Goal: Task Accomplishment & Management: Use online tool/utility

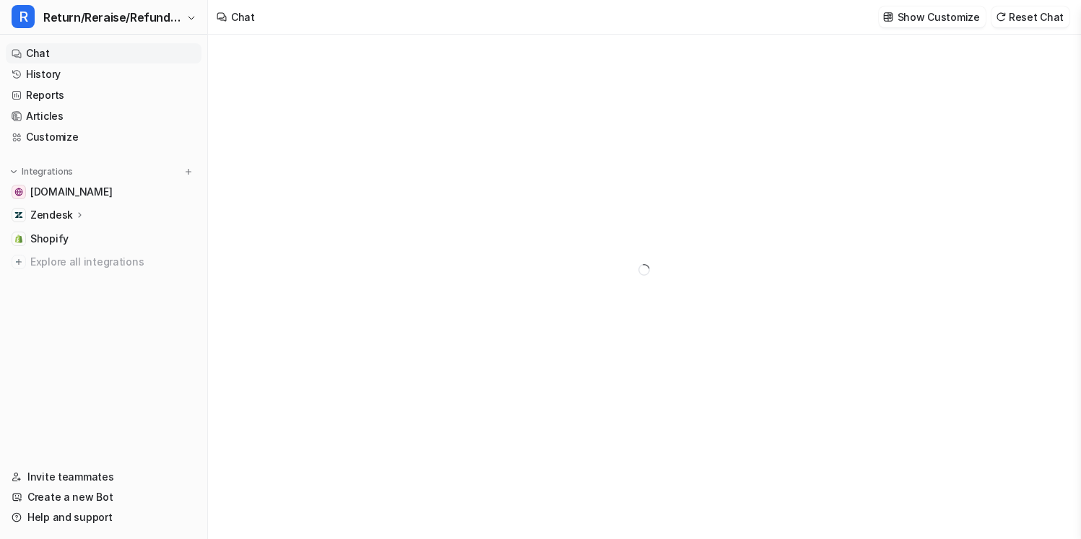
type textarea "**********"
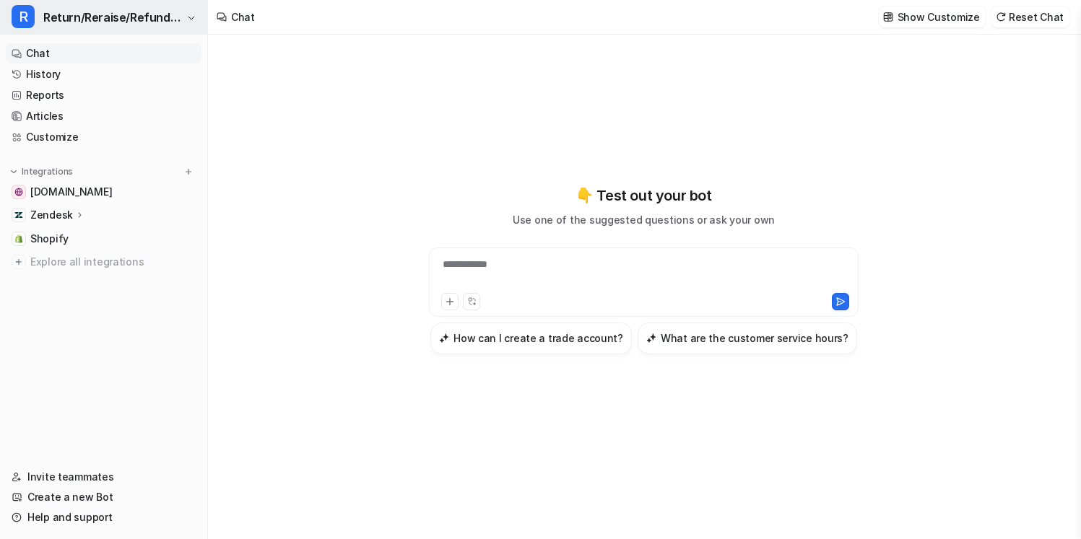
click at [153, 20] on span "Return/Reraise/Refund Bot" at bounding box center [112, 17] width 139 height 20
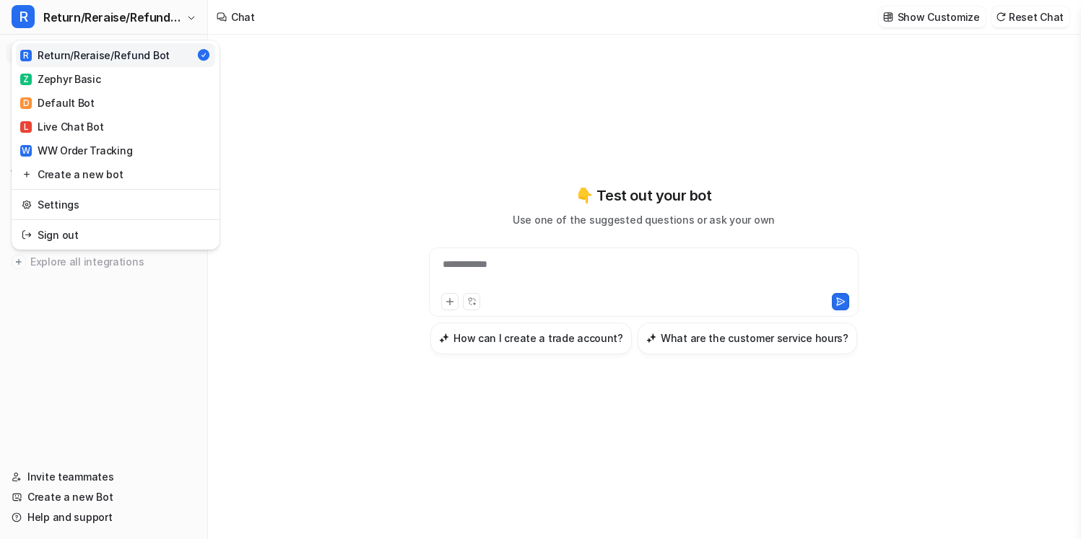
click at [278, 74] on div "**********" at bounding box center [540, 269] width 1081 height 539
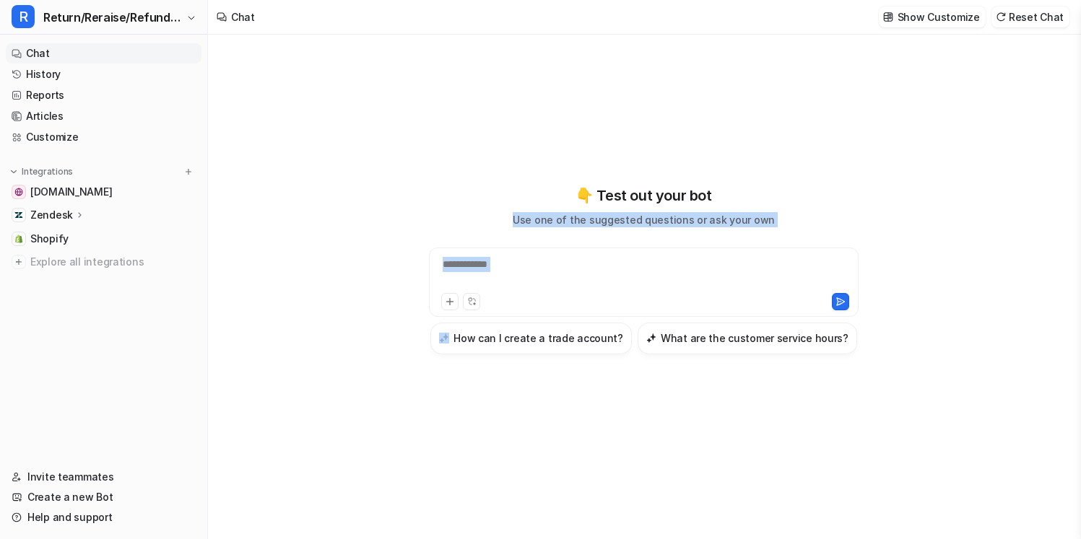
drag, startPoint x: 799, startPoint y: 219, endPoint x: 529, endPoint y: 180, distance: 272.7
click at [529, 180] on div "**********" at bounding box center [643, 270] width 531 height 378
click at [541, 191] on div "👇 Test out your bot Use one of the suggested questions or ask your own" at bounding box center [644, 206] width 262 height 43
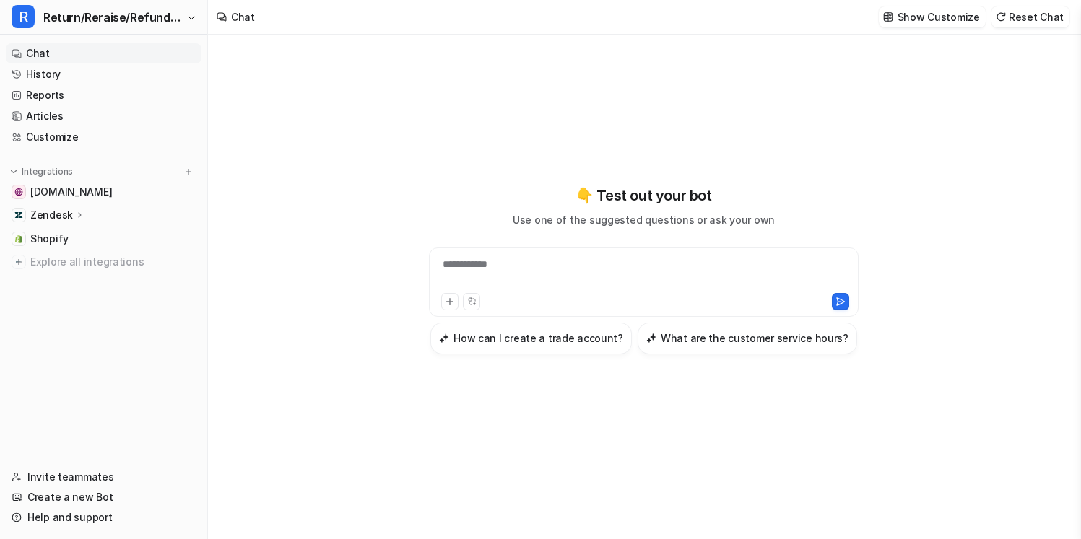
click at [263, 123] on div "**********" at bounding box center [643, 287] width 871 height 505
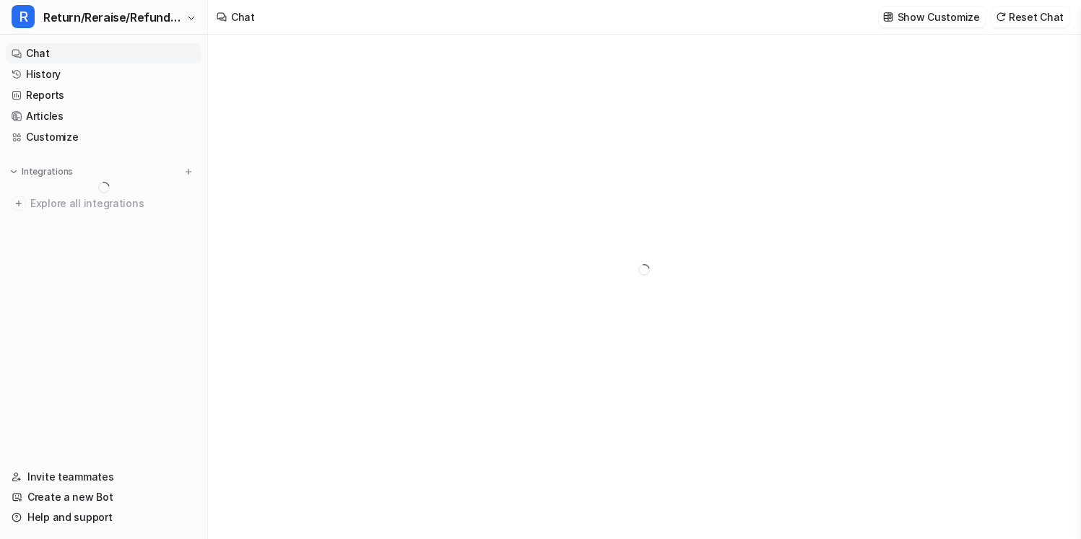
type textarea "**********"
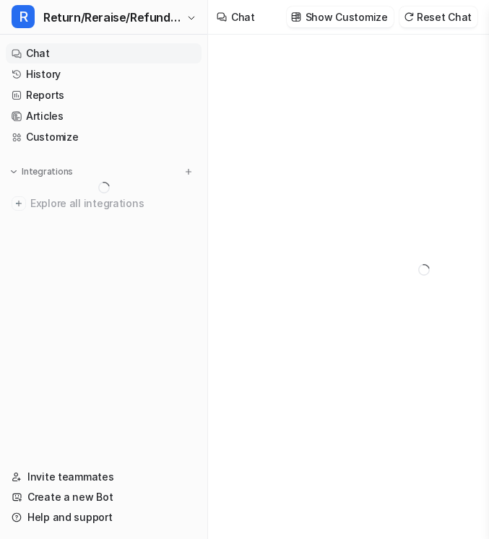
type textarea "**********"
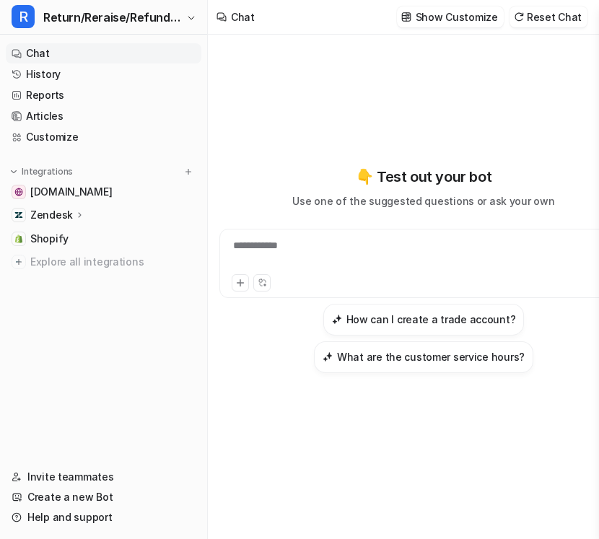
click at [77, 211] on icon at bounding box center [80, 214] width 10 height 11
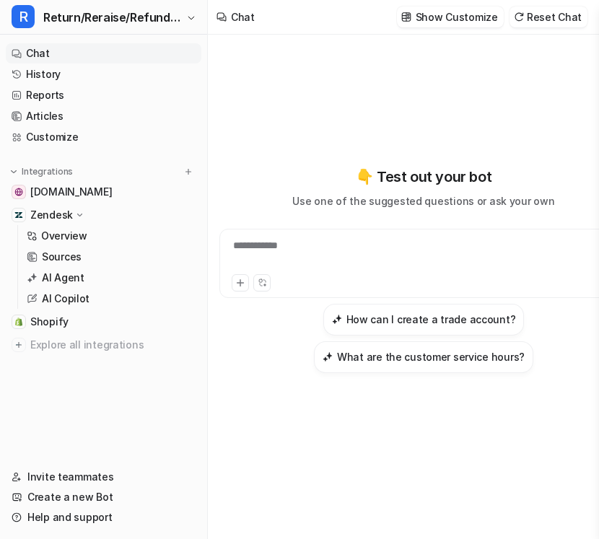
click at [80, 222] on div "Zendesk" at bounding box center [104, 215] width 196 height 20
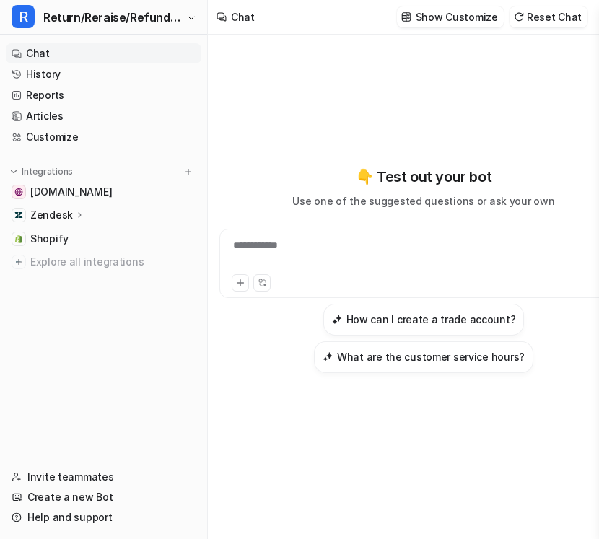
click at [111, 210] on div "Zendesk" at bounding box center [104, 215] width 196 height 20
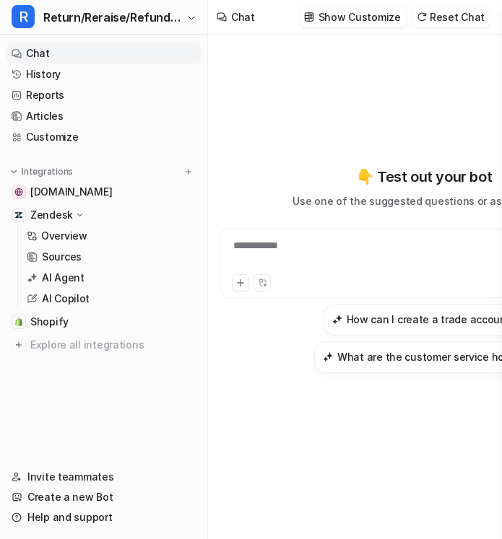
click at [451, 474] on div "**********" at bounding box center [423, 270] width 409 height 470
click at [80, 74] on link "History" at bounding box center [104, 74] width 196 height 20
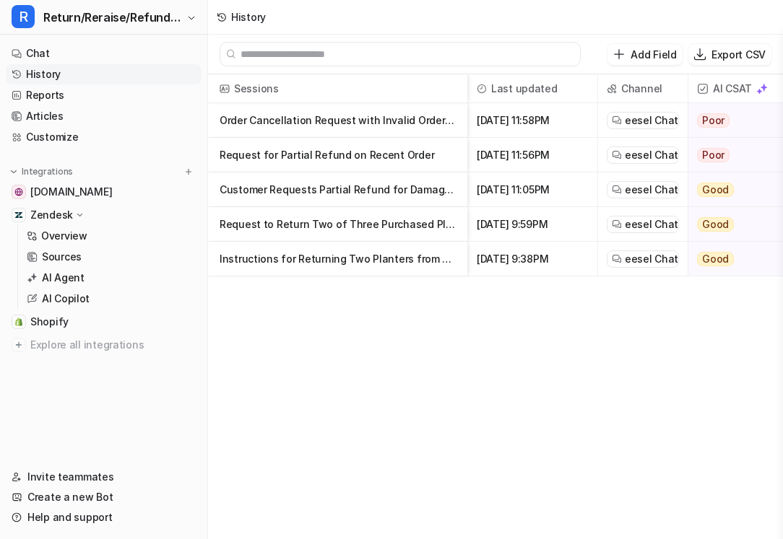
click at [380, 123] on p "Order Cancellation Request with Invalid Order Number" at bounding box center [337, 120] width 236 height 35
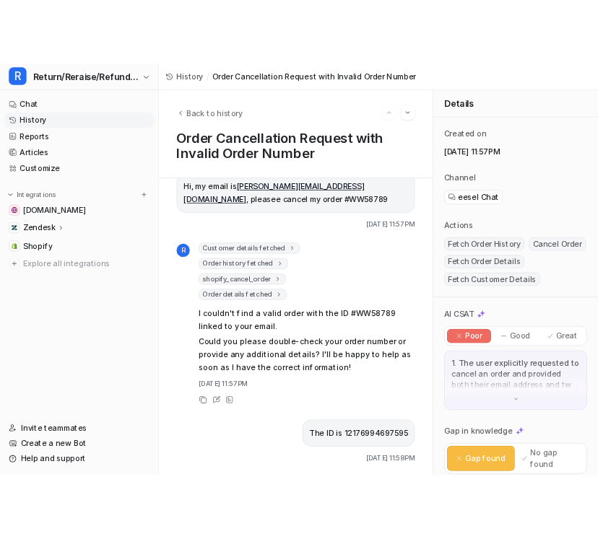
scroll to position [29, 0]
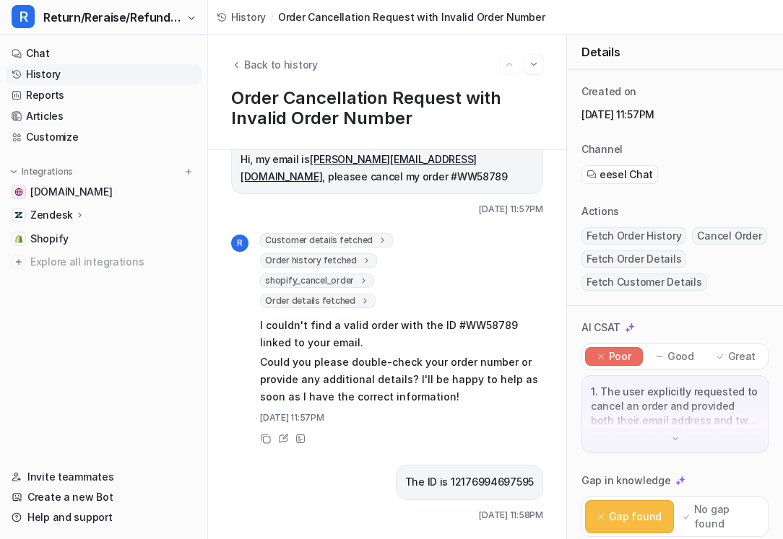
click at [393, 274] on div "shopify_cancel_order success : "false" error : "No valid order found with ID: #…" at bounding box center [401, 281] width 283 height 14
drag, startPoint x: 405, startPoint y: 274, endPoint x: 253, endPoint y: 273, distance: 152.3
click at [253, 274] on div "R Customer details fetched 0 : Order history fetched 0 : shopify_cancel_order s…" at bounding box center [387, 328] width 312 height 191
drag, startPoint x: 240, startPoint y: 279, endPoint x: 378, endPoint y: 279, distance: 138.6
click at [378, 279] on div "R Customer details fetched 0 : Order history fetched 0 : shopify_cancel_order s…" at bounding box center [387, 328] width 312 height 191
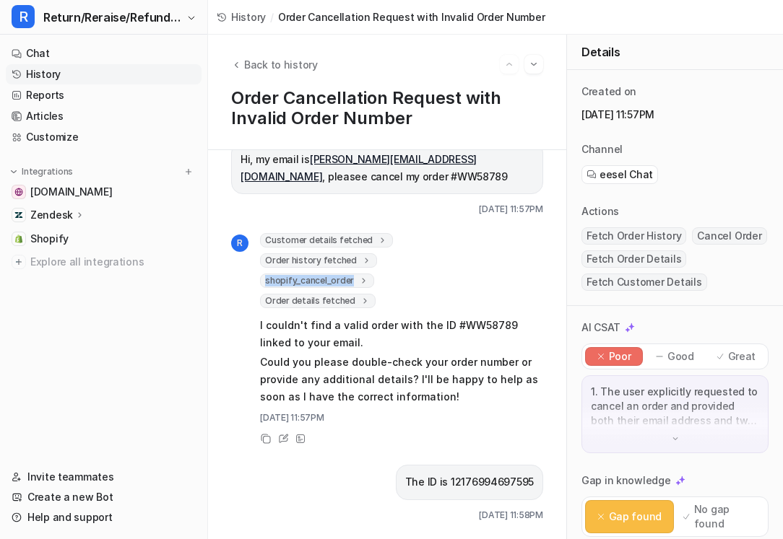
click at [378, 279] on div "shopify_cancel_order success : "false" error : "No valid order found with ID: #…" at bounding box center [401, 281] width 283 height 14
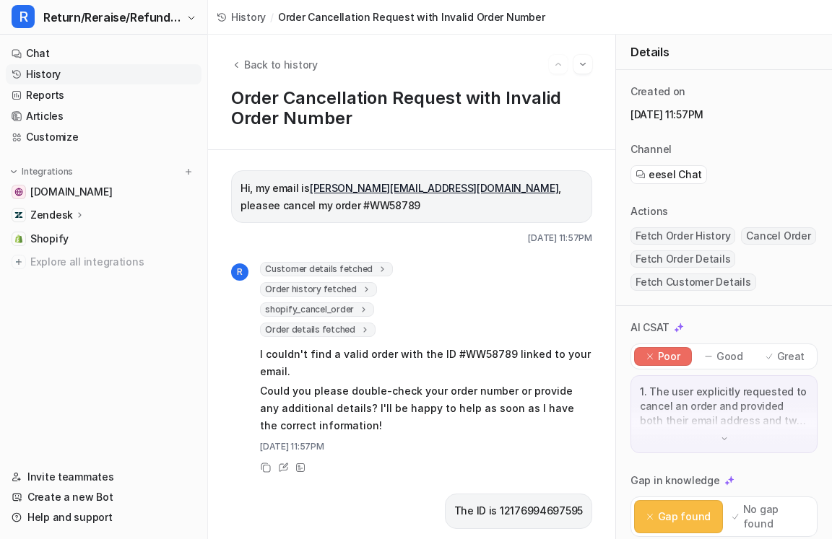
click at [597, 443] on img at bounding box center [724, 439] width 10 height 10
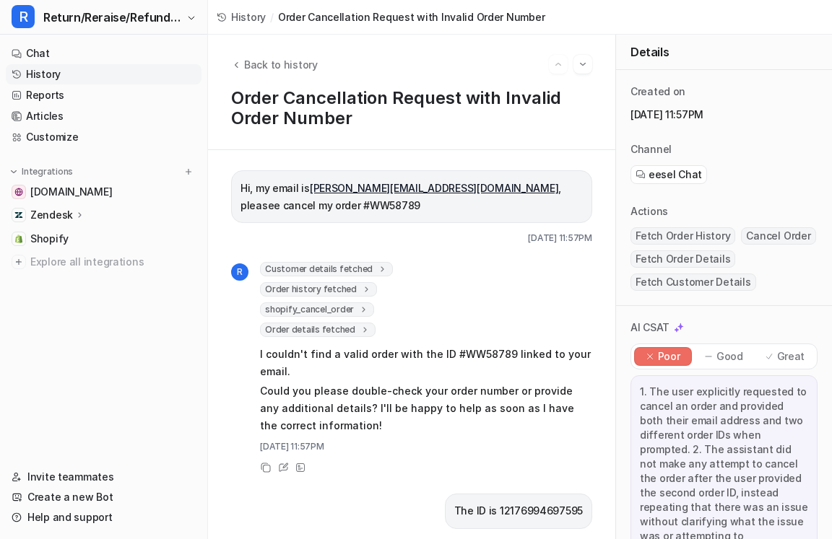
click at [597, 333] on div "AI CSAT" at bounding box center [723, 328] width 187 height 14
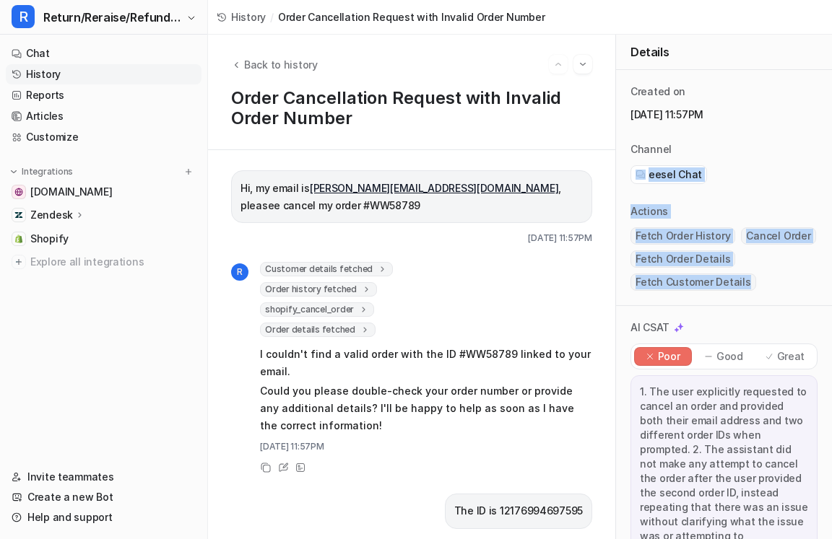
drag, startPoint x: 746, startPoint y: 333, endPoint x: 736, endPoint y: 155, distance: 177.9
click at [597, 155] on div "Details Created on September 22, 2025, 11:57PM Channel eesel Chat Actions Fetch…" at bounding box center [723, 287] width 217 height 505
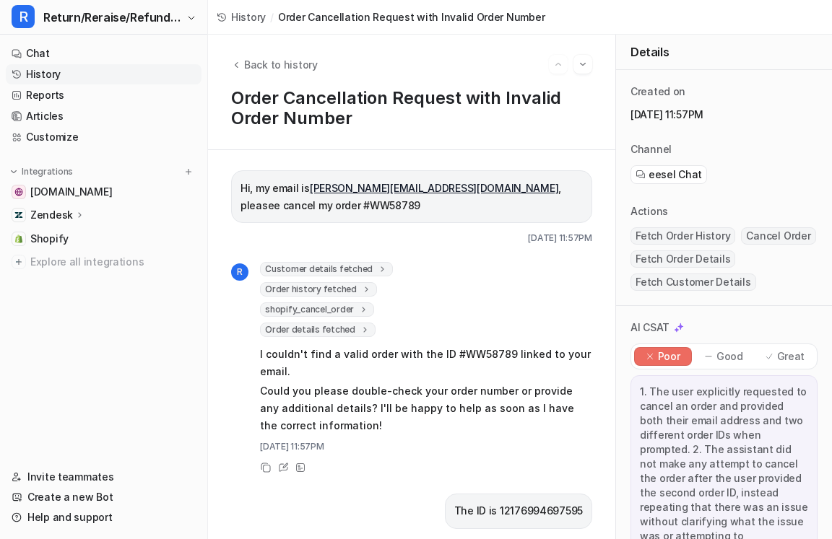
click at [597, 179] on div "eesel Chat" at bounding box center [723, 174] width 187 height 19
drag, startPoint x: 764, startPoint y: 162, endPoint x: 744, endPoint y: 64, distance: 99.4
click at [597, 64] on div "Details Created on September 22, 2025, 11:57PM Channel eesel Chat Actions Fetch…" at bounding box center [723, 287] width 217 height 505
click at [597, 77] on div "Created on September 22, 2025, 11:57PM Channel eesel Chat Actions Fetch Order H…" at bounding box center [724, 188] width 216 height 236
drag, startPoint x: 752, startPoint y: 155, endPoint x: 737, endPoint y: 43, distance: 113.6
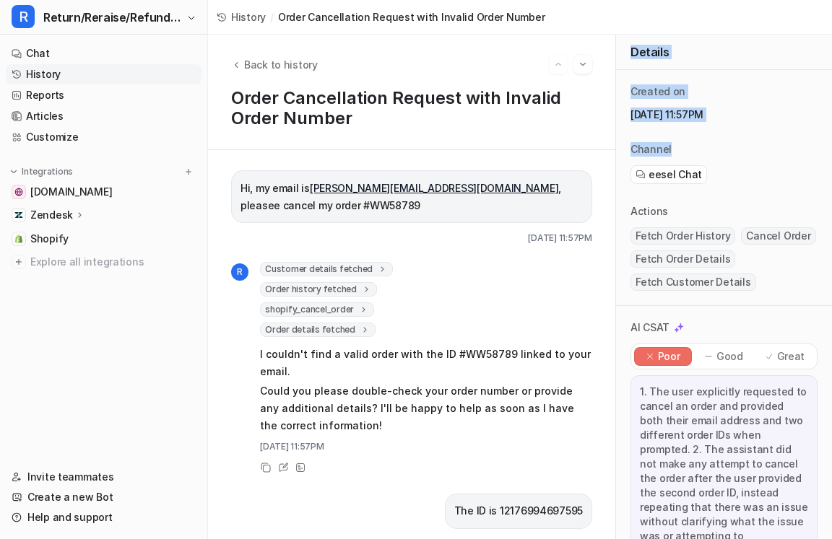
click at [597, 43] on div "Details Created on September 22, 2025, 11:57PM Channel eesel Chat Actions Fetch…" at bounding box center [723, 287] width 217 height 505
click at [597, 51] on div "Details" at bounding box center [724, 52] width 216 height 35
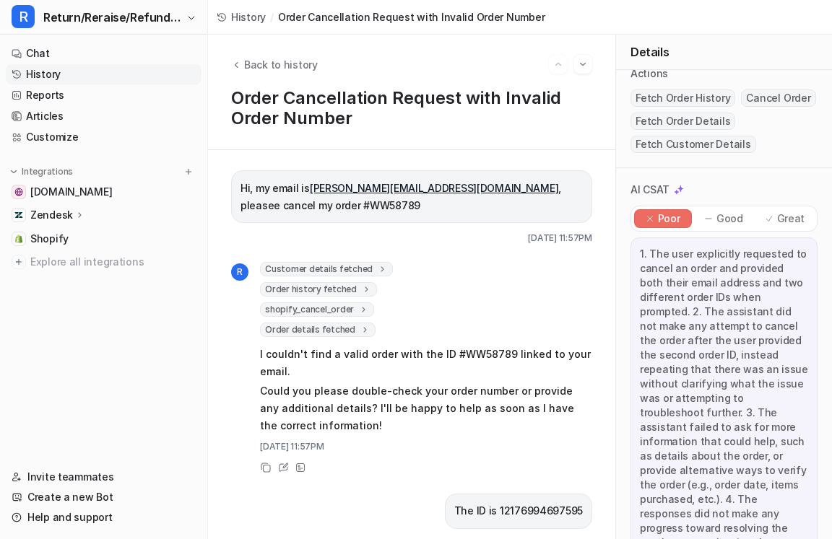
scroll to position [149, 0]
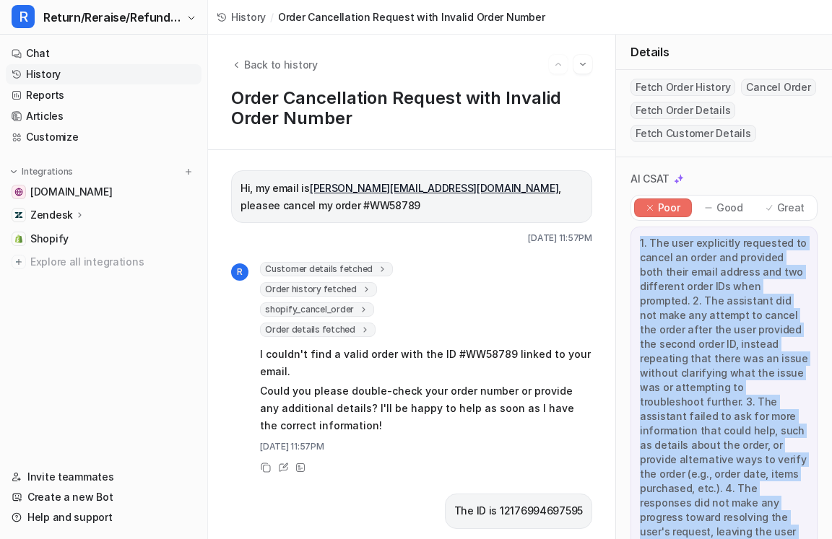
drag, startPoint x: 637, startPoint y: 240, endPoint x: 679, endPoint y: 528, distance: 290.4
click at [597, 528] on div "1. The user explicitly requested to cancel an order and provided both their ema…" at bounding box center [723, 410] width 187 height 367
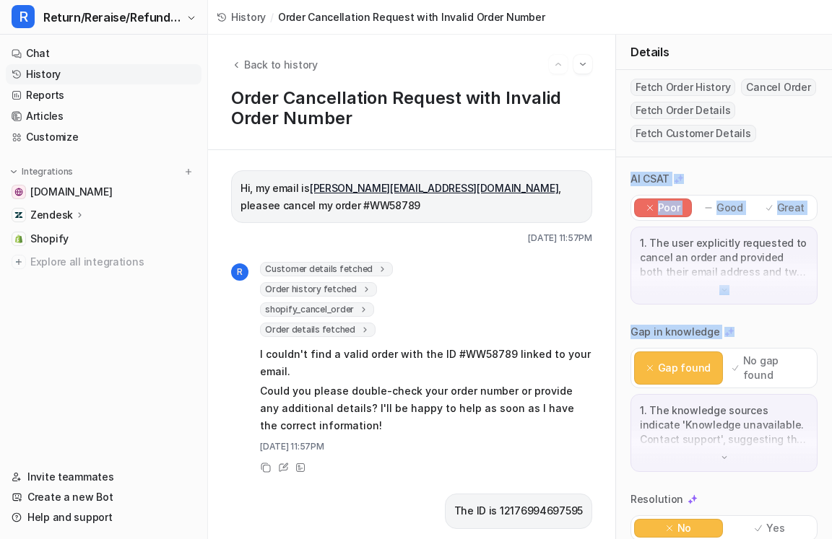
drag, startPoint x: 750, startPoint y: 328, endPoint x: 629, endPoint y: 166, distance: 202.2
click at [597, 166] on div "AI CSAT Poor Good Great 1. The user explicitly requested to cancel an order and…" at bounding box center [724, 398] width 216 height 483
drag, startPoint x: 630, startPoint y: 173, endPoint x: 736, endPoint y: 334, distance: 193.4
click at [597, 334] on div "AI CSAT Poor Good Great 1. The user explicitly requested to cancel an order and…" at bounding box center [724, 398] width 216 height 483
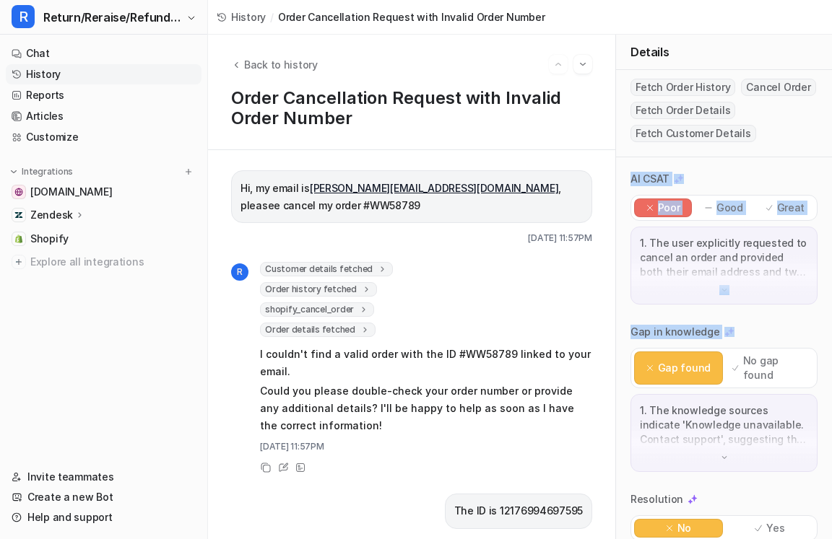
click at [597, 334] on div "Gap in knowledge" at bounding box center [723, 332] width 187 height 14
drag, startPoint x: 738, startPoint y: 334, endPoint x: 625, endPoint y: 164, distance: 204.6
click at [597, 164] on div "AI CSAT Poor Good Great 1. The user explicitly requested to cancel an order and…" at bounding box center [724, 398] width 216 height 483
drag, startPoint x: 625, startPoint y: 164, endPoint x: 736, endPoint y: 324, distance: 195.5
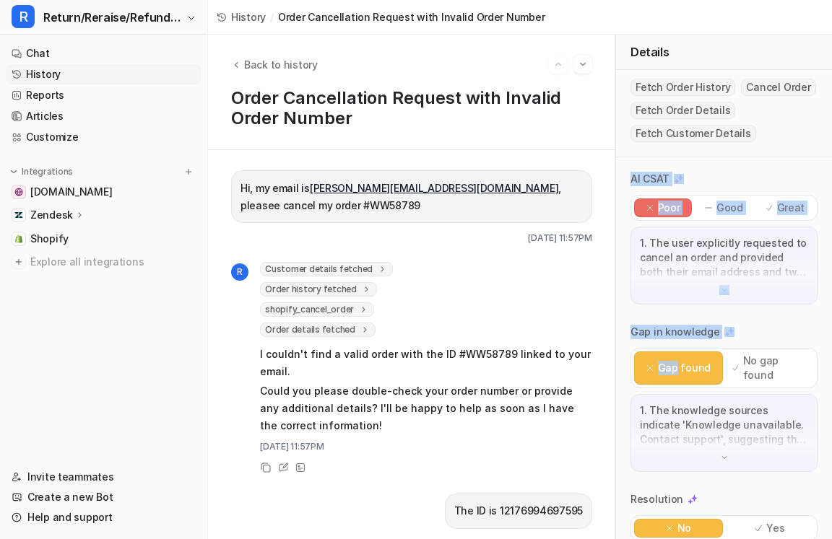
click at [597, 324] on div "AI CSAT Poor Good Great 1. The user explicitly requested to cancel an order and…" at bounding box center [724, 398] width 216 height 483
click at [597, 325] on div "Gap in knowledge" at bounding box center [723, 332] width 187 height 14
drag, startPoint x: 747, startPoint y: 340, endPoint x: 625, endPoint y: 156, distance: 221.3
click at [597, 156] on div "Details Created on September 22, 2025, 11:57PM Channel eesel Chat Actions Fetch…" at bounding box center [723, 287] width 217 height 505
click at [597, 156] on div "Created on September 22, 2025, 11:57PM Channel eesel Chat Actions Fetch Order H…" at bounding box center [724, 39] width 216 height 236
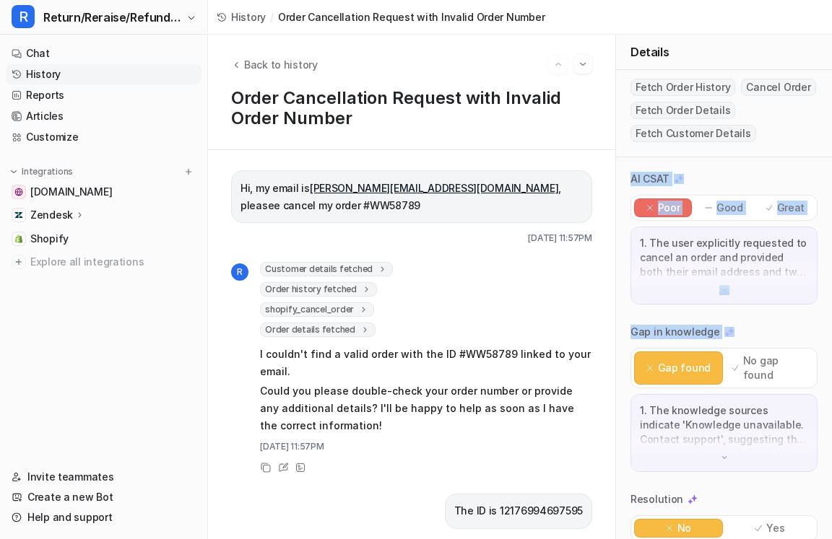
drag, startPoint x: 625, startPoint y: 171, endPoint x: 775, endPoint y: 334, distance: 221.2
click at [597, 334] on div "AI CSAT Poor Good Great 1. The user explicitly requested to cancel an order and…" at bounding box center [724, 398] width 216 height 483
click at [597, 334] on div "Gap in knowledge" at bounding box center [723, 332] width 187 height 14
drag, startPoint x: 788, startPoint y: 338, endPoint x: 632, endPoint y: 171, distance: 227.8
click at [597, 171] on div "AI CSAT Poor Good Great 1. The user explicitly requested to cancel an order and…" at bounding box center [724, 398] width 216 height 483
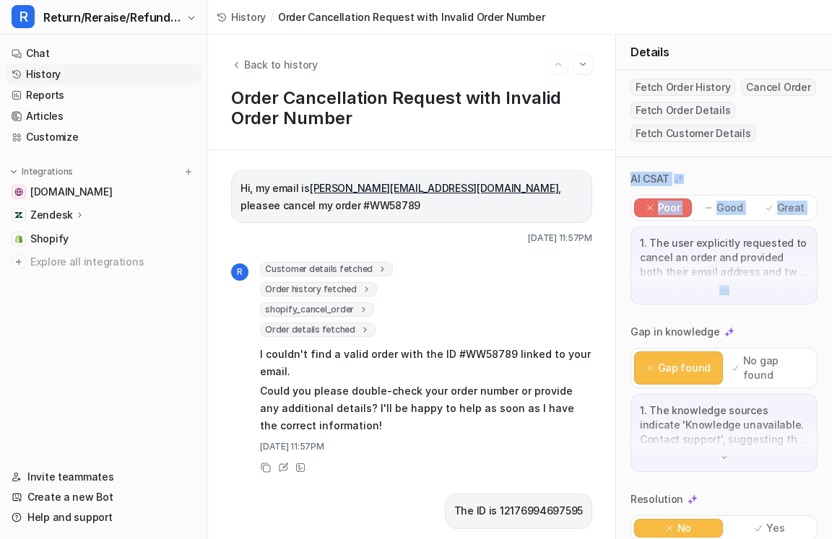
click at [597, 171] on div "AI CSAT Poor Good Great 1. The user explicitly requested to cancel an order and…" at bounding box center [724, 398] width 216 height 483
click at [365, 303] on span "shopify_cancel_order" at bounding box center [317, 310] width 114 height 14
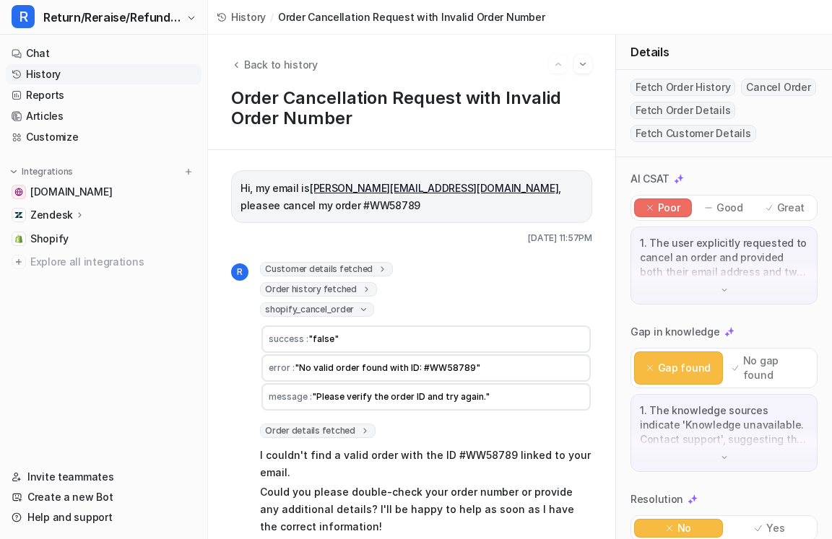
click at [365, 284] on span at bounding box center [366, 289] width 11 height 10
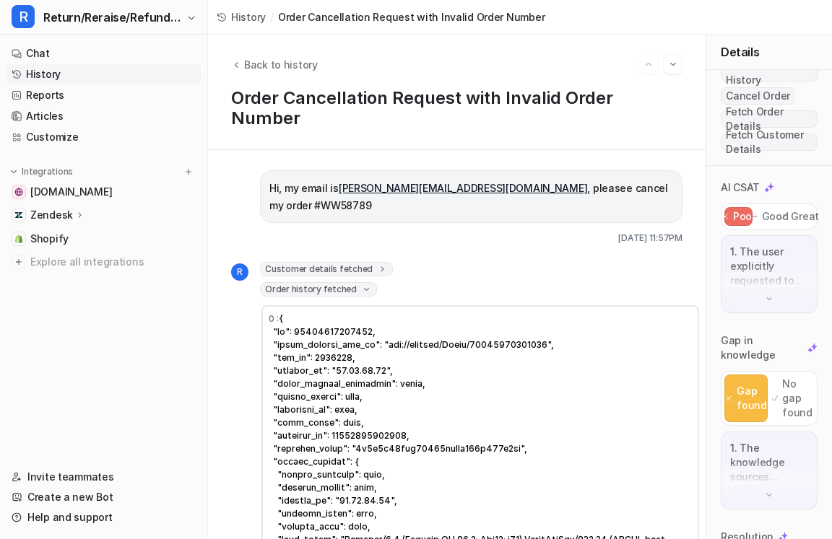
click at [366, 262] on span "Customer details fetched" at bounding box center [326, 269] width 133 height 14
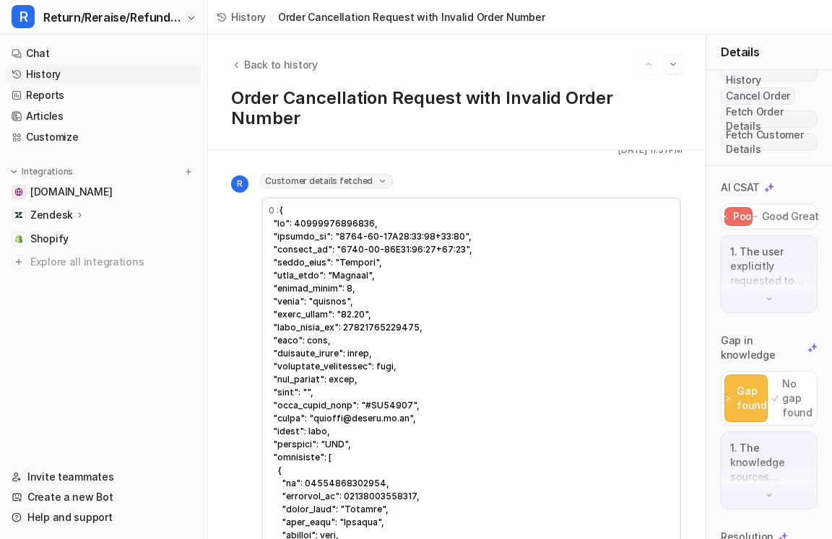
scroll to position [0, 0]
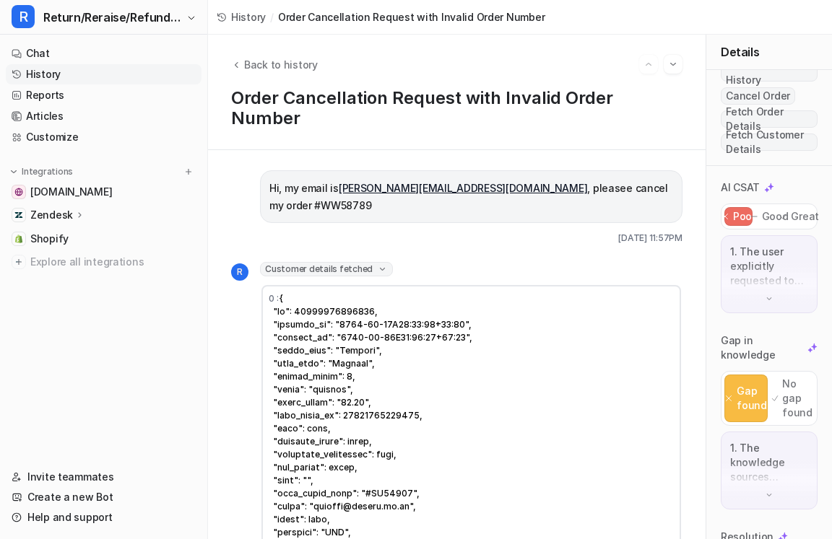
click at [377, 264] on icon at bounding box center [382, 269] width 11 height 10
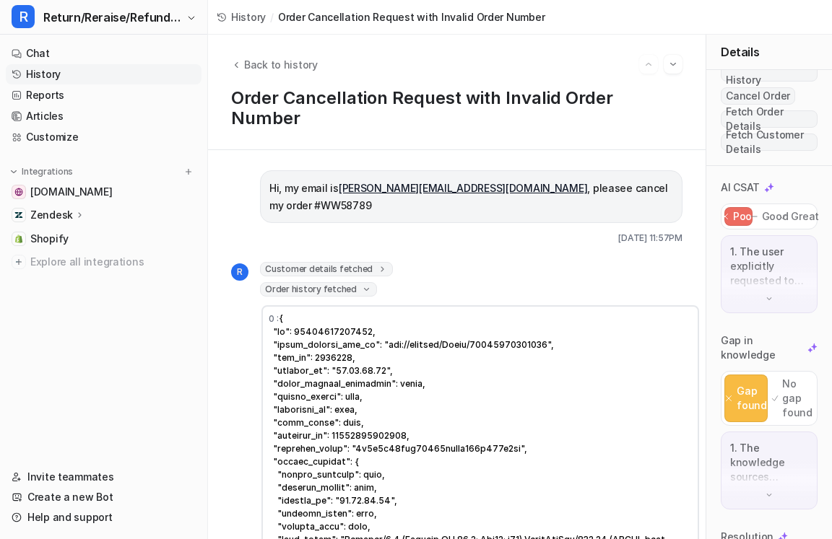
click at [365, 284] on icon at bounding box center [366, 289] width 11 height 10
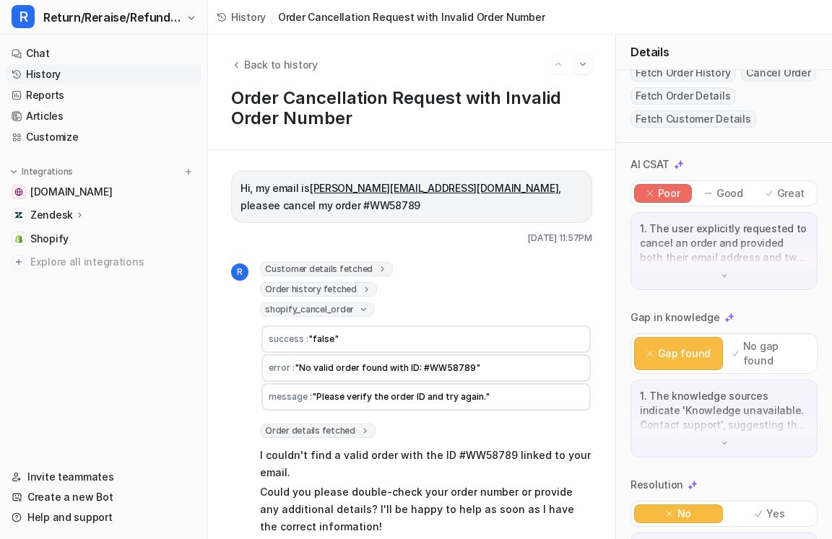
scroll to position [149, 0]
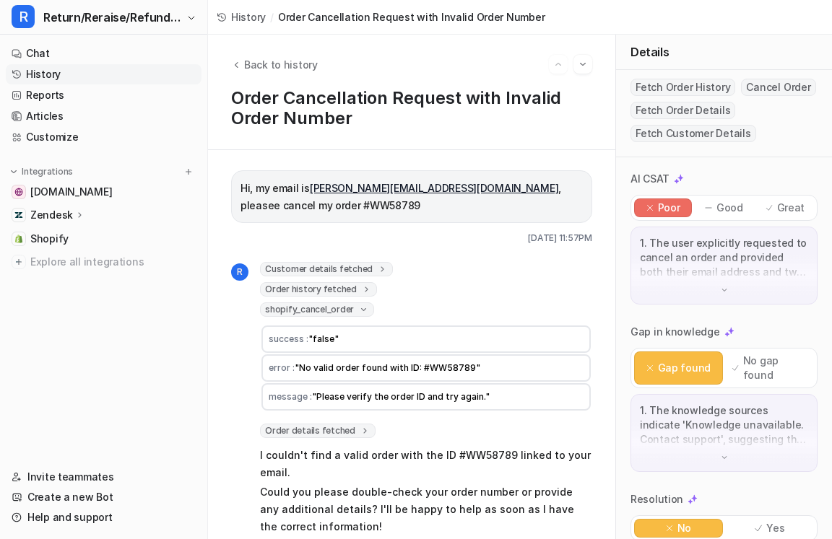
click at [361, 305] on icon at bounding box center [363, 310] width 11 height 10
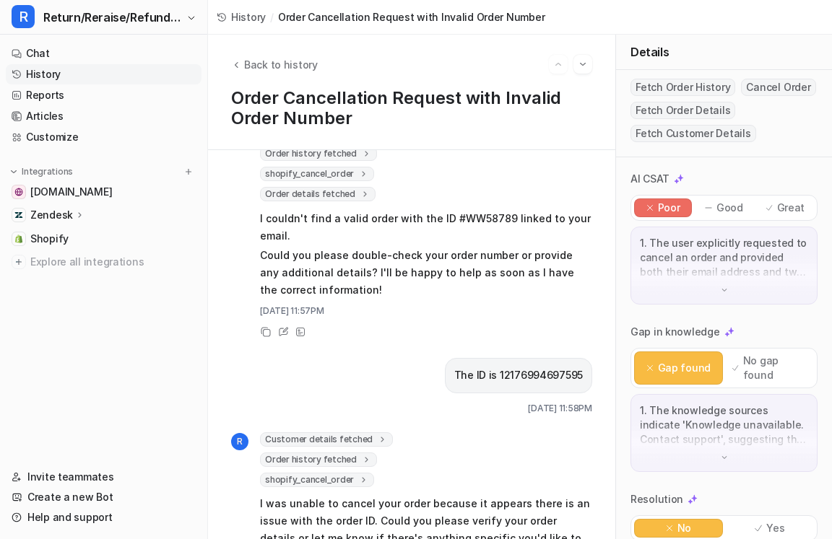
scroll to position [198, 0]
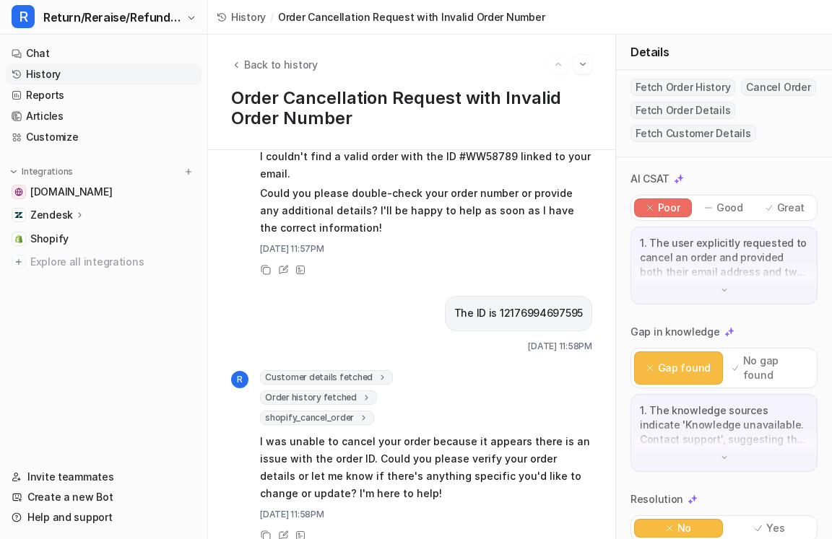
click at [365, 393] on span at bounding box center [366, 398] width 11 height 10
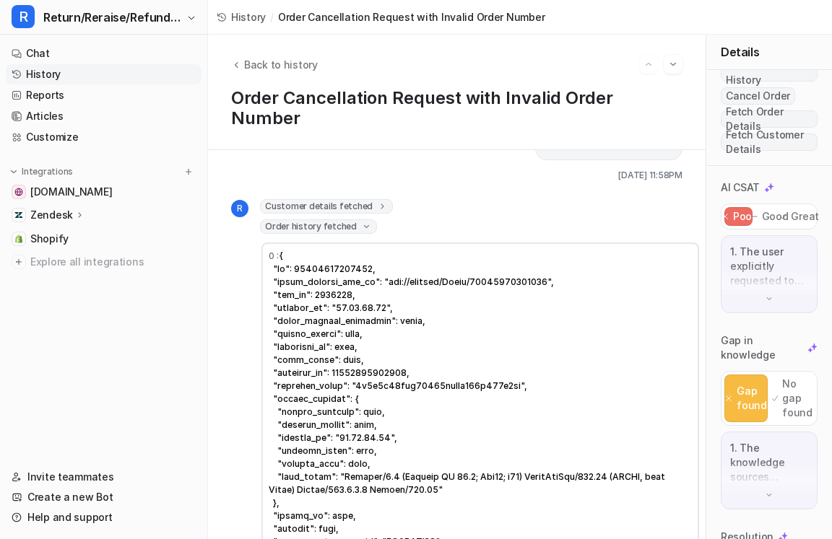
scroll to position [175, 0]
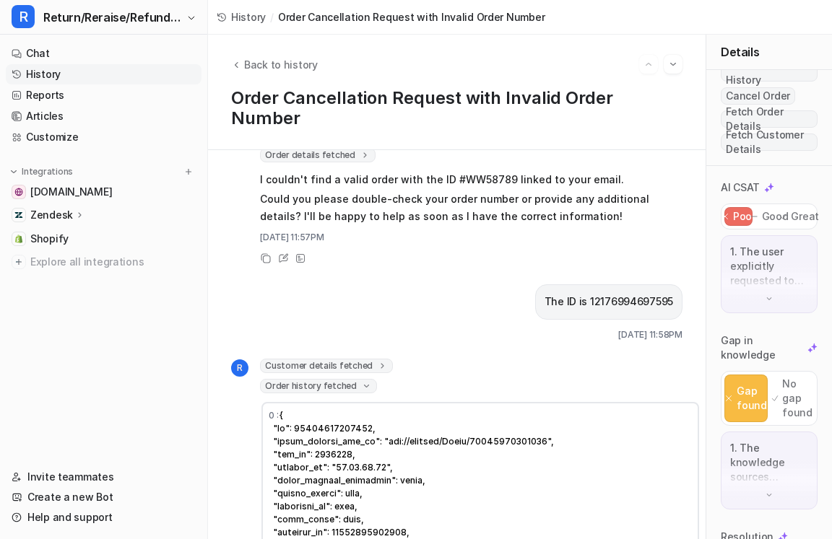
click at [361, 381] on icon at bounding box center [366, 386] width 11 height 10
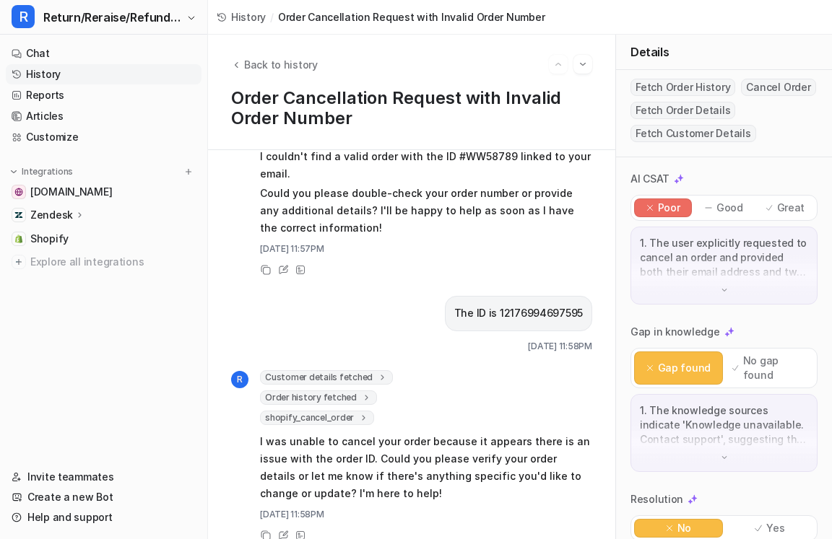
click at [351, 411] on span "shopify_cancel_order" at bounding box center [317, 418] width 114 height 14
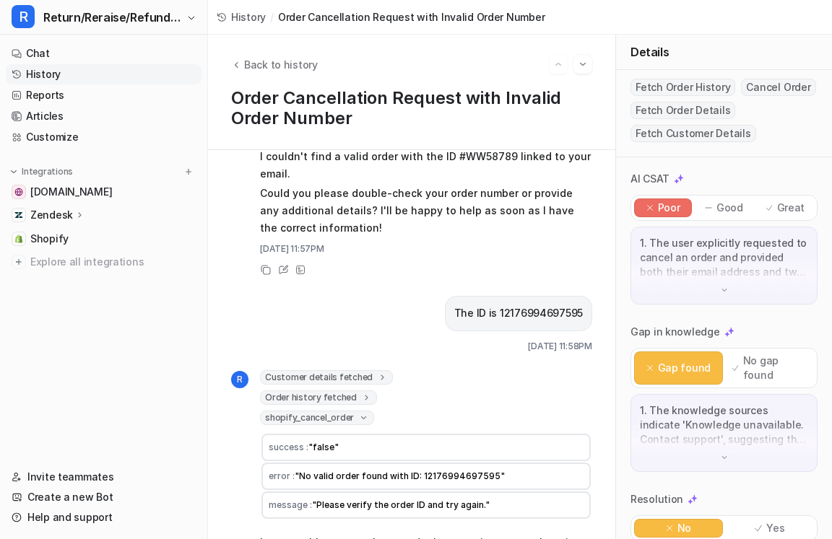
scroll to position [299, 0]
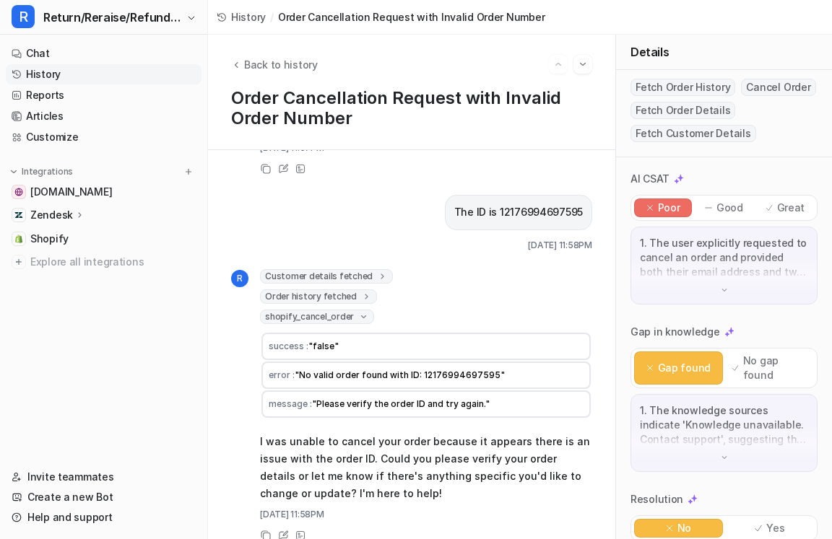
click at [455, 370] on span ""No valid order found with ID: 12176994697595"" at bounding box center [400, 375] width 210 height 11
click at [456, 370] on span ""No valid order found with ID: 12176994697595"" at bounding box center [400, 375] width 210 height 11
click at [275, 61] on span "Back to history" at bounding box center [281, 64] width 74 height 15
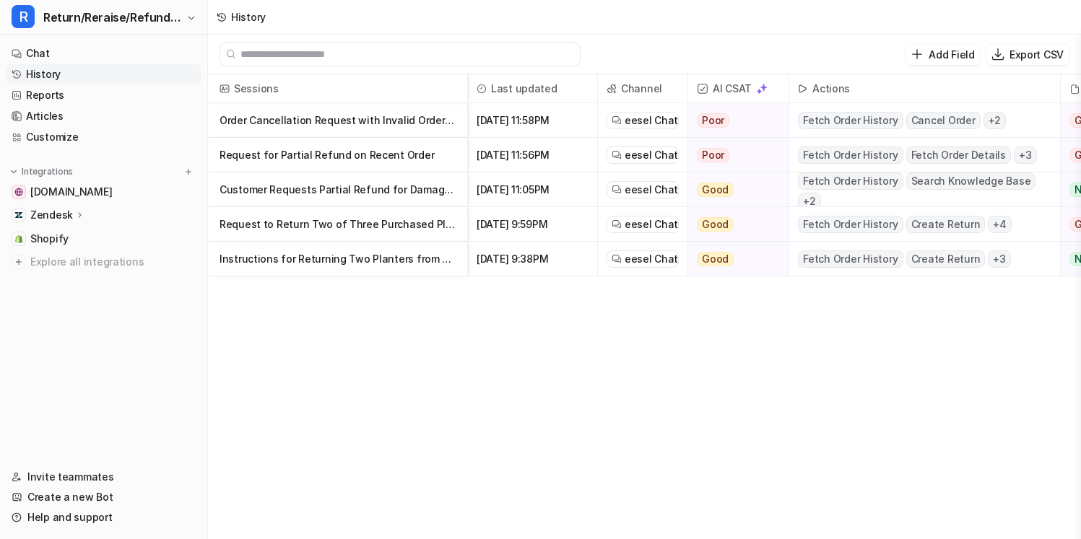
click at [384, 170] on p "Request for Partial Refund on Recent Order" at bounding box center [337, 155] width 236 height 35
click at [331, 259] on p "Instructions for Returning Two Planters from Recent Order" at bounding box center [337, 259] width 236 height 35
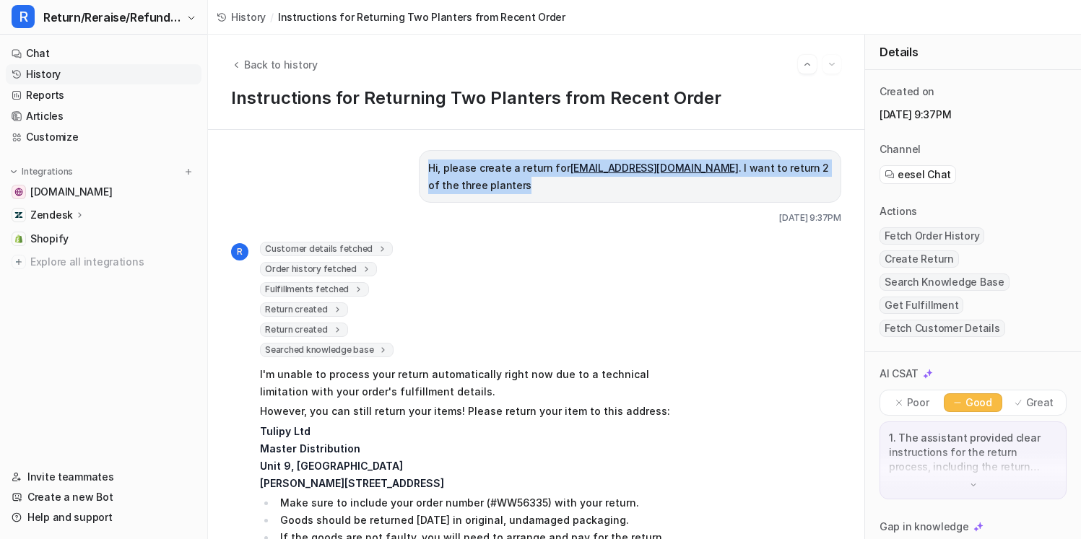
drag, startPoint x: 549, startPoint y: 183, endPoint x: 418, endPoint y: 155, distance: 134.4
click at [419, 155] on div "Hi, please create a return for [EMAIL_ADDRESS][DOMAIN_NAME] . I want to return …" at bounding box center [630, 187] width 422 height 74
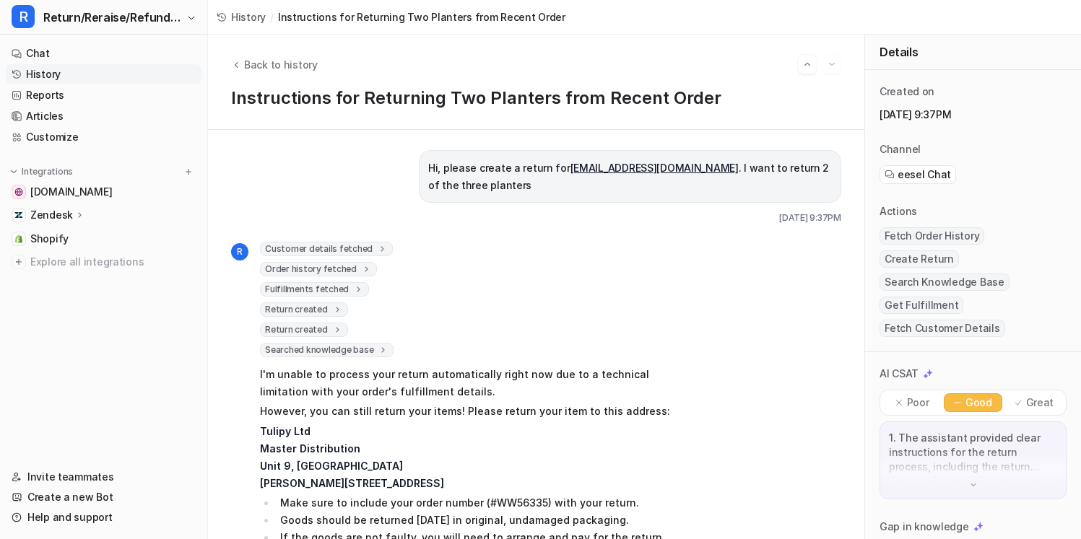
click at [419, 155] on div "Hi, please create a return for [EMAIL_ADDRESS][DOMAIN_NAME] . I want to return …" at bounding box center [630, 187] width 422 height 74
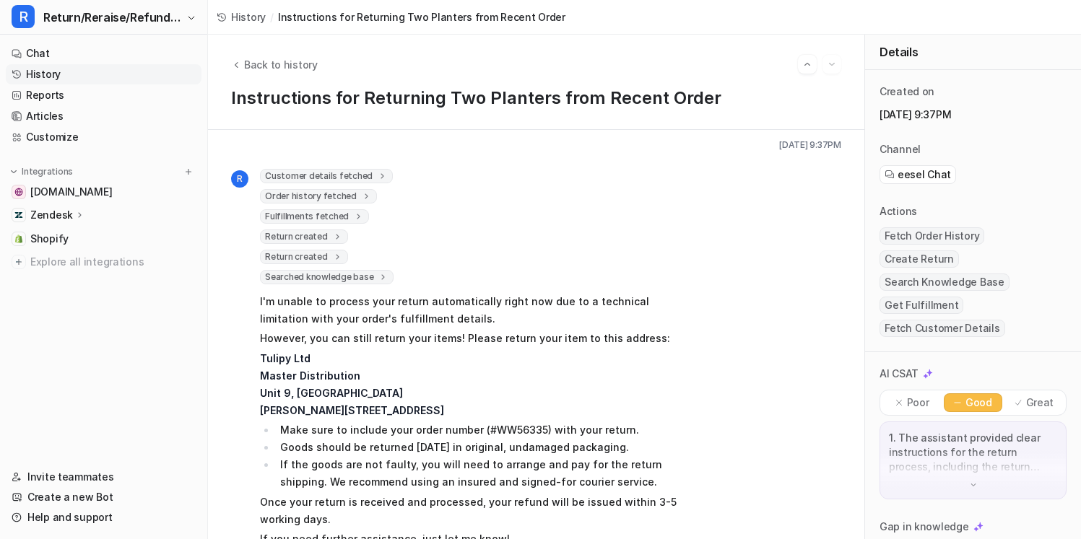
scroll to position [90, 0]
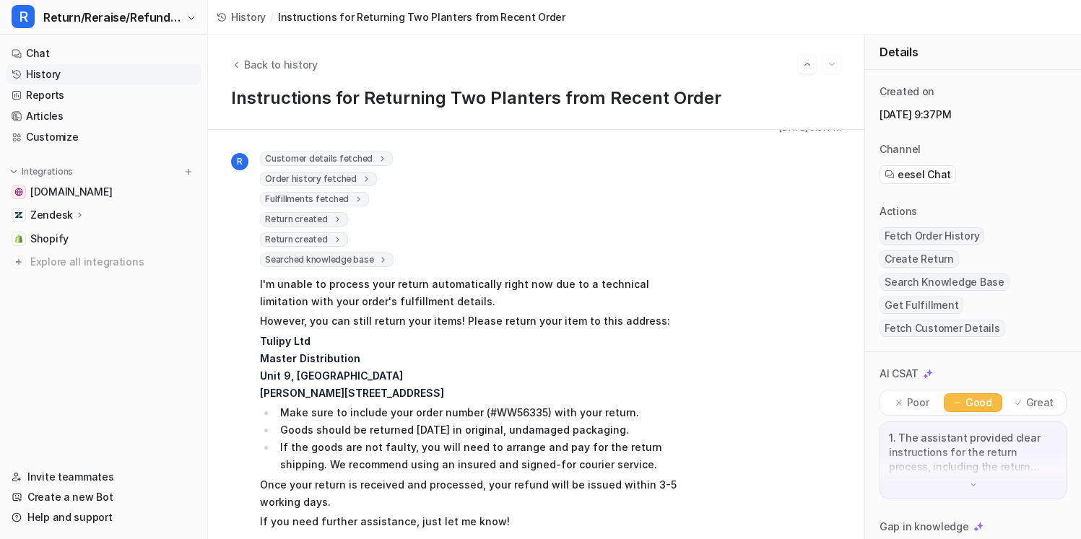
click at [378, 163] on icon at bounding box center [383, 159] width 10 height 11
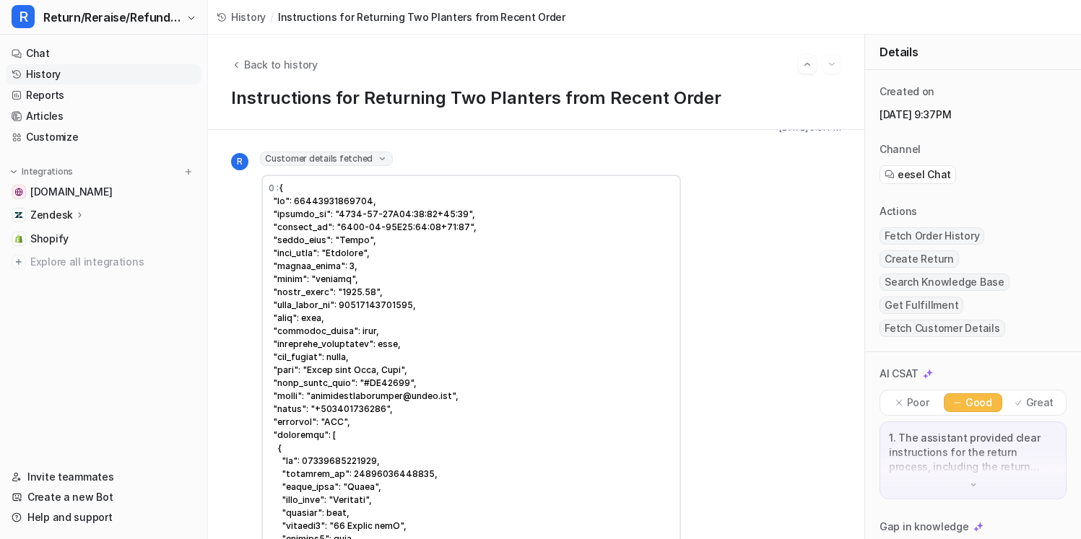
click at [377, 163] on icon at bounding box center [382, 159] width 11 height 10
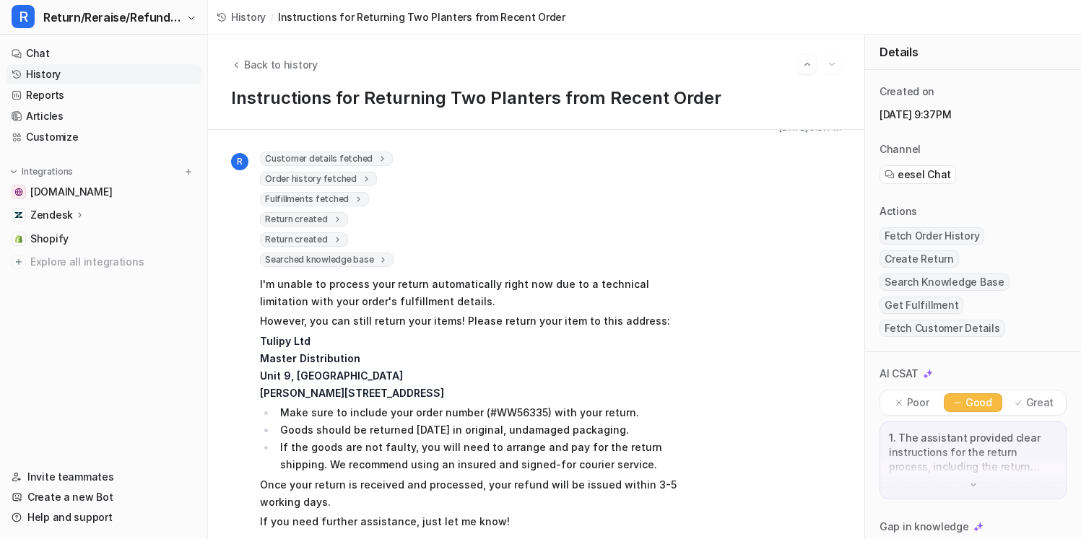
click at [361, 179] on icon at bounding box center [366, 179] width 10 height 11
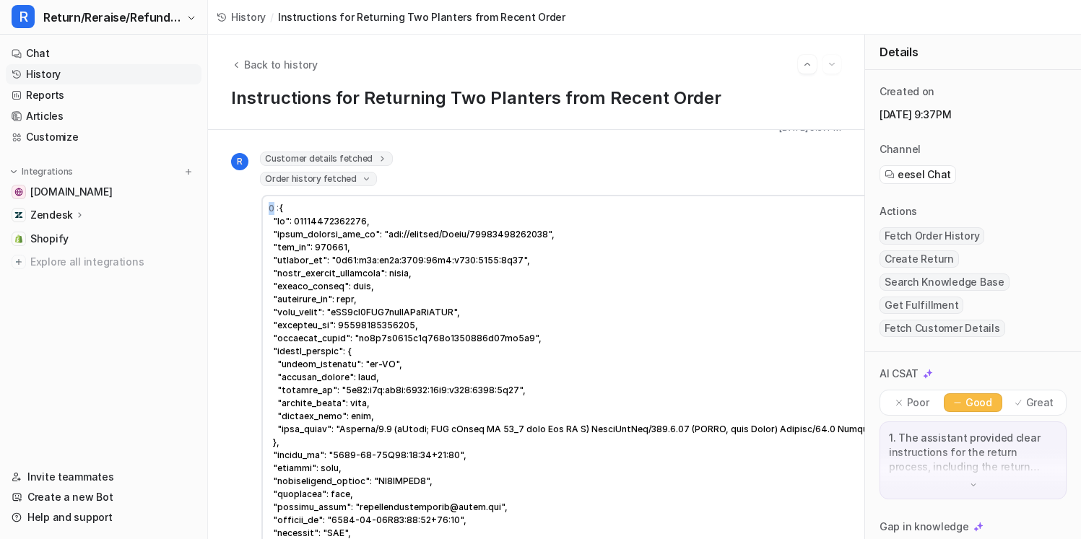
click at [361, 179] on icon at bounding box center [366, 179] width 11 height 10
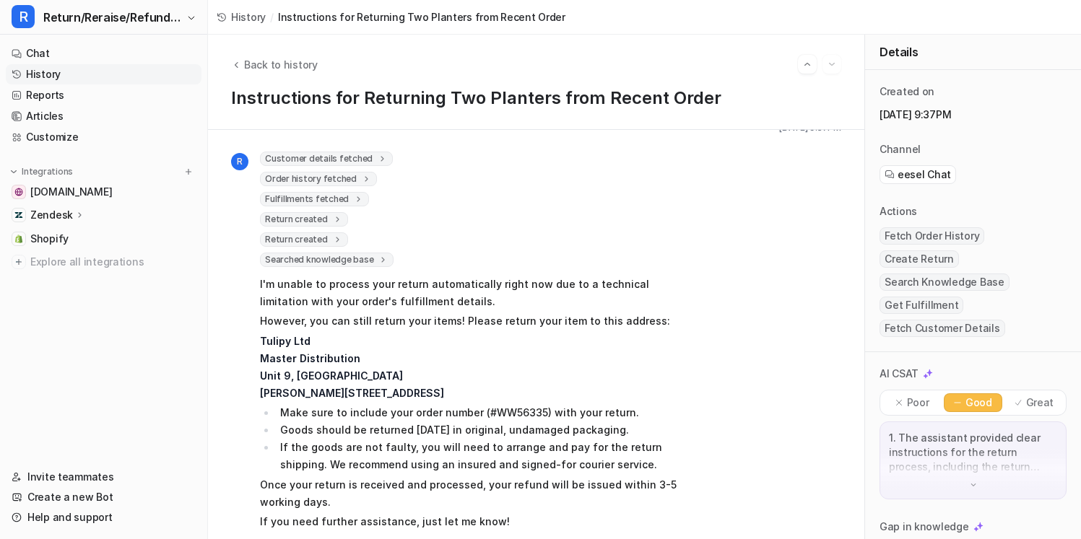
click at [357, 198] on icon at bounding box center [358, 198] width 3 height 5
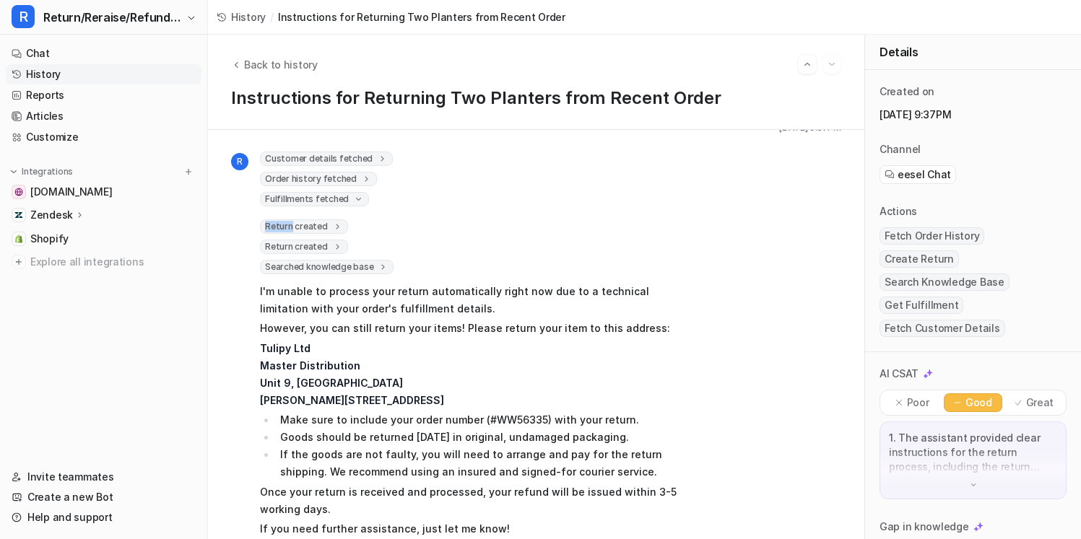
click at [353, 198] on icon at bounding box center [358, 199] width 11 height 10
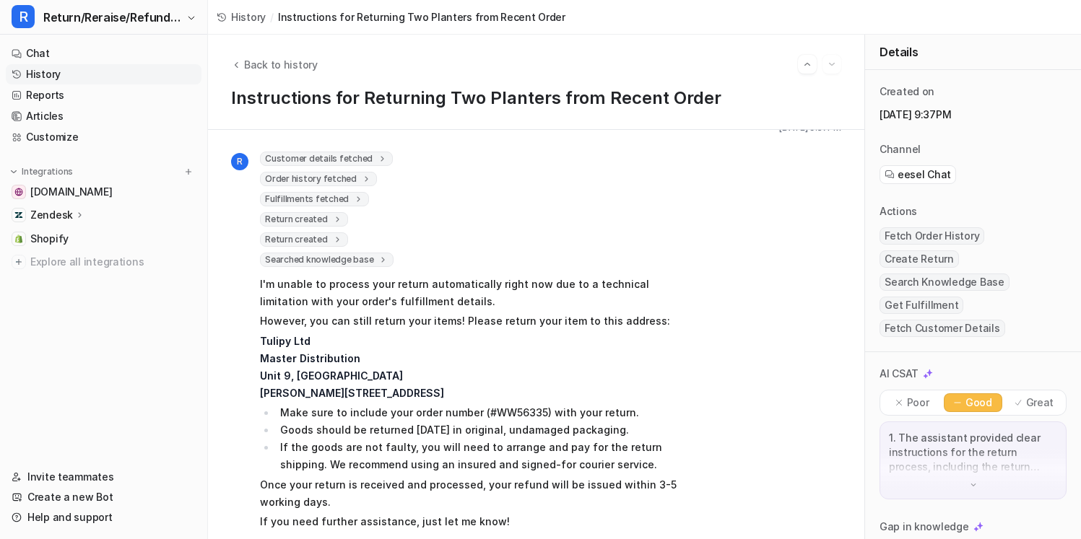
click at [343, 193] on span "Fulfillments fetched" at bounding box center [314, 199] width 109 height 14
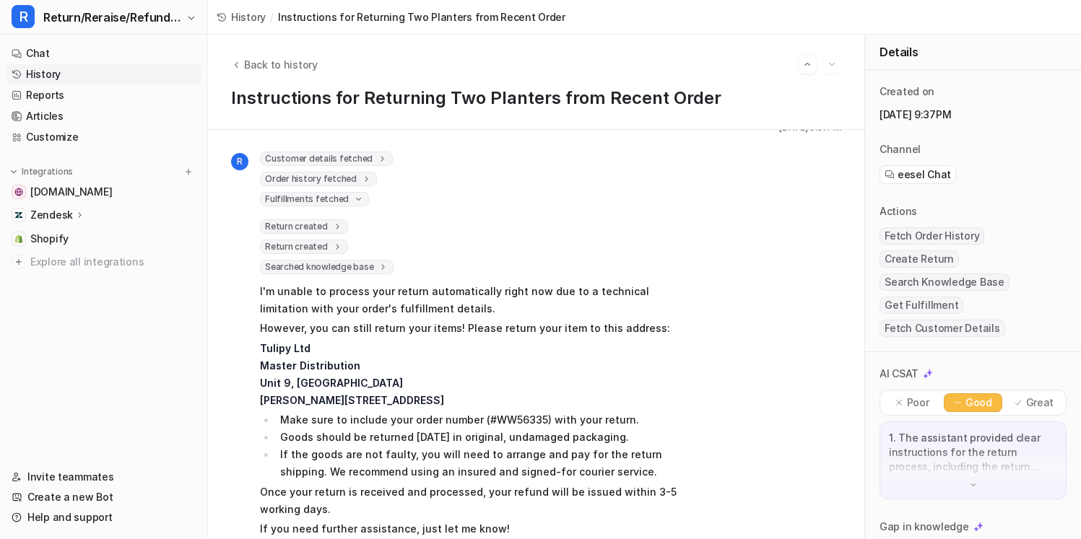
click at [353, 194] on icon at bounding box center [358, 199] width 11 height 10
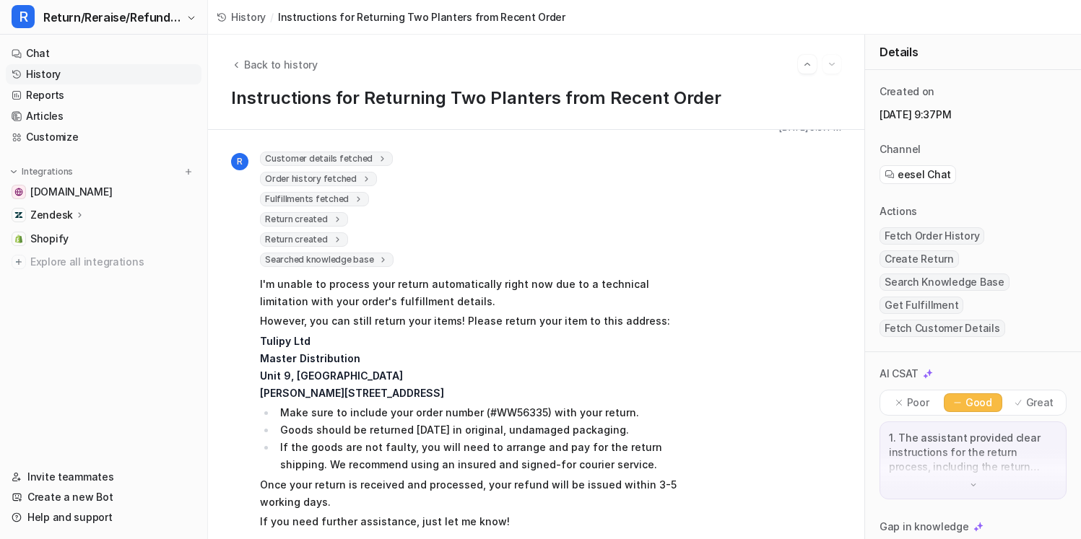
click at [335, 209] on div "Fulfillments fetched" at bounding box center [471, 200] width 422 height 17
click at [335, 214] on icon at bounding box center [337, 219] width 10 height 11
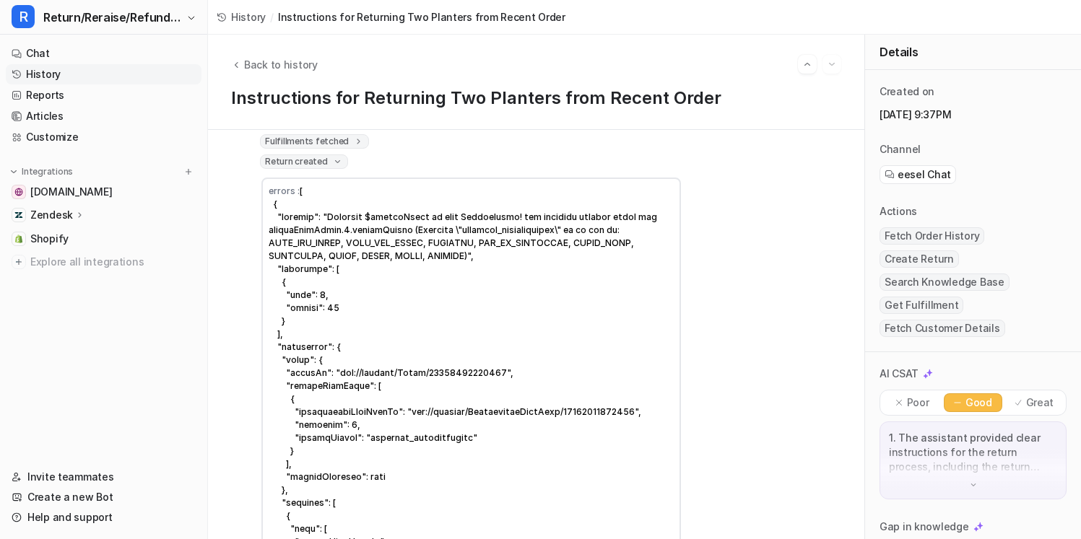
scroll to position [157, 0]
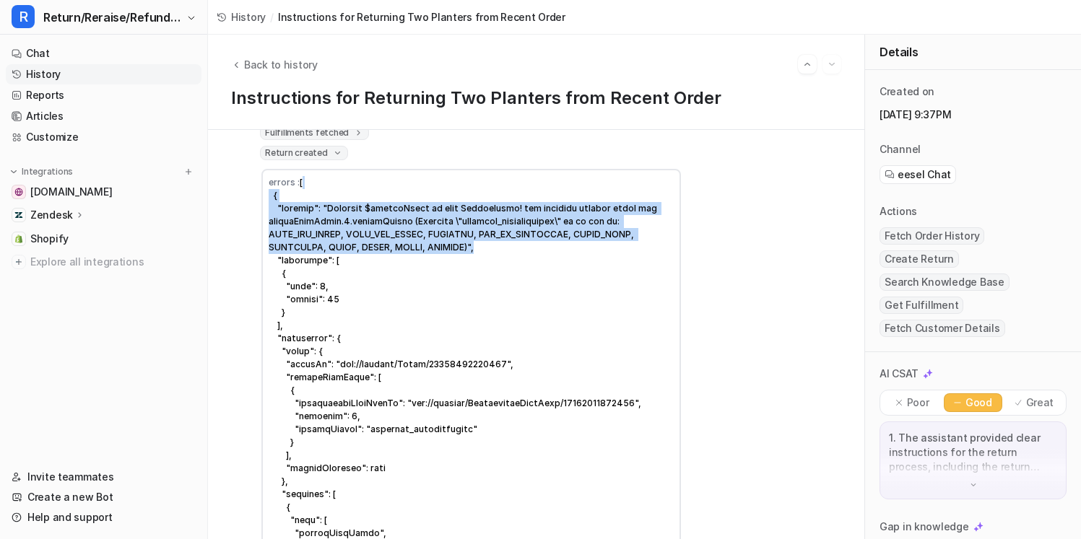
drag, startPoint x: 501, startPoint y: 253, endPoint x: 481, endPoint y: 186, distance: 70.8
click at [481, 186] on td "errors :" at bounding box center [470, 429] width 419 height 521
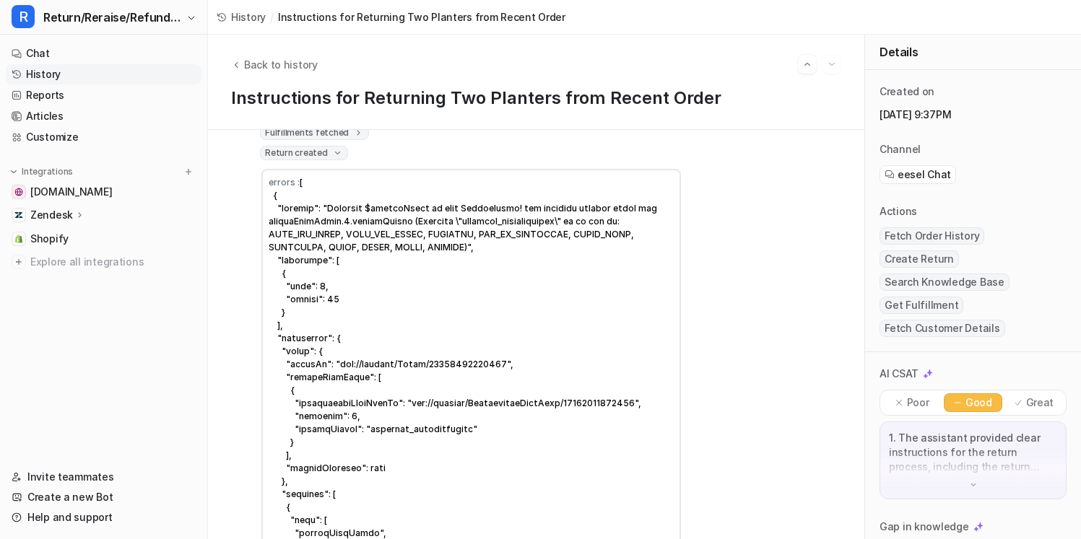
click at [332, 157] on icon at bounding box center [337, 153] width 11 height 10
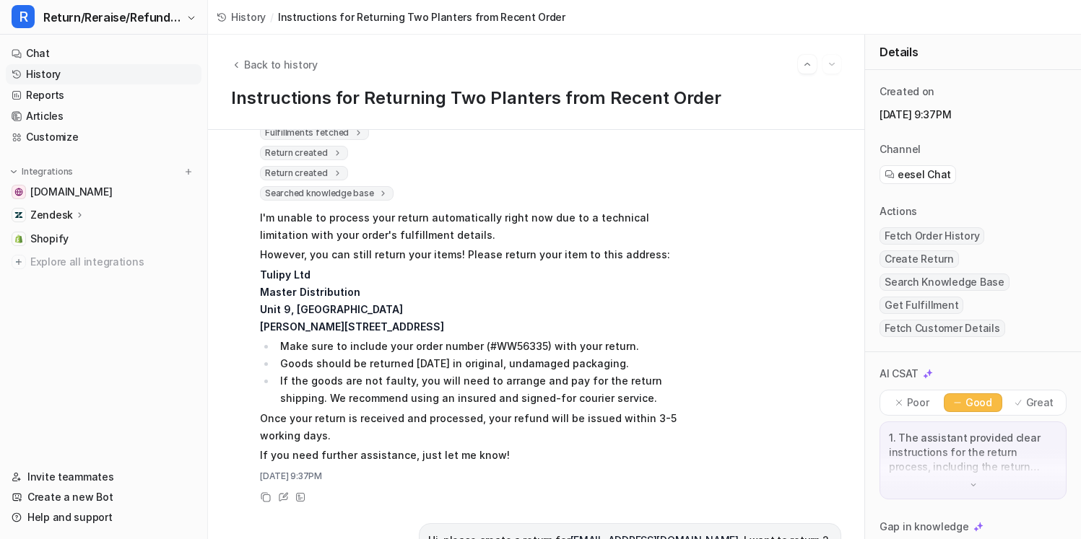
click at [365, 201] on div "Searched knowledge base search_queries : [ "return error Fulfillment Line Item …" at bounding box center [471, 194] width 422 height 17
click at [373, 199] on span "Searched knowledge base" at bounding box center [327, 193] width 134 height 14
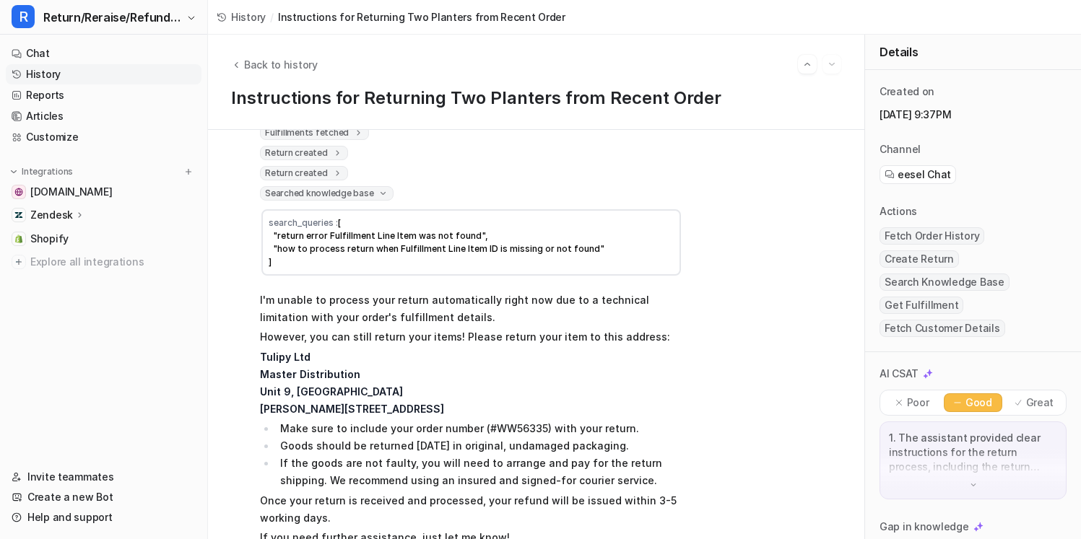
click at [380, 195] on icon at bounding box center [383, 193] width 11 height 10
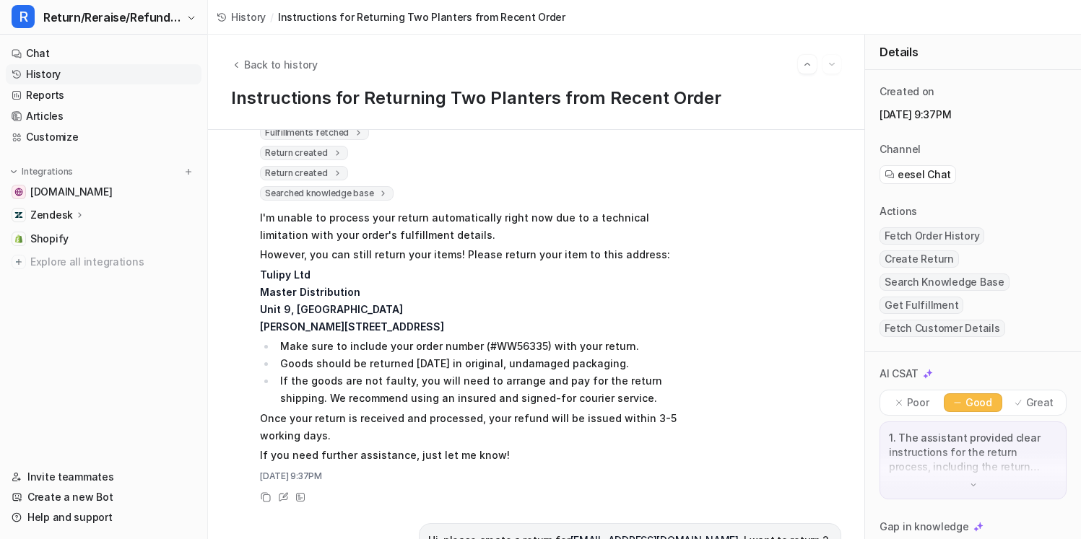
click at [332, 170] on icon at bounding box center [337, 173] width 10 height 11
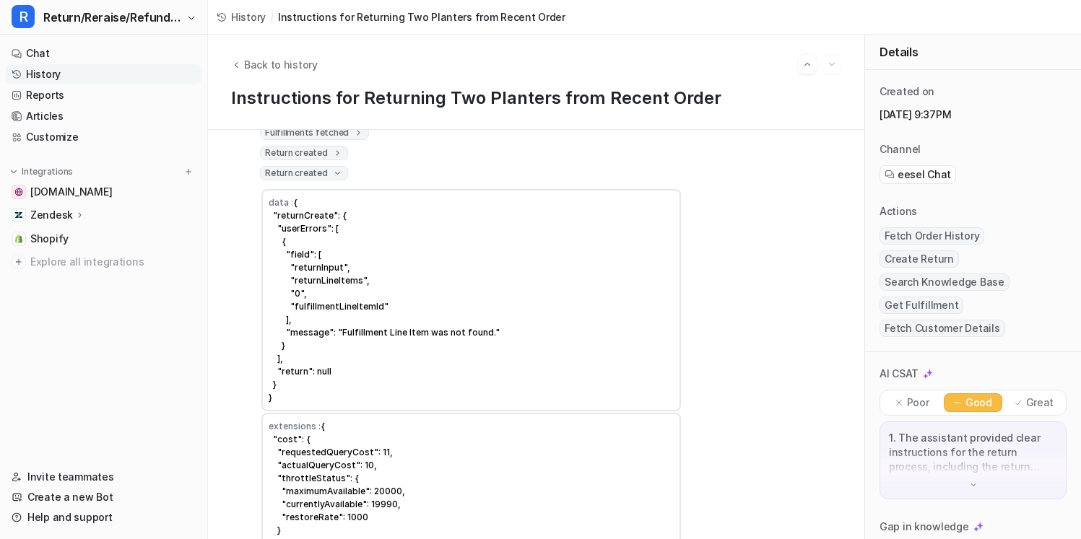
click at [336, 170] on icon at bounding box center [337, 173] width 11 height 10
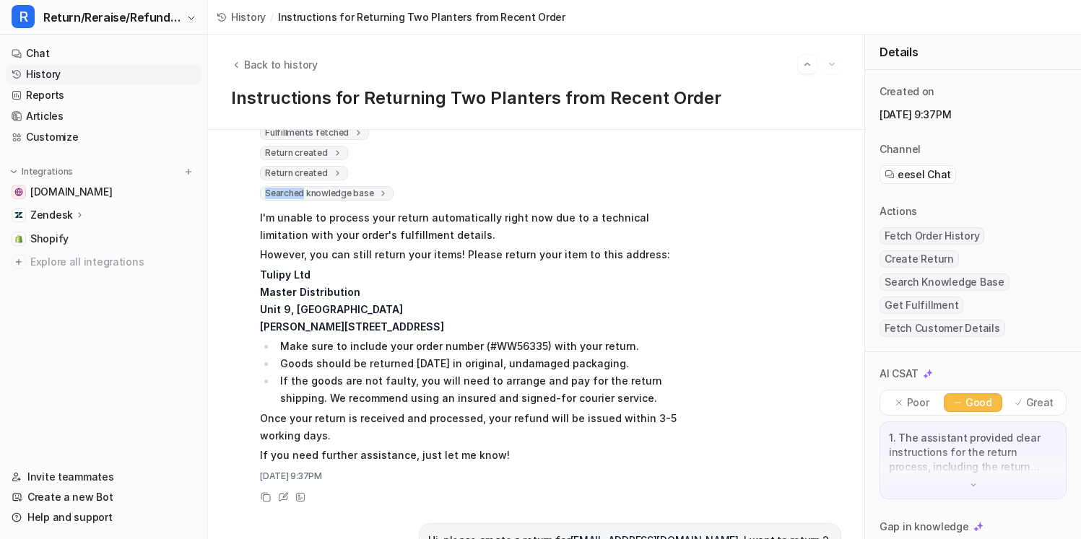
click at [336, 170] on icon at bounding box center [337, 173] width 10 height 11
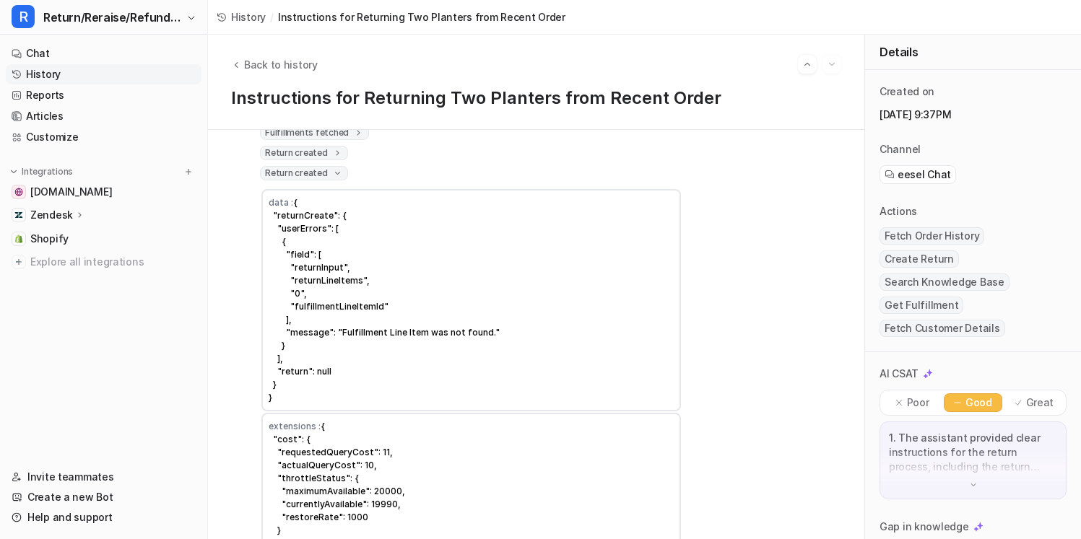
click at [337, 158] on span "Return created" at bounding box center [304, 153] width 88 height 14
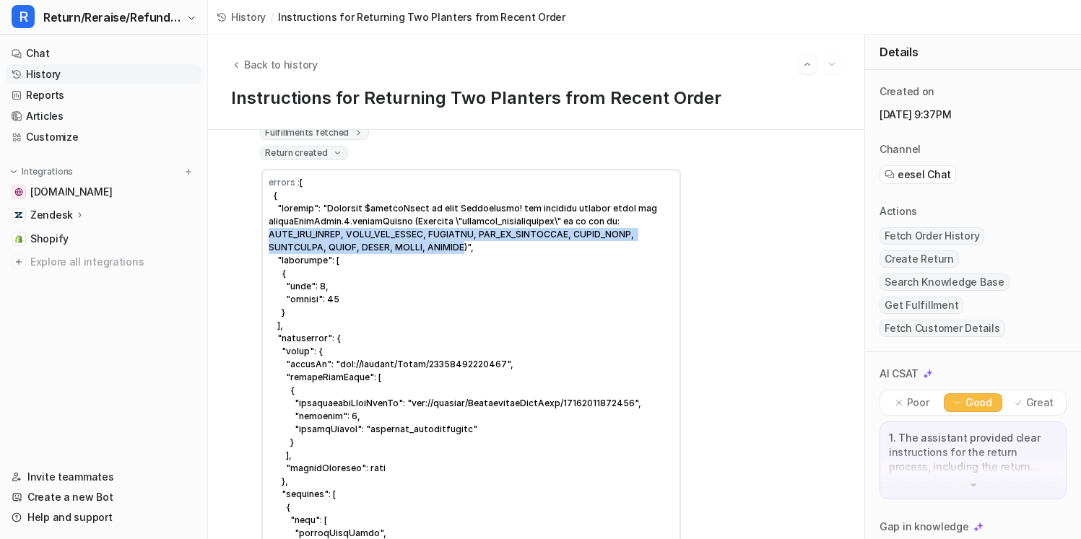
drag, startPoint x: 270, startPoint y: 232, endPoint x: 469, endPoint y: 243, distance: 199.6
click at [470, 244] on span at bounding box center [467, 429] width 396 height 505
copy span "SIZE_TOO_SMALL, SIZE_TOO_LARGE, UNWANTED, NOT_AS_DESCRIBED, WRONG_ITEM, DEFECTI…"
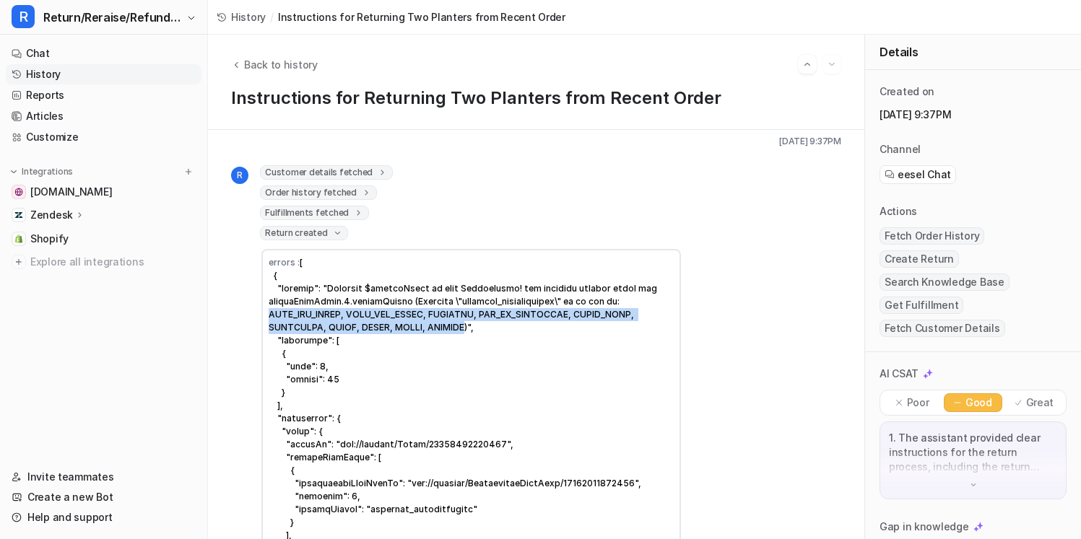
scroll to position [70, 0]
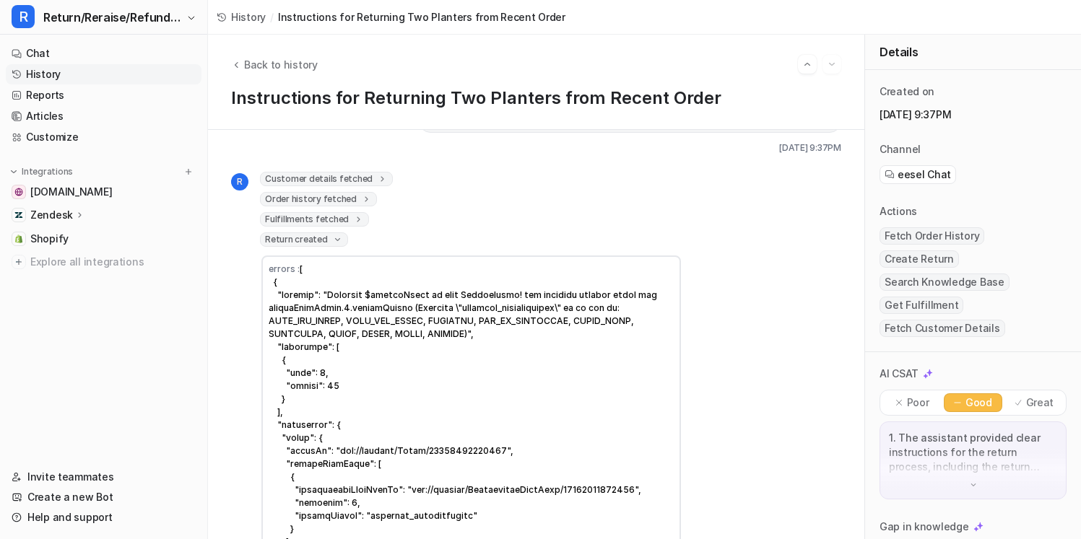
click at [336, 240] on icon at bounding box center [337, 240] width 11 height 10
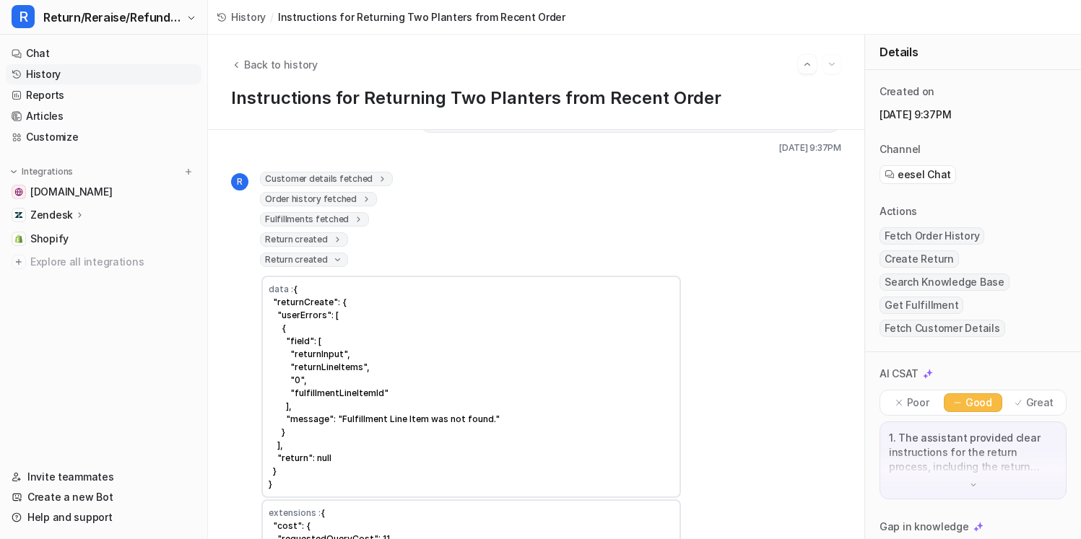
click at [338, 258] on icon at bounding box center [337, 260] width 11 height 10
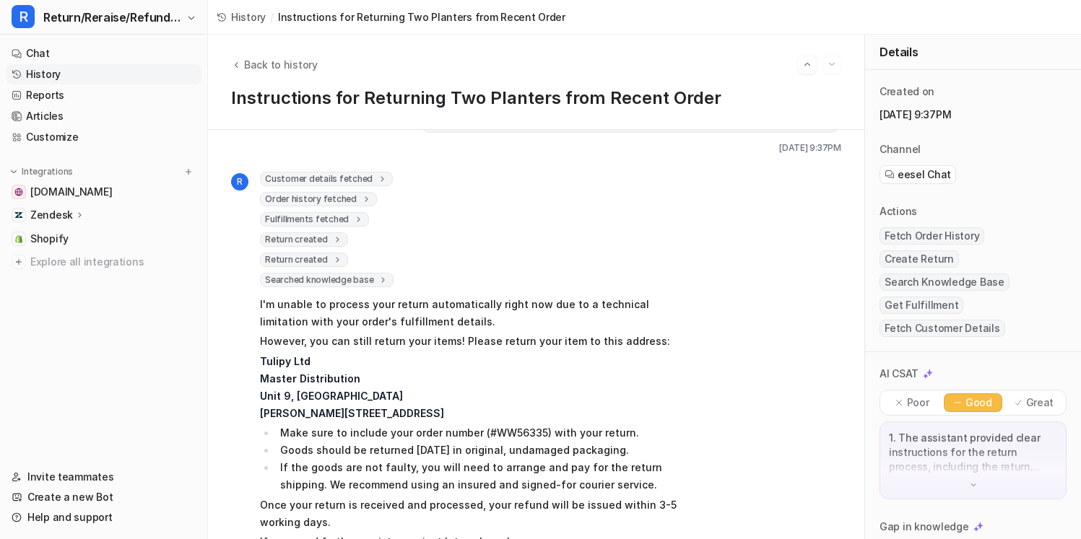
click at [334, 243] on icon at bounding box center [337, 240] width 10 height 11
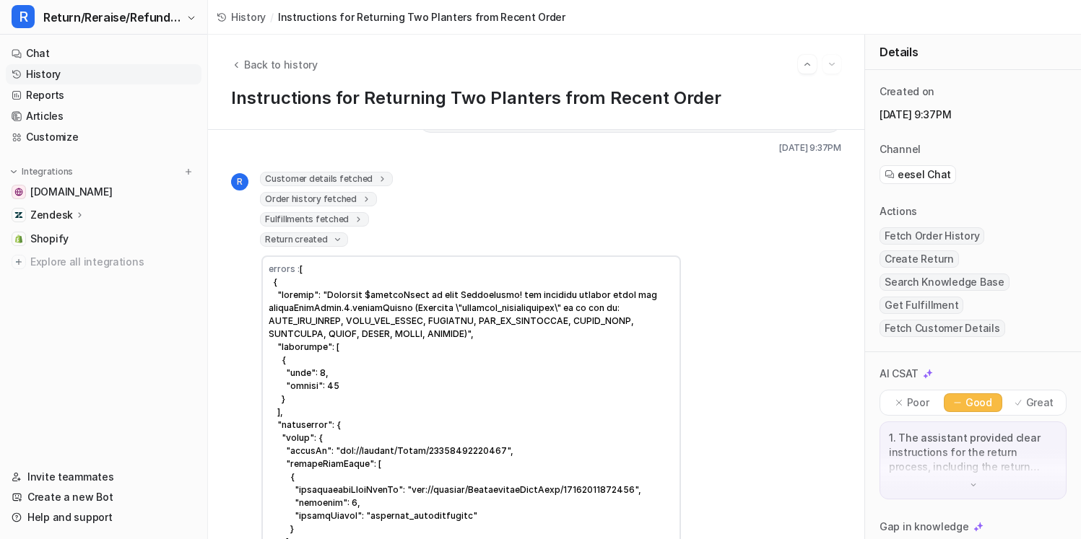
click at [334, 242] on icon at bounding box center [337, 240] width 11 height 10
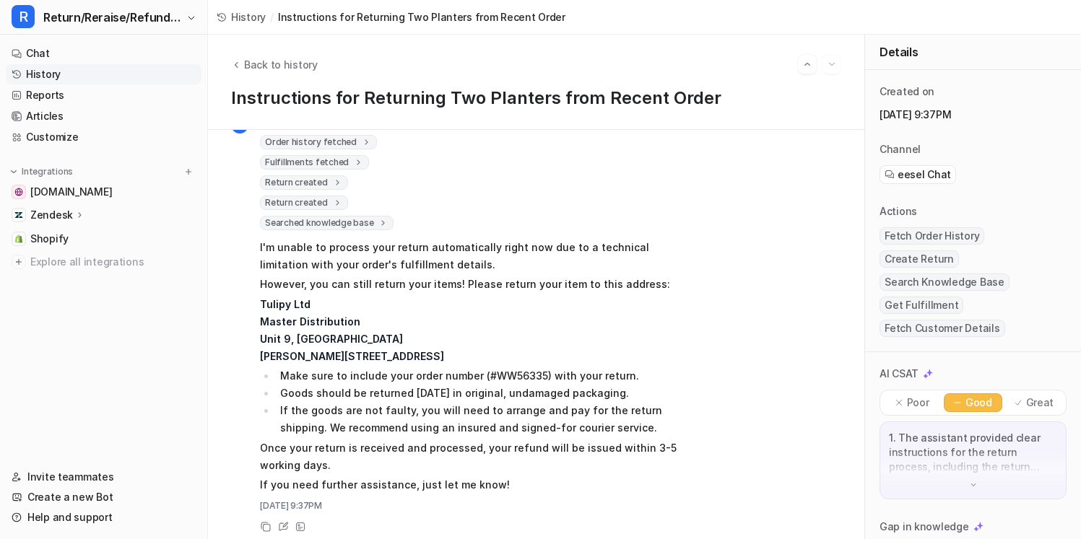
scroll to position [138, 0]
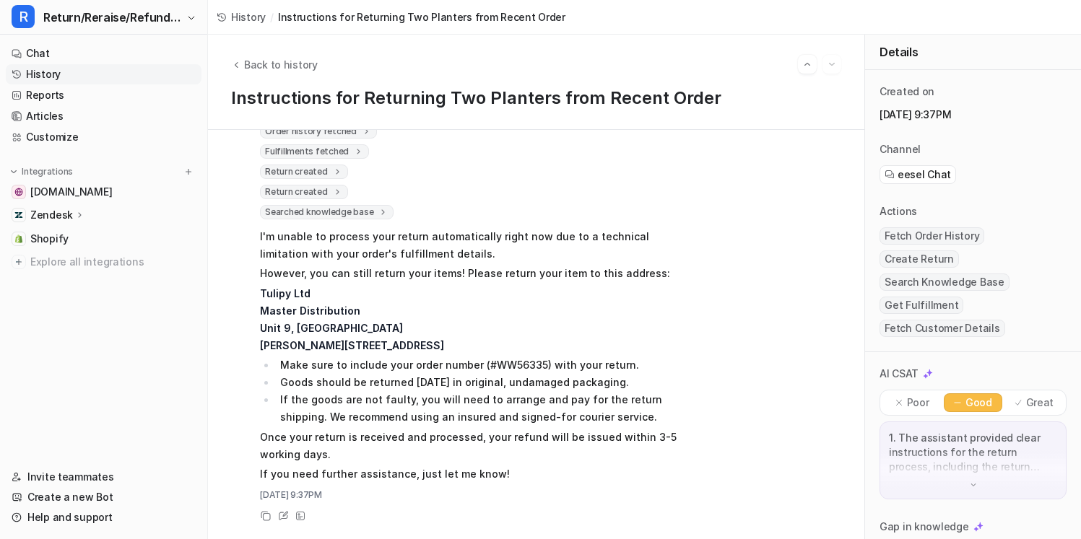
click at [343, 192] on span "Return created" at bounding box center [304, 192] width 88 height 14
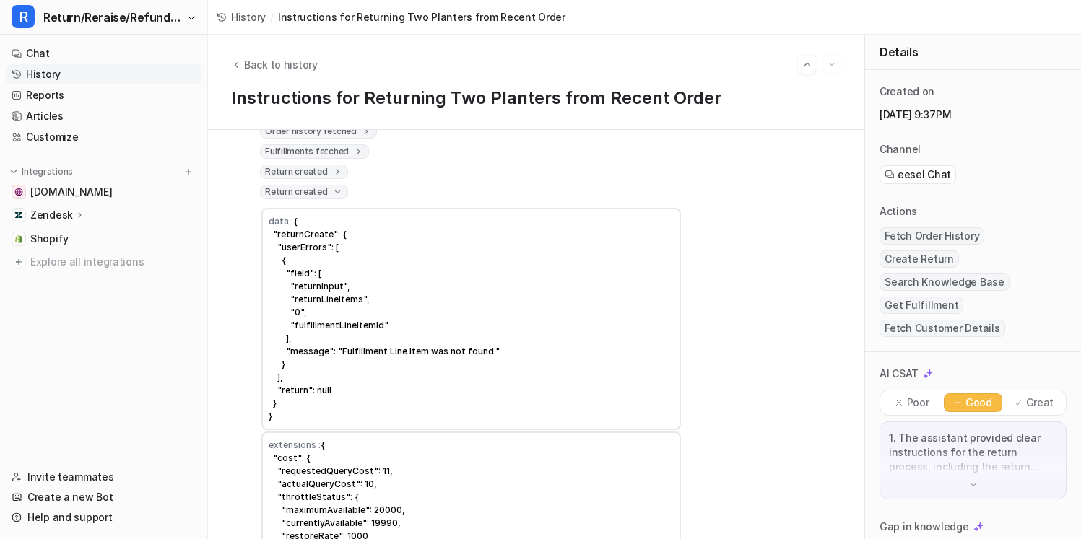
click at [337, 193] on icon at bounding box center [337, 192] width 11 height 10
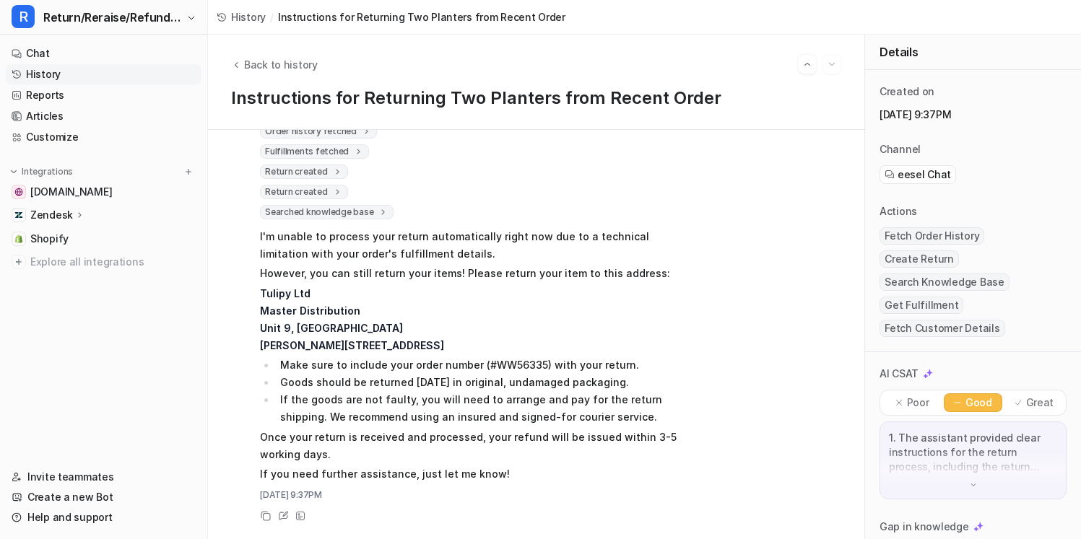
click at [335, 173] on icon at bounding box center [337, 172] width 10 height 11
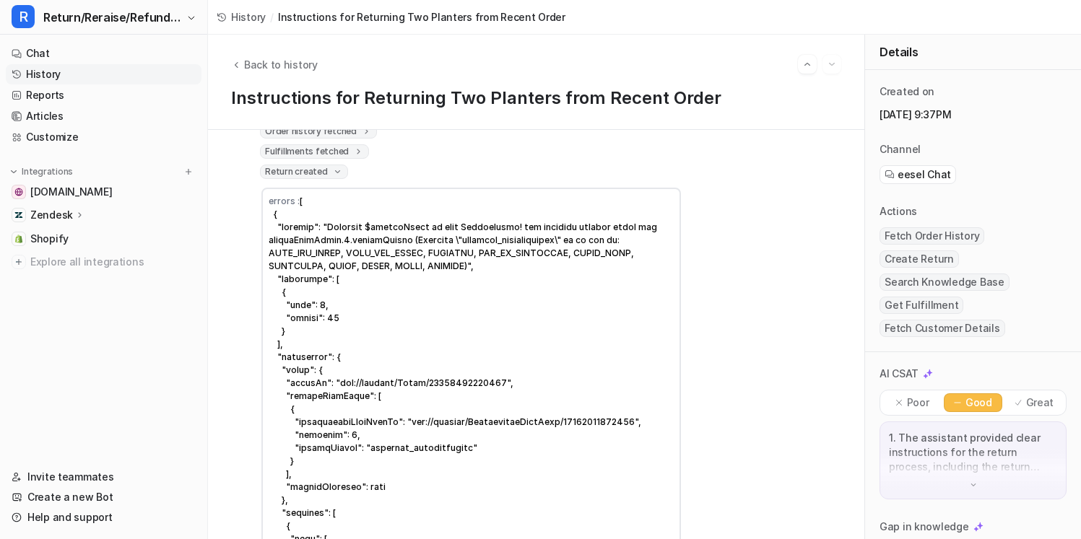
click at [335, 173] on icon at bounding box center [337, 172] width 11 height 10
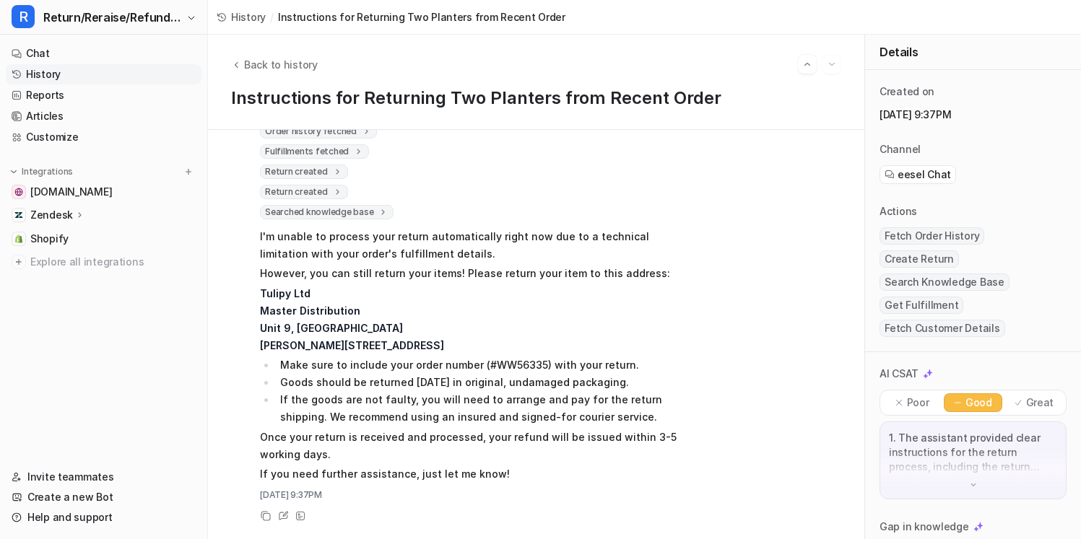
scroll to position [125, 0]
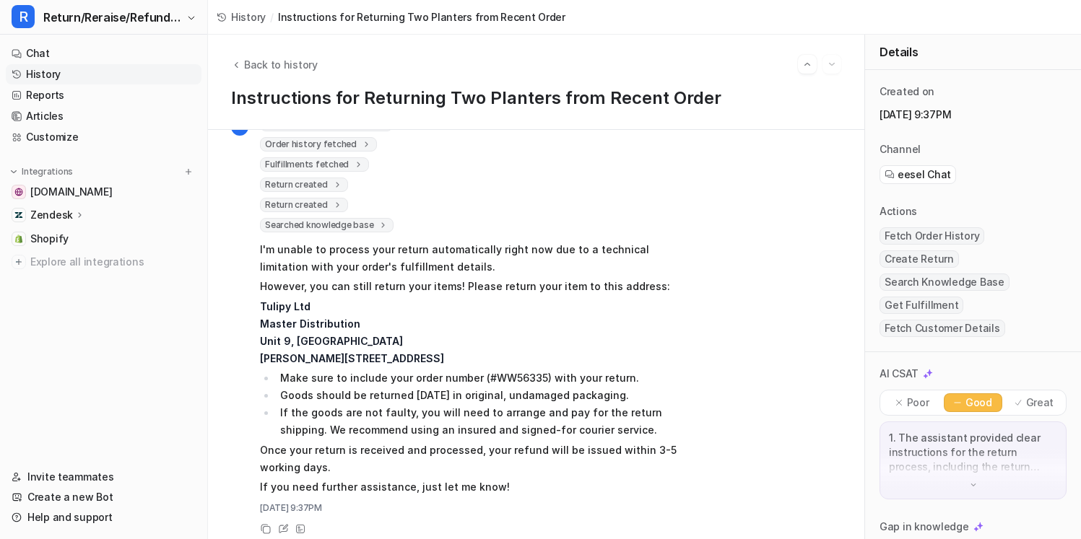
click at [336, 187] on icon at bounding box center [337, 185] width 10 height 11
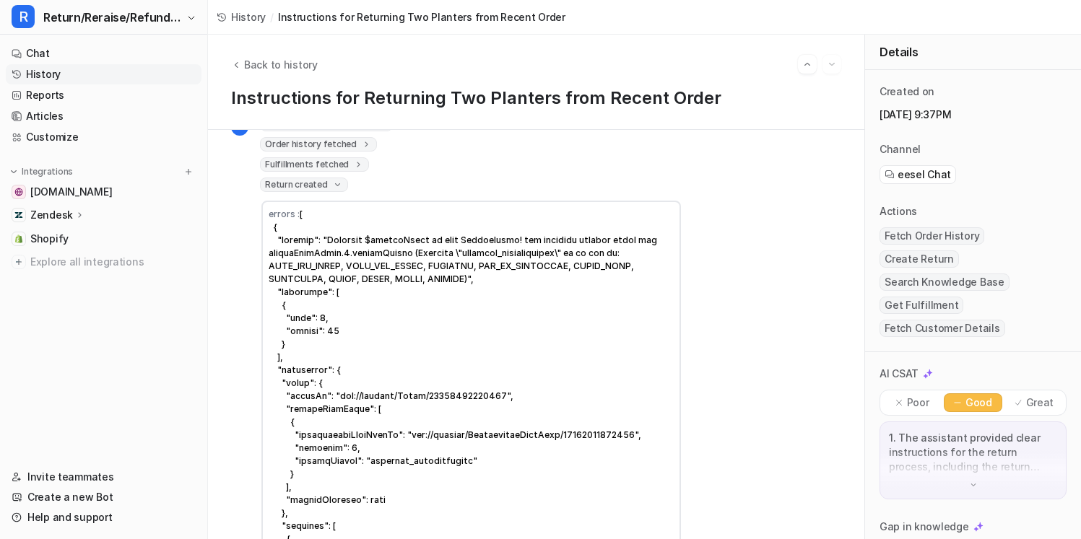
click at [336, 184] on icon at bounding box center [337, 185] width 11 height 10
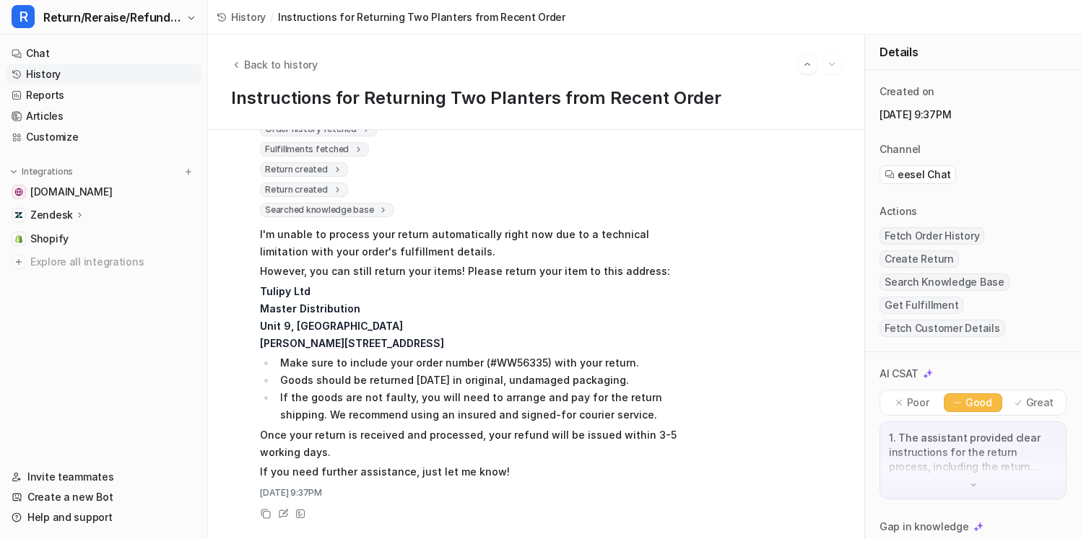
scroll to position [142, 0]
click at [370, 214] on span "Searched knowledge base" at bounding box center [327, 208] width 134 height 14
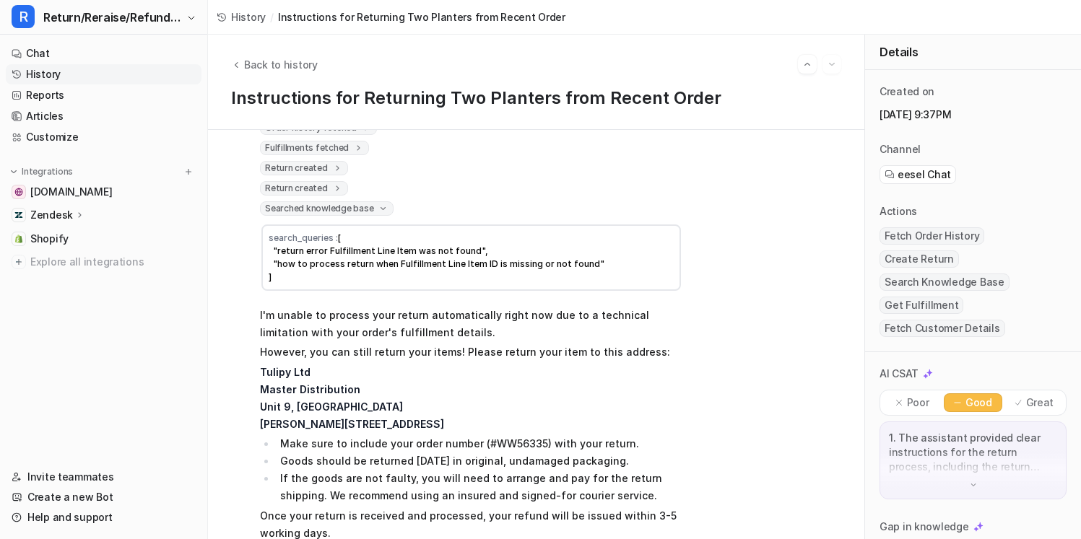
click at [344, 193] on div "Return created" at bounding box center [304, 188] width 88 height 14
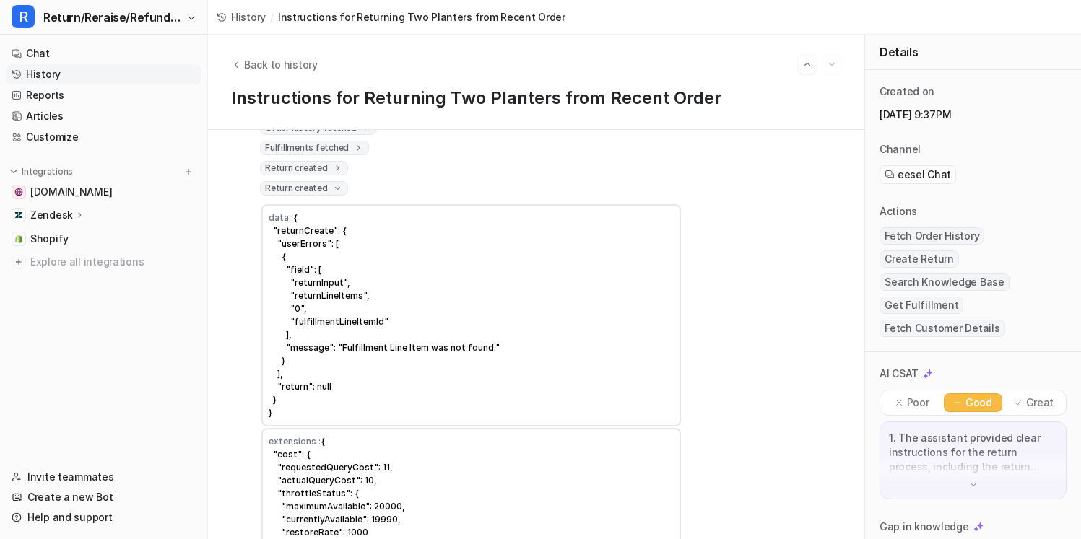
click at [340, 170] on span "Return created" at bounding box center [304, 168] width 88 height 14
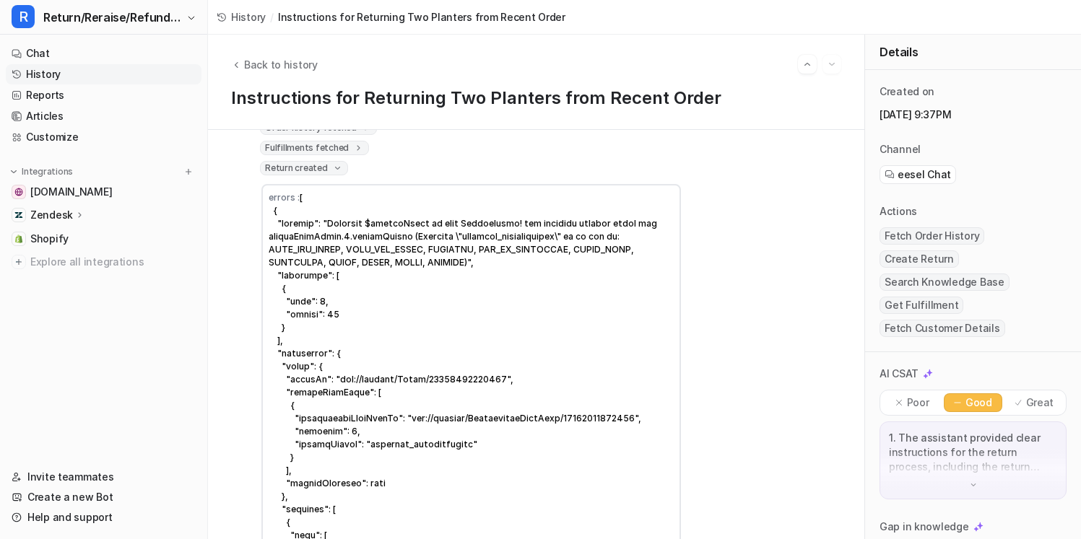
click at [340, 170] on span "Return created" at bounding box center [304, 168] width 88 height 14
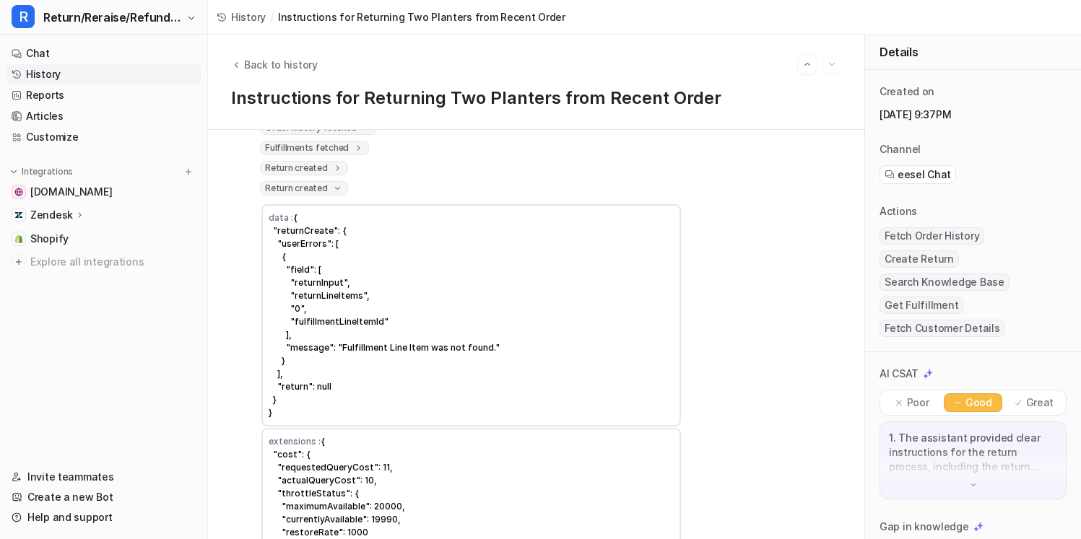
click at [340, 188] on span "Return created" at bounding box center [304, 188] width 88 height 14
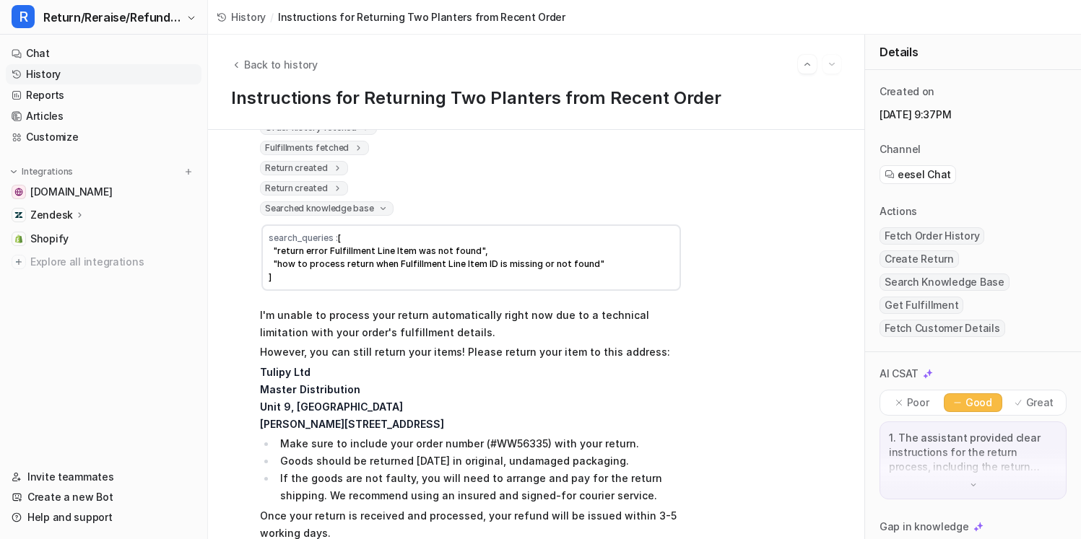
click at [340, 188] on span "Return created" at bounding box center [304, 188] width 88 height 14
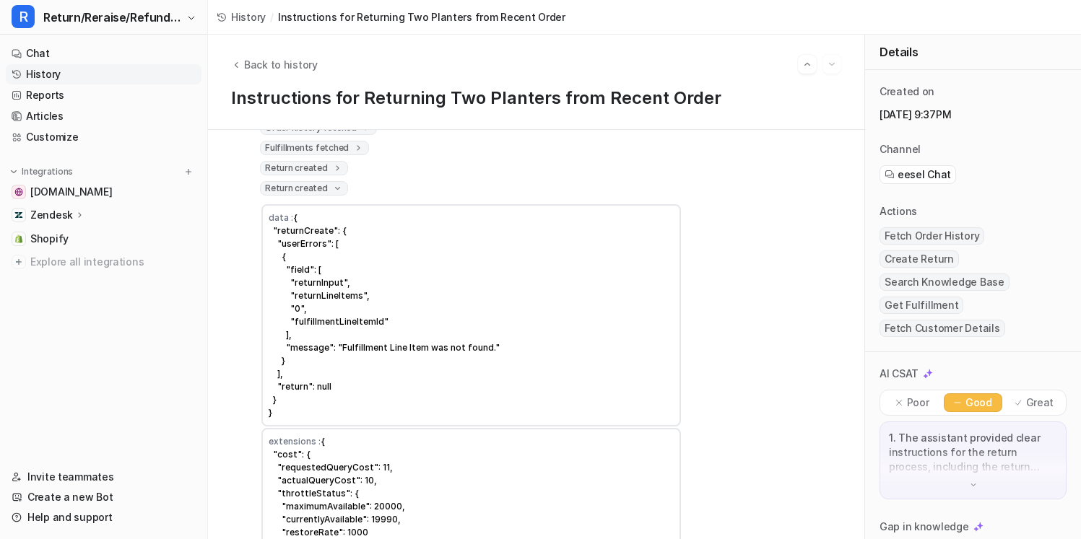
click at [334, 170] on icon at bounding box center [337, 168] width 10 height 11
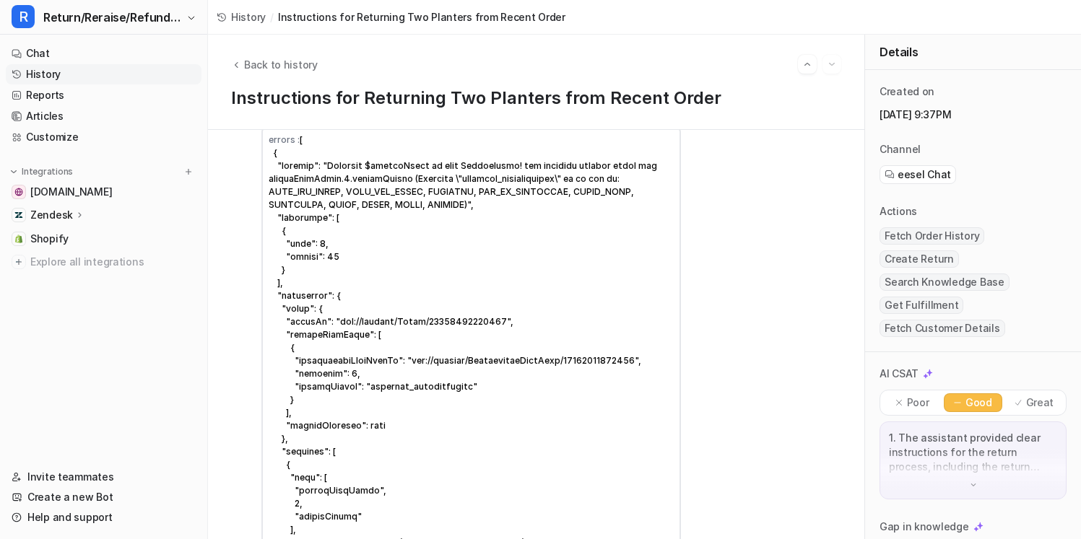
scroll to position [200, 0]
drag, startPoint x: 400, startPoint y: 365, endPoint x: 600, endPoint y: 365, distance: 200.0
click at [603, 365] on td "errors :" at bounding box center [470, 386] width 419 height 521
click at [600, 365] on span at bounding box center [467, 386] width 396 height 505
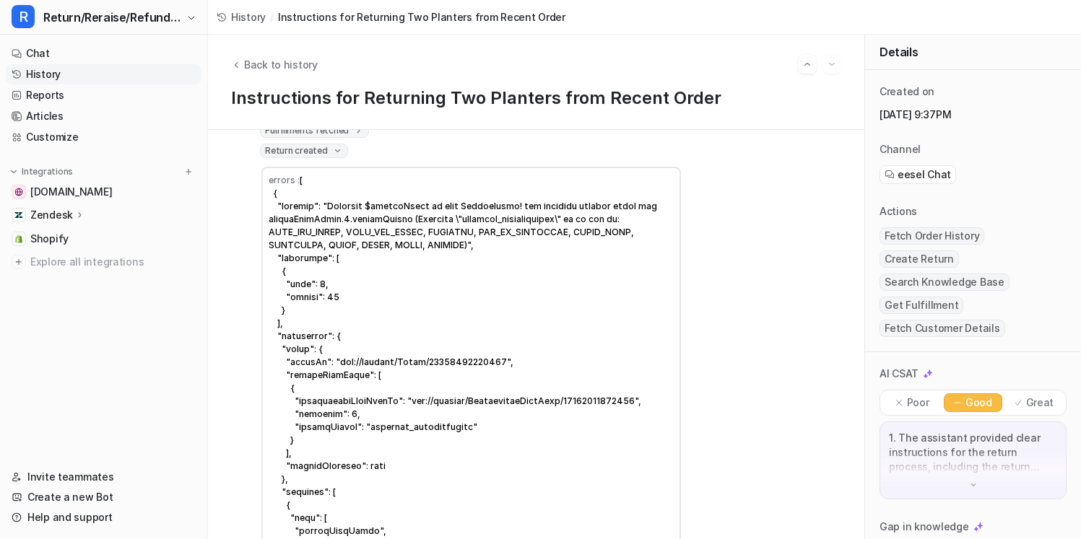
scroll to position [144, 0]
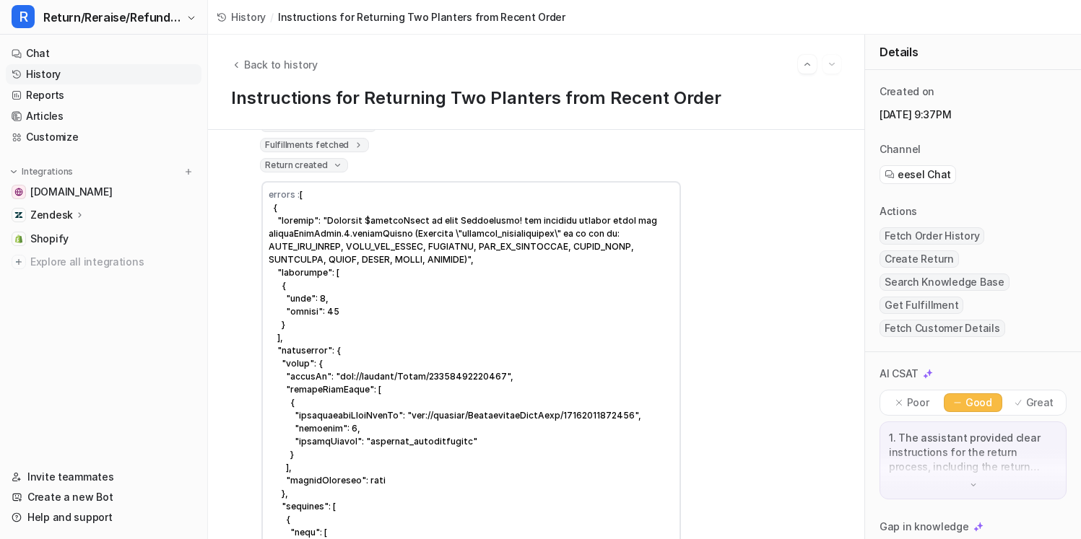
click at [339, 165] on span "Return created" at bounding box center [304, 165] width 88 height 14
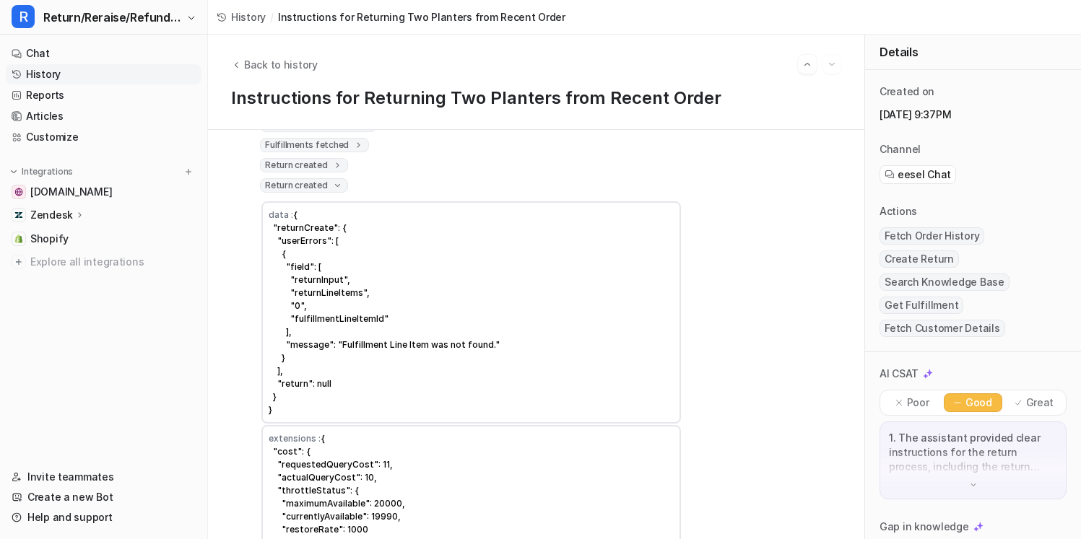
click at [336, 183] on icon at bounding box center [337, 185] width 11 height 10
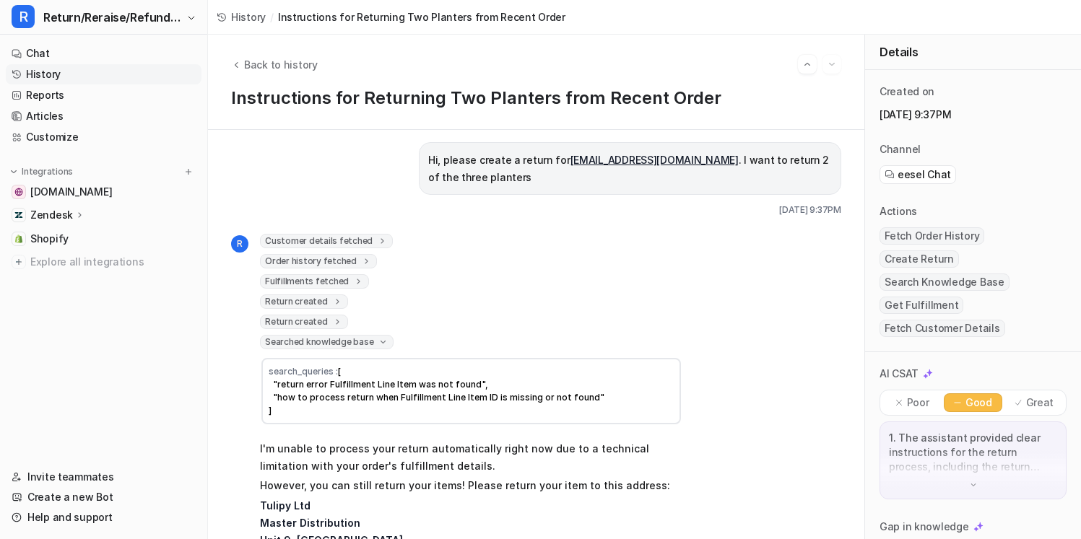
scroll to position [0, 0]
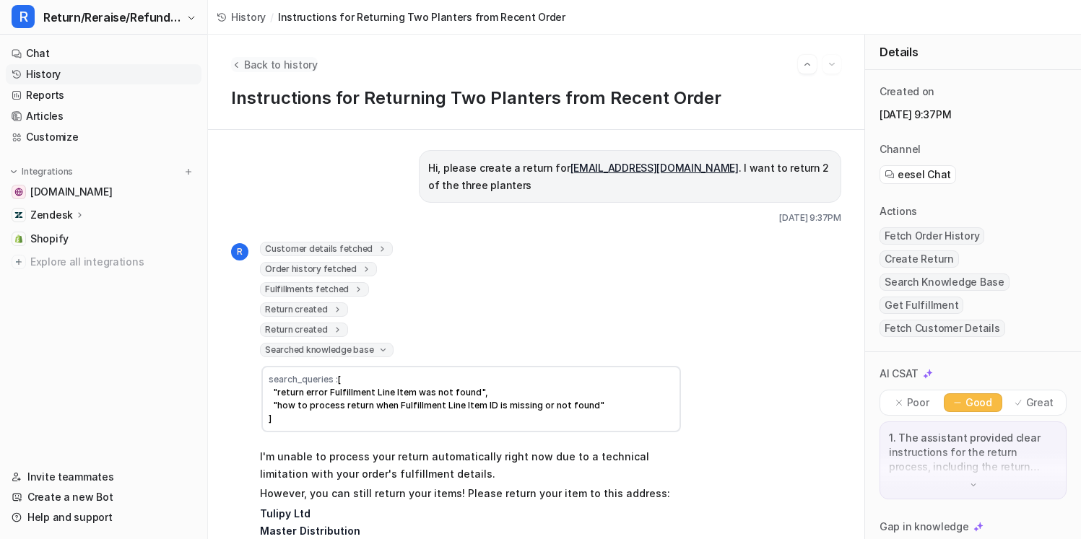
click at [272, 64] on span "Back to history" at bounding box center [281, 64] width 74 height 15
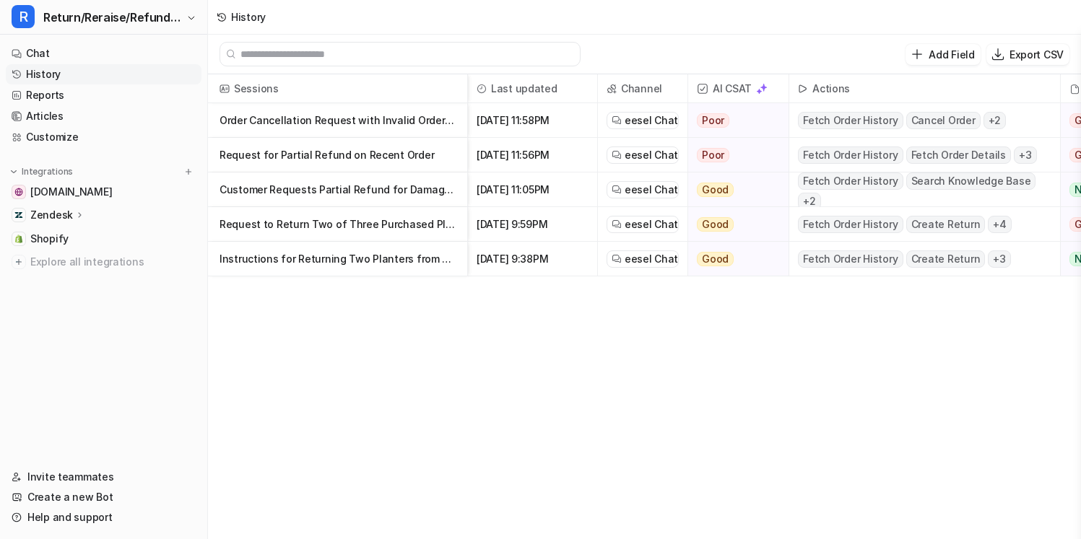
click at [316, 227] on p "Request to Return Two of Three Purchased Planters" at bounding box center [337, 224] width 236 height 35
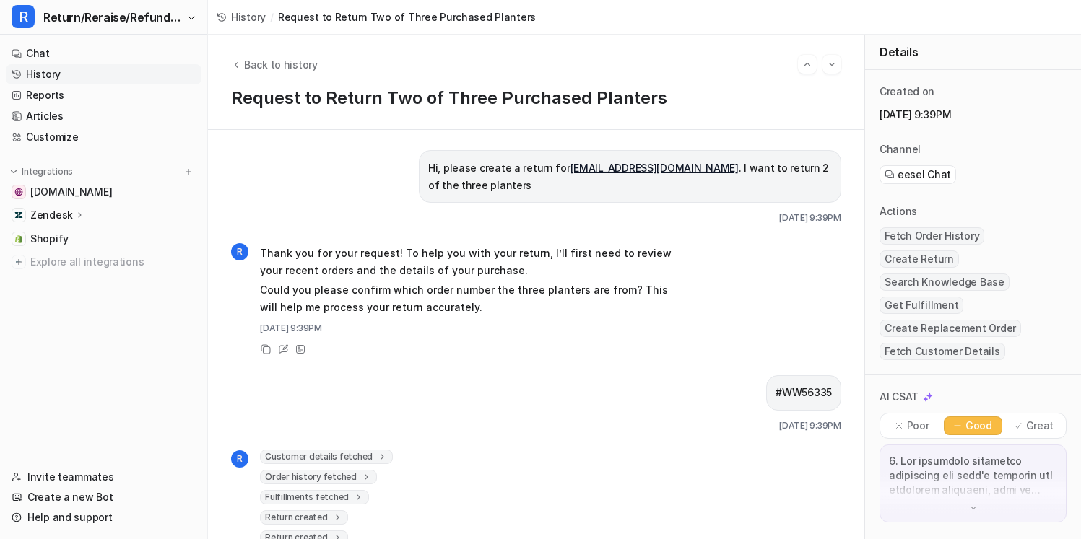
drag, startPoint x: 489, startPoint y: 333, endPoint x: 484, endPoint y: 225, distance: 107.7
click at [484, 225] on div "Hi, please create a return for sarahlouisemcgourty@gmail.com . I want to return…" at bounding box center [536, 334] width 610 height 369
click at [490, 268] on p "Thank you for your request! To help you with your return, I’ll first need to re…" at bounding box center [471, 262] width 422 height 35
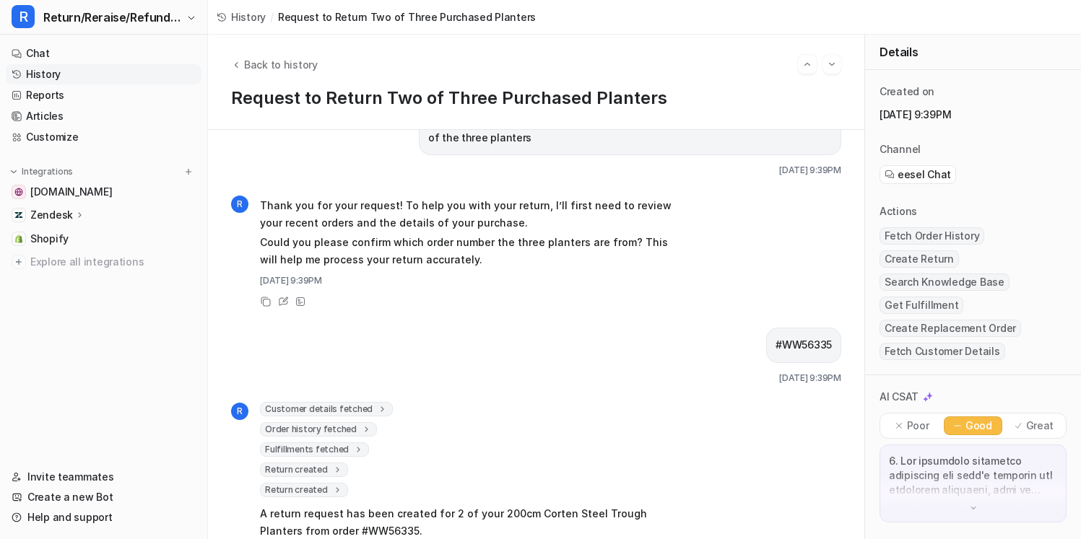
scroll to position [51, 0]
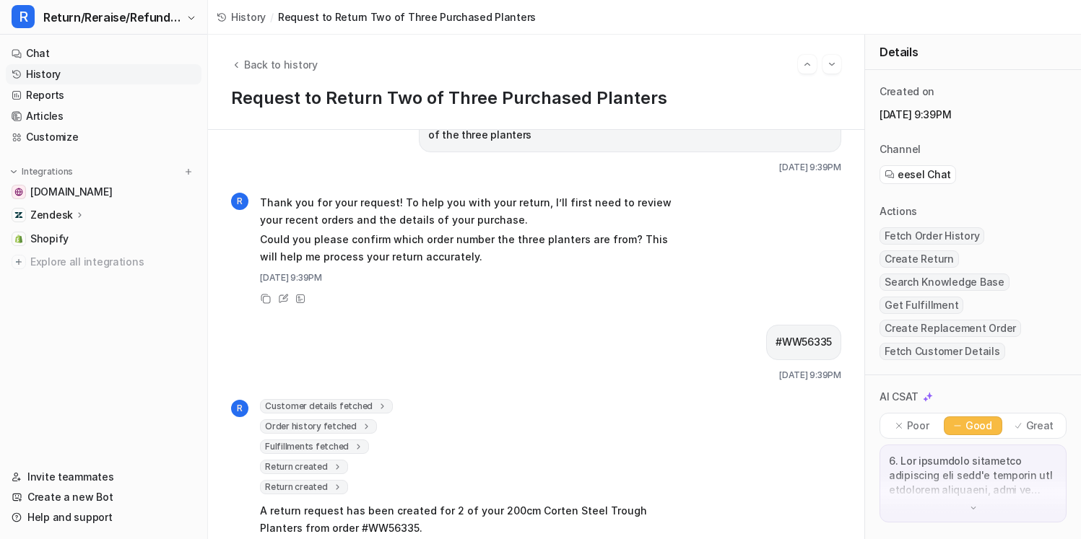
drag, startPoint x: 492, startPoint y: 285, endPoint x: 487, endPoint y: 183, distance: 101.9
click at [487, 183] on div "Hi, please create a return for sarahlouisemcgourty@gmail.com . I want to return…" at bounding box center [536, 284] width 610 height 369
click at [488, 202] on p "Thank you for your request! To help you with your return, I’ll first need to re…" at bounding box center [471, 211] width 422 height 35
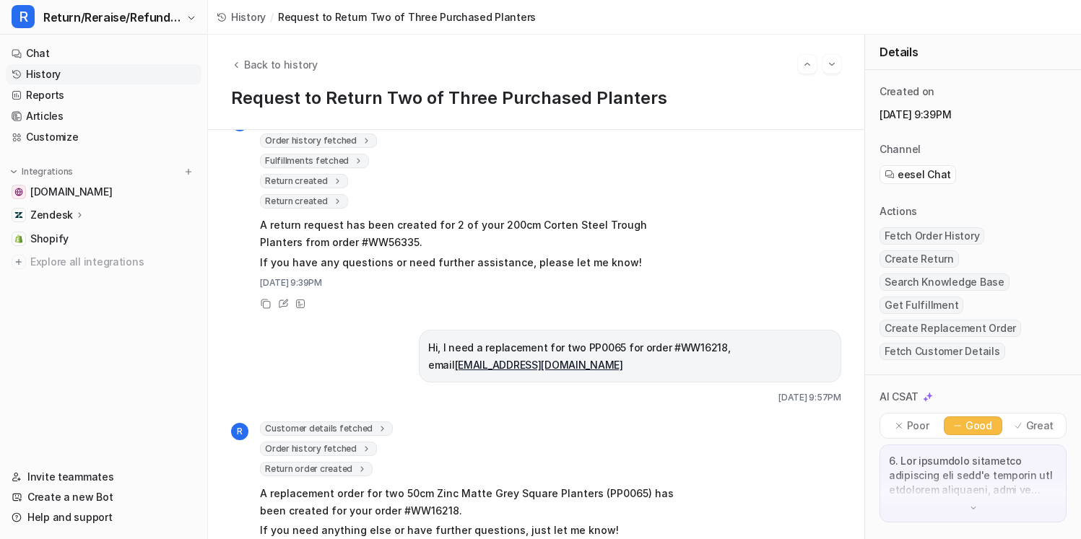
scroll to position [363, 0]
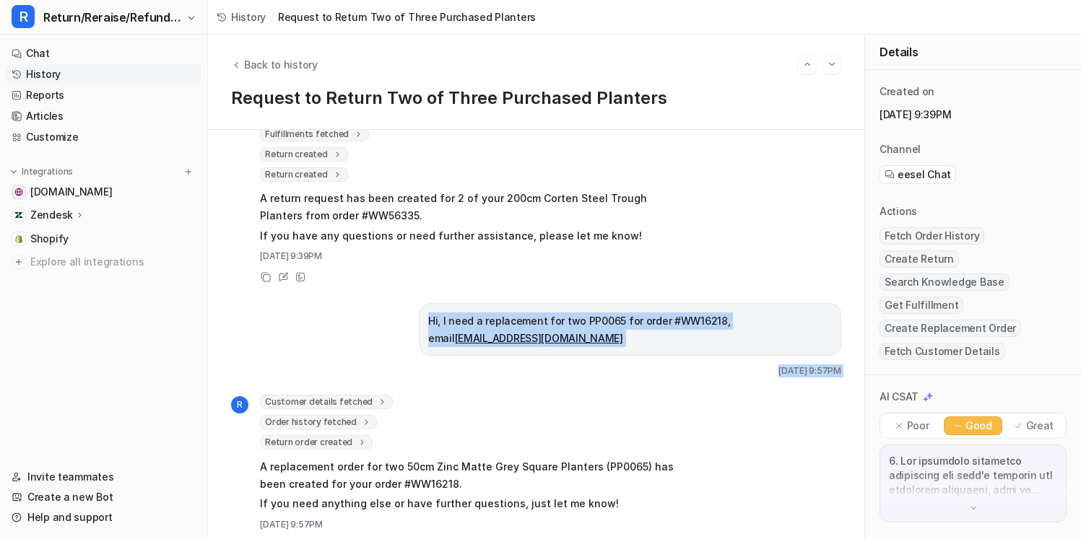
drag, startPoint x: 430, startPoint y: 312, endPoint x: 546, endPoint y: 374, distance: 131.1
click at [547, 374] on div "Hi, please create a return for sarahlouisemcgourty@gmail.com . I want to return…" at bounding box center [536, 334] width 656 height 409
click at [546, 374] on div "Hi, please create a return for sarahlouisemcgourty@gmail.com . I want to return…" at bounding box center [536, 334] width 656 height 409
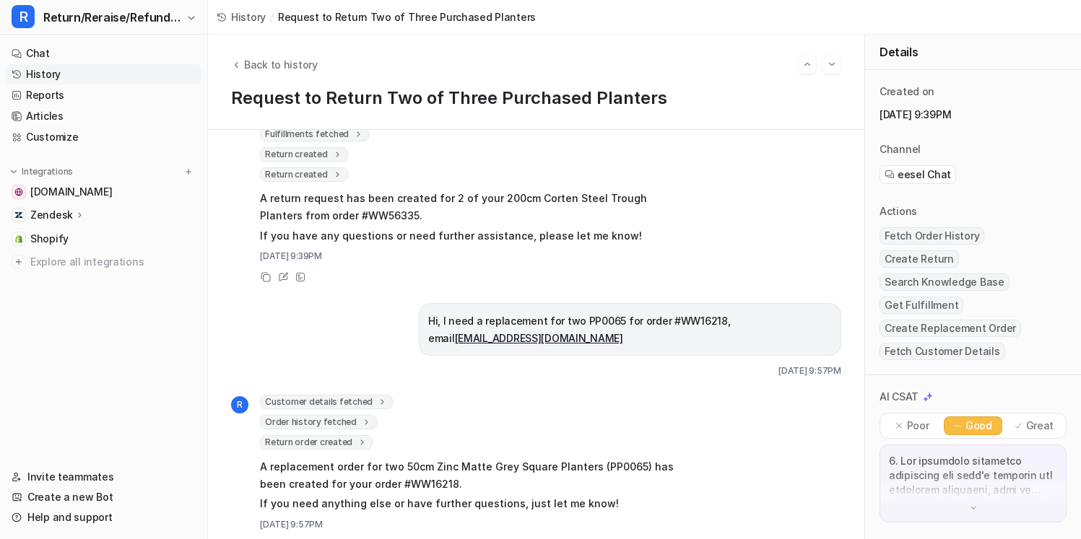
click at [361, 417] on icon at bounding box center [366, 422] width 10 height 11
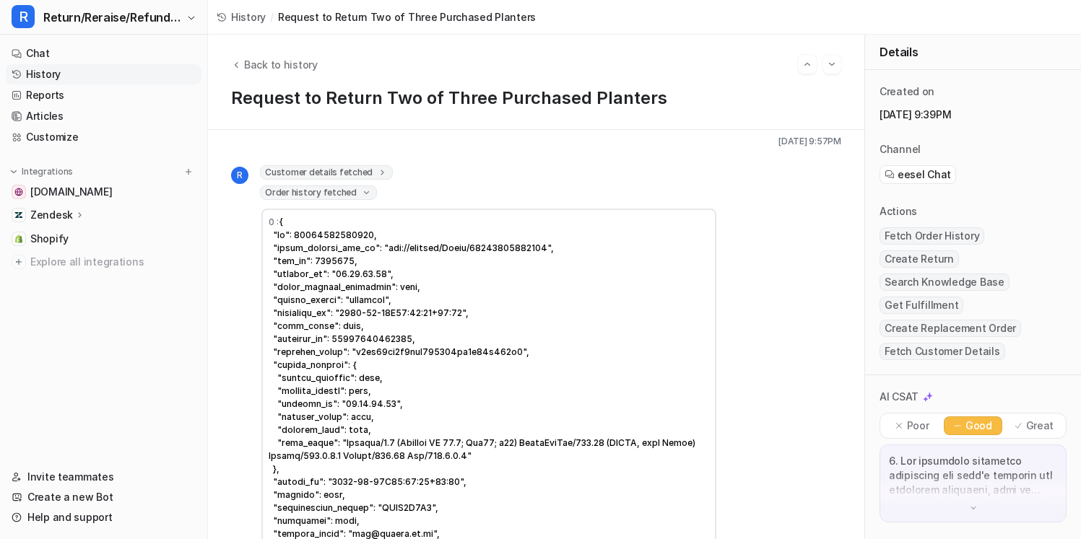
scroll to position [594, 0]
click at [366, 184] on span "Order history fetched" at bounding box center [318, 191] width 117 height 14
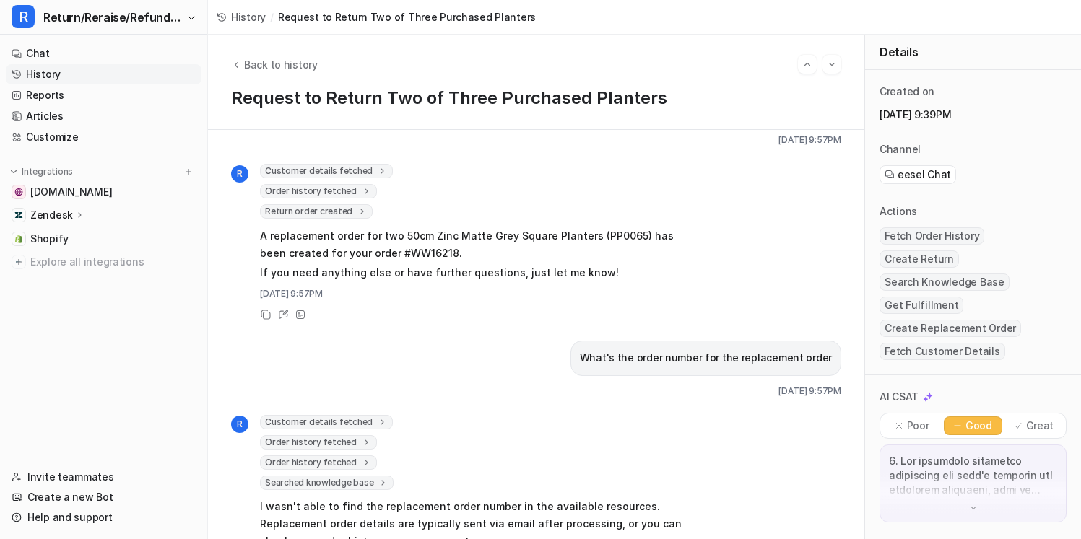
click at [360, 206] on icon at bounding box center [362, 211] width 10 height 11
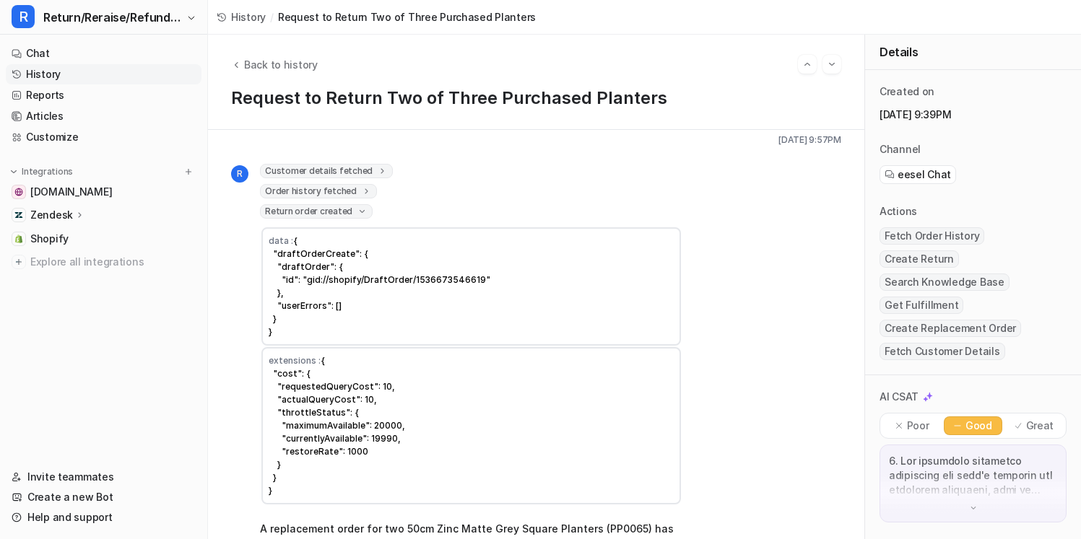
click at [360, 206] on icon at bounding box center [362, 211] width 11 height 10
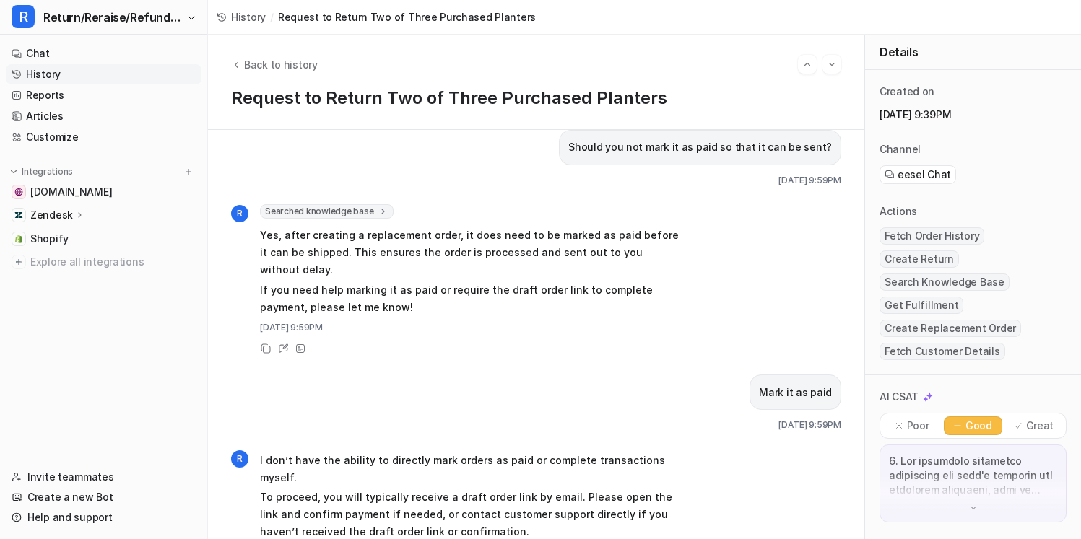
scroll to position [1378, 0]
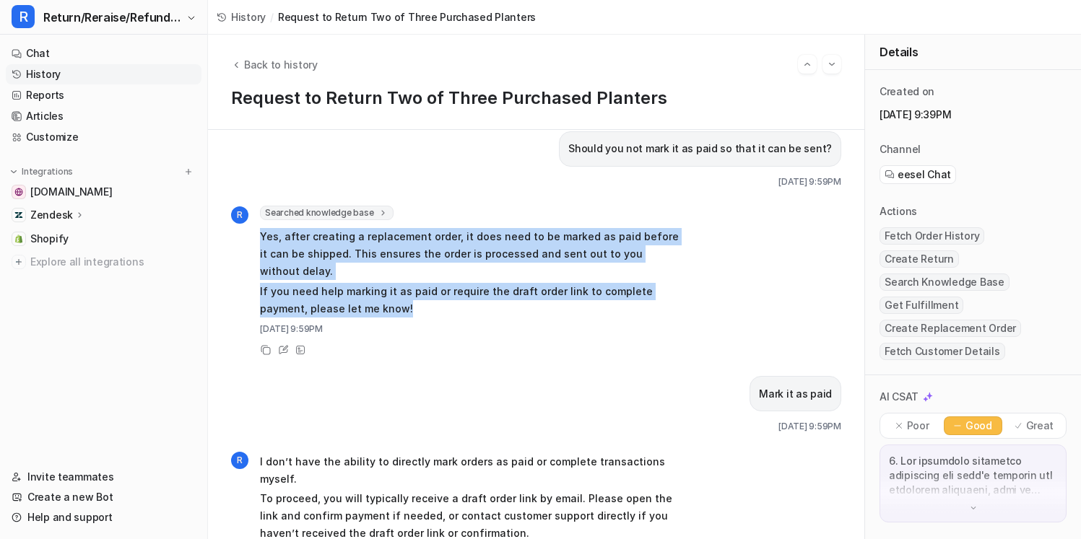
drag, startPoint x: 466, startPoint y: 277, endPoint x: 468, endPoint y: 203, distance: 74.4
click at [468, 206] on div "Searched knowledge base search_queries : [ "replacement order mark as paid", "r…" at bounding box center [471, 263] width 422 height 115
click at [470, 228] on p "Yes, after creating a replacement order, it does need to be marked as paid befo…" at bounding box center [471, 254] width 422 height 52
drag, startPoint x: 466, startPoint y: 283, endPoint x: 465, endPoint y: 212, distance: 71.5
click at [465, 226] on span "Yes, after creating a replacement order, it does need to be marked as paid befo…" at bounding box center [471, 273] width 422 height 95
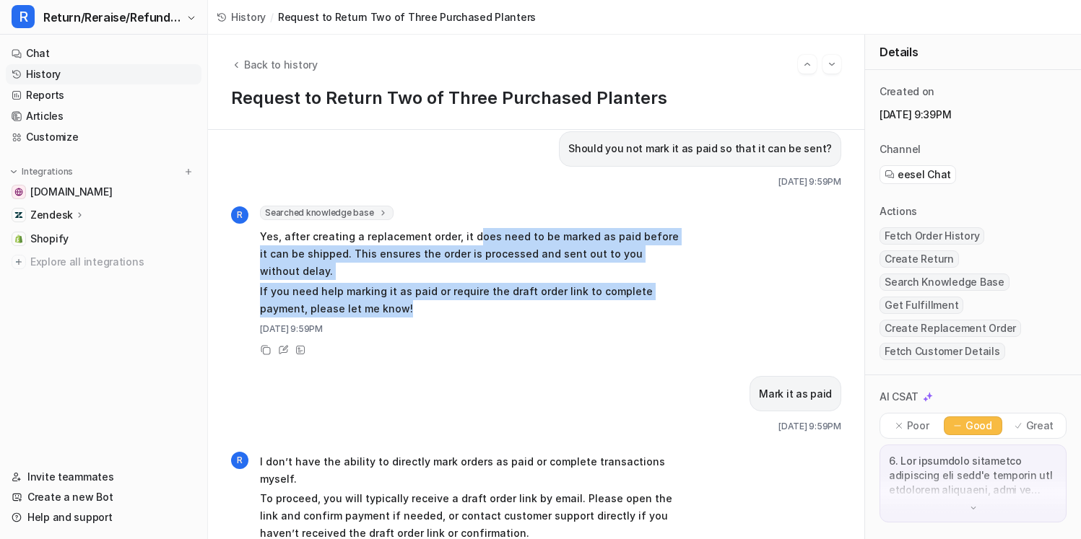
click at [465, 228] on p "Yes, after creating a replacement order, it does need to be marked as paid befo…" at bounding box center [471, 254] width 422 height 52
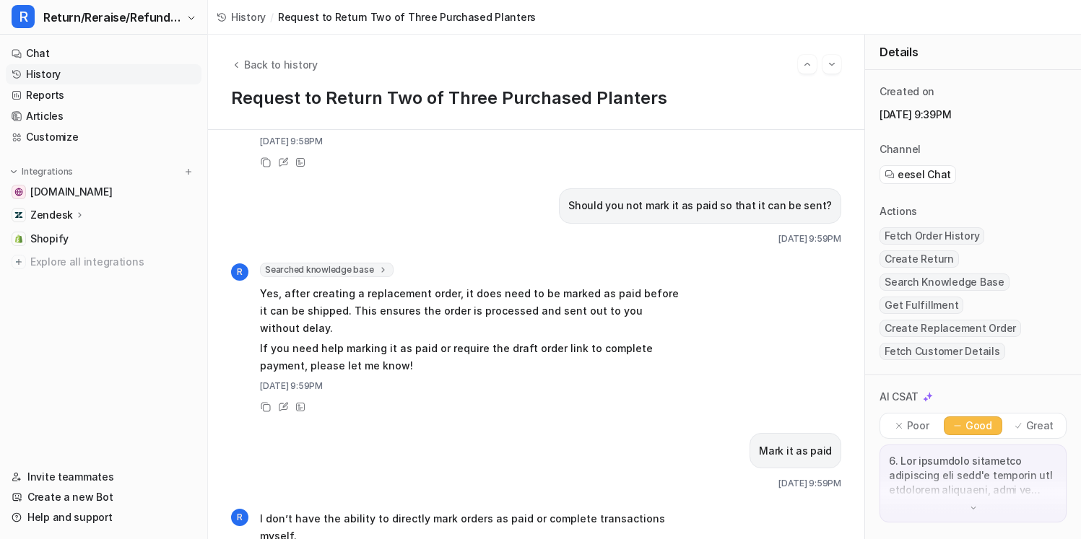
scroll to position [1312, 0]
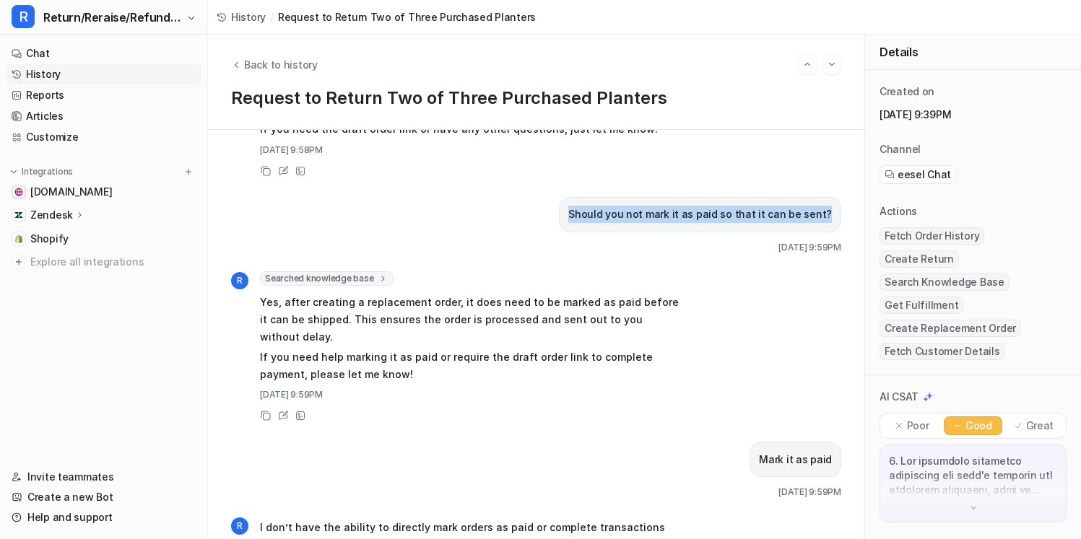
drag, startPoint x: 589, startPoint y: 194, endPoint x: 833, endPoint y: 189, distance: 244.1
click at [831, 197] on div "Should you not mark it as paid so that it can be sent?" at bounding box center [700, 214] width 282 height 35
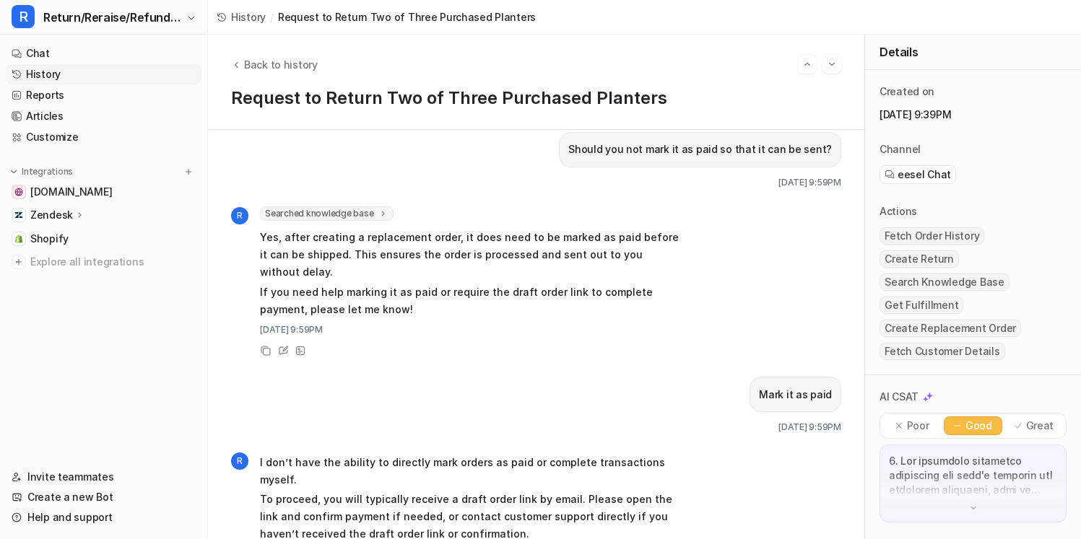
scroll to position [1420, 0]
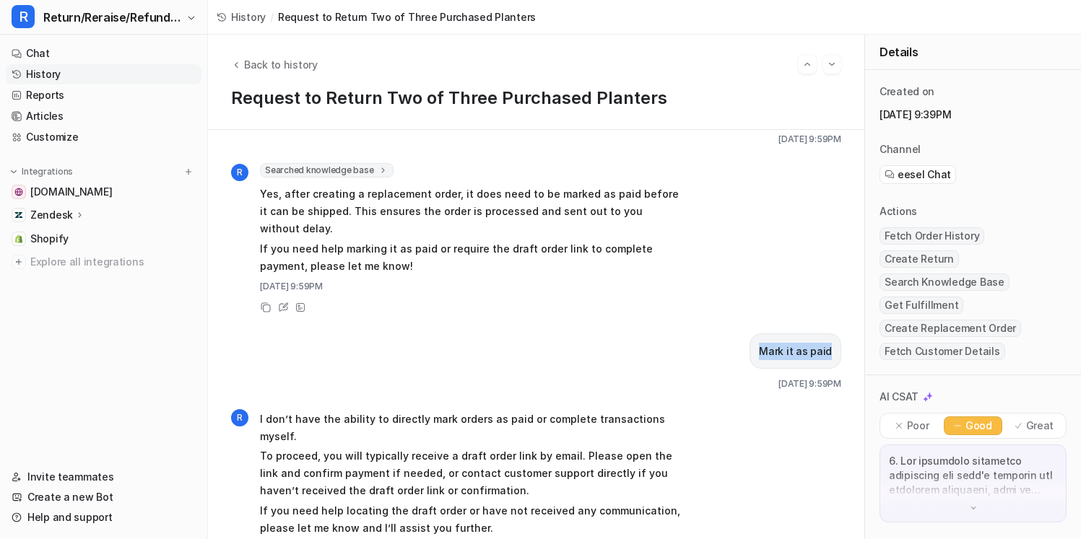
drag, startPoint x: 763, startPoint y: 313, endPoint x: 848, endPoint y: 313, distance: 84.5
click at [831, 313] on div "Hi, please create a return for sarahlouisemcgourty@gmail.com . I want to return…" at bounding box center [536, 334] width 656 height 409
click at [830, 343] on p "Mark it as paid" at bounding box center [795, 351] width 73 height 17
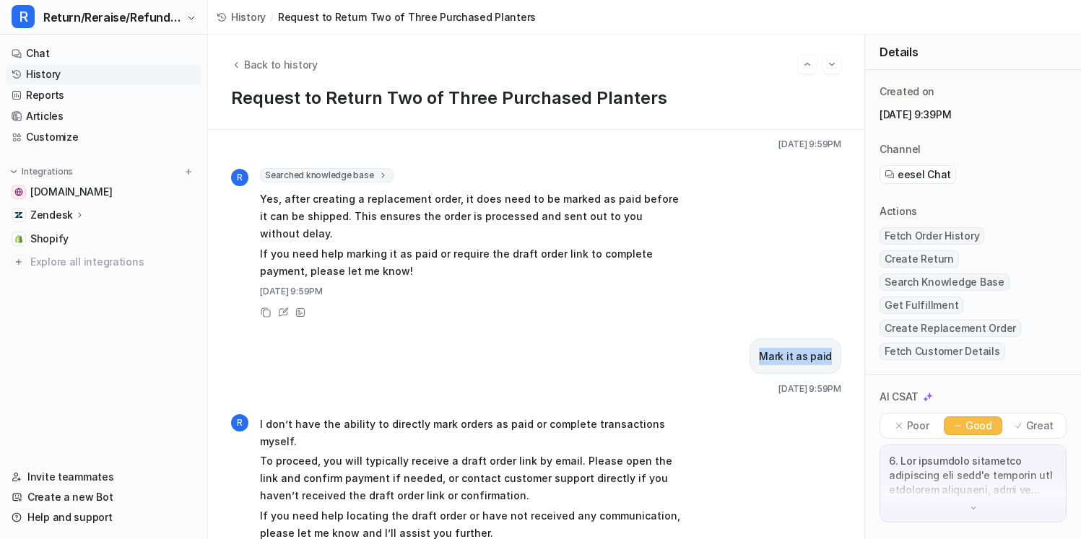
drag, startPoint x: 759, startPoint y: 321, endPoint x: 844, endPoint y: 318, distance: 85.2
click at [831, 318] on div "Hi, please create a return for sarahlouisemcgourty@gmail.com . I want to return…" at bounding box center [536, 334] width 656 height 409
click at [814, 348] on p "Mark it as paid" at bounding box center [795, 356] width 73 height 17
click at [827, 348] on p "Mark it as paid" at bounding box center [795, 356] width 73 height 17
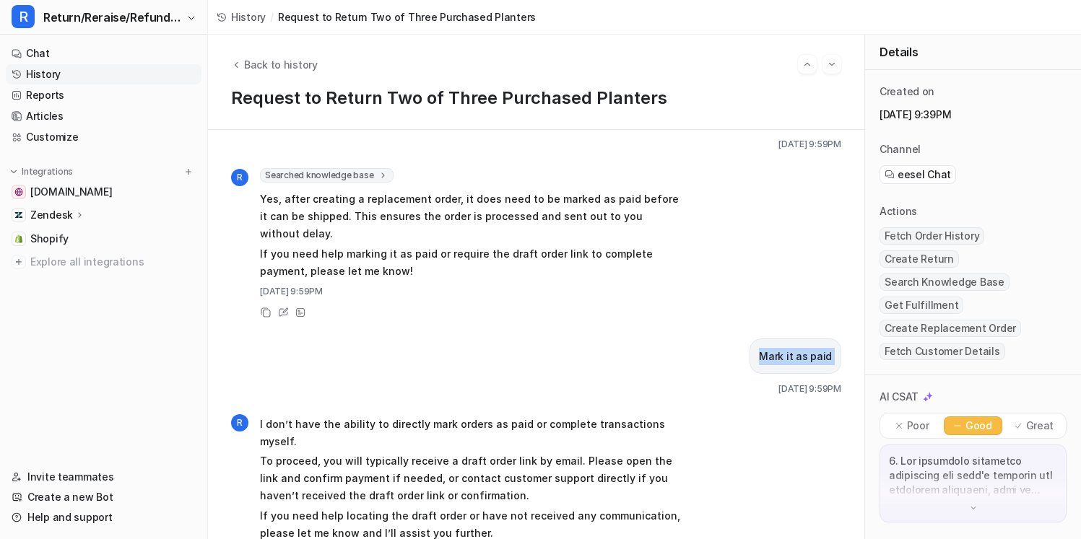
click at [827, 348] on p "Mark it as paid" at bounding box center [795, 356] width 73 height 17
click at [809, 348] on p "Mark it as paid" at bounding box center [795, 356] width 73 height 17
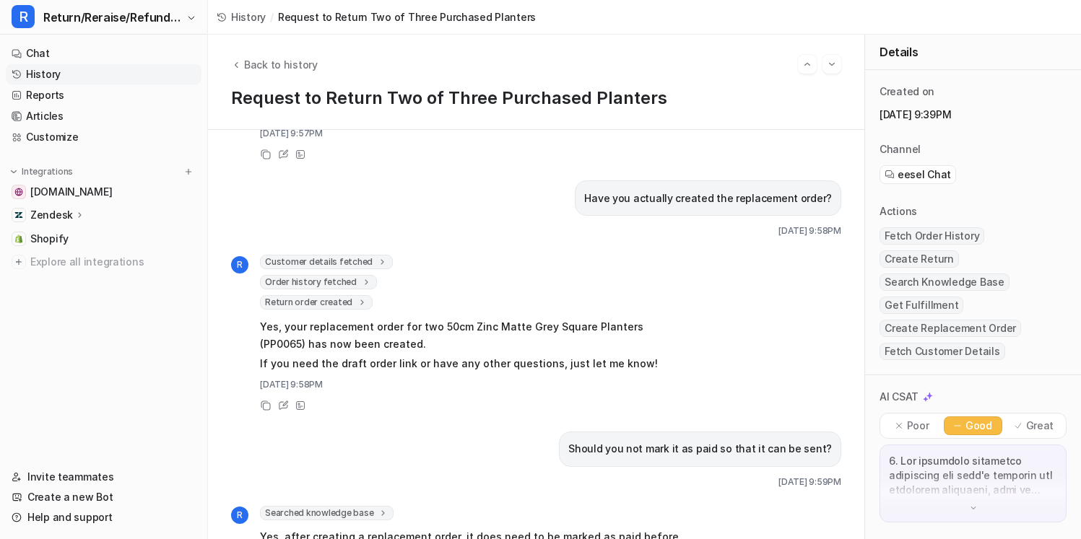
scroll to position [1025, 0]
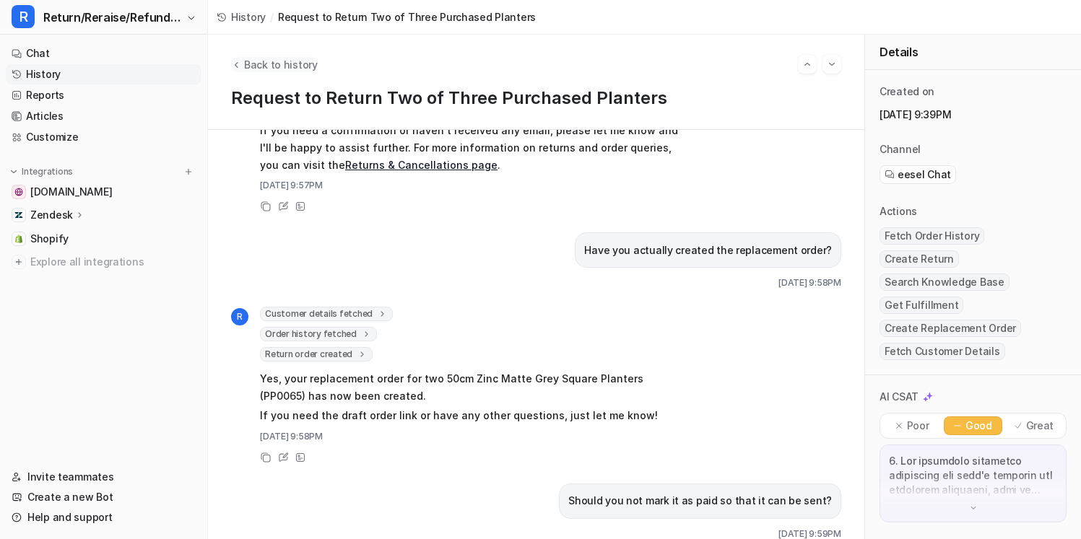
click at [264, 64] on span "Back to history" at bounding box center [281, 64] width 74 height 15
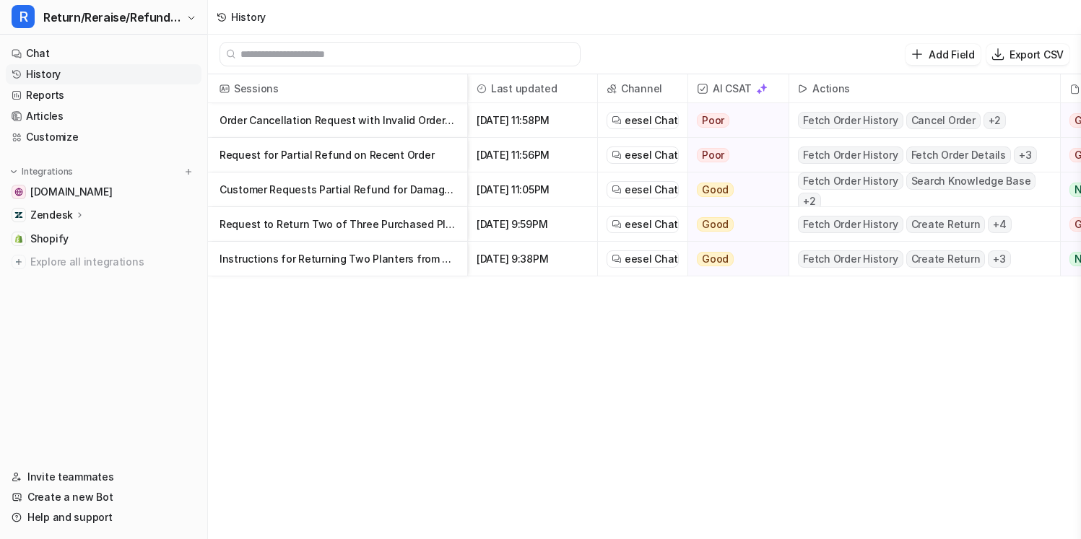
click at [289, 157] on p "Request for Partial Refund on Recent Order" at bounding box center [337, 155] width 236 height 35
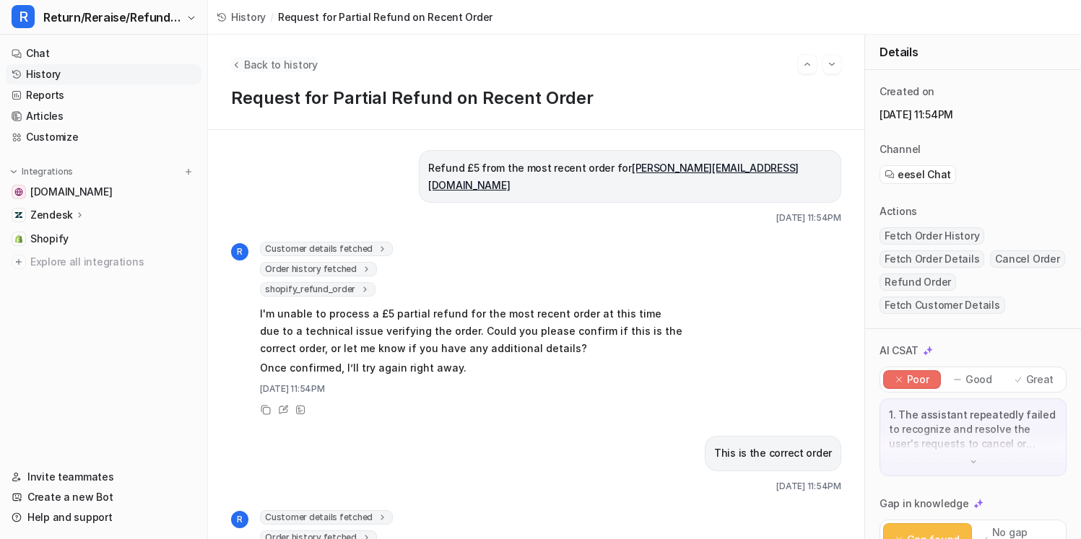
click at [286, 67] on span "Back to history" at bounding box center [281, 64] width 74 height 15
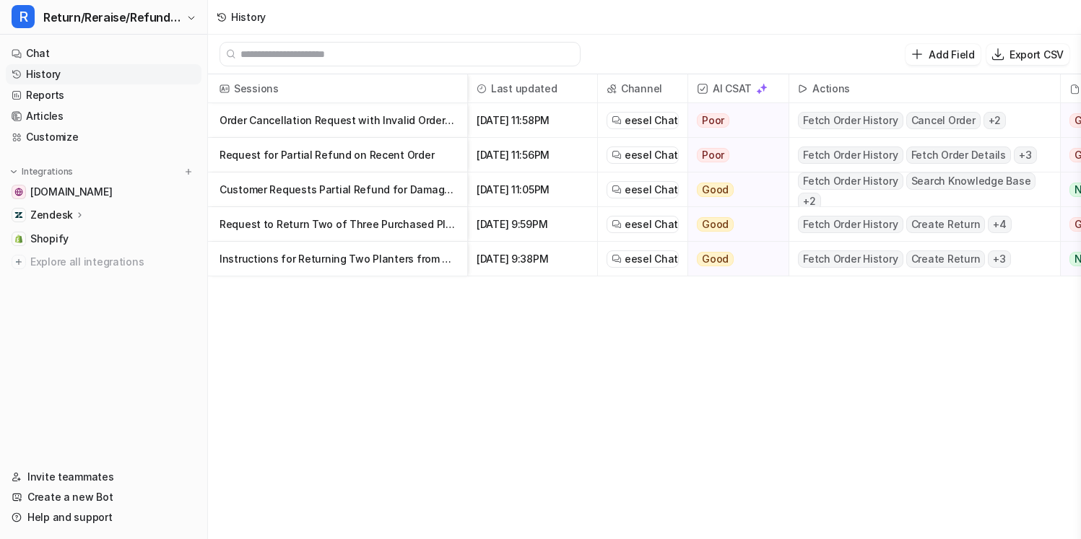
click at [357, 121] on p "Order Cancellation Request with Invalid Order Number" at bounding box center [337, 120] width 236 height 35
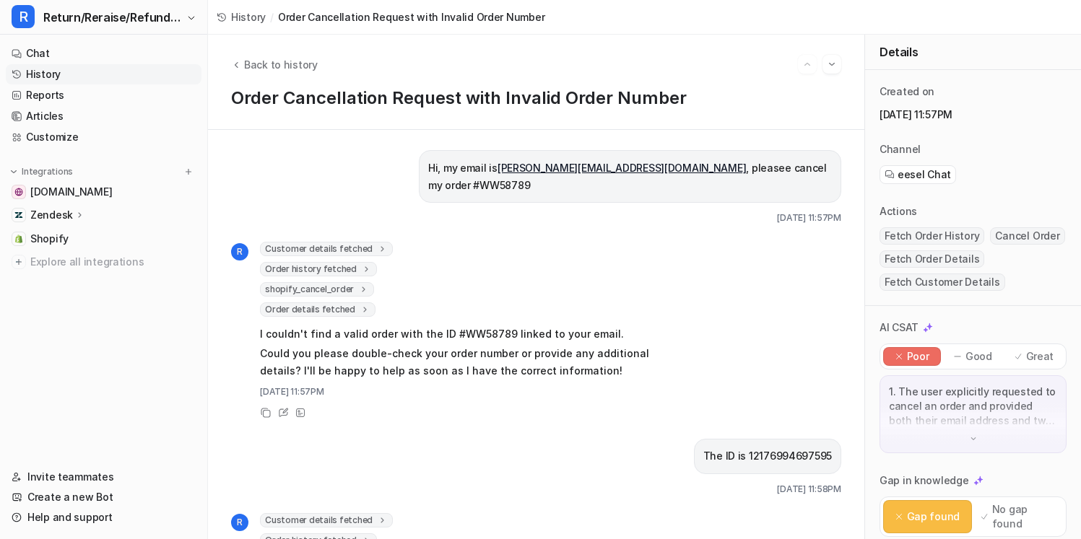
scroll to position [7, 0]
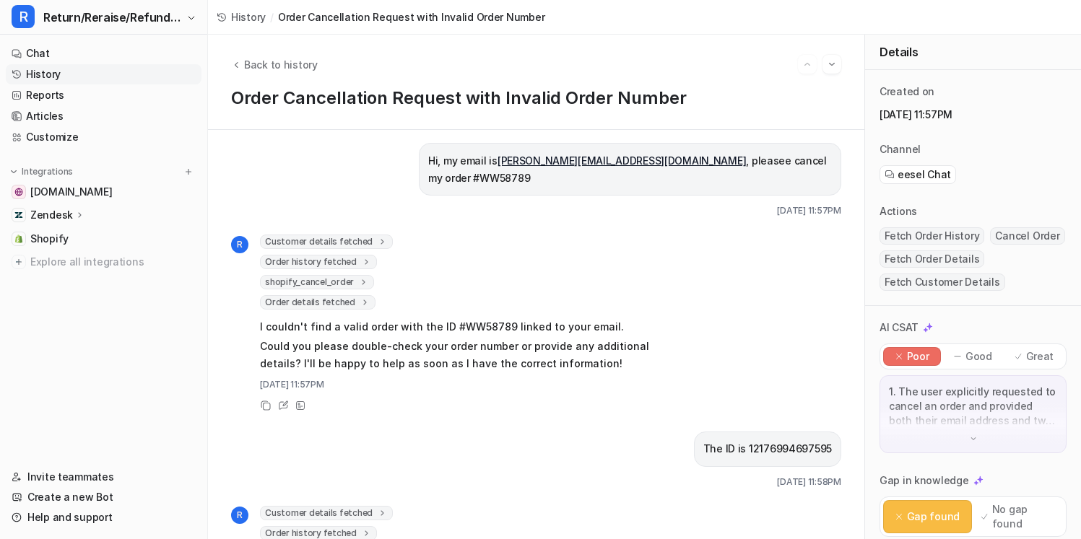
click at [378, 237] on icon at bounding box center [383, 242] width 10 height 11
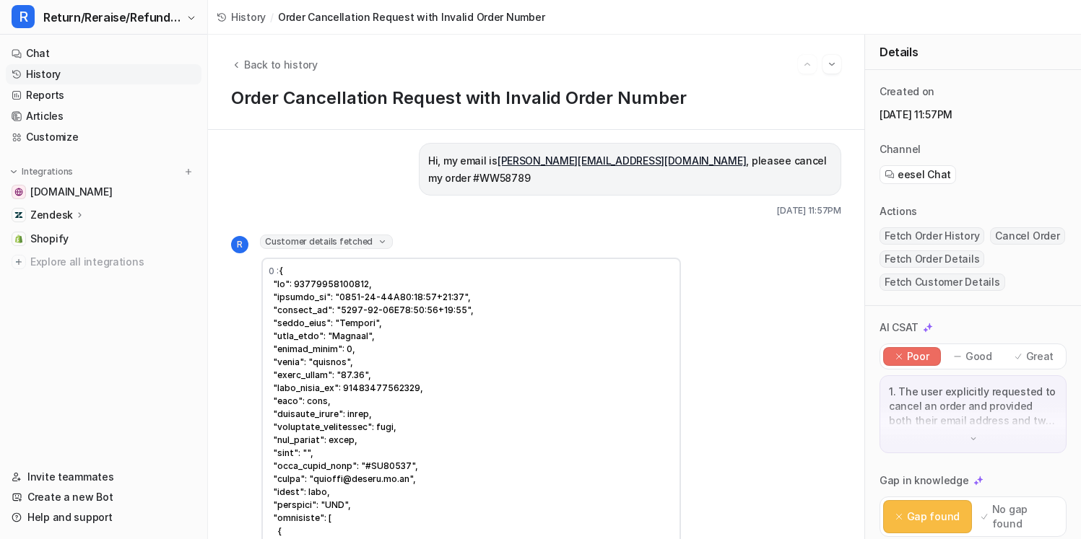
click at [377, 237] on icon at bounding box center [382, 242] width 11 height 10
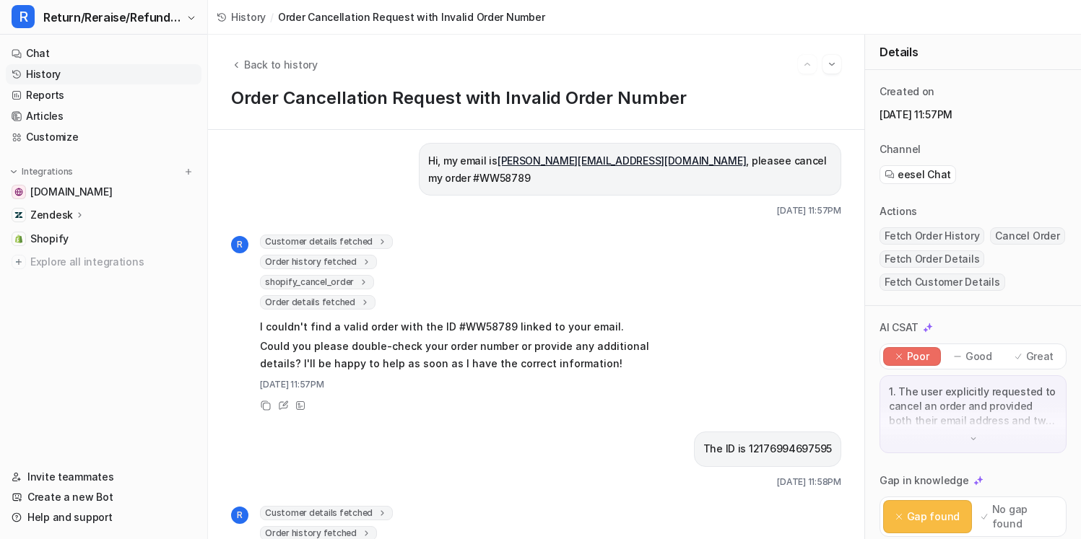
click at [361, 257] on icon at bounding box center [366, 262] width 10 height 11
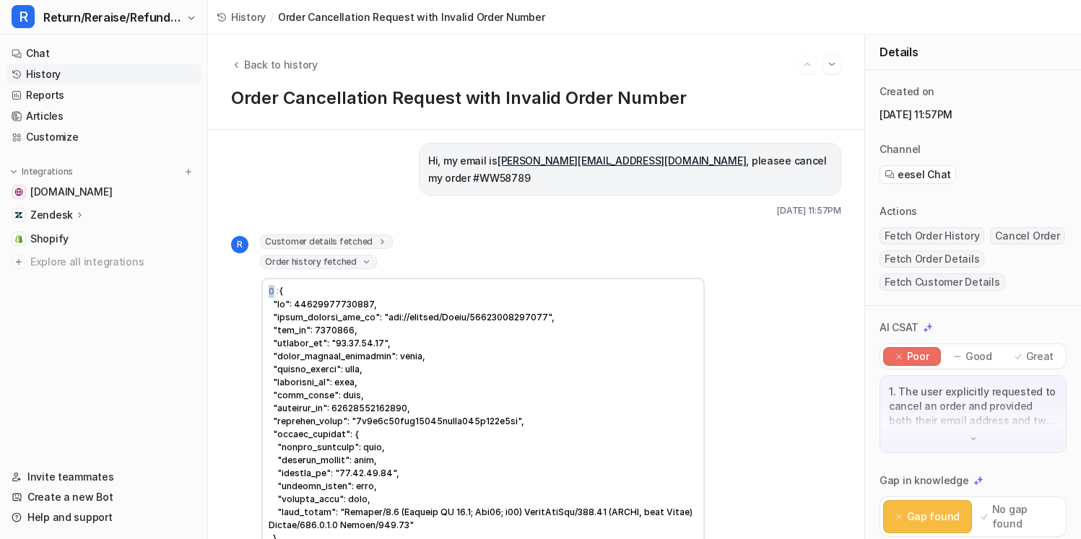
click at [361, 257] on icon at bounding box center [366, 262] width 11 height 10
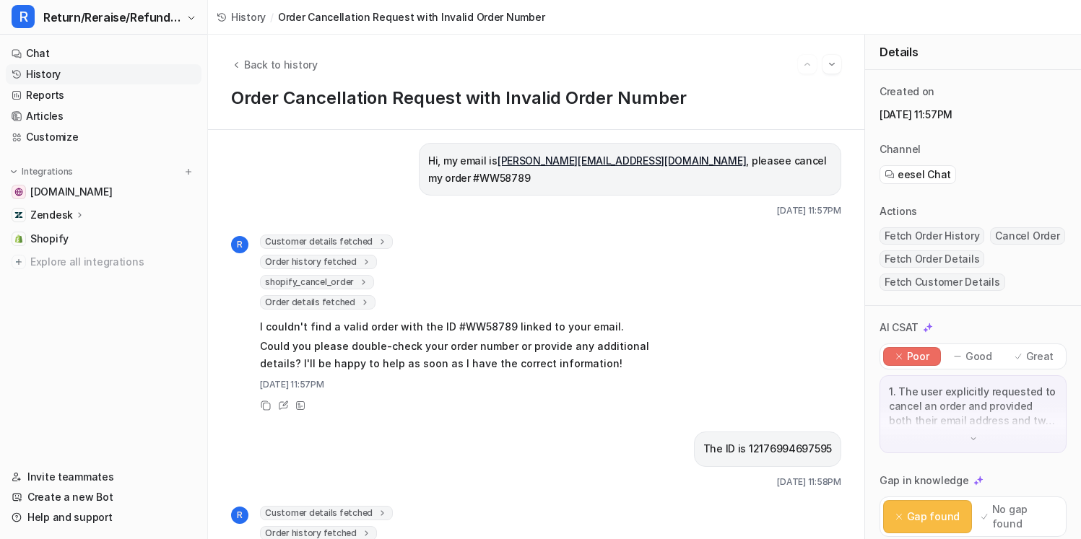
scroll to position [40, 0]
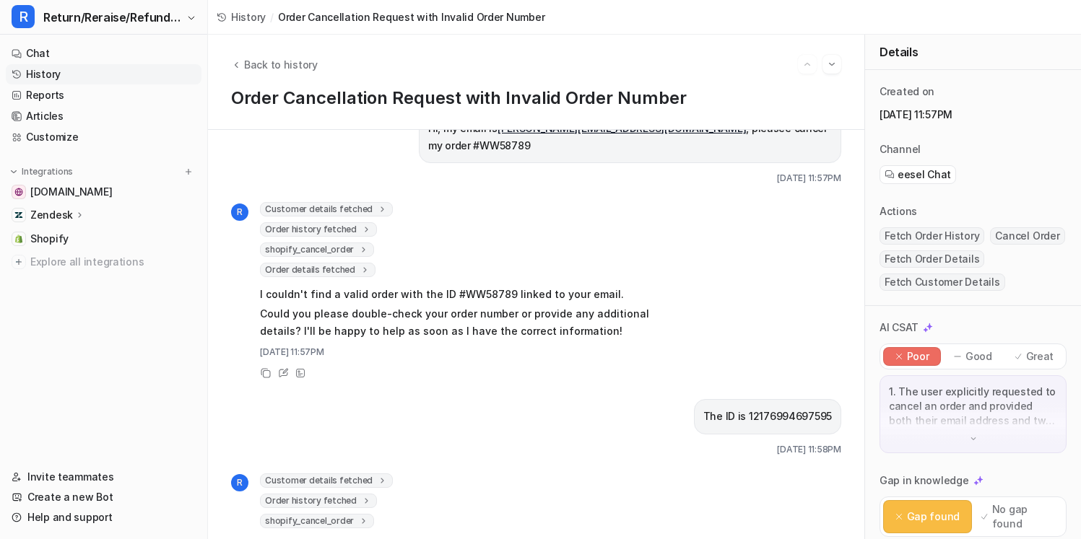
click at [352, 243] on span "shopify_cancel_order" at bounding box center [317, 250] width 114 height 14
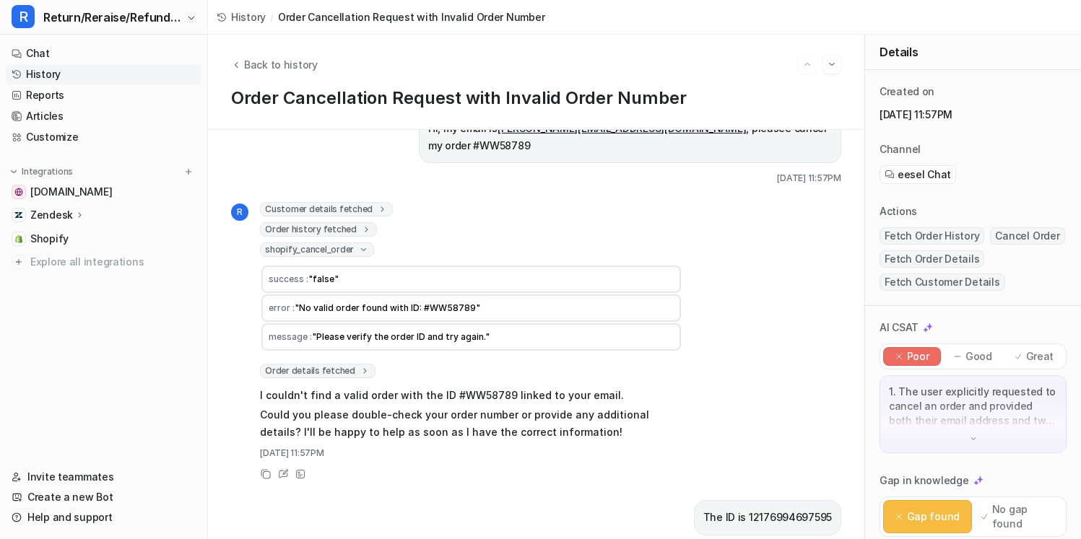
click at [362, 245] on icon at bounding box center [363, 250] width 11 height 10
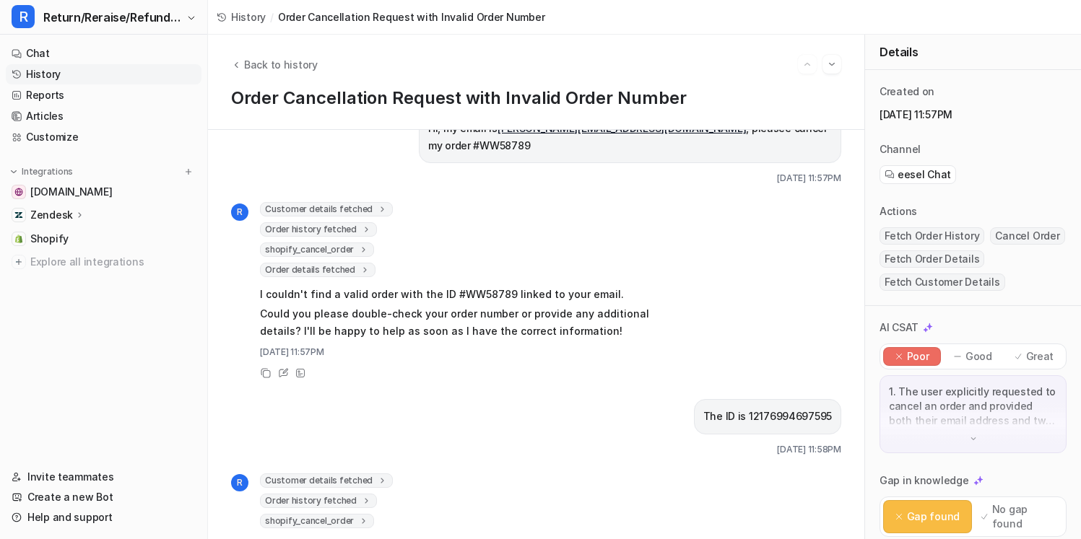
scroll to position [0, 0]
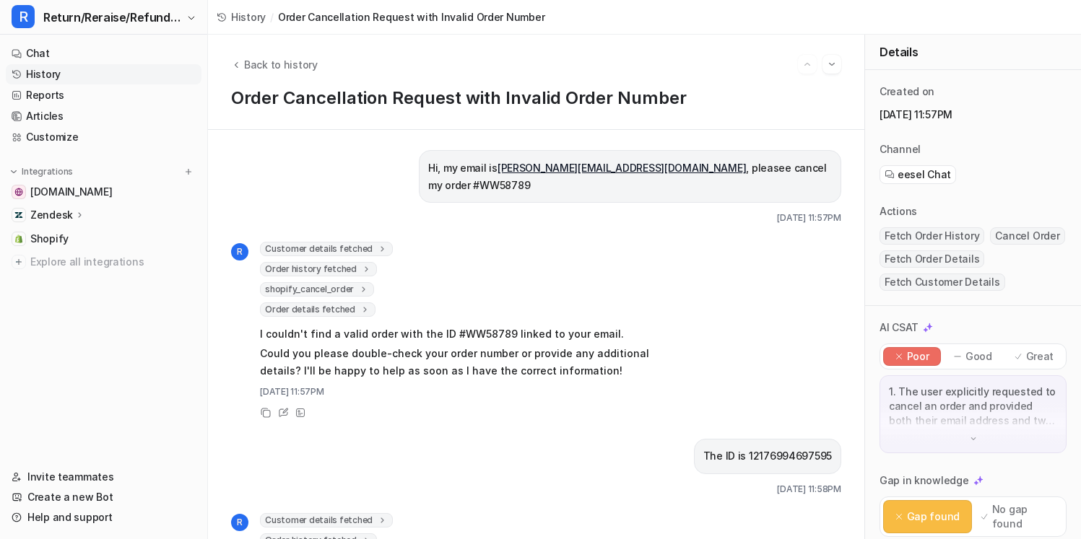
drag, startPoint x: 442, startPoint y: 375, endPoint x: 422, endPoint y: 298, distance: 79.2
click at [422, 298] on div "Customer details fetched 0 : Order history fetched 0 : shopify_cancel_order suc…" at bounding box center [471, 320] width 422 height 157
click at [422, 303] on div "Order details fetched 1 No valid order found with the provided order ID." at bounding box center [471, 310] width 422 height 14
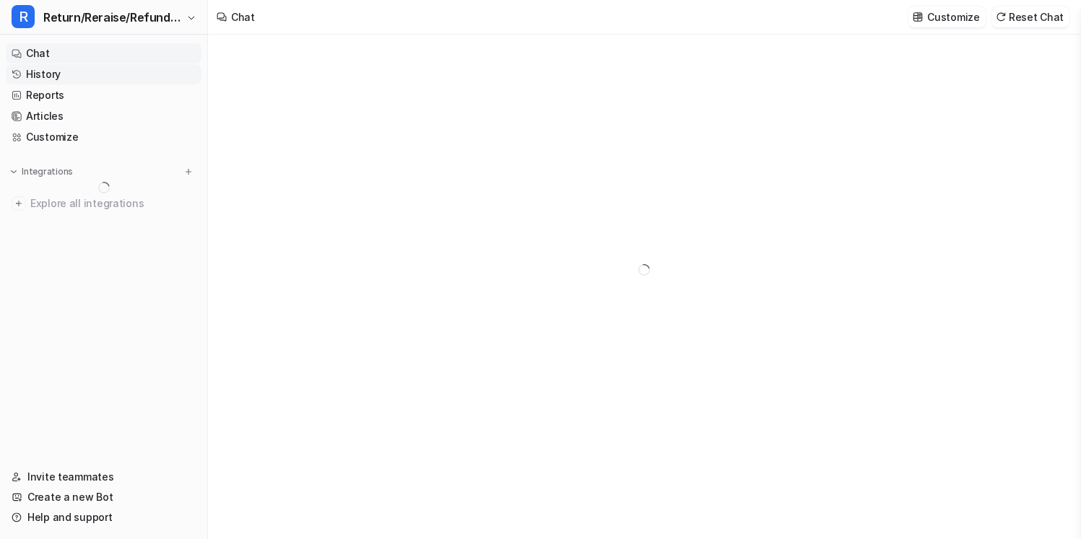
type textarea "**********"
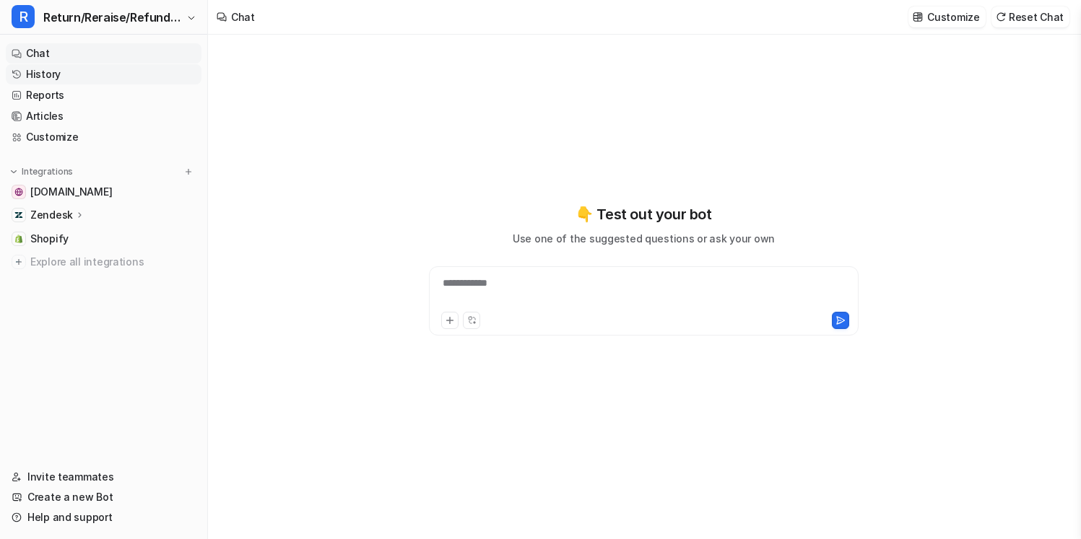
click at [185, 64] on link "History" at bounding box center [104, 74] width 196 height 20
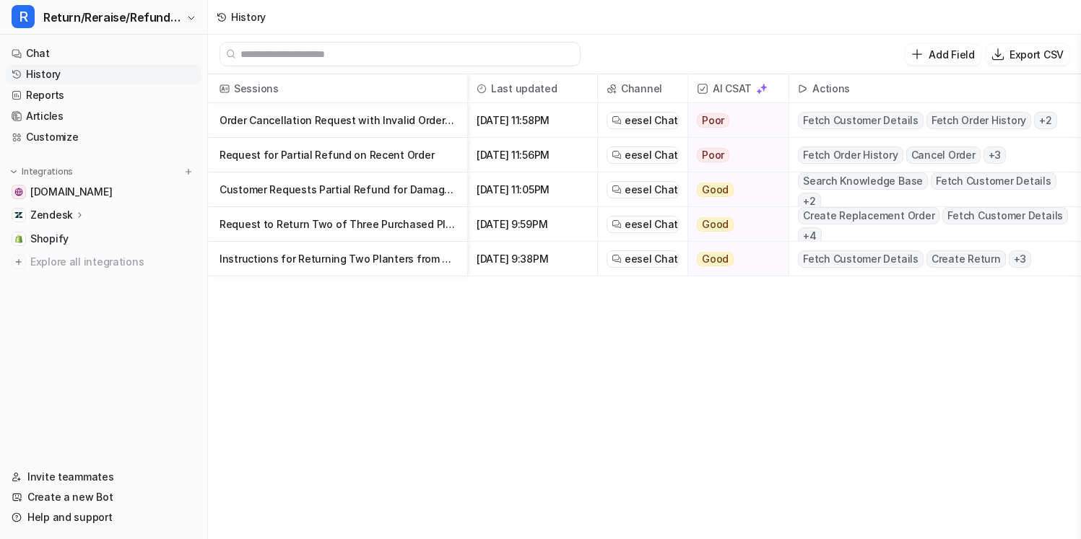
click at [335, 121] on p "Order Cancellation Request with Invalid Order Number" at bounding box center [337, 120] width 236 height 35
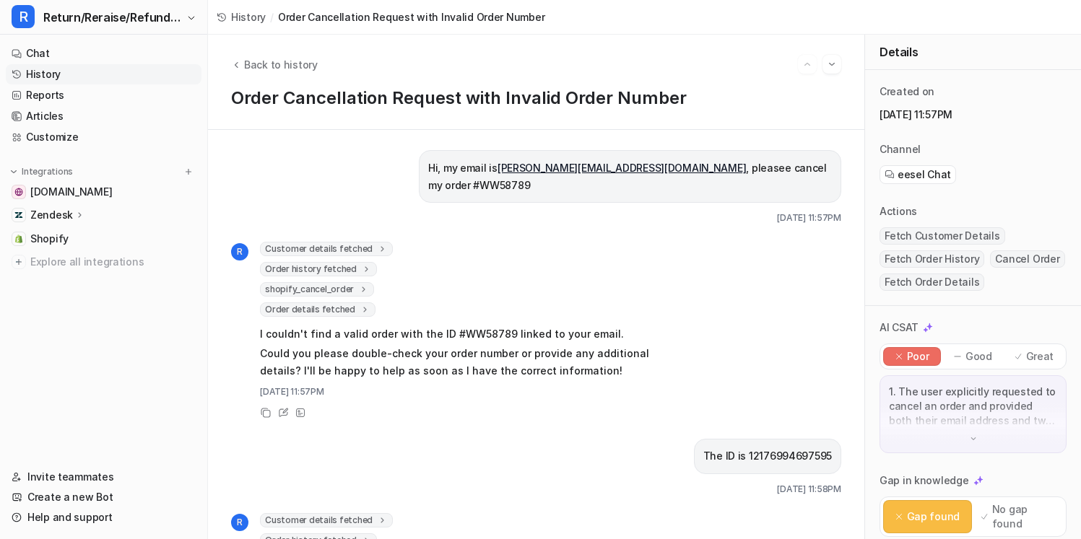
click at [506, 167] on p "Hi, my email is [PERSON_NAME][EMAIL_ADDRESS][DOMAIN_NAME] , pleasee cancel my o…" at bounding box center [630, 177] width 404 height 35
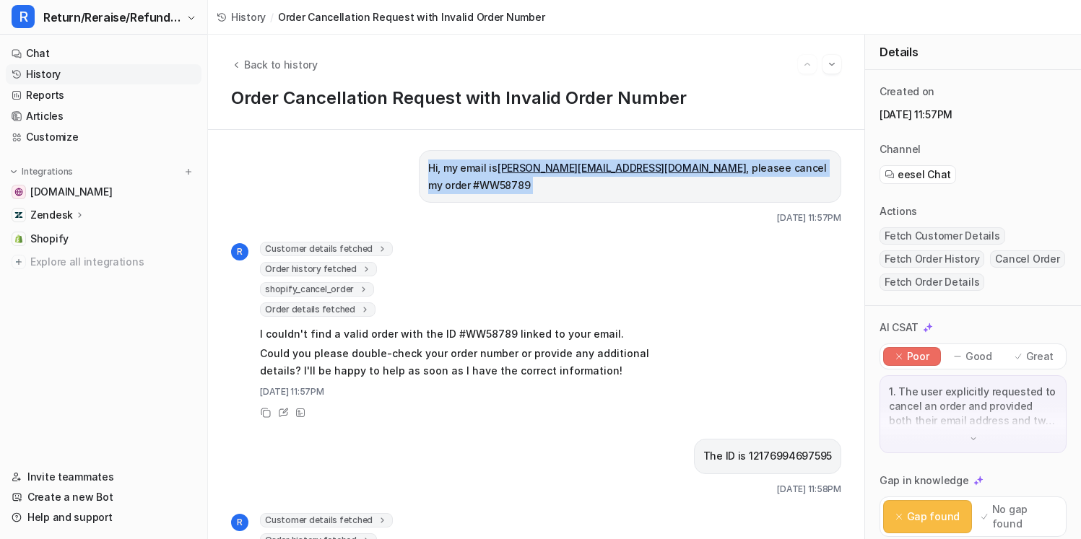
click at [506, 167] on p "Hi, my email is [PERSON_NAME][EMAIL_ADDRESS][DOMAIN_NAME] , pleasee cancel my o…" at bounding box center [630, 177] width 404 height 35
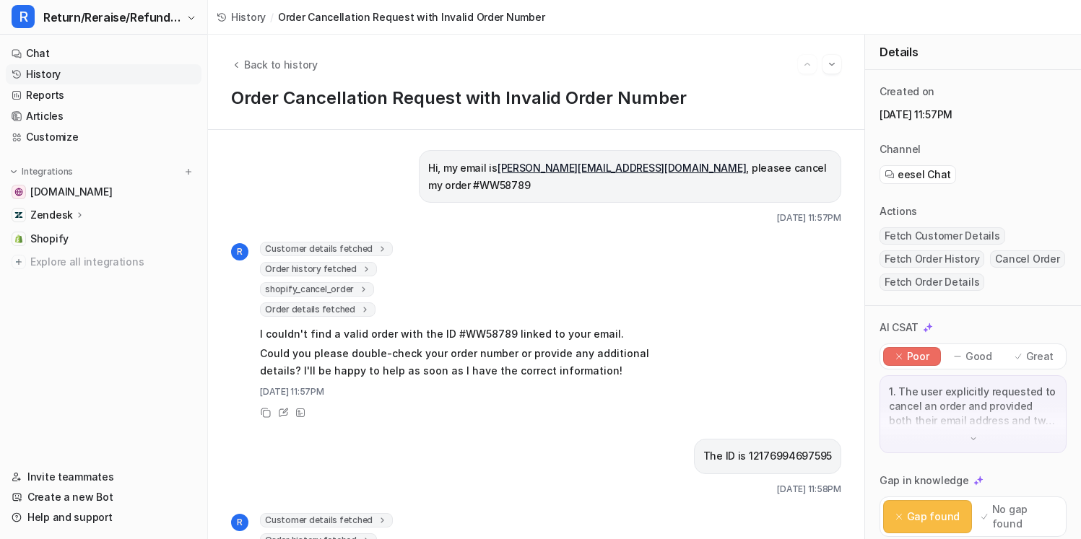
click at [544, 282] on div "shopify_cancel_order success : "false" error : "No valid order found with ID: #…" at bounding box center [471, 289] width 422 height 14
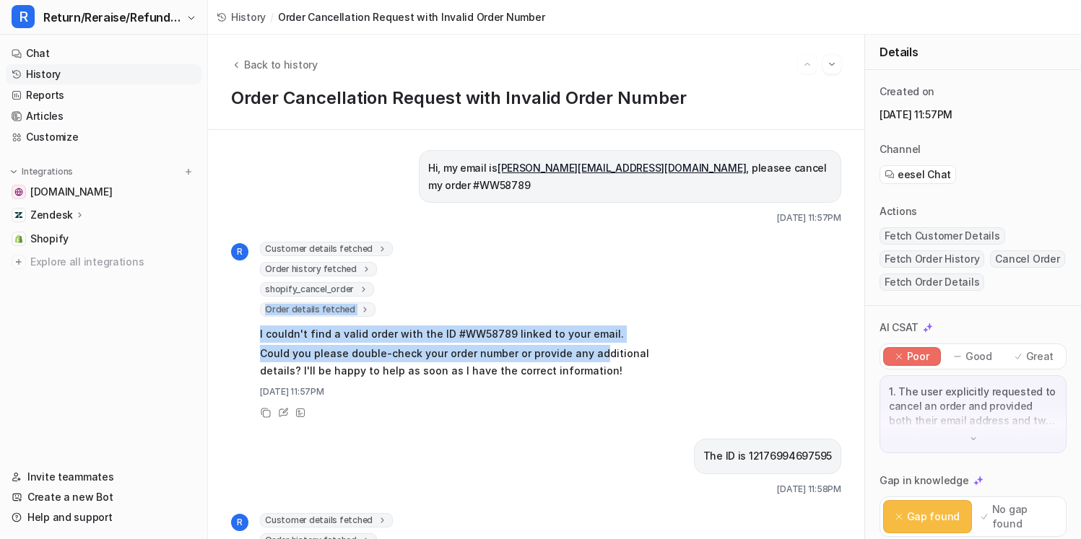
drag, startPoint x: 591, startPoint y: 344, endPoint x: 578, endPoint y: 274, distance: 71.2
click at [578, 274] on div "Customer details fetched 0 : Order history fetched 0 : shopify_cancel_order suc…" at bounding box center [471, 312] width 422 height 141
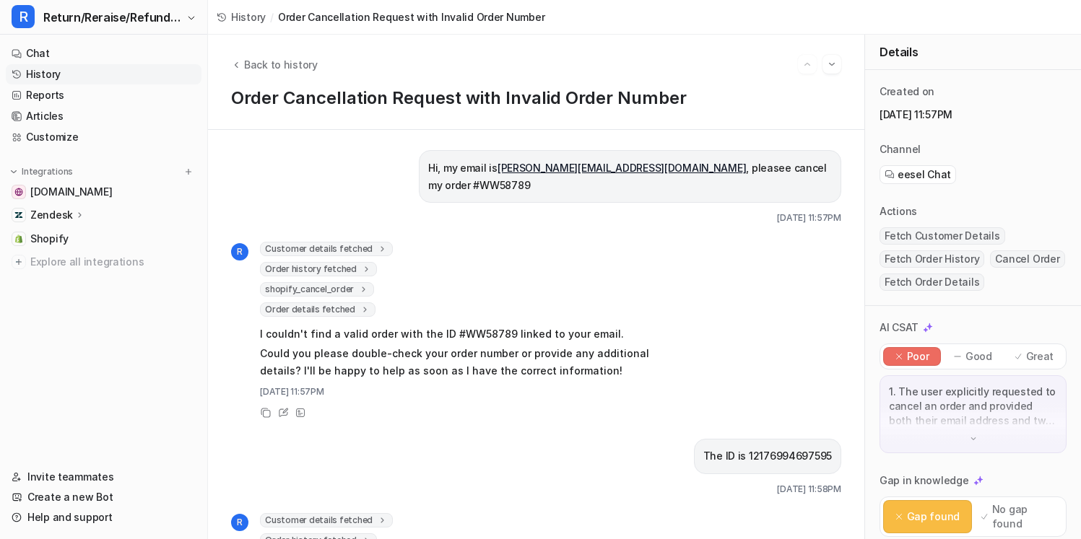
click at [579, 303] on div "Order details fetched 1 No valid order found with the provided order ID." at bounding box center [471, 310] width 422 height 14
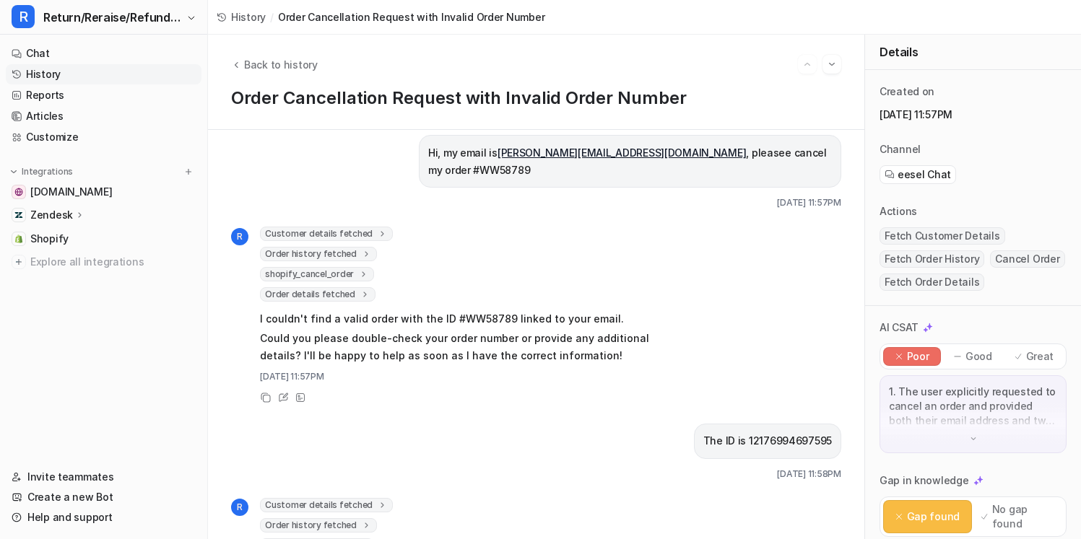
scroll to position [14, 0]
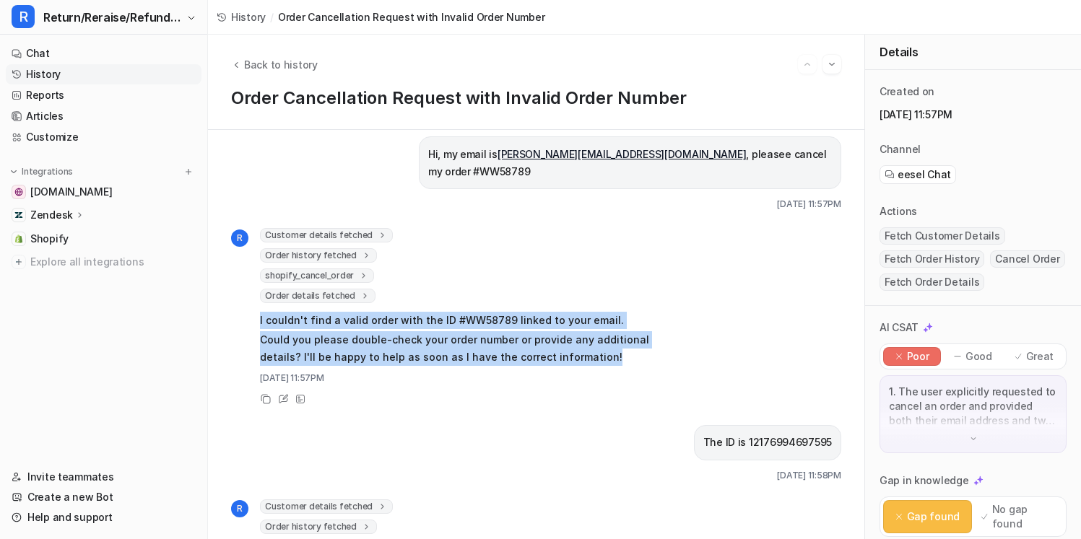
drag, startPoint x: 551, startPoint y: 336, endPoint x: 549, endPoint y: 278, distance: 58.5
click at [549, 278] on div "Customer details fetched 0 : Order history fetched 0 : shopify_cancel_order suc…" at bounding box center [471, 298] width 422 height 141
click at [549, 289] on div "Order details fetched 1 No valid order found with the provided order ID." at bounding box center [471, 296] width 422 height 14
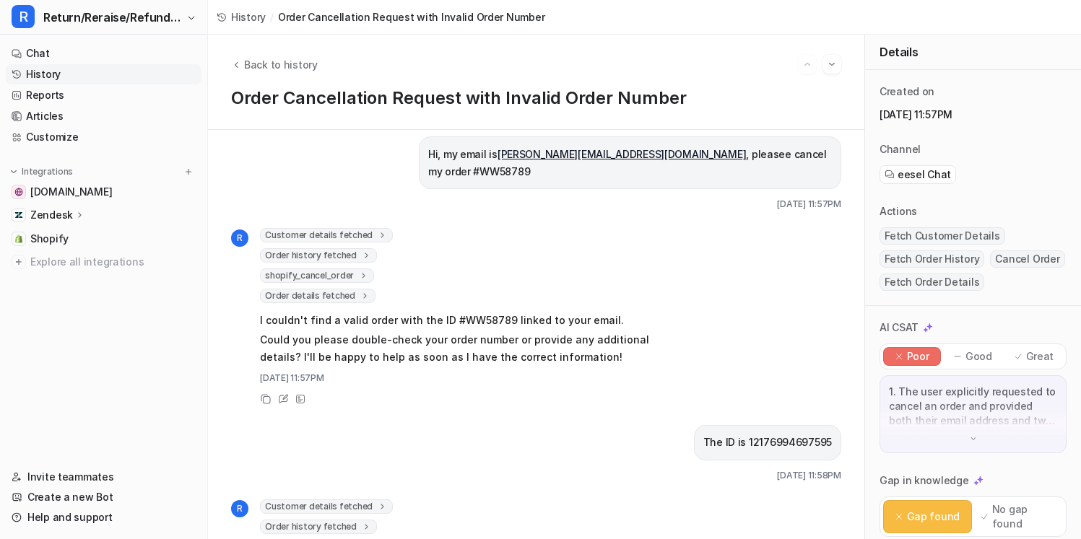
click at [363, 248] on span "Order history fetched" at bounding box center [318, 255] width 117 height 14
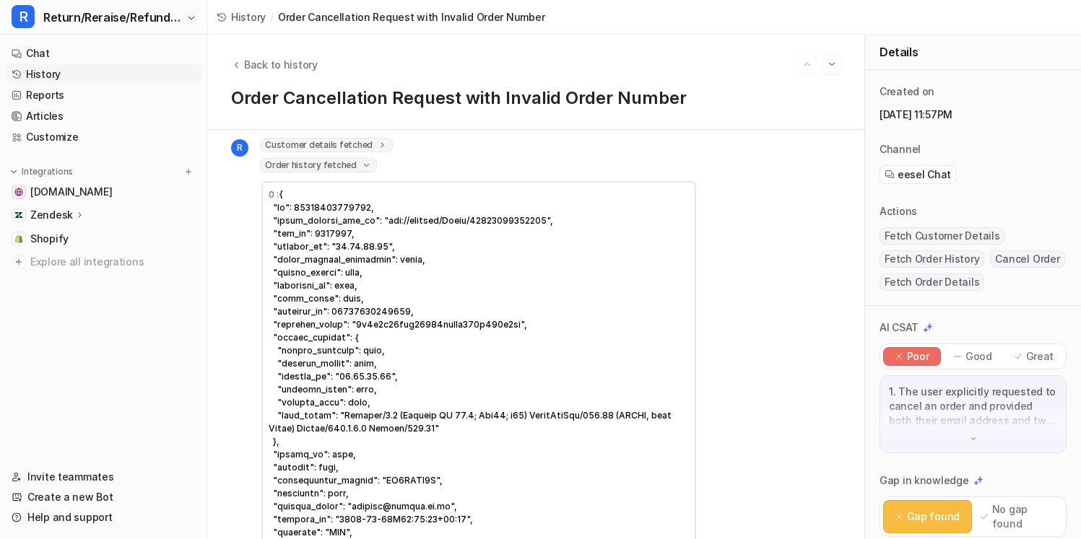
scroll to position [109, 0]
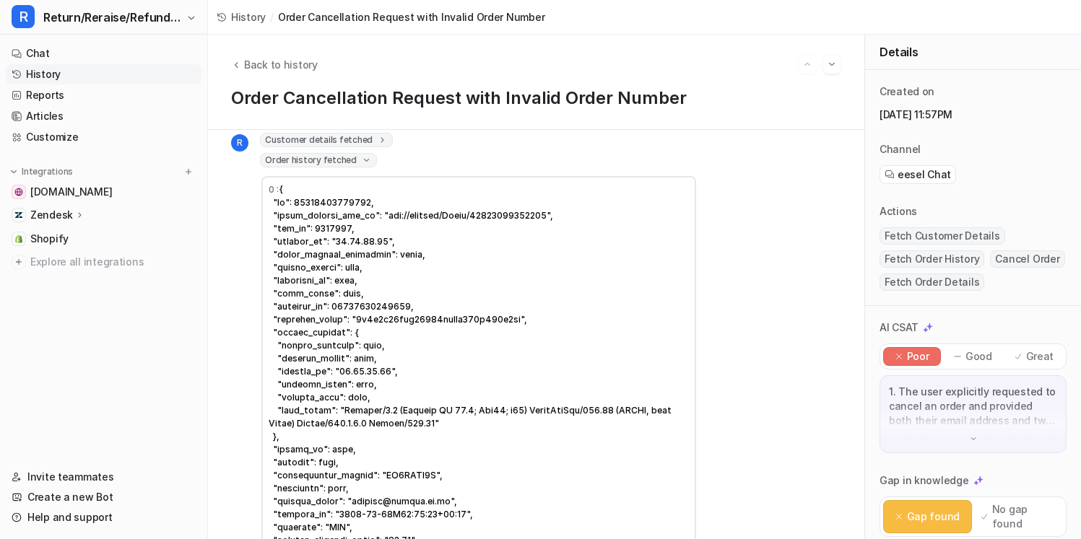
click at [361, 155] on icon at bounding box center [366, 160] width 11 height 10
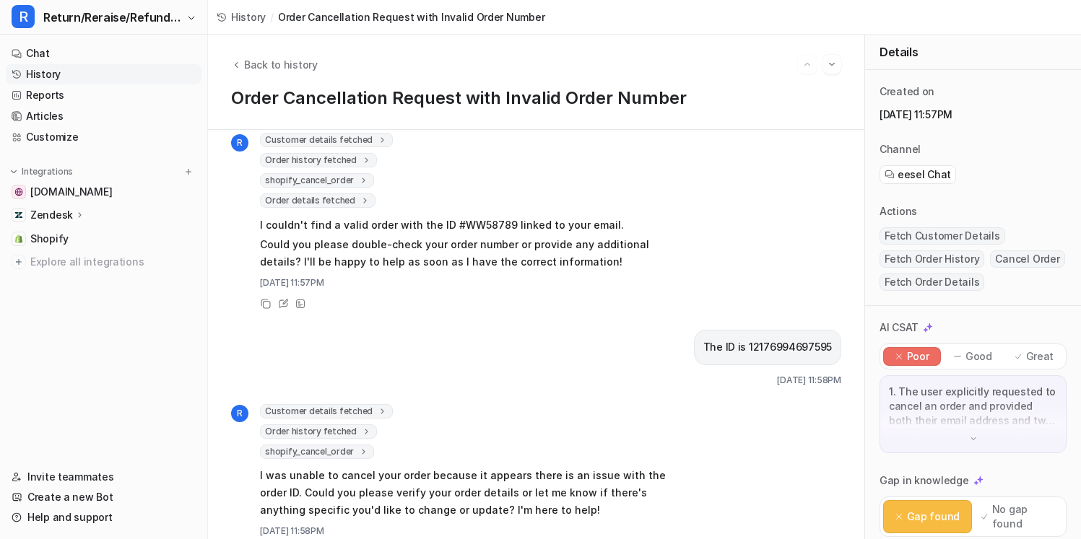
click at [360, 196] on icon at bounding box center [365, 201] width 10 height 11
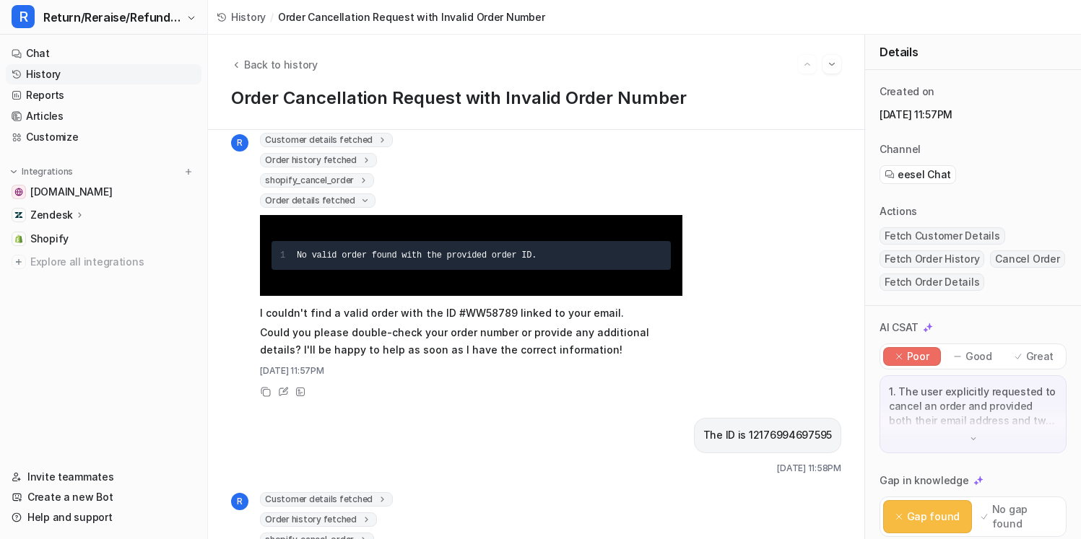
click at [360, 196] on icon at bounding box center [365, 201] width 11 height 10
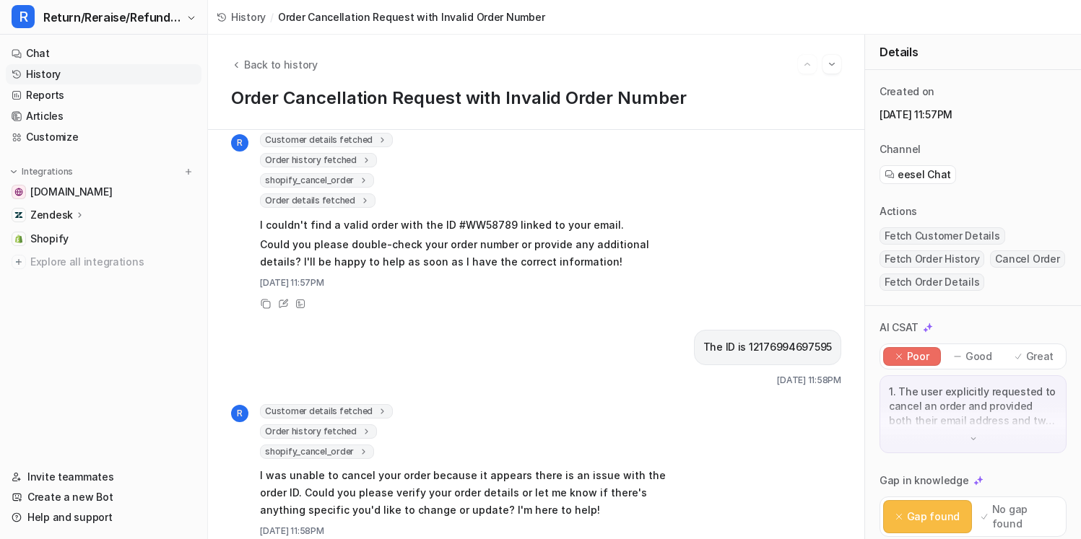
click at [359, 175] on icon at bounding box center [364, 180] width 10 height 11
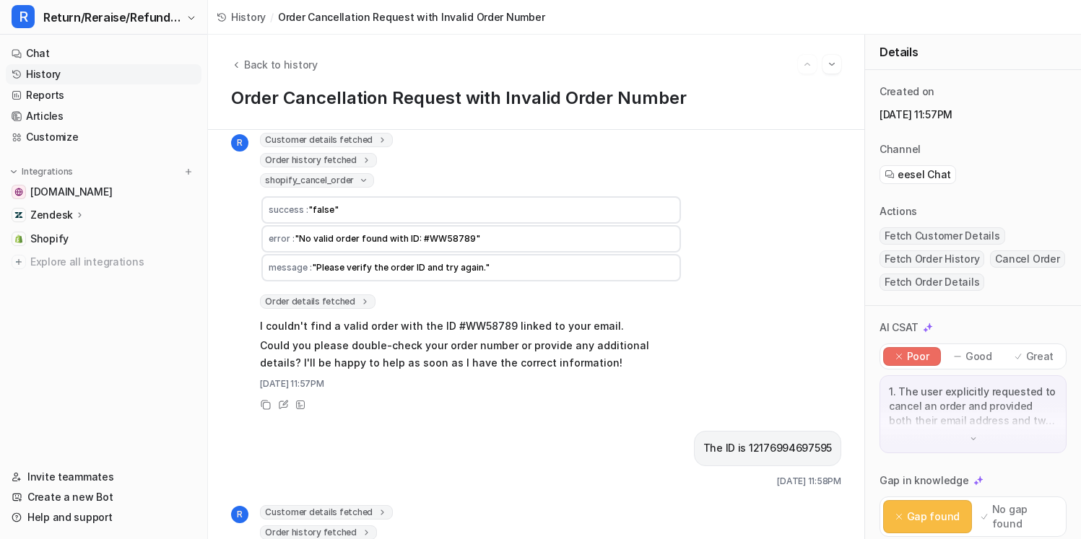
click at [358, 175] on icon at bounding box center [363, 180] width 11 height 10
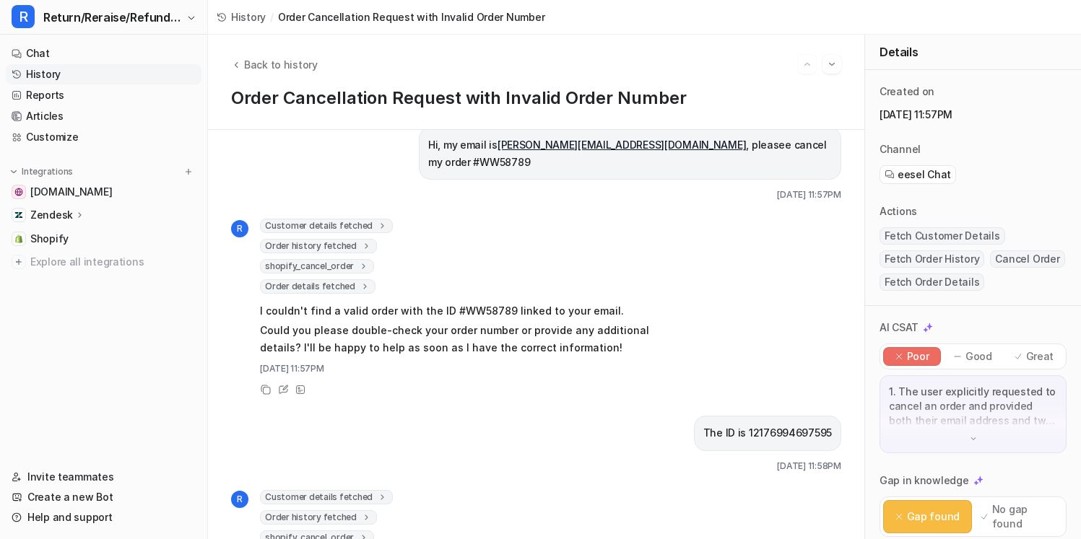
scroll to position [12, 0]
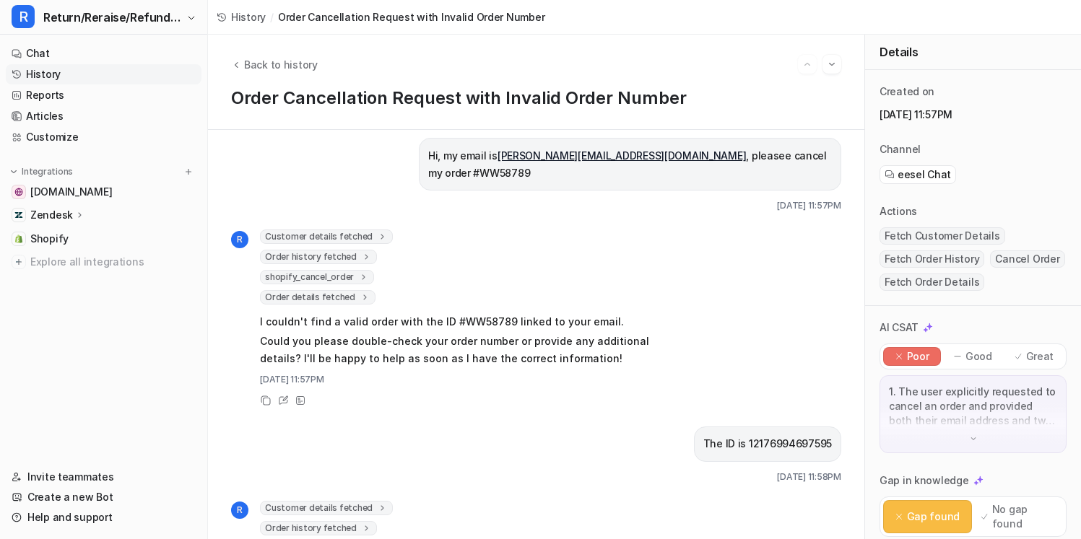
click at [363, 250] on span "Order history fetched" at bounding box center [318, 257] width 117 height 14
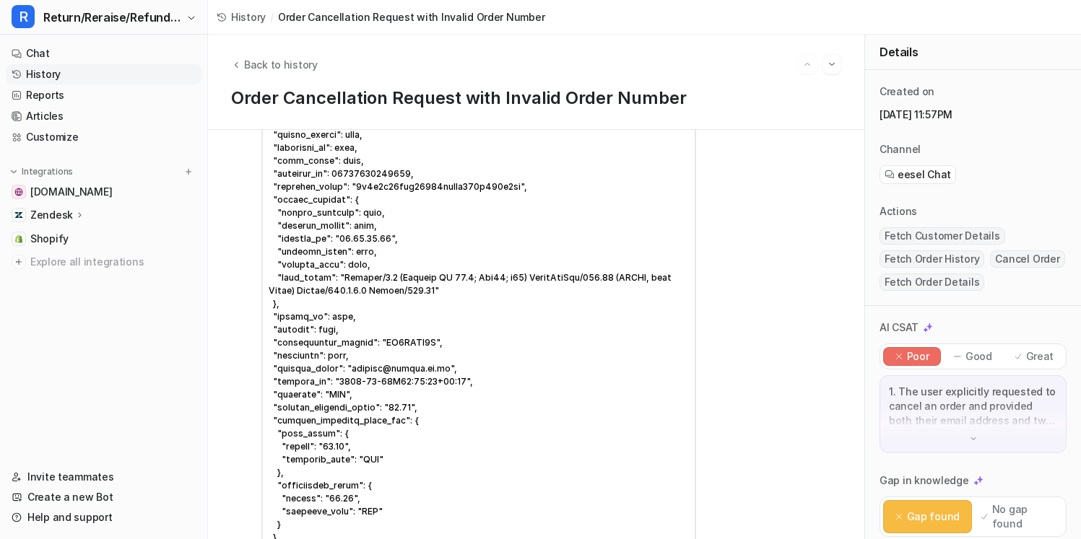
scroll to position [245, 0]
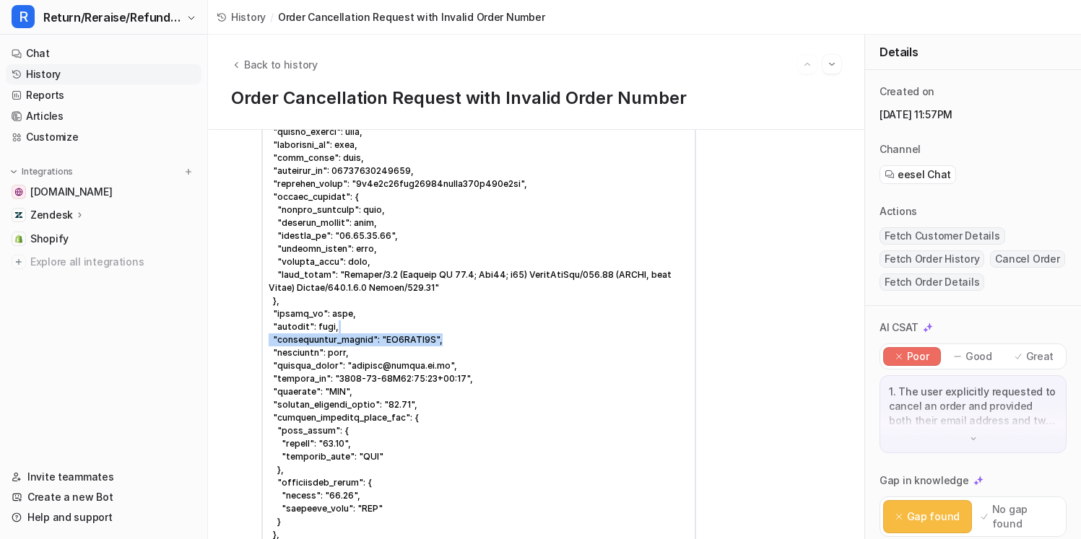
drag, startPoint x: 379, startPoint y: 315, endPoint x: 438, endPoint y: 316, distance: 58.5
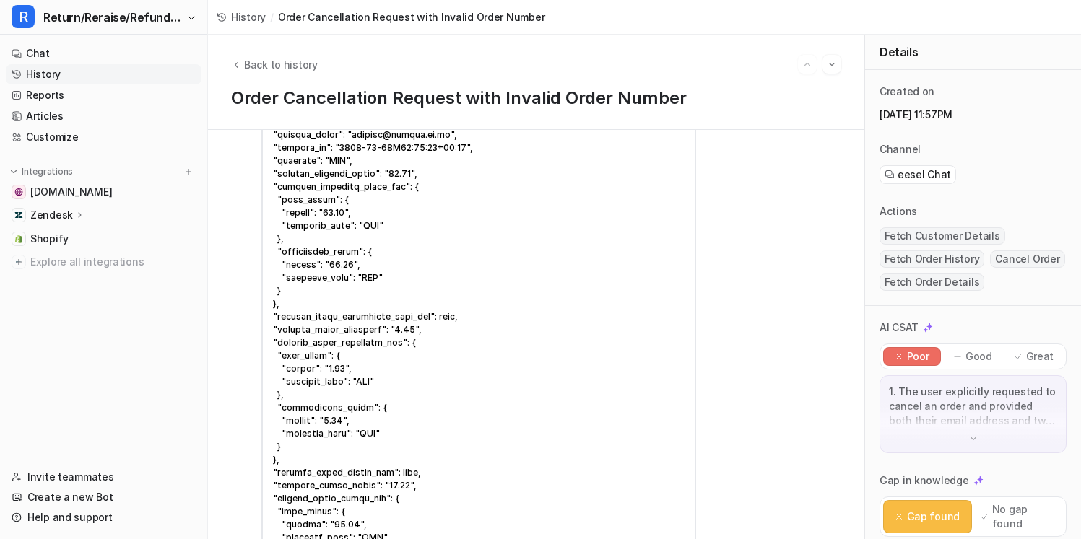
scroll to position [0, 0]
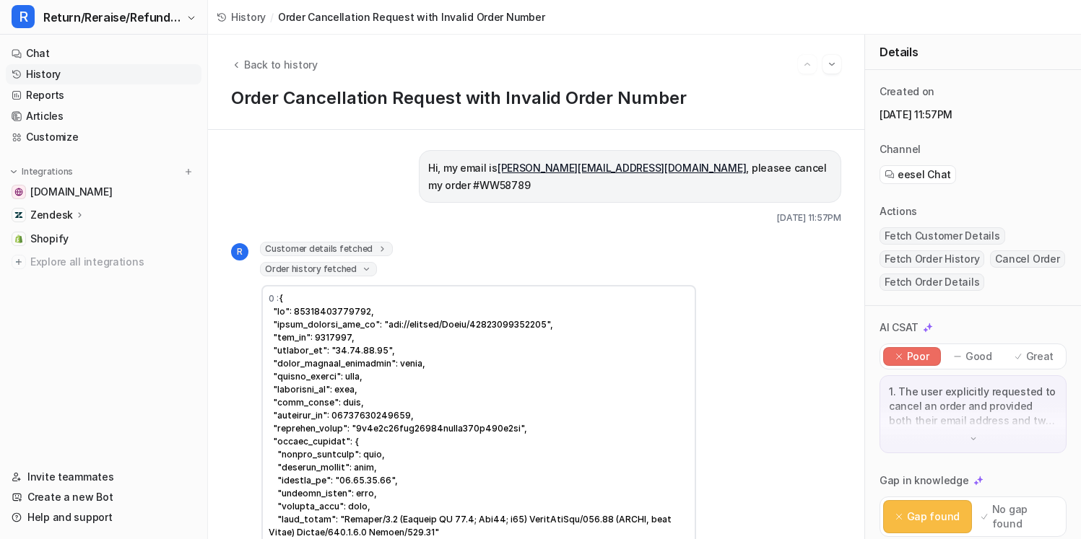
click at [362, 264] on icon at bounding box center [366, 269] width 11 height 10
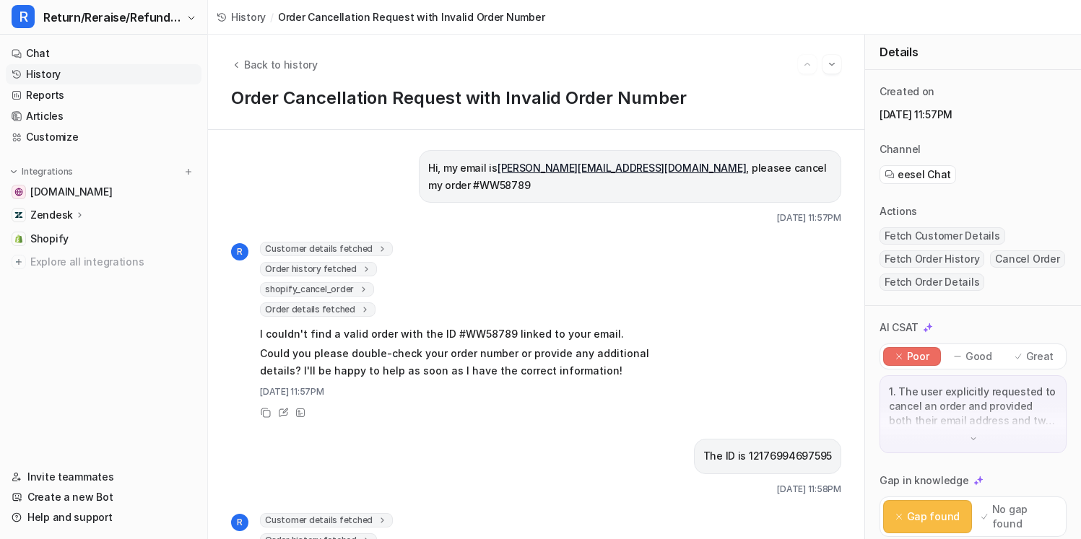
click at [359, 284] on icon at bounding box center [364, 289] width 10 height 11
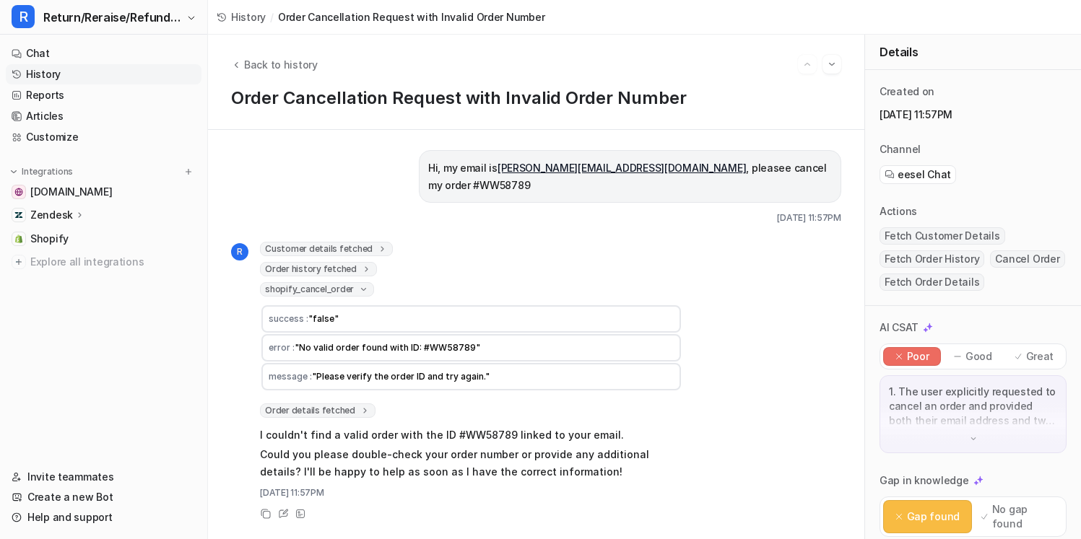
click at [358, 284] on icon at bounding box center [363, 289] width 11 height 10
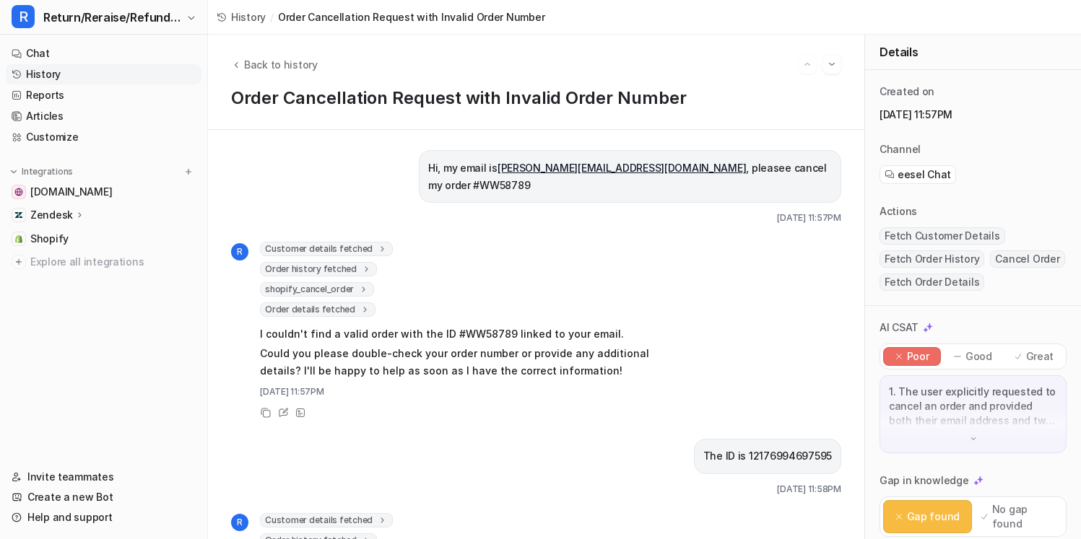
click at [356, 303] on span "Order details fetched" at bounding box center [318, 310] width 116 height 14
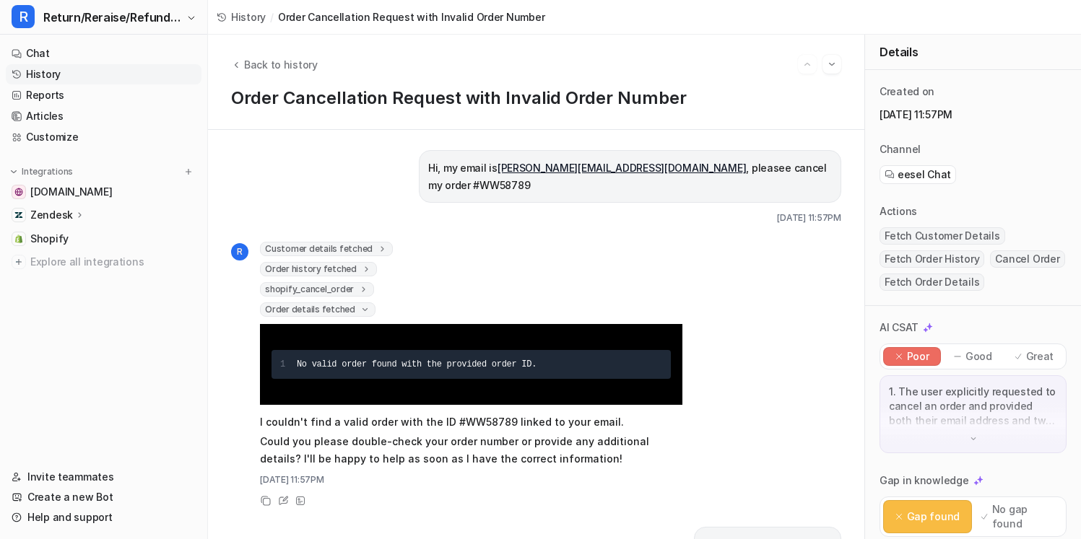
click at [356, 303] on span "Order details fetched" at bounding box center [318, 310] width 116 height 14
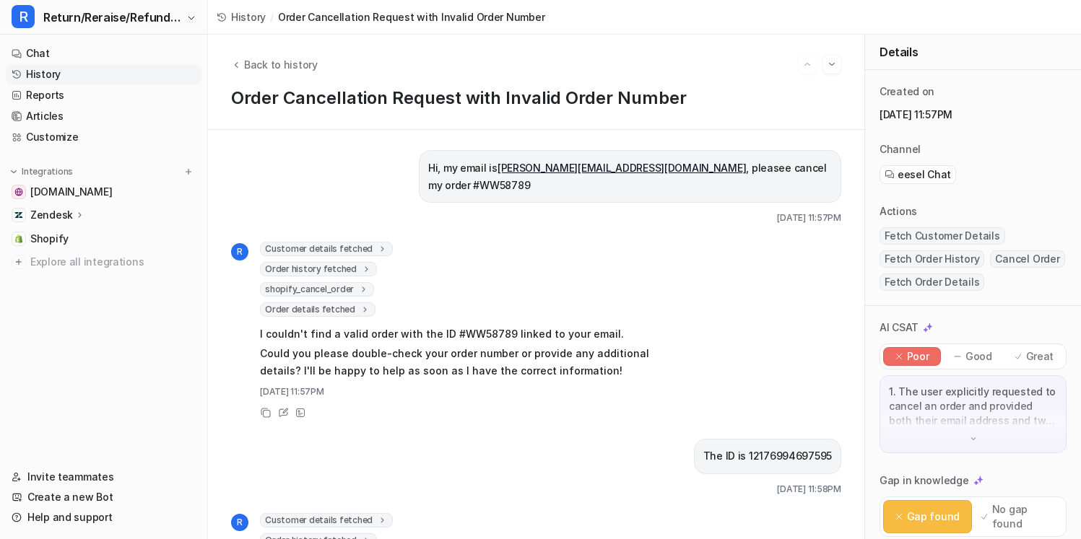
click at [359, 284] on icon at bounding box center [364, 289] width 10 height 11
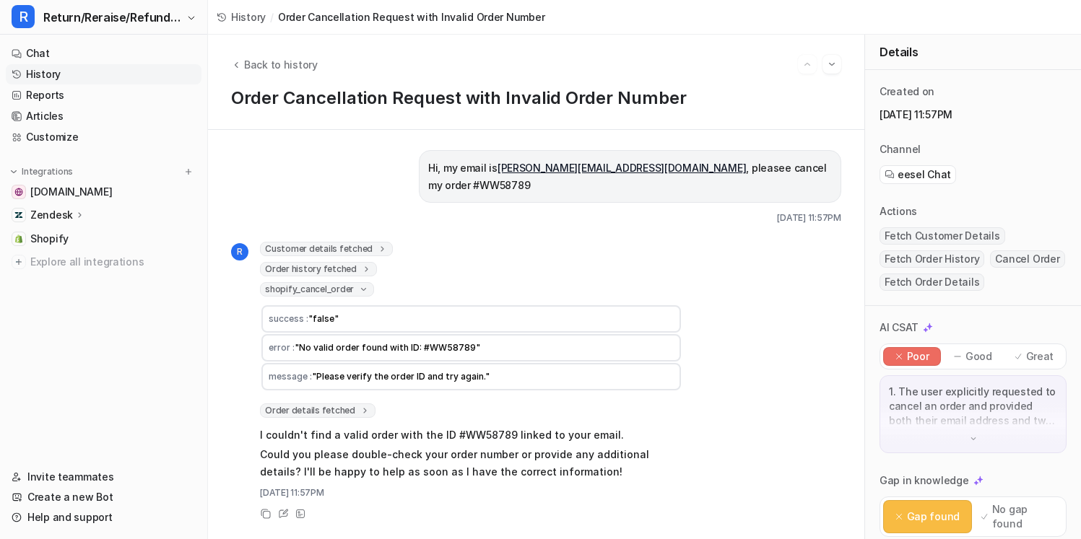
click at [361, 406] on icon at bounding box center [365, 411] width 10 height 11
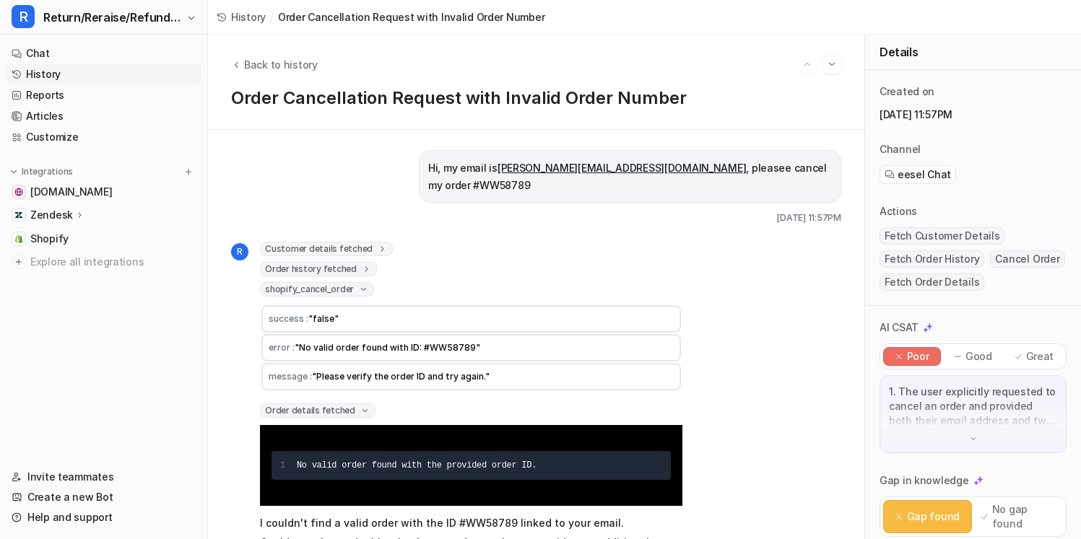
click at [362, 264] on icon at bounding box center [366, 269] width 10 height 11
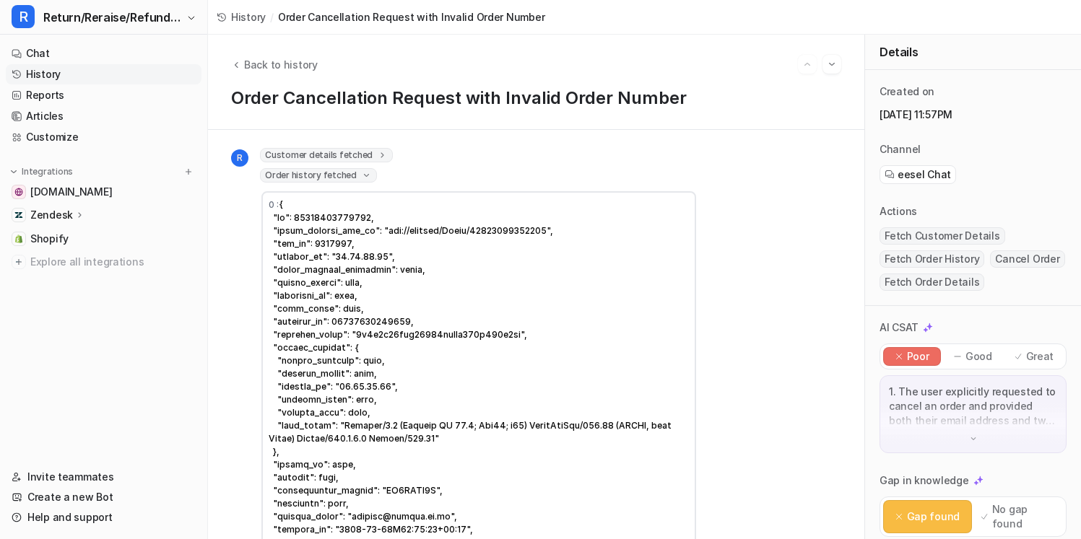
scroll to position [118, 0]
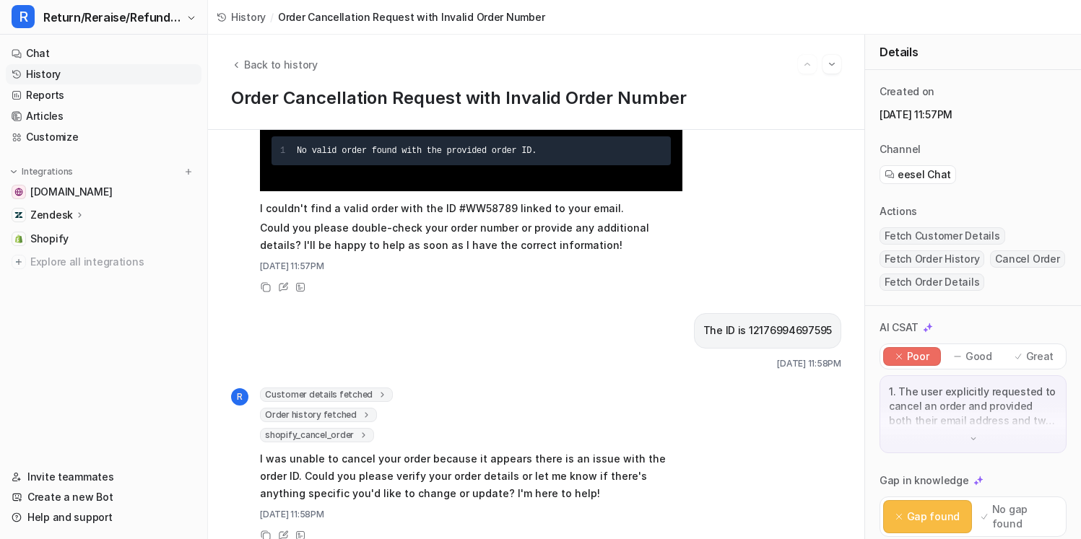
scroll to position [5166, 0]
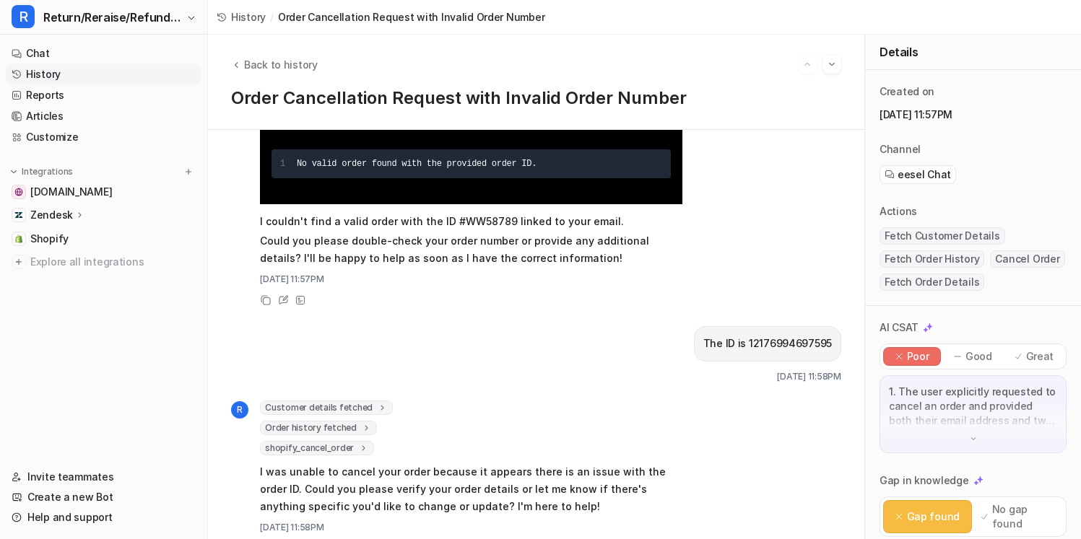
click at [363, 422] on icon at bounding box center [366, 427] width 10 height 11
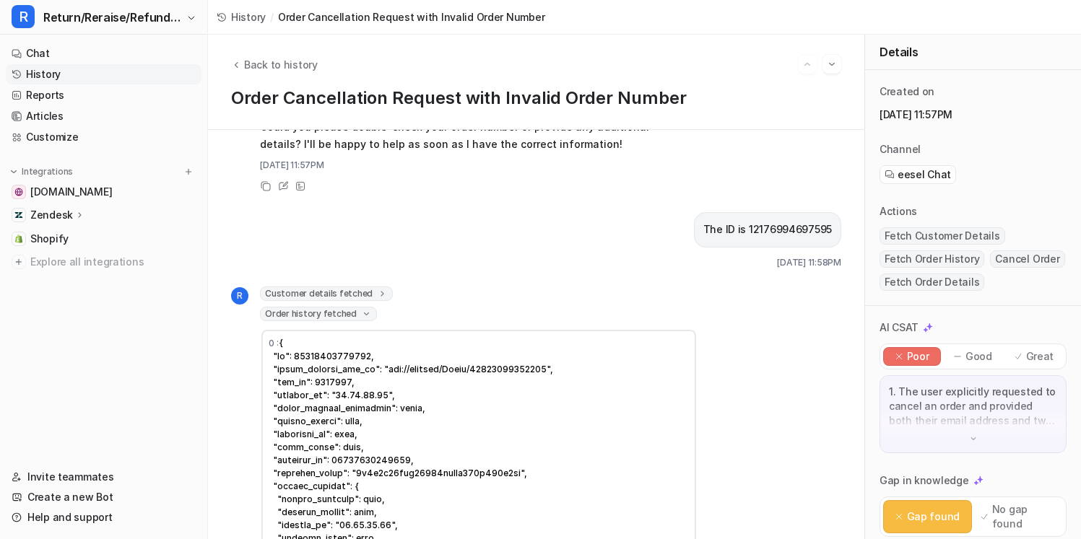
click at [362, 309] on icon at bounding box center [366, 314] width 11 height 10
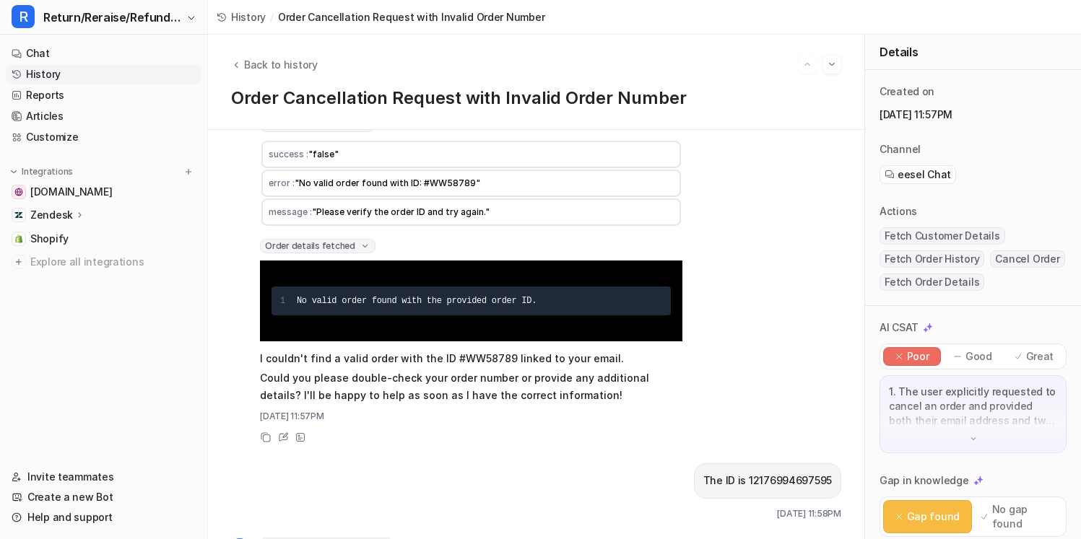
scroll to position [5016, 0]
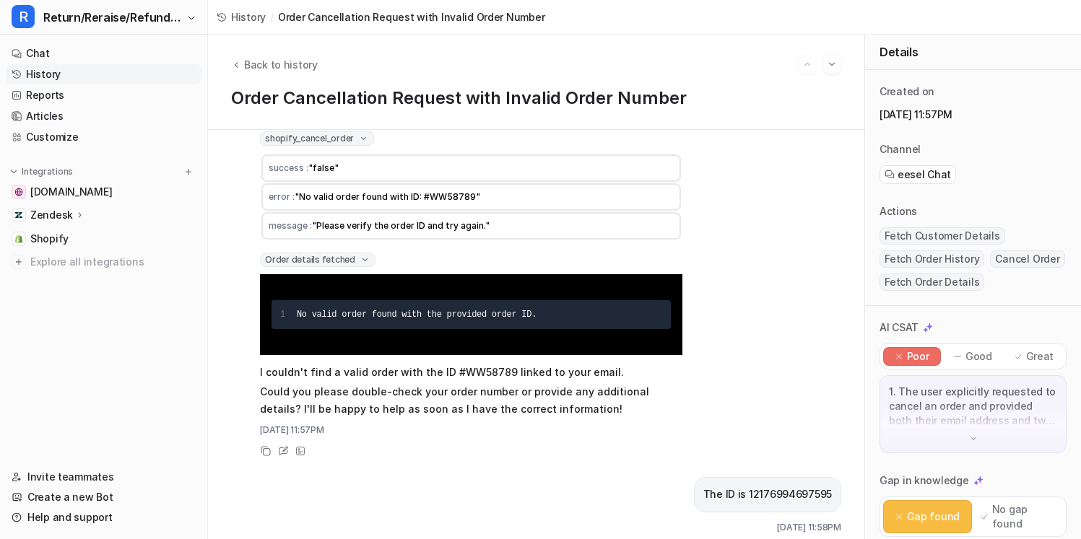
click at [360, 255] on icon at bounding box center [365, 260] width 11 height 10
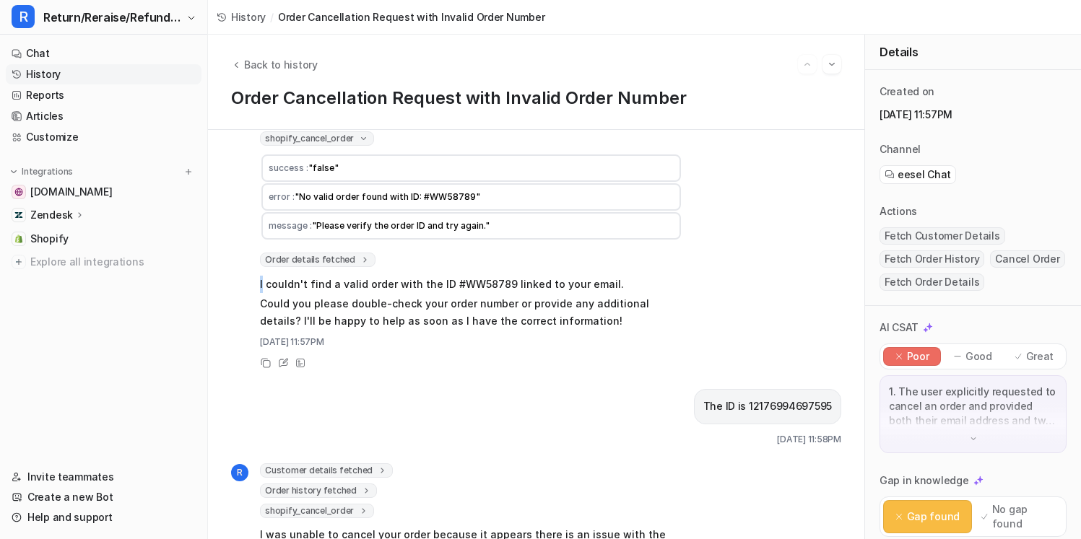
click at [363, 257] on icon at bounding box center [364, 259] width 3 height 5
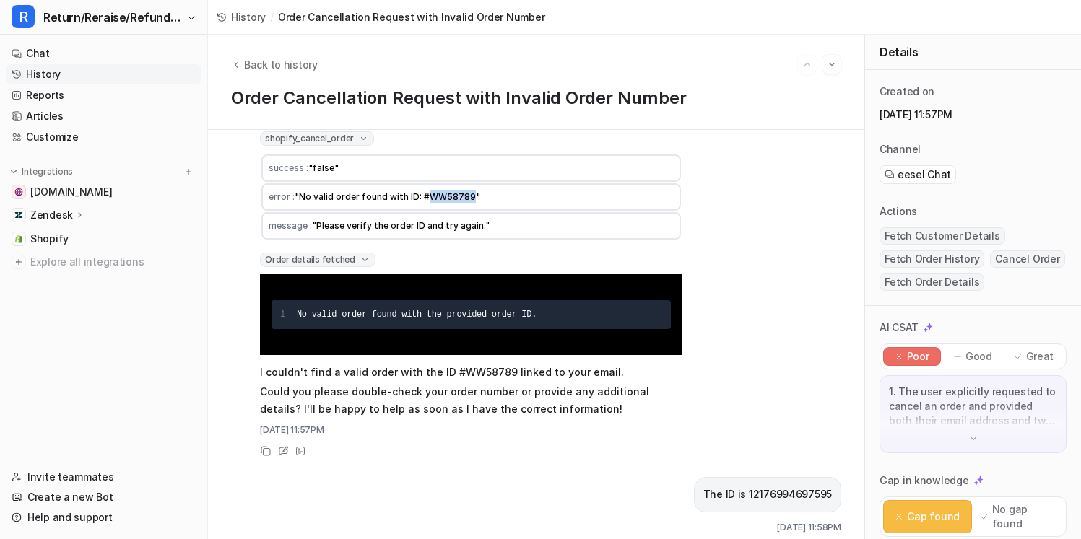
drag, startPoint x: 424, startPoint y: 180, endPoint x: 467, endPoint y: 180, distance: 43.3
click at [469, 191] on span ""No valid order found with ID: #WW58789"" at bounding box center [388, 196] width 186 height 11
click at [467, 191] on span ""No valid order found with ID: #WW58789"" at bounding box center [388, 196] width 186 height 11
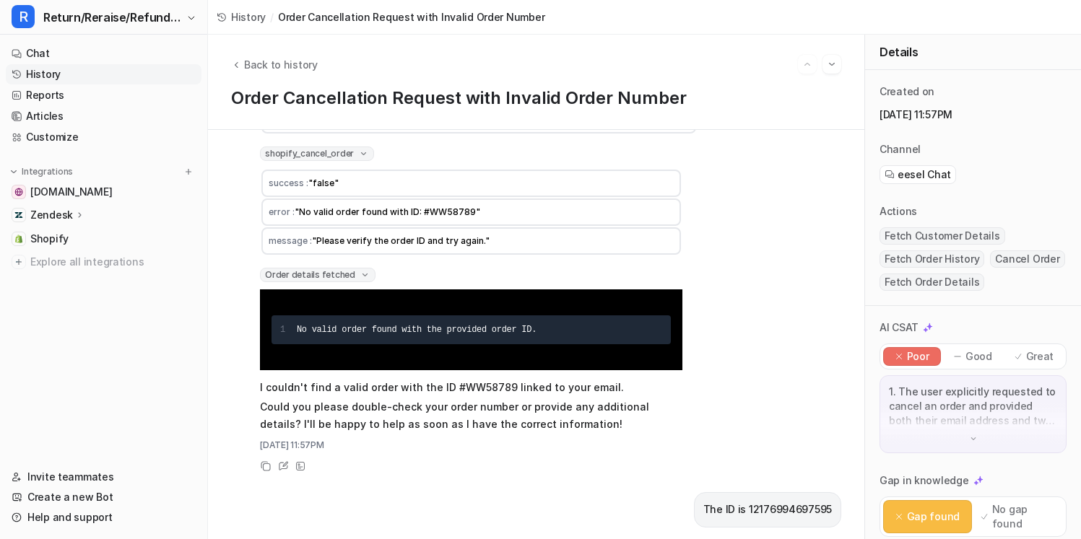
scroll to position [4991, 0]
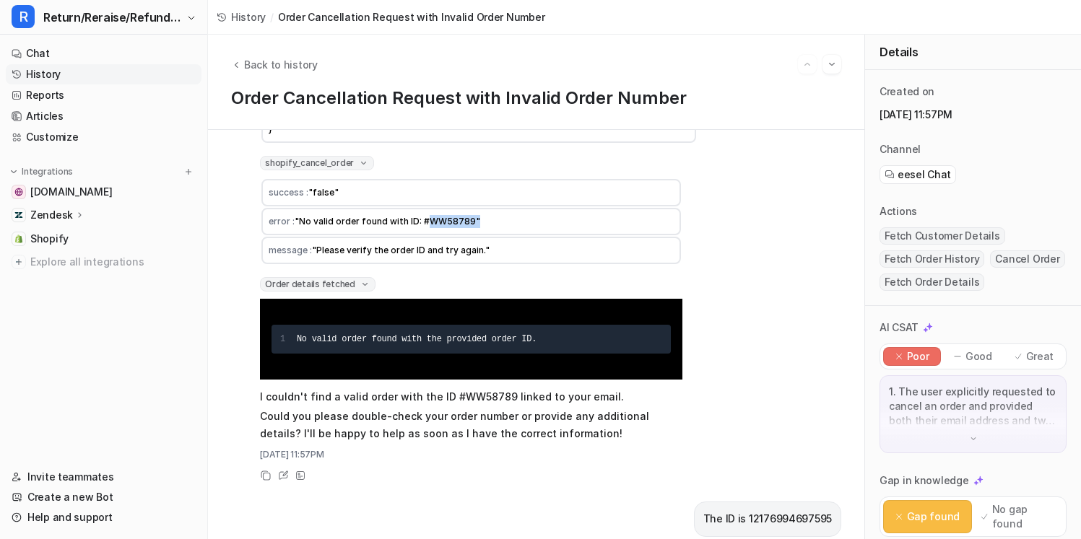
drag, startPoint x: 424, startPoint y: 202, endPoint x: 483, endPoint y: 201, distance: 59.2
click at [483, 208] on td "error : "No valid order found with ID: #WW58789"" at bounding box center [470, 221] width 419 height 27
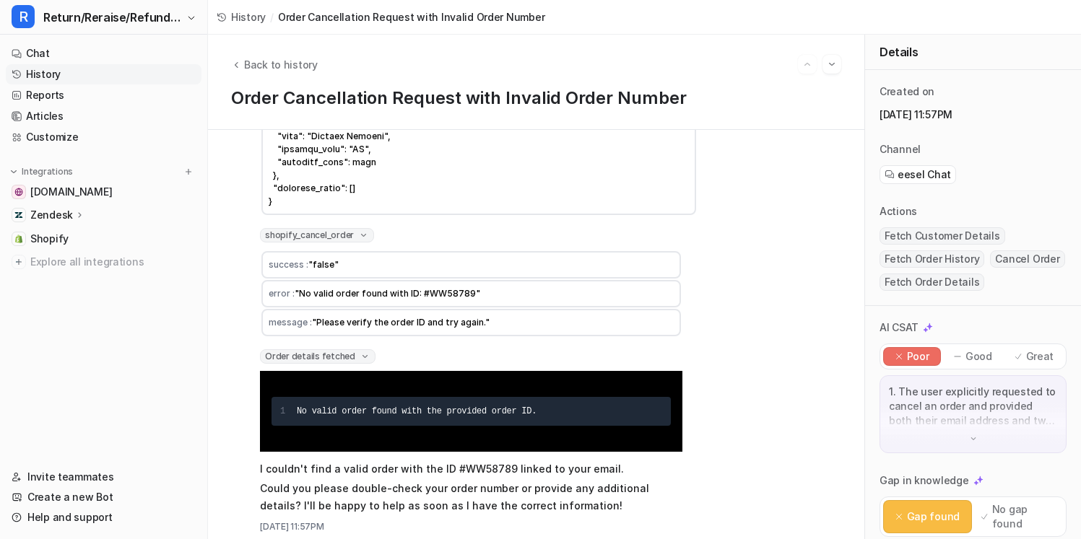
scroll to position [4904, 0]
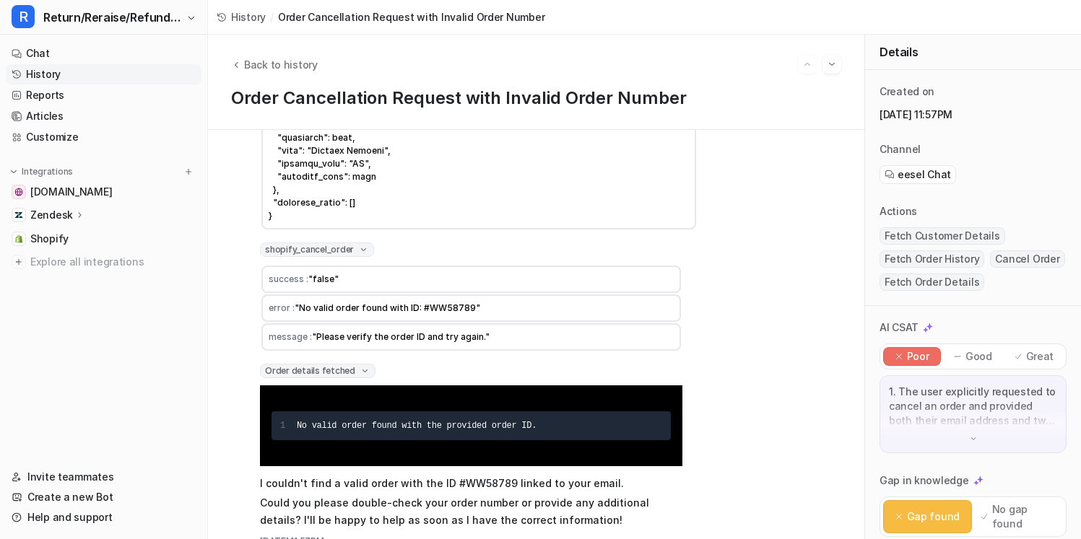
click at [367, 243] on div "shopify_cancel_order" at bounding box center [317, 250] width 114 height 14
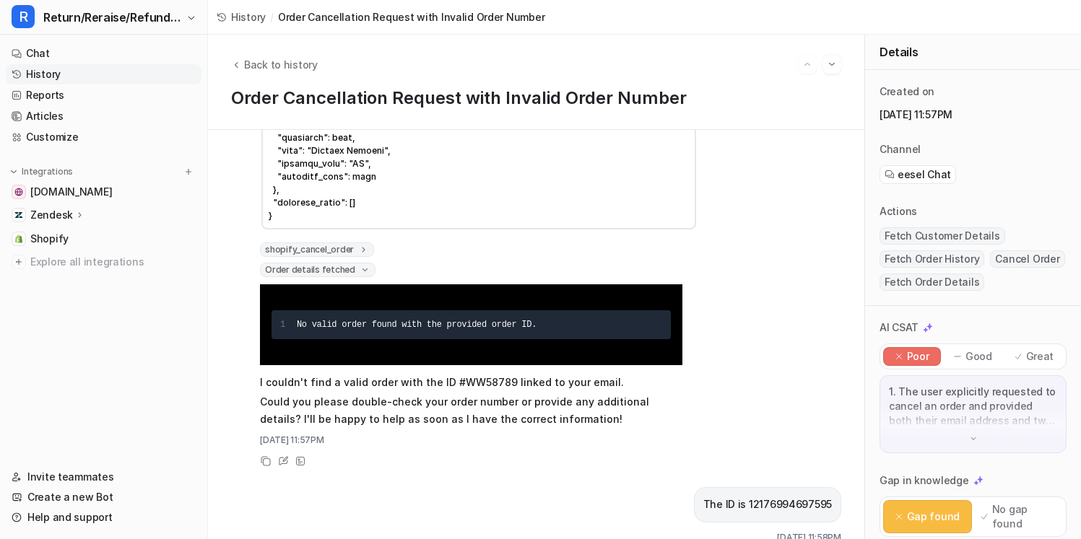
click at [362, 263] on span "Order details fetched" at bounding box center [318, 270] width 116 height 14
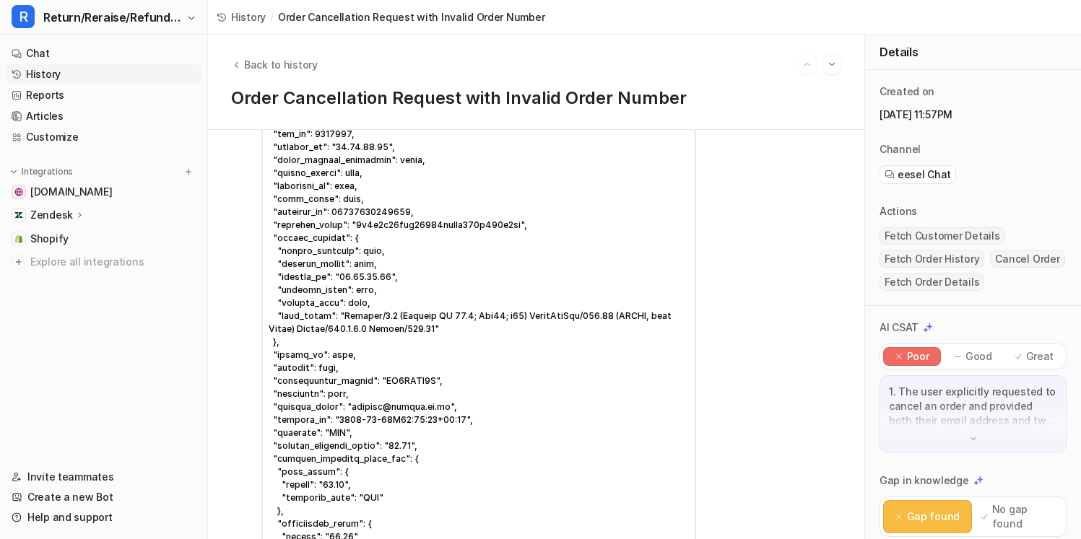
scroll to position [0, 0]
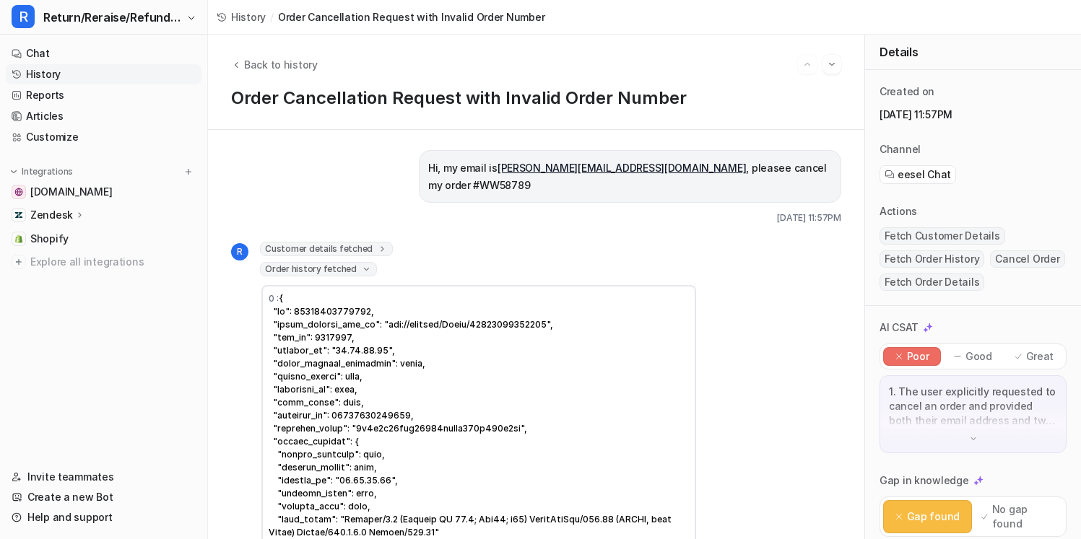
click at [361, 264] on icon at bounding box center [366, 269] width 11 height 10
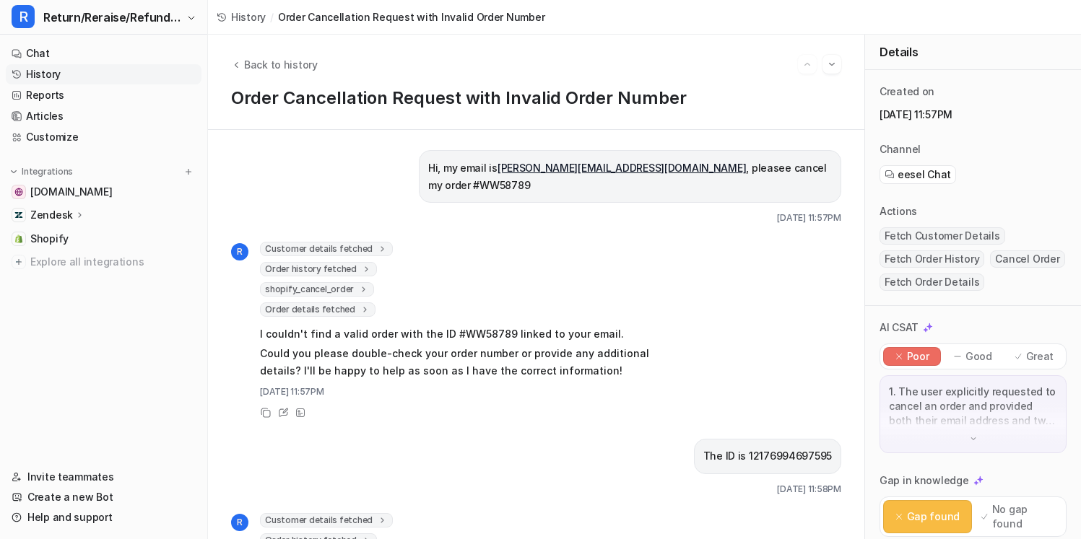
scroll to position [126, 0]
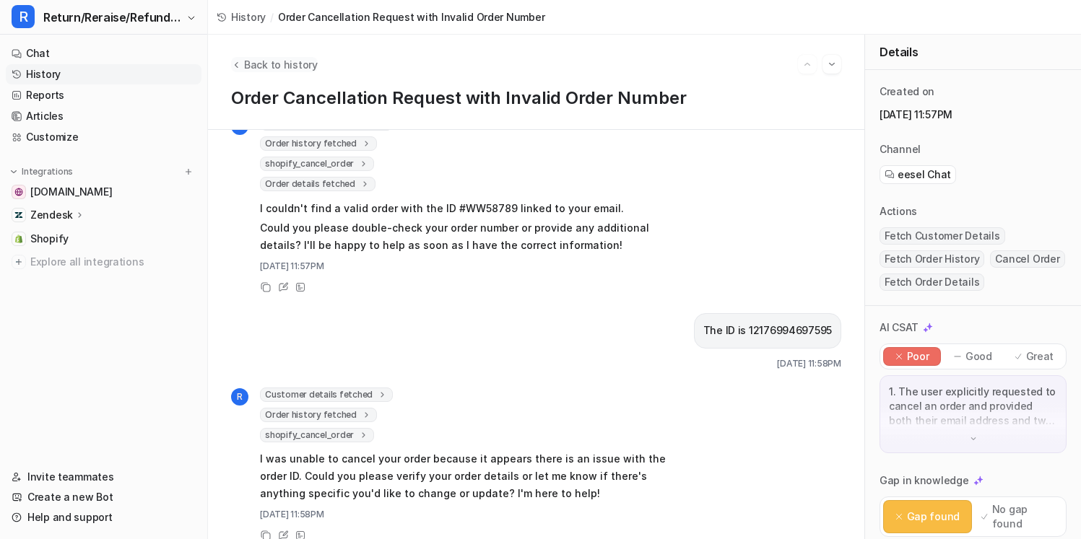
click at [293, 68] on span "Back to history" at bounding box center [281, 64] width 74 height 15
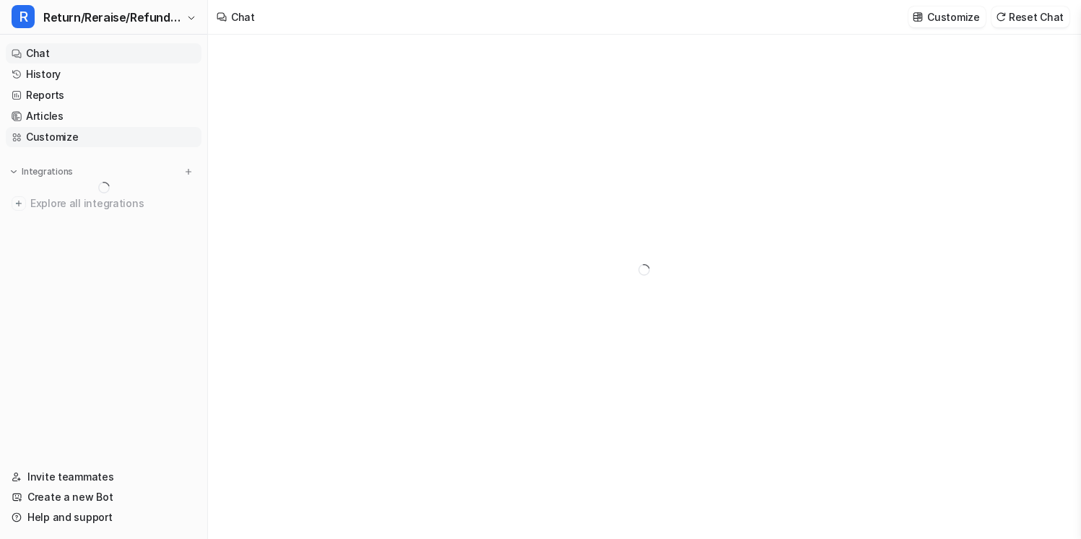
type textarea "**********"
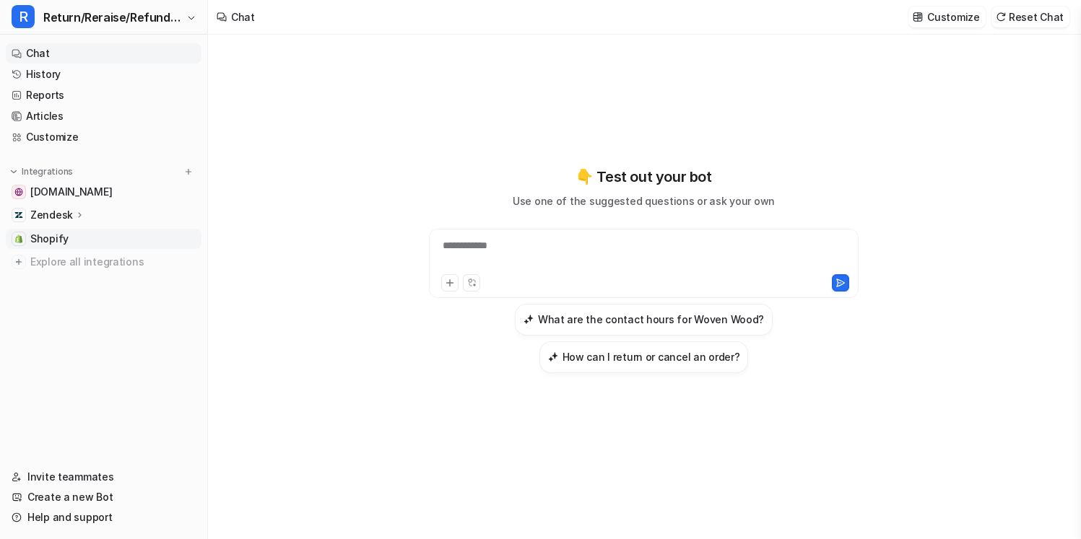
click at [128, 238] on link "Shopify" at bounding box center [104, 239] width 196 height 20
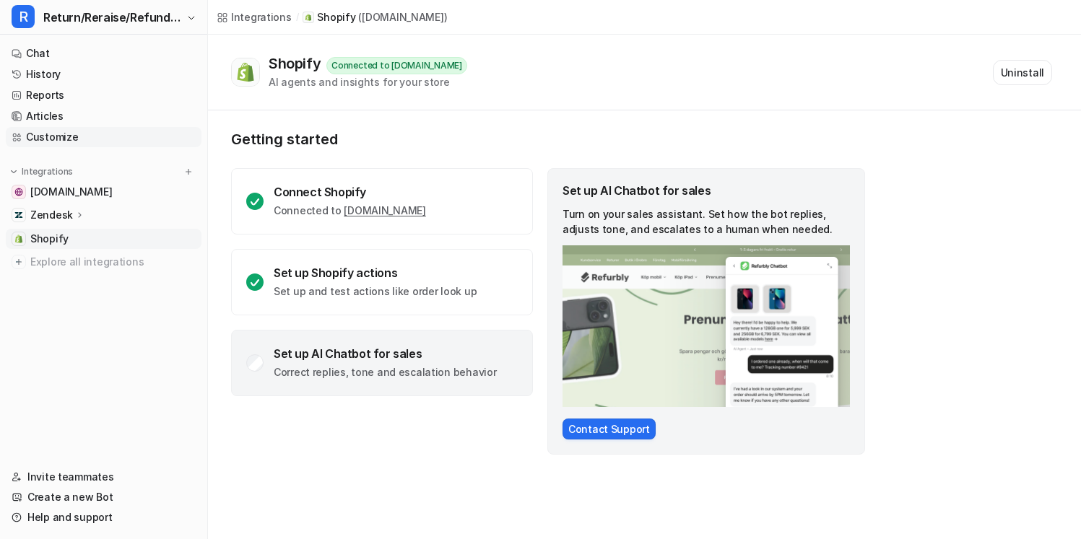
click at [124, 131] on link "Customize" at bounding box center [104, 137] width 196 height 20
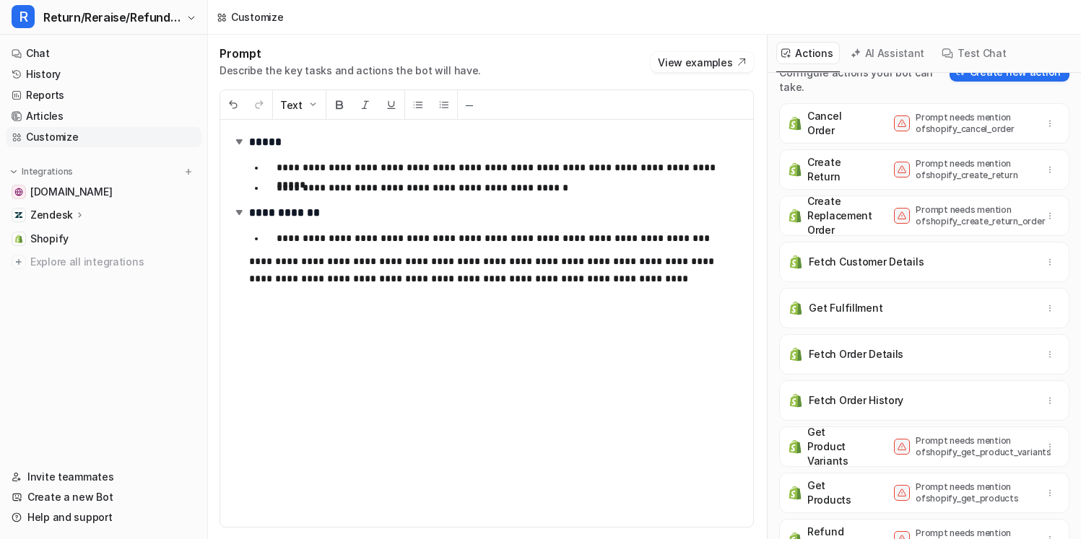
scroll to position [62, 0]
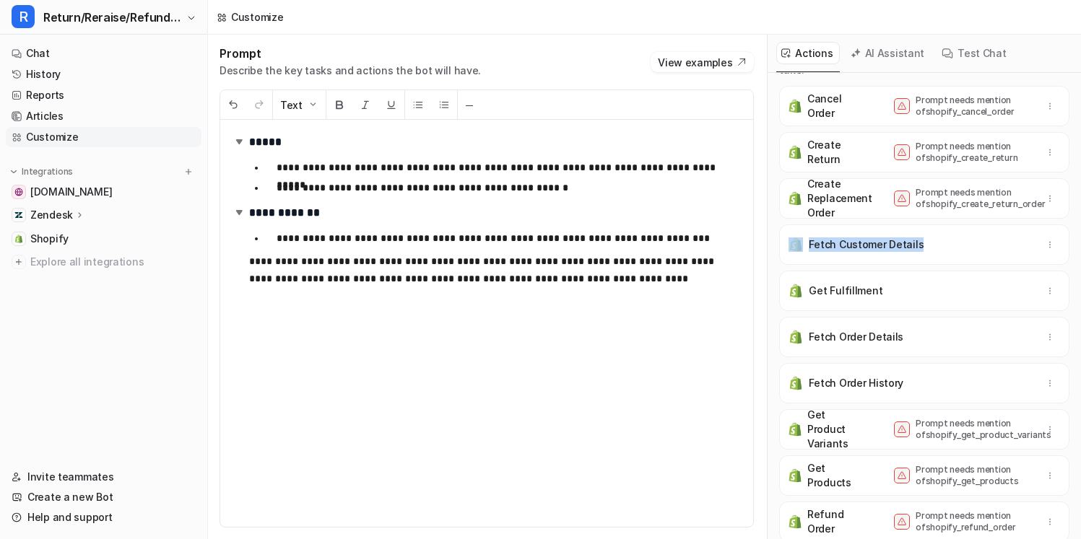
drag, startPoint x: 931, startPoint y: 236, endPoint x: 789, endPoint y: 235, distance: 141.5
click at [789, 235] on div "Fetch Customer Details" at bounding box center [924, 245] width 277 height 40
click at [840, 238] on p "Fetch Customer Details" at bounding box center [866, 245] width 115 height 14
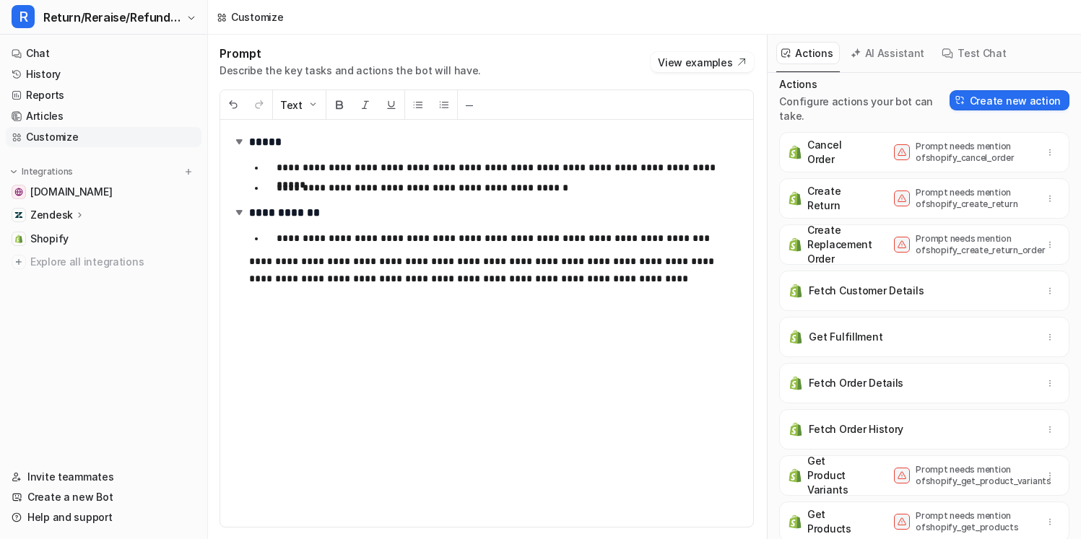
scroll to position [0, 0]
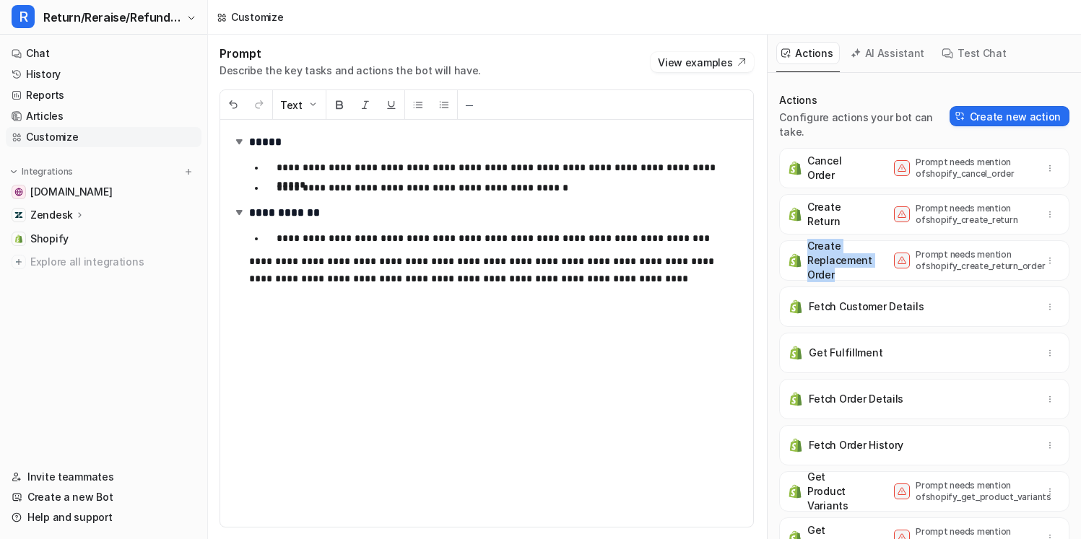
drag, startPoint x: 863, startPoint y: 255, endPoint x: 806, endPoint y: 227, distance: 63.9
click at [806, 239] on div "Create Replacement Order" at bounding box center [823, 260] width 71 height 43
click at [821, 239] on p "Create Replacement Order" at bounding box center [839, 260] width 65 height 43
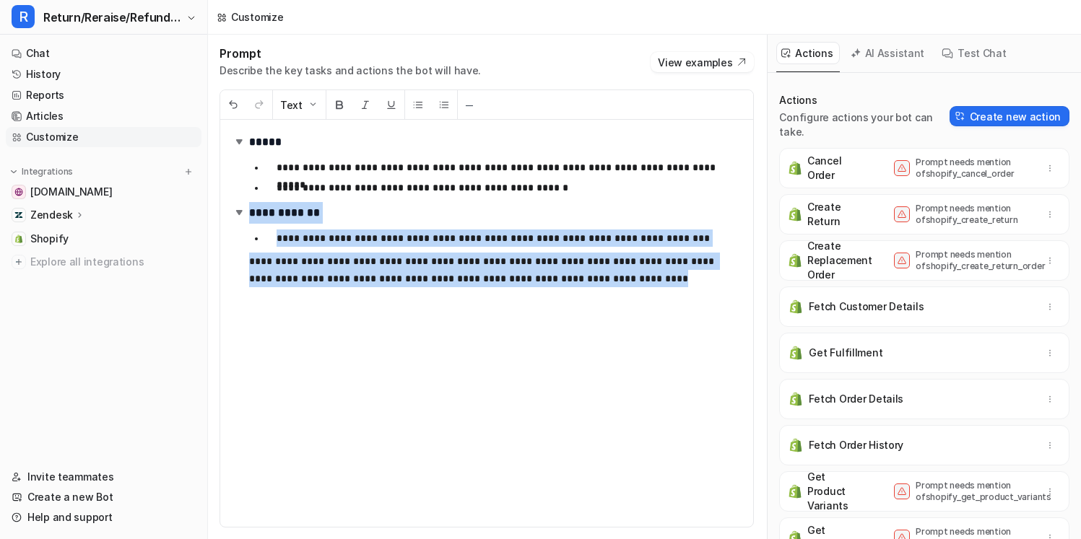
drag, startPoint x: 648, startPoint y: 286, endPoint x: 670, endPoint y: 197, distance: 91.6
click at [670, 197] on div "**********" at bounding box center [486, 323] width 533 height 407
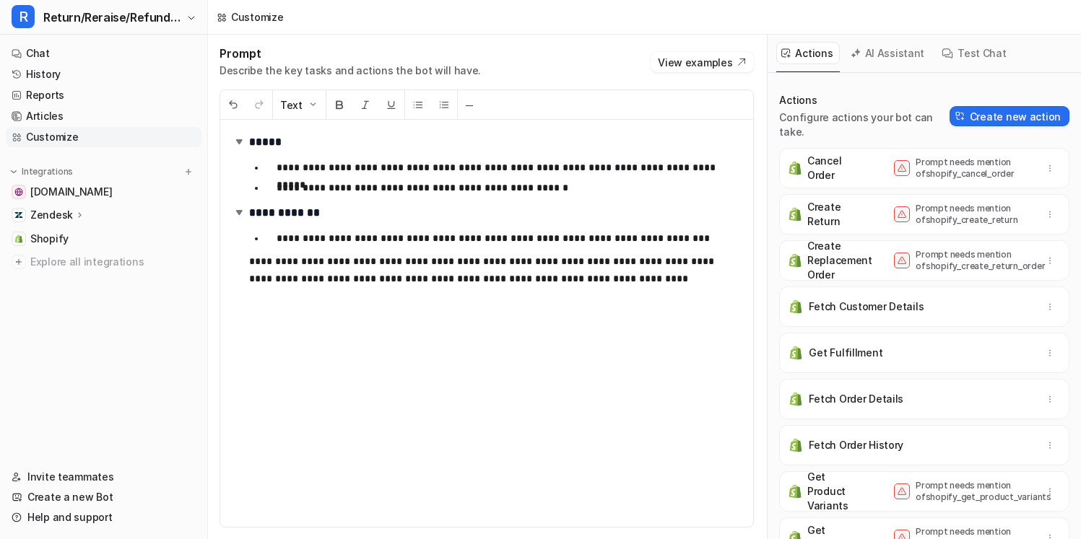
click at [673, 235] on p "**********" at bounding box center [509, 238] width 465 height 17
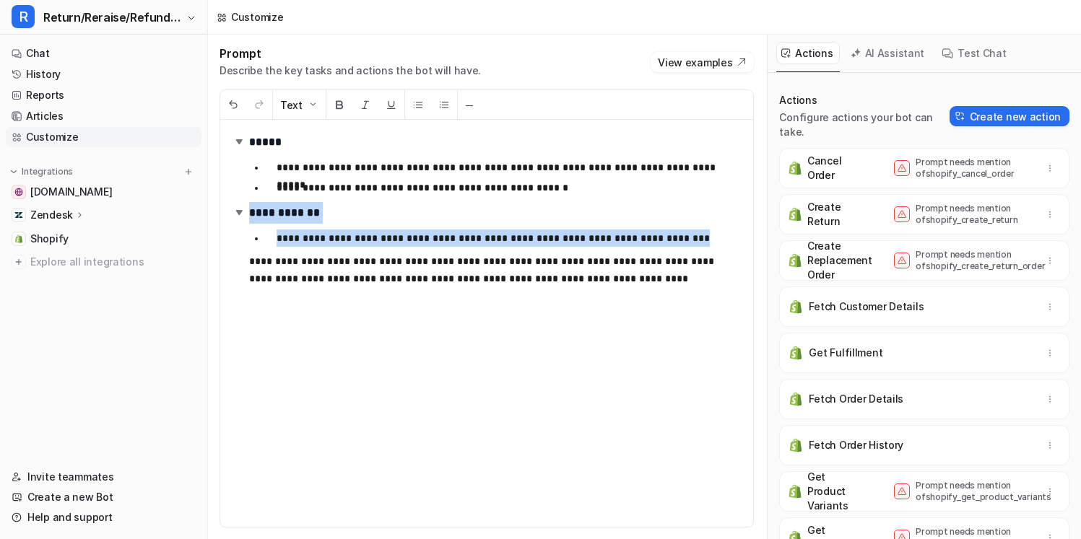
drag, startPoint x: 672, startPoint y: 243, endPoint x: 674, endPoint y: 194, distance: 49.1
click at [674, 194] on div "**********" at bounding box center [486, 323] width 533 height 407
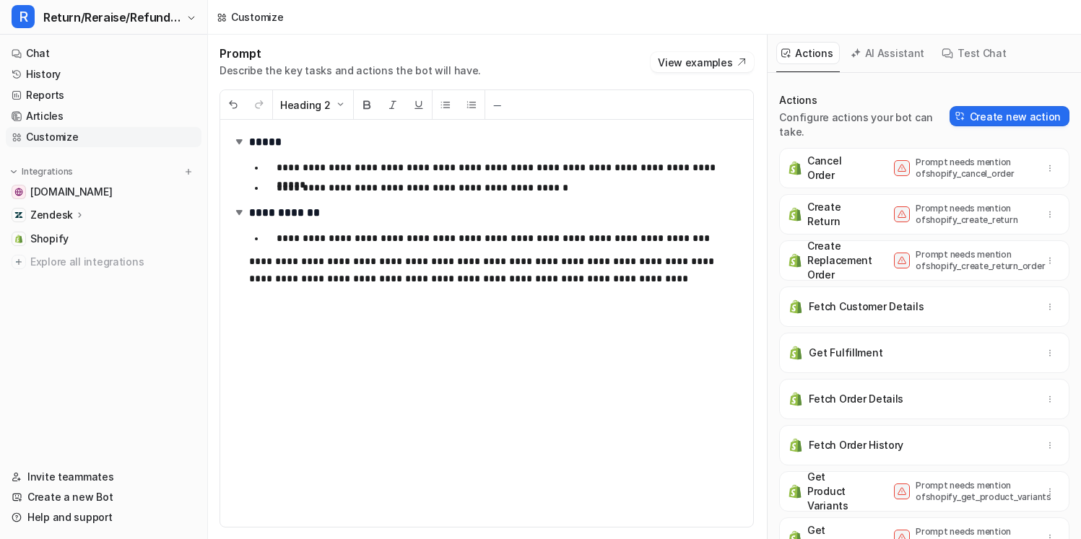
click at [674, 212] on h2 "**********" at bounding box center [487, 213] width 510 height 22
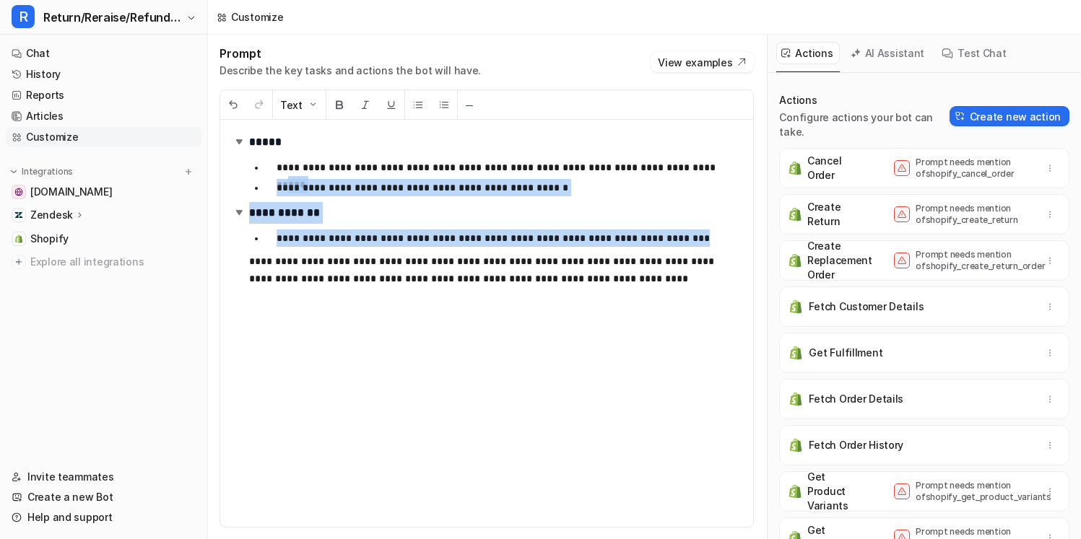
drag, startPoint x: 682, startPoint y: 233, endPoint x: 676, endPoint y: 164, distance: 69.6
click at [676, 164] on div "**********" at bounding box center [486, 323] width 533 height 407
click at [676, 164] on p "**********" at bounding box center [509, 167] width 465 height 17
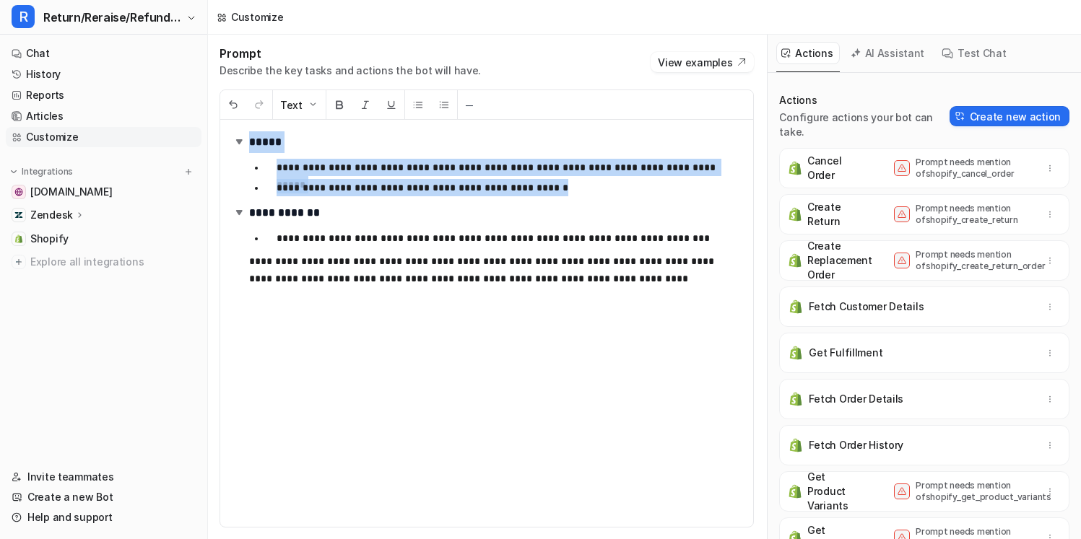
drag, startPoint x: 671, startPoint y: 186, endPoint x: 671, endPoint y: 125, distance: 61.4
click at [671, 125] on div "**********" at bounding box center [486, 323] width 533 height 407
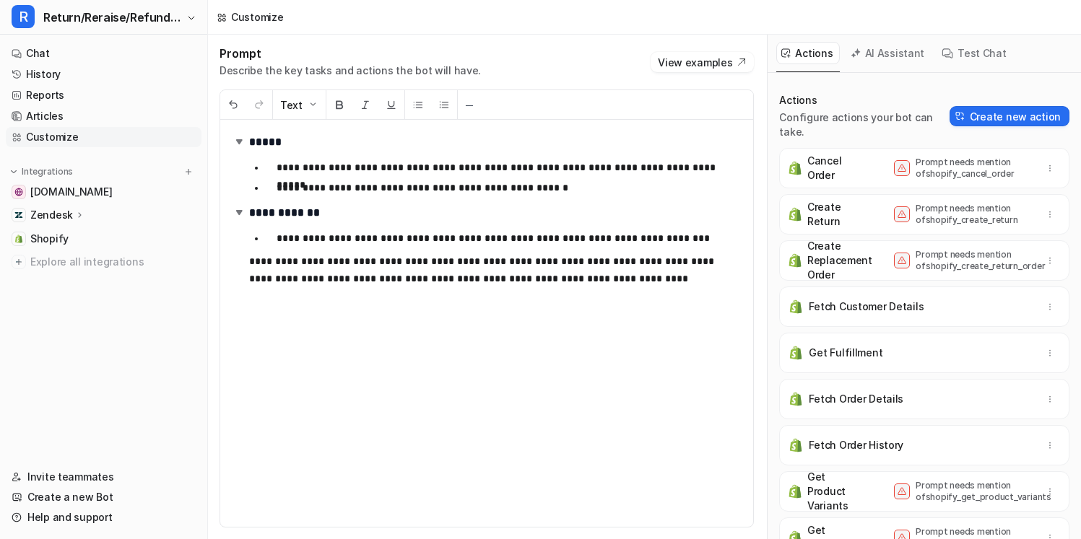
click at [671, 191] on p "**********" at bounding box center [509, 187] width 465 height 17
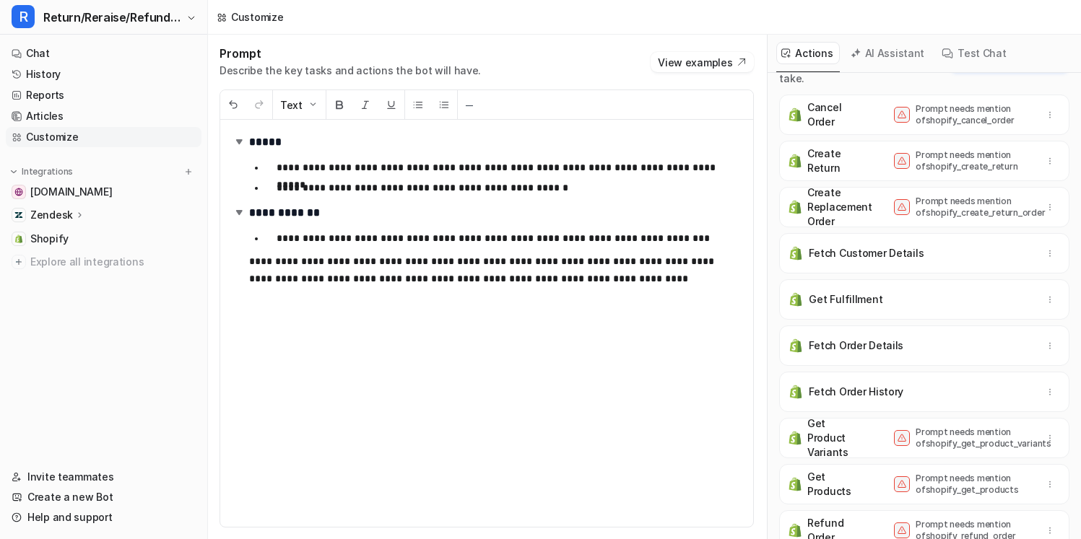
scroll to position [62, 0]
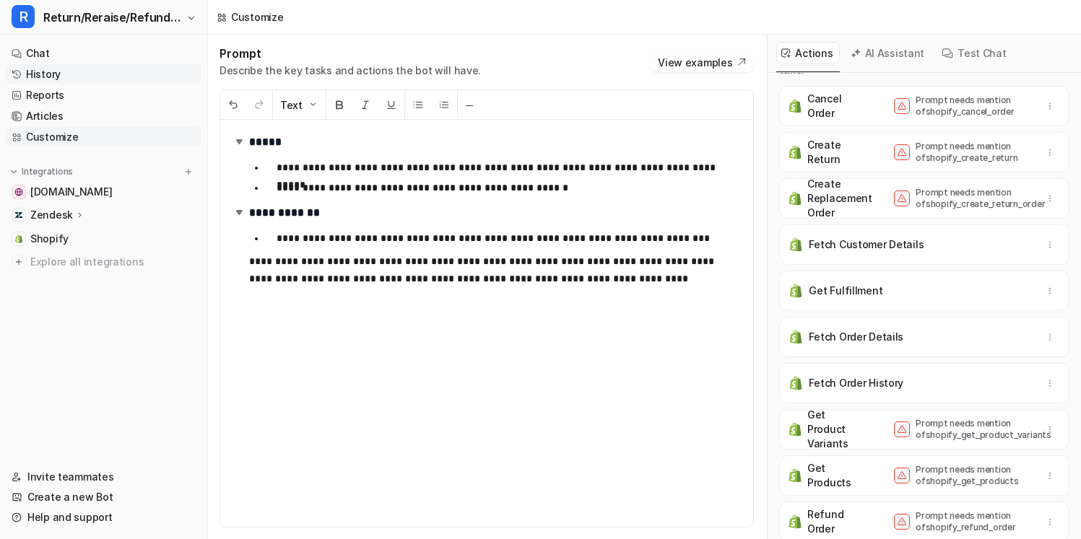
click at [126, 76] on link "History" at bounding box center [104, 74] width 196 height 20
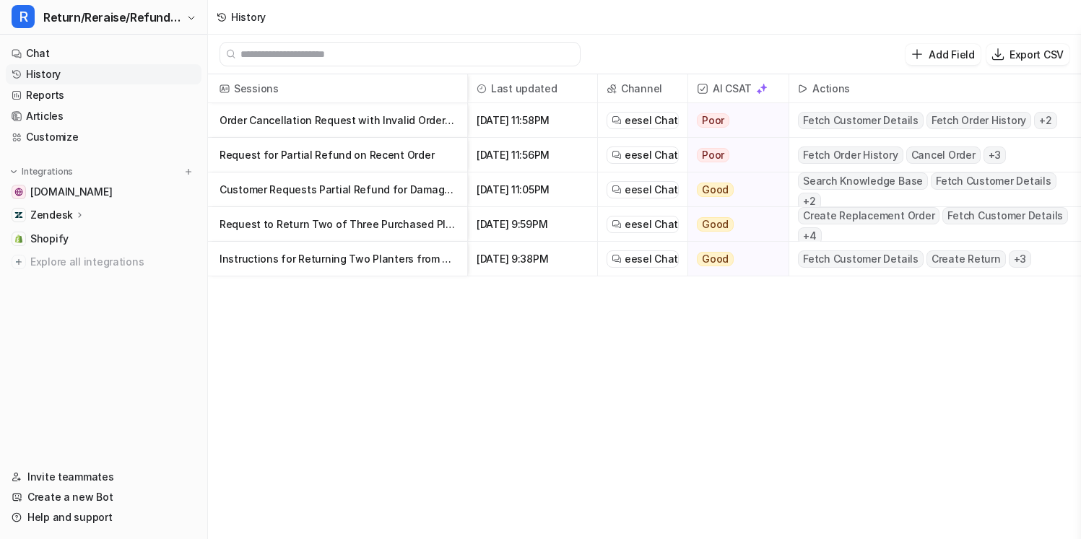
click at [336, 150] on p "Request for Partial Refund on Recent Order" at bounding box center [337, 155] width 236 height 35
click at [342, 157] on p "Request for Partial Refund on Recent Order" at bounding box center [337, 155] width 236 height 35
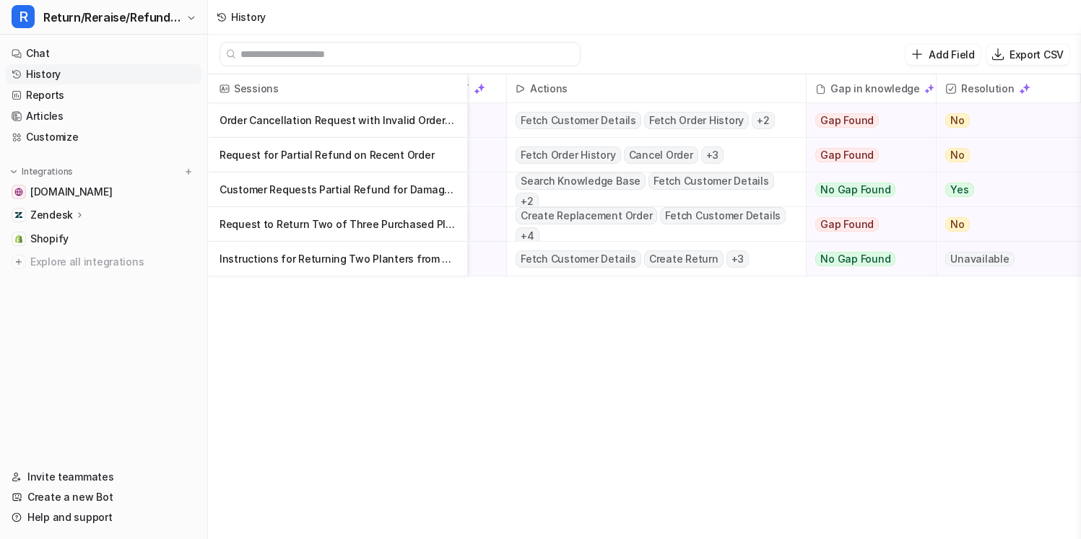
scroll to position [0, 274]
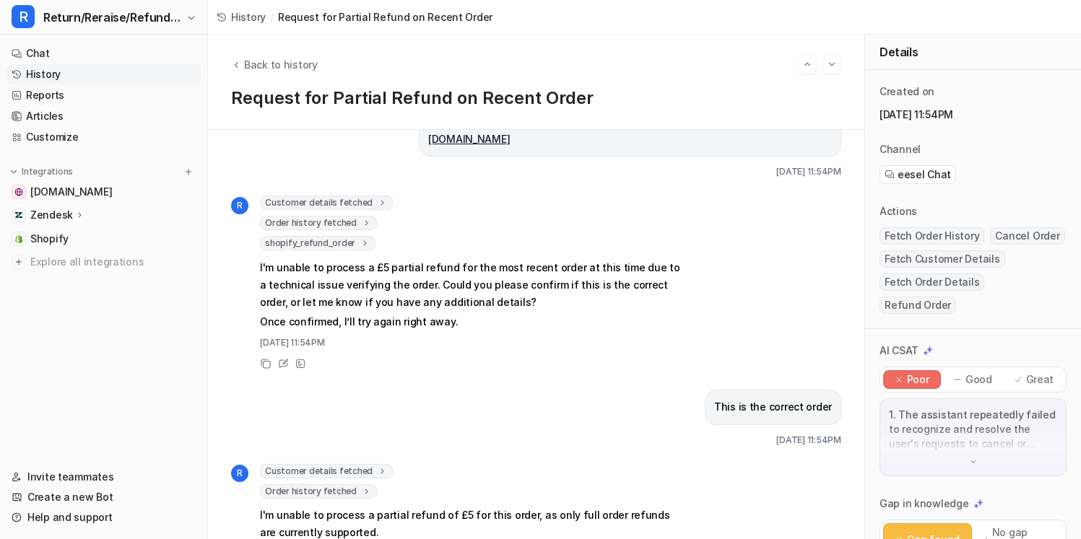
scroll to position [90, 0]
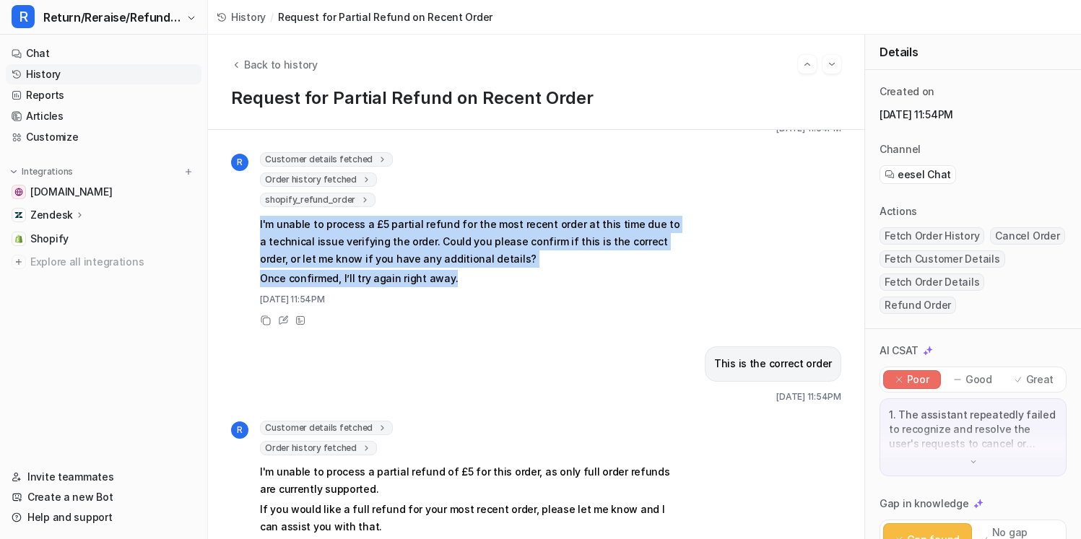
drag, startPoint x: 539, startPoint y: 264, endPoint x: 541, endPoint y: 186, distance: 77.3
click at [541, 186] on div "Customer details fetched 0 : Order history fetched 0 : shopify_refund_order suc…" at bounding box center [471, 221] width 422 height 138
click at [541, 193] on div "shopify_refund_order success : "false" error : "No valid order found with ID: 1…" at bounding box center [471, 200] width 422 height 14
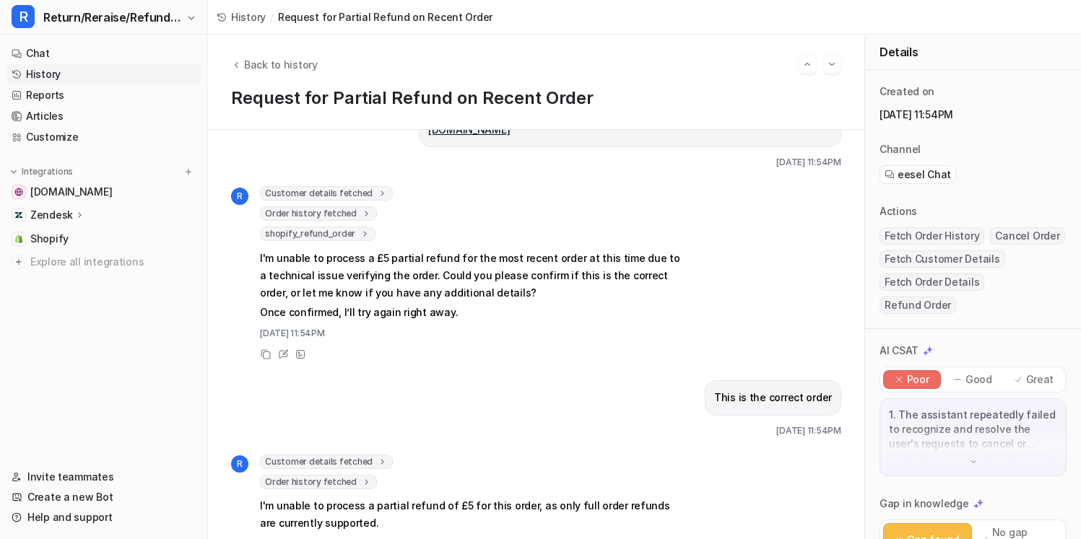
click at [506, 250] on p "I'm unable to process a £5 partial refund for the most recent order at this tim…" at bounding box center [471, 276] width 422 height 52
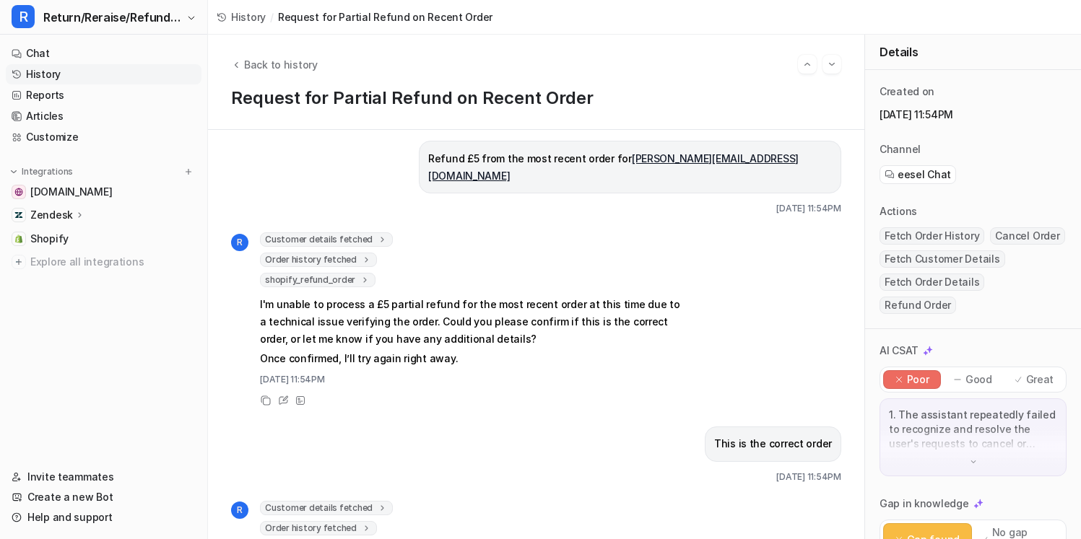
scroll to position [0, 0]
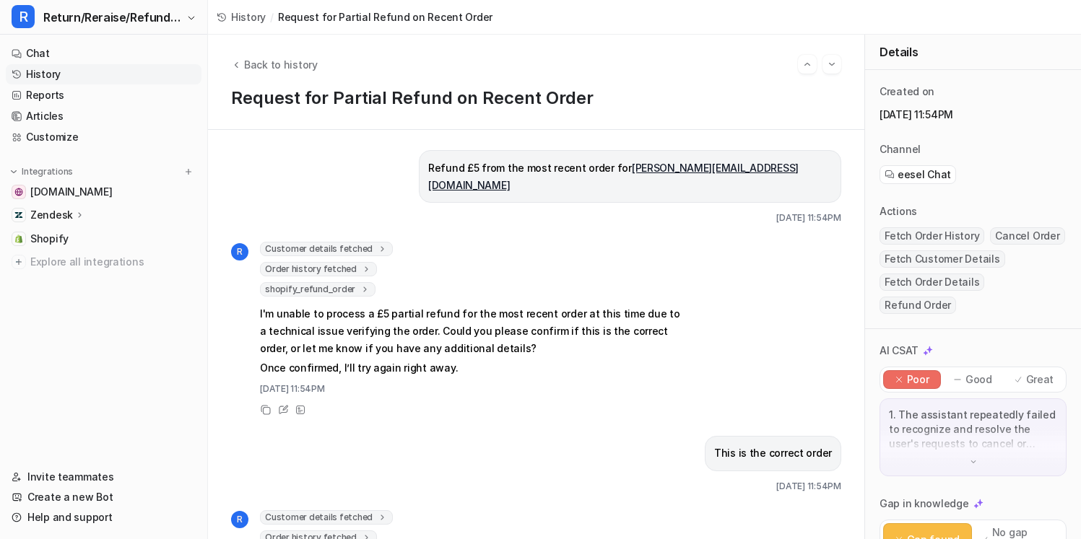
click at [381, 242] on span "Customer details fetched" at bounding box center [326, 249] width 133 height 14
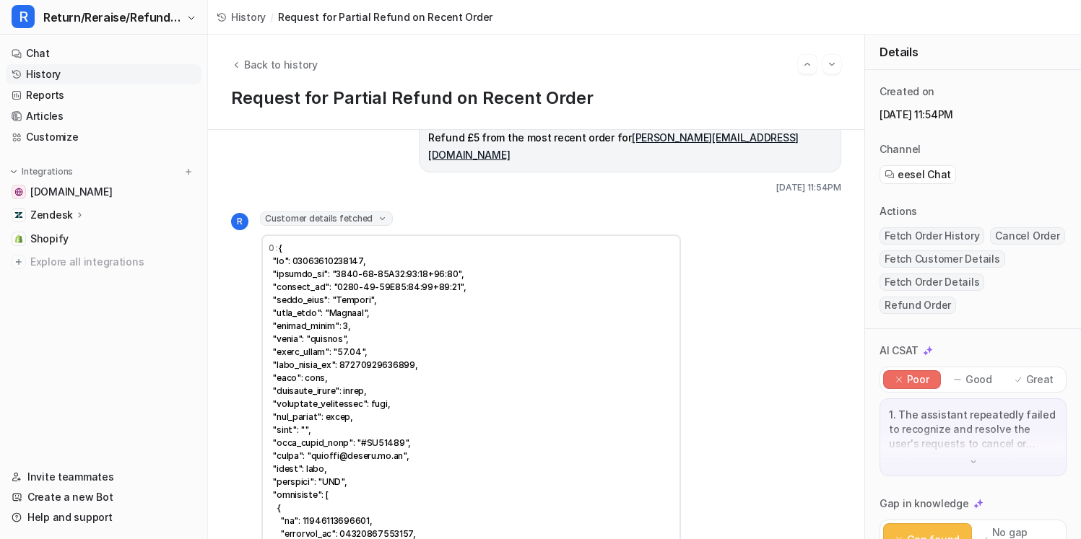
scroll to position [37, 0]
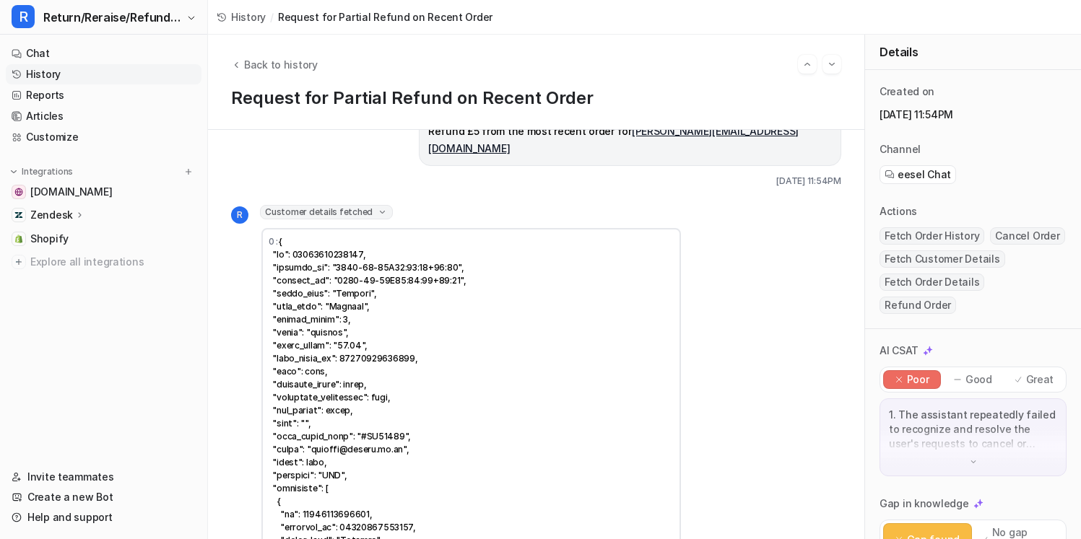
click at [378, 207] on icon at bounding box center [382, 212] width 11 height 10
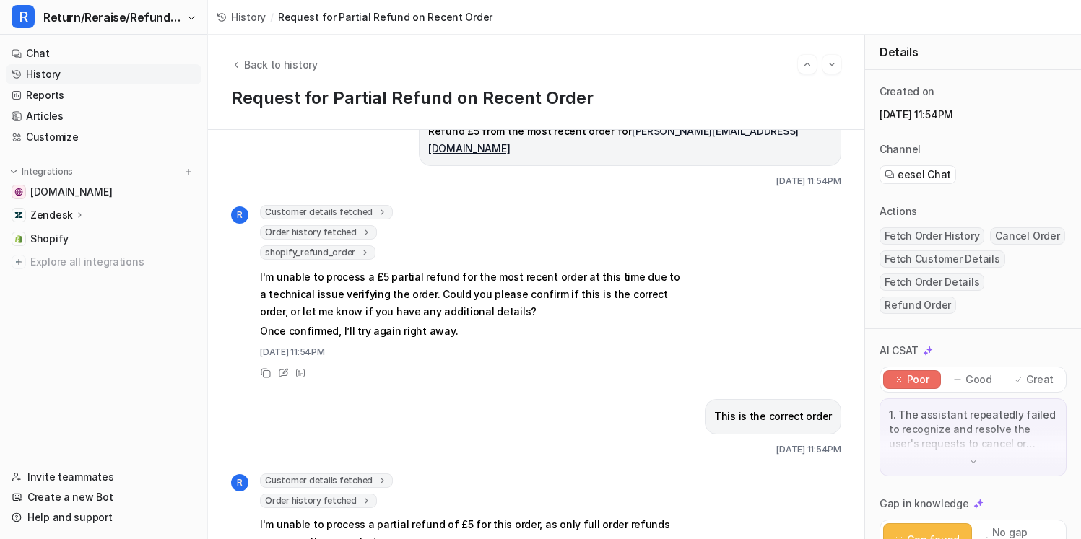
click at [362, 227] on icon at bounding box center [366, 232] width 10 height 11
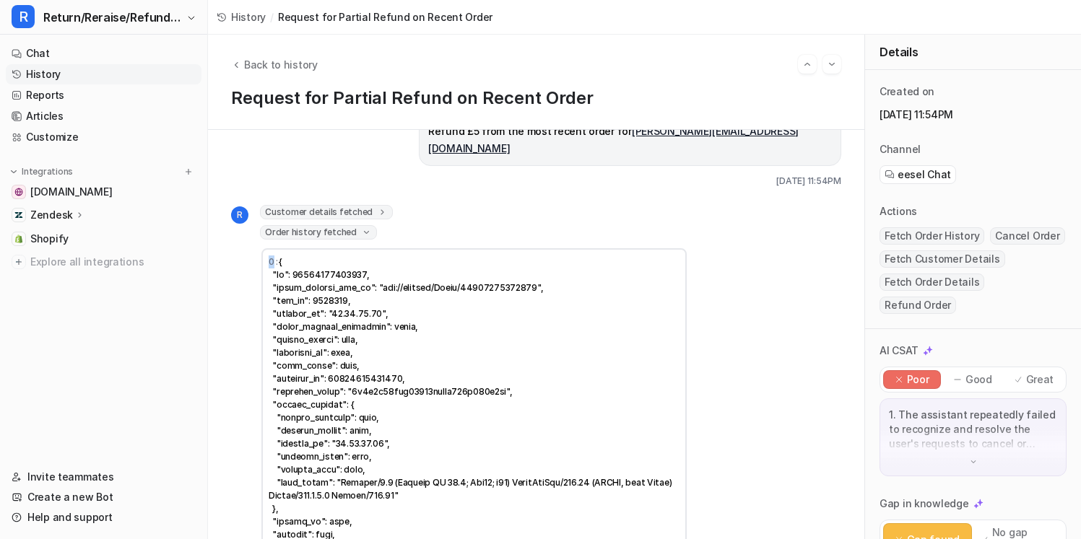
click at [362, 227] on icon at bounding box center [366, 232] width 11 height 10
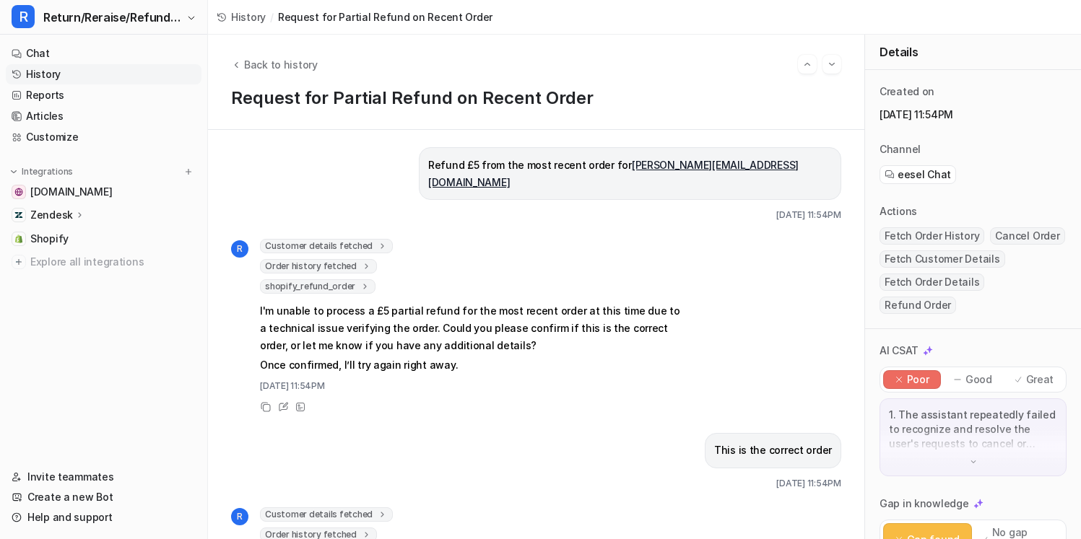
scroll to position [0, 0]
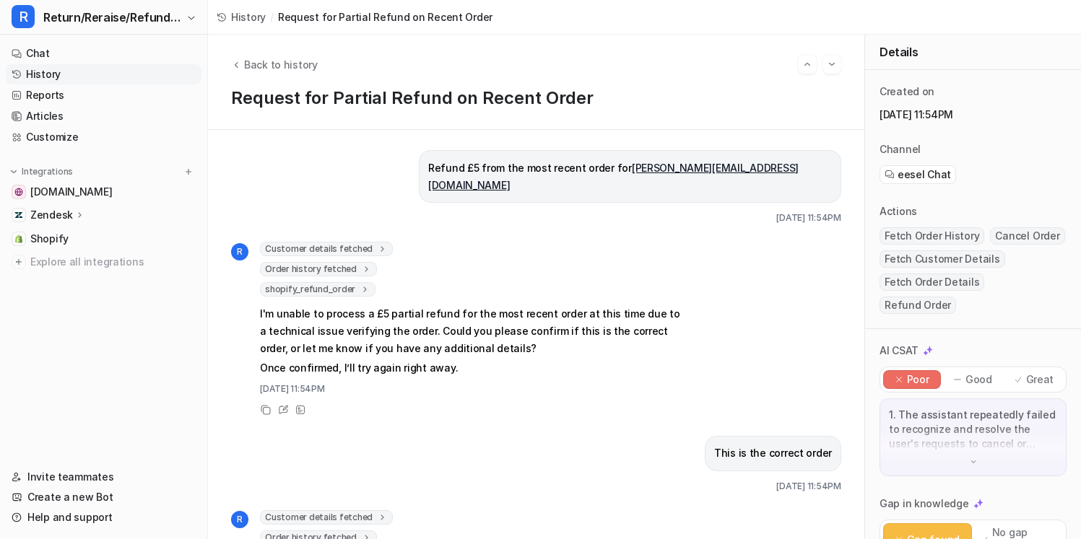
click at [364, 264] on icon at bounding box center [366, 269] width 10 height 11
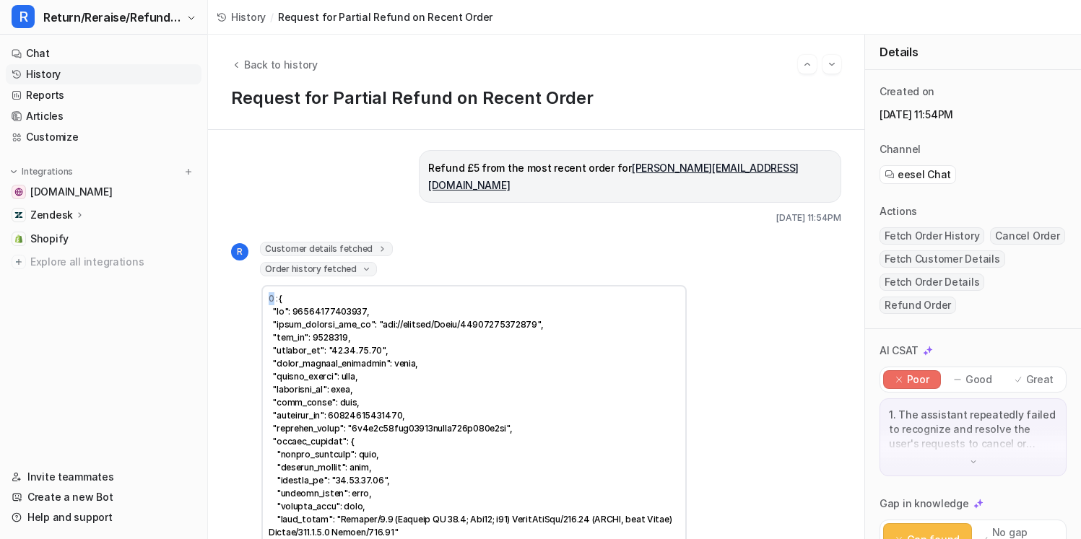
click at [364, 264] on icon at bounding box center [366, 269] width 11 height 10
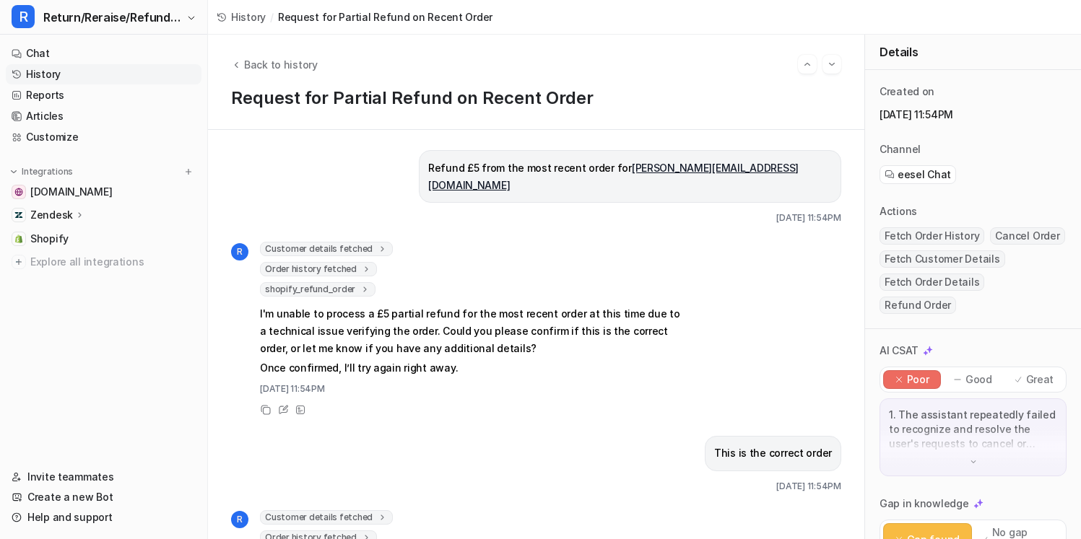
click at [360, 284] on icon at bounding box center [365, 289] width 10 height 11
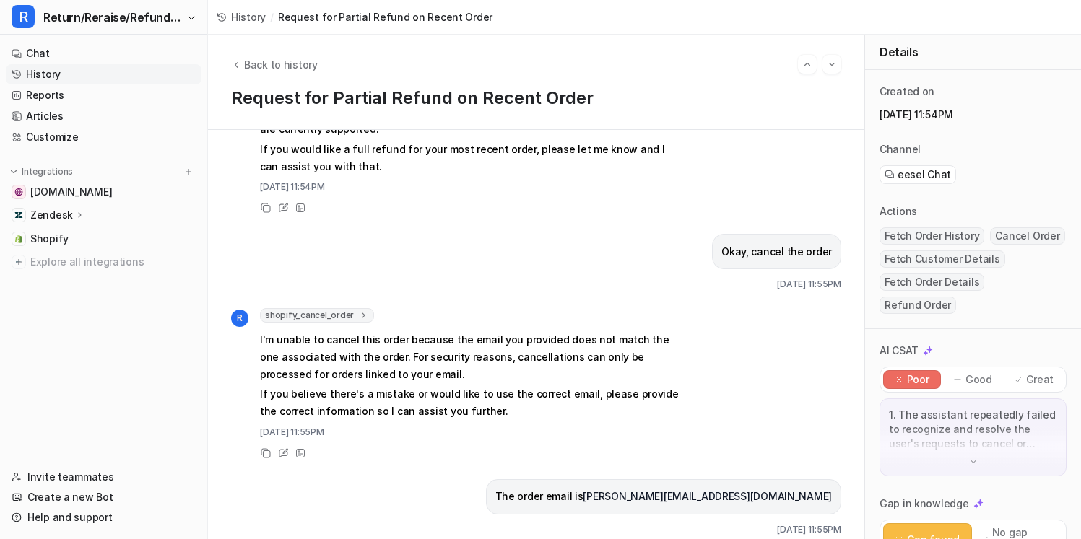
scroll to position [542, 0]
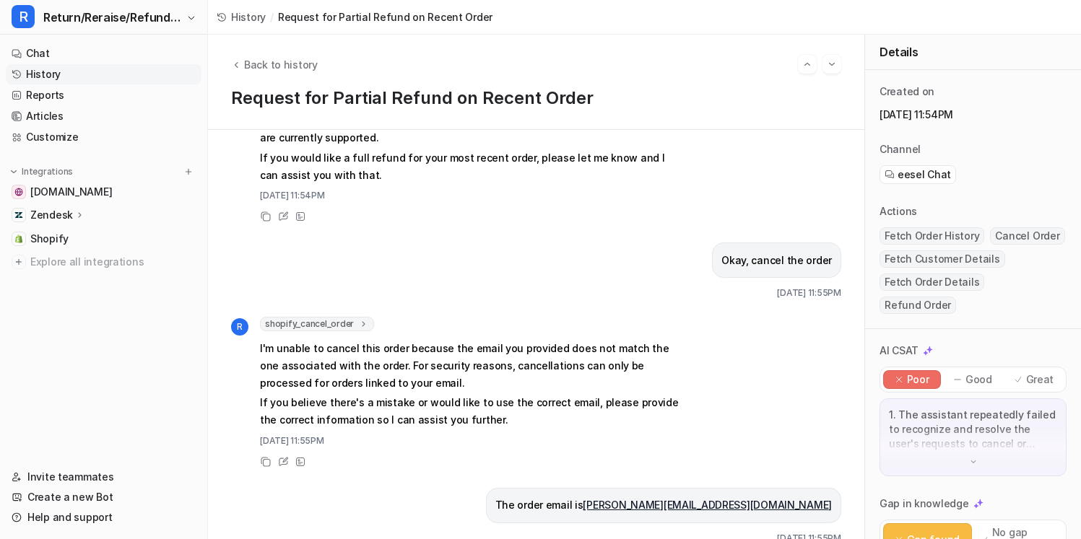
click at [356, 317] on span "shopify_cancel_order" at bounding box center [317, 324] width 114 height 14
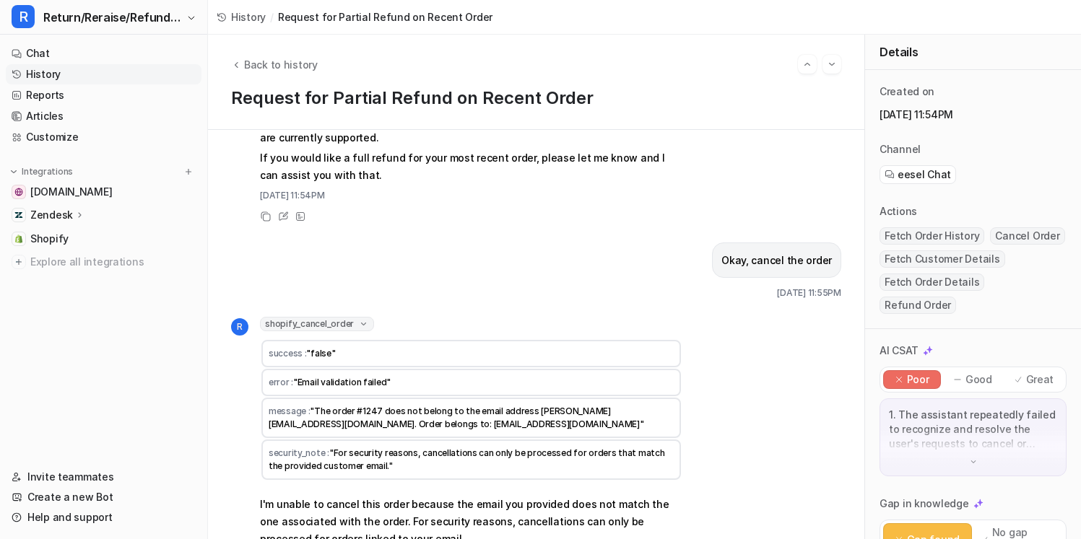
click at [358, 319] on icon at bounding box center [363, 324] width 11 height 10
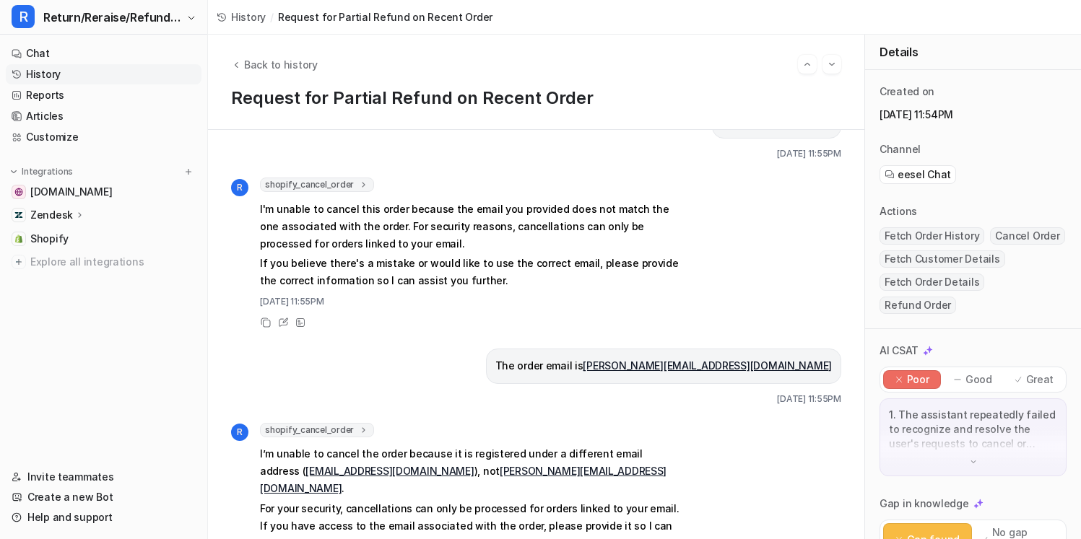
scroll to position [683, 0]
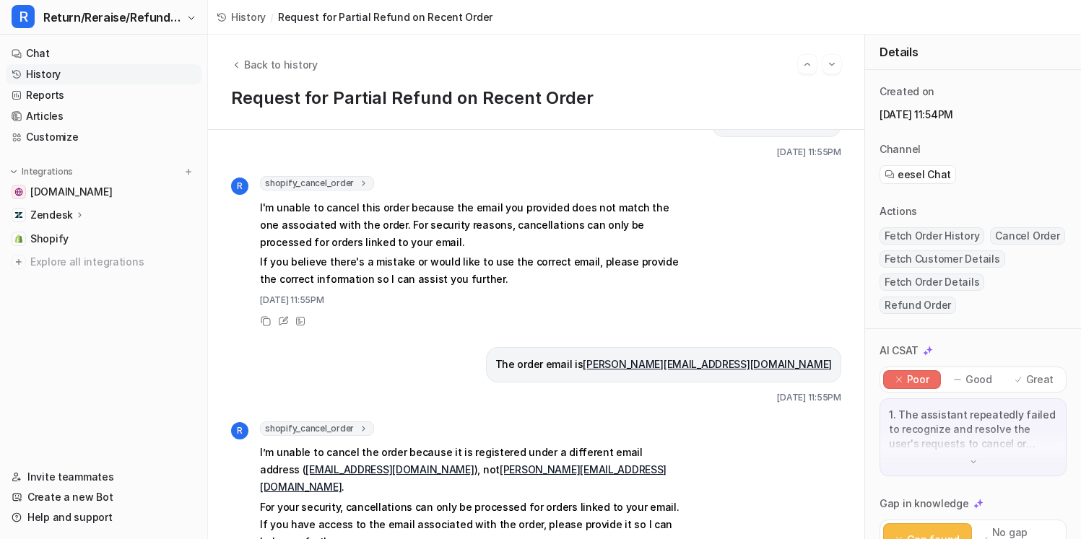
click at [359, 423] on icon at bounding box center [364, 428] width 10 height 11
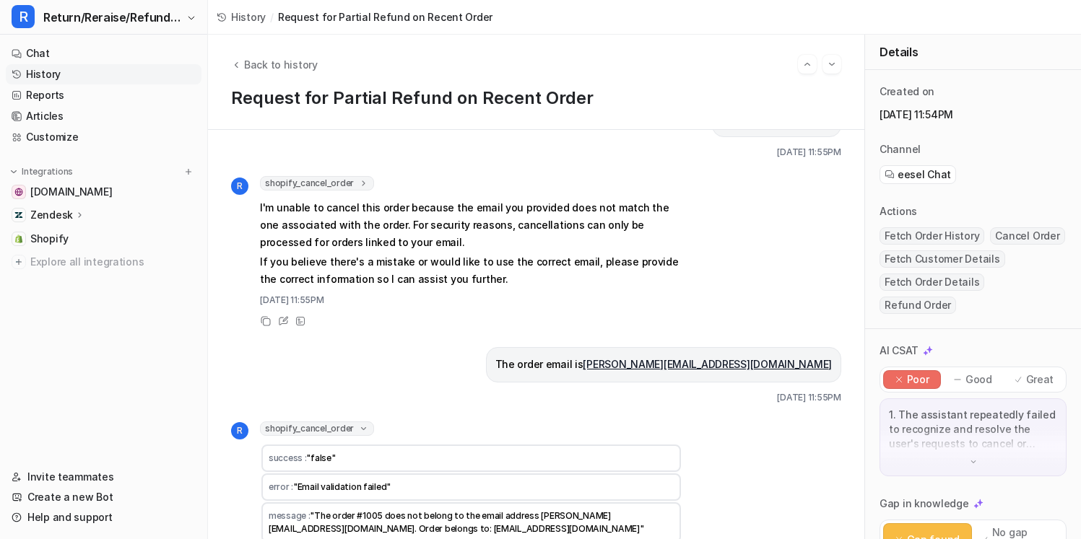
click at [358, 424] on icon at bounding box center [363, 429] width 11 height 10
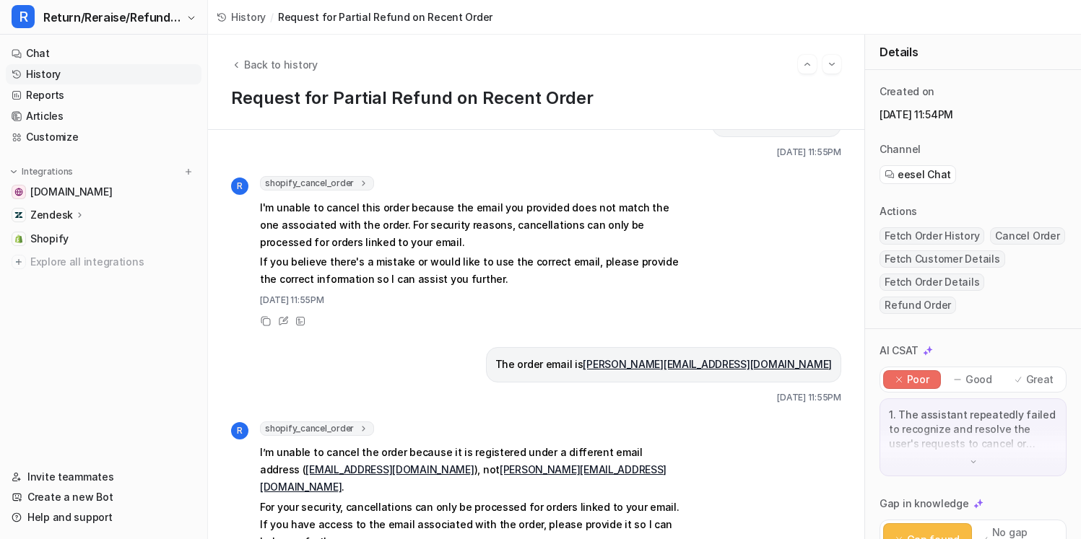
click at [359, 423] on icon at bounding box center [364, 428] width 10 height 11
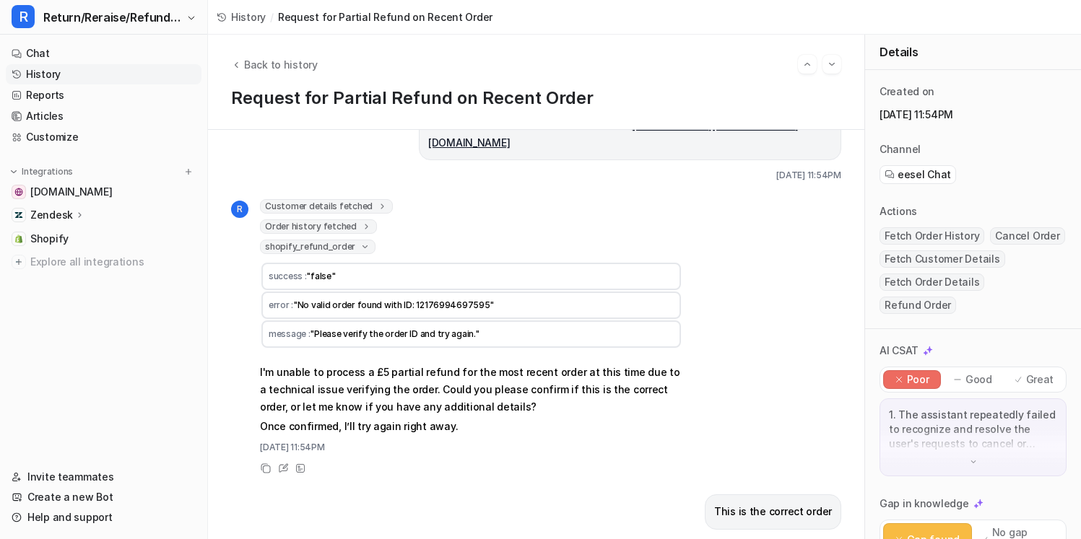
scroll to position [0, 0]
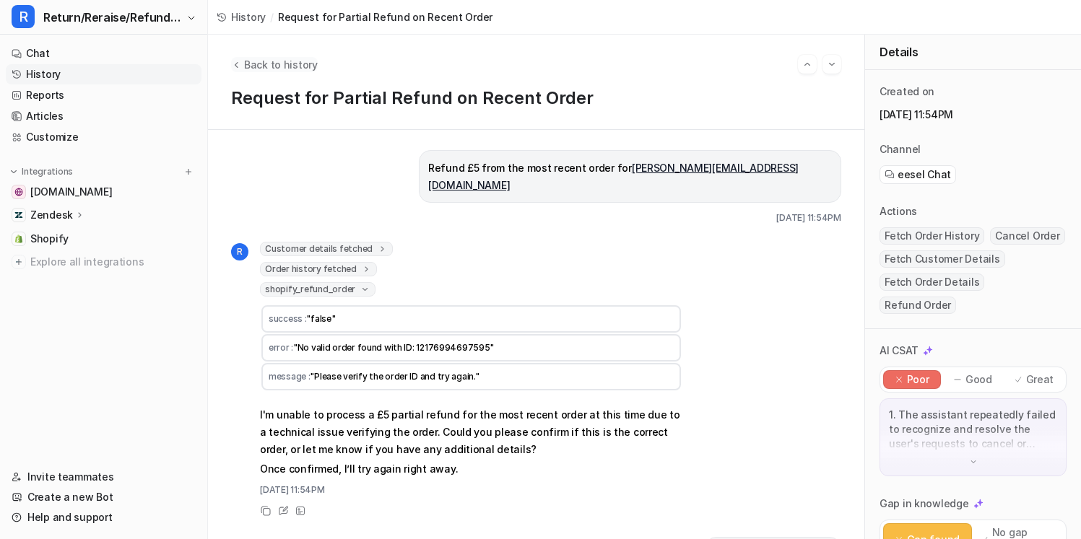
click at [268, 64] on span "Back to history" at bounding box center [281, 64] width 74 height 15
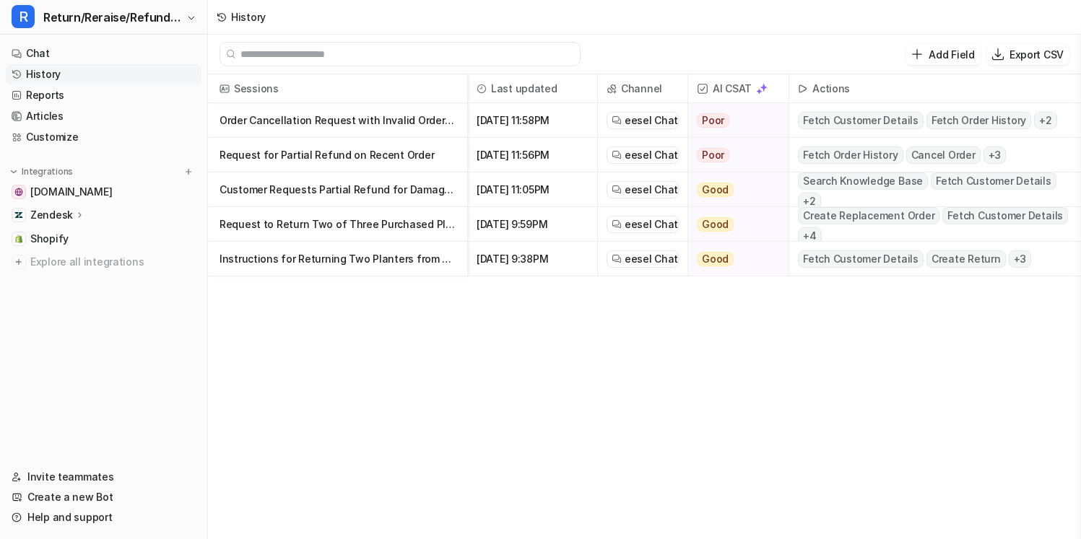
click at [377, 253] on p "Instructions for Returning Two Planters from Recent Order" at bounding box center [337, 259] width 236 height 35
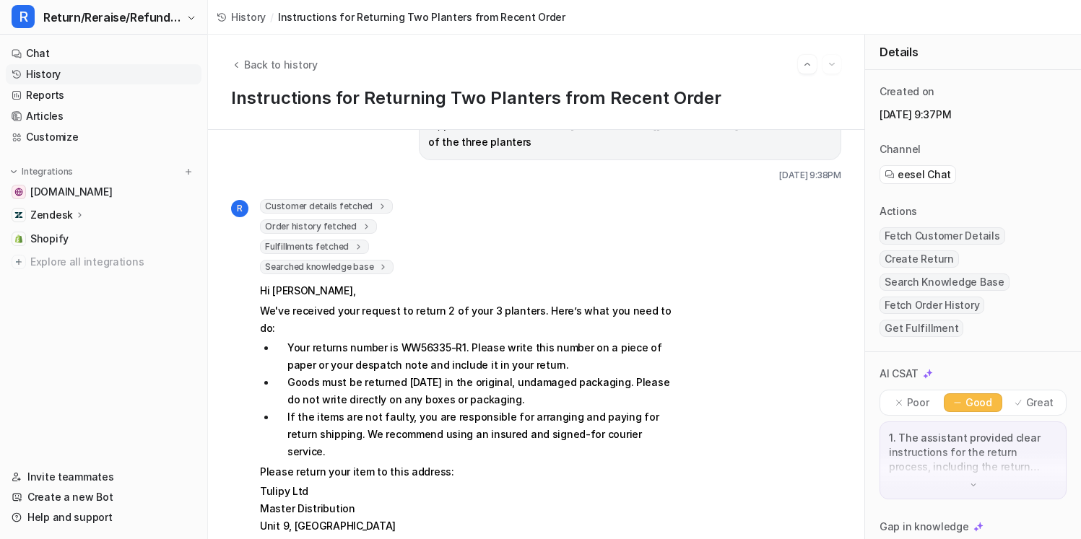
scroll to position [643, 0]
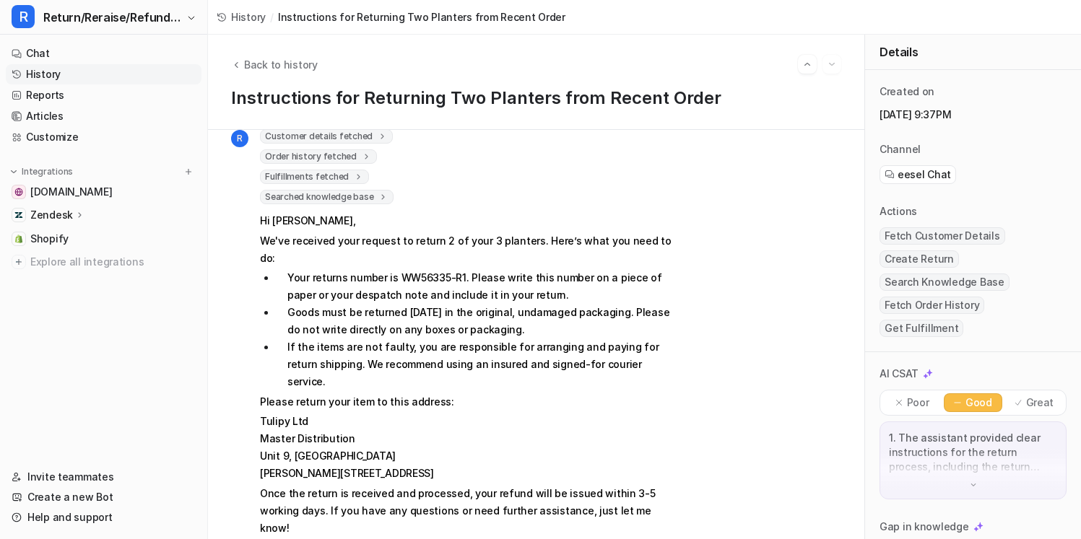
click at [378, 197] on icon at bounding box center [383, 196] width 10 height 11
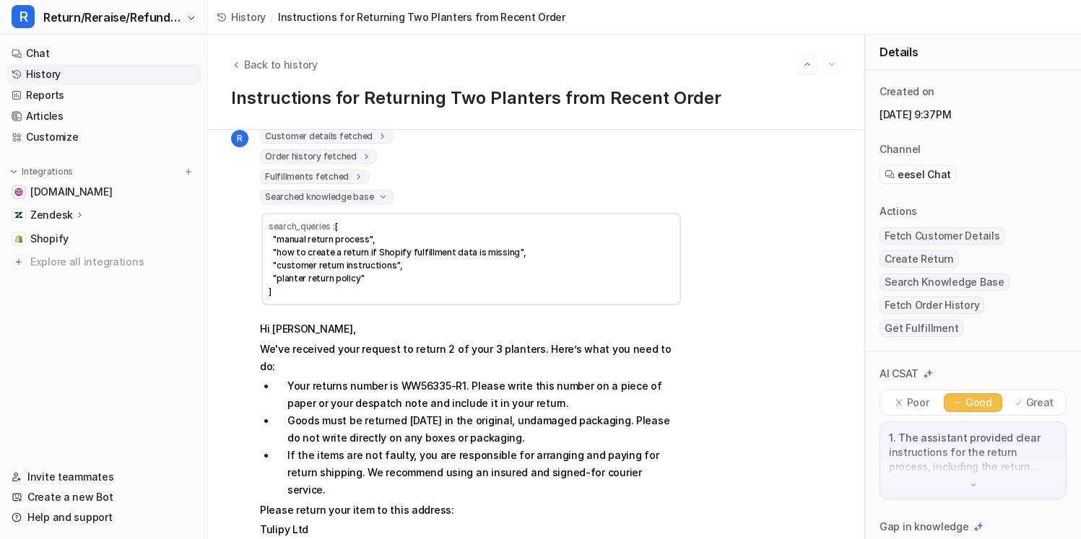
click at [378, 197] on icon at bounding box center [383, 197] width 11 height 10
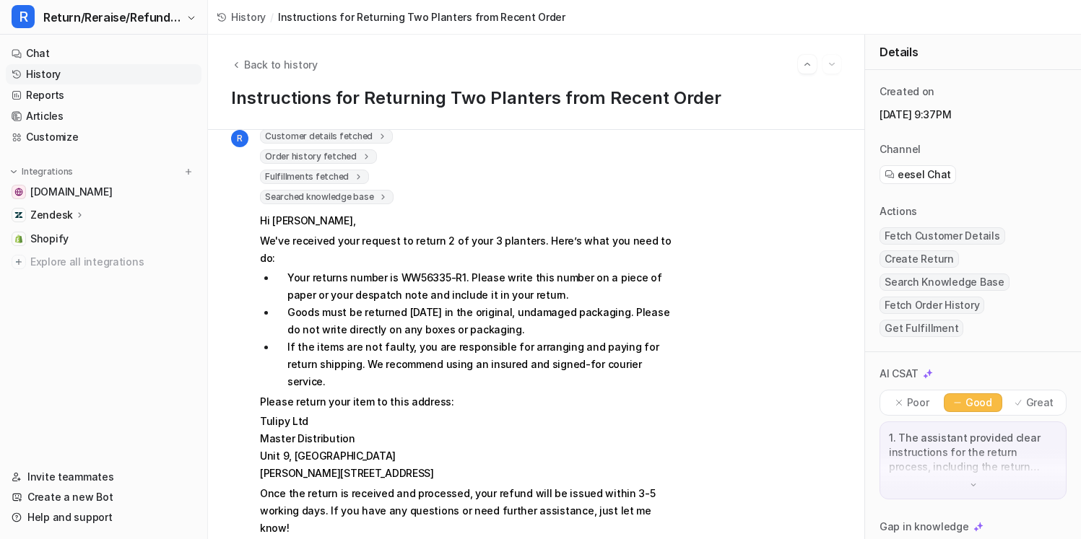
click at [354, 182] on span "Fulfillments fetched" at bounding box center [314, 177] width 109 height 14
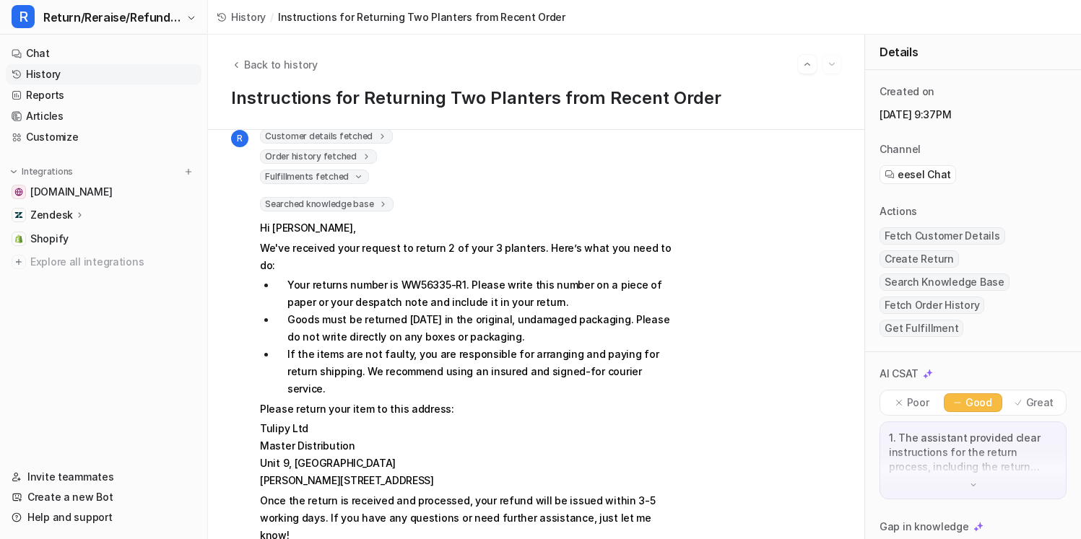
click at [354, 177] on icon at bounding box center [358, 177] width 11 height 10
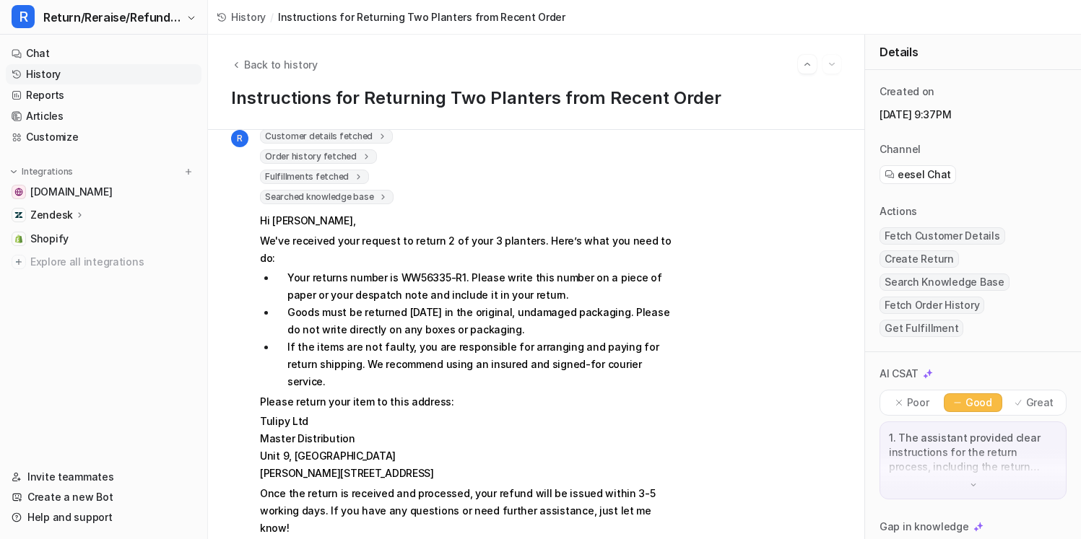
click at [257, 23] on span "History" at bounding box center [248, 16] width 35 height 15
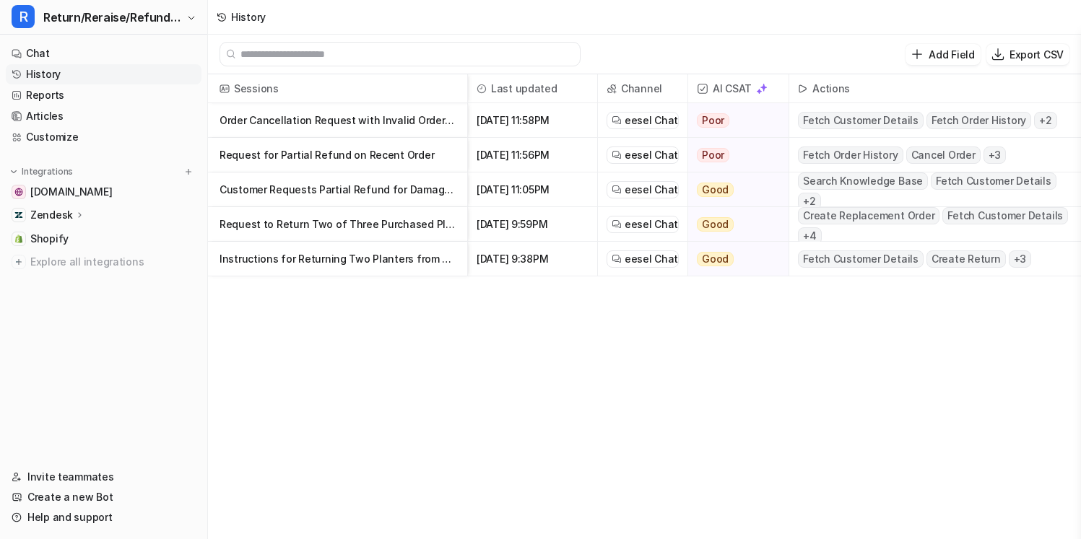
click at [259, 195] on p "Customer Requests Partial Refund for Damaged Order" at bounding box center [337, 190] width 236 height 35
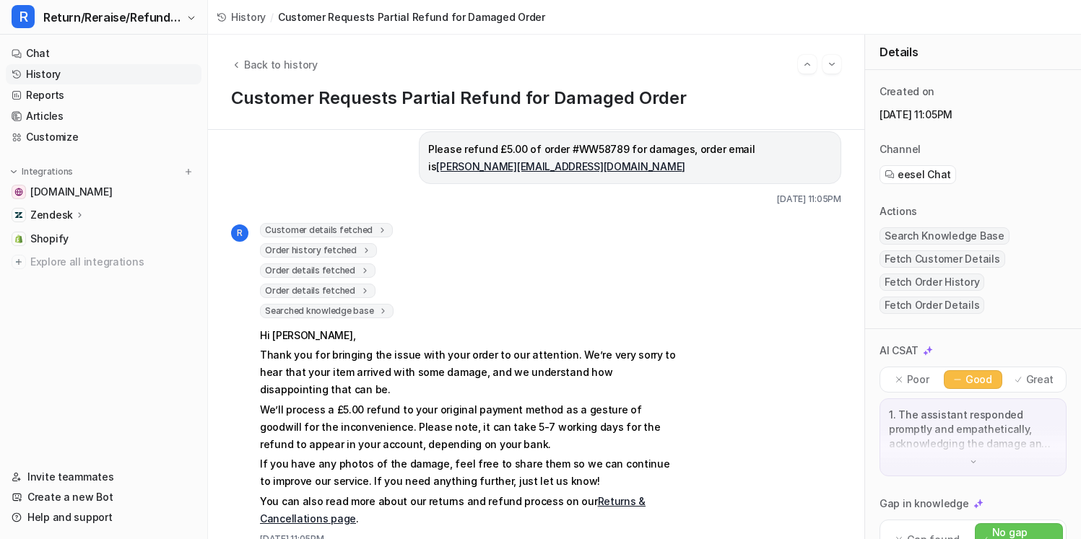
scroll to position [61, 0]
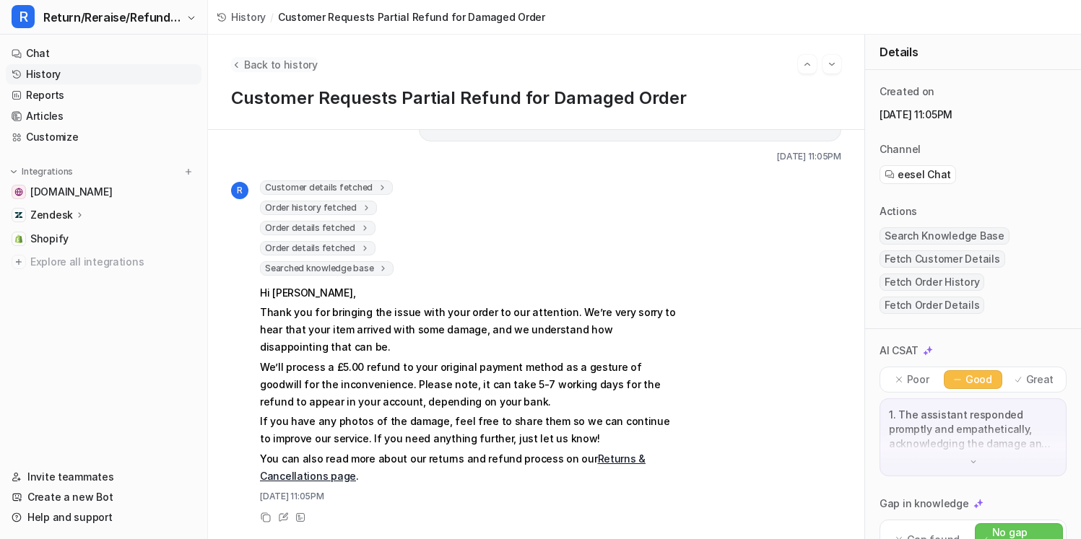
click at [287, 60] on span "Back to history" at bounding box center [281, 64] width 74 height 15
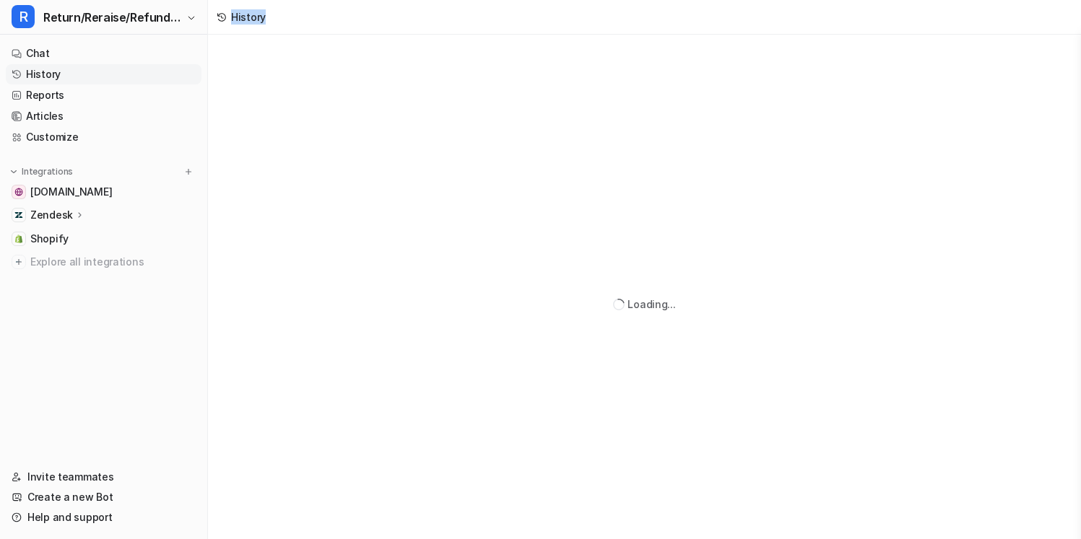
drag, startPoint x: 225, startPoint y: 17, endPoint x: 305, endPoint y: 17, distance: 79.4
click at [305, 17] on div "History" at bounding box center [644, 17] width 873 height 35
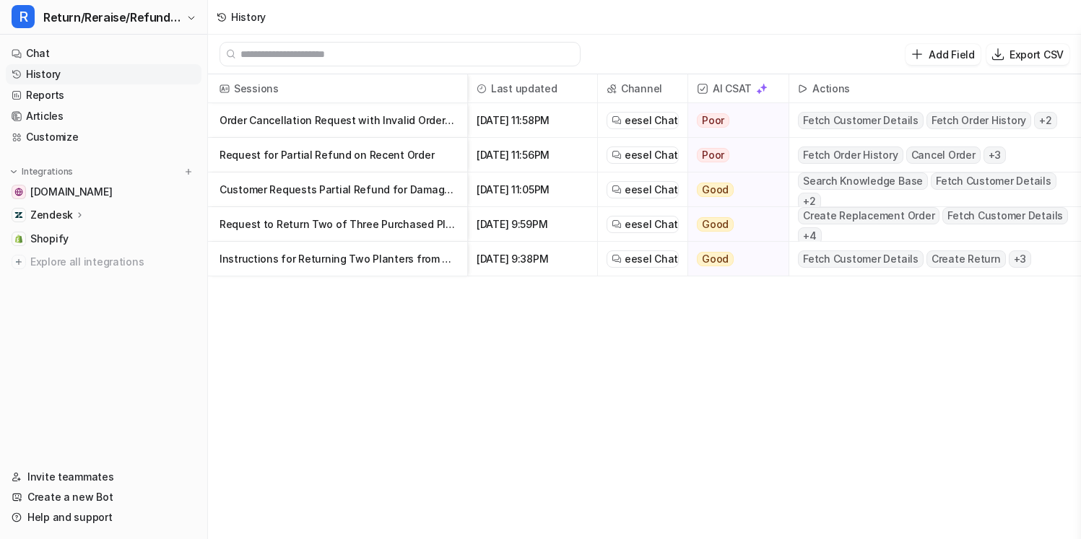
click at [349, 256] on p "Instructions for Returning Two Planters from Recent Order" at bounding box center [337, 259] width 236 height 35
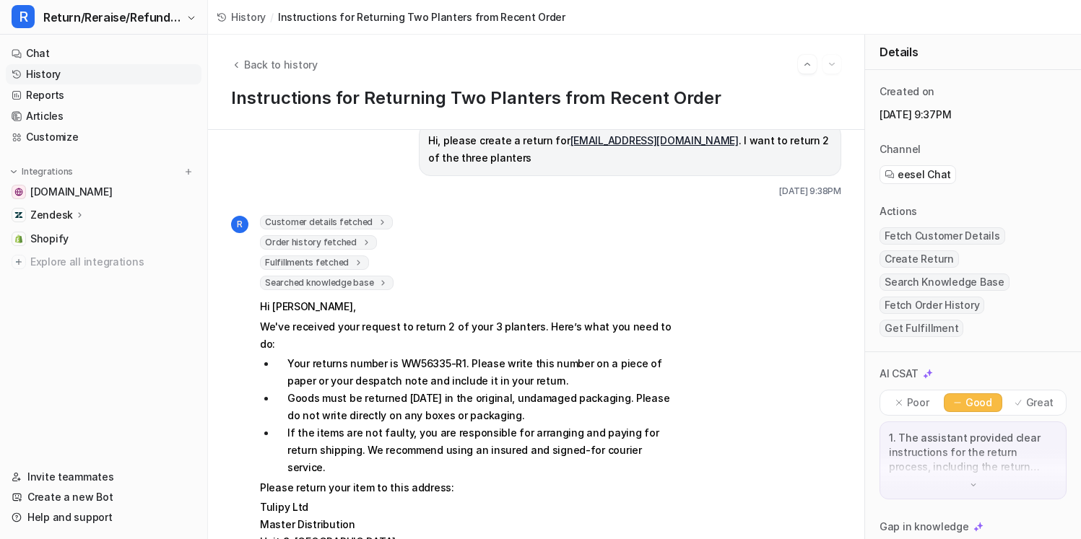
scroll to position [643, 0]
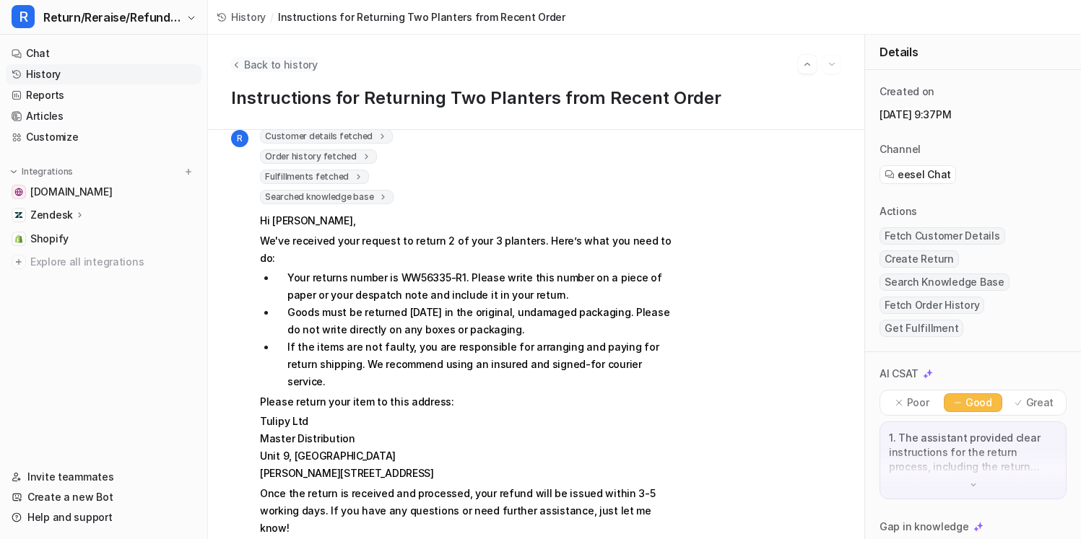
click at [284, 62] on span "Back to history" at bounding box center [281, 64] width 74 height 15
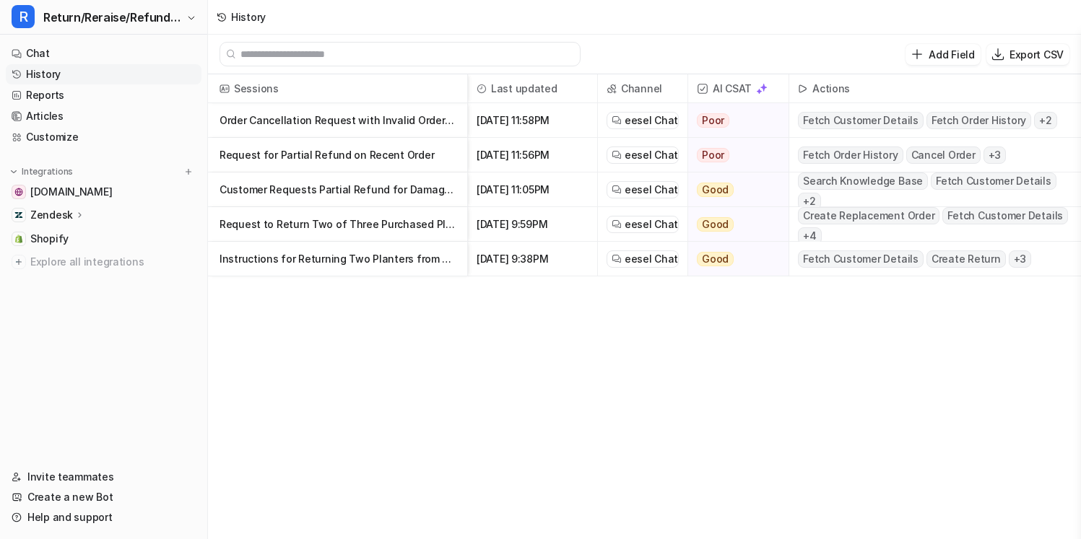
click at [287, 221] on p "Request to Return Two of Three Purchased Planters" at bounding box center [337, 224] width 236 height 35
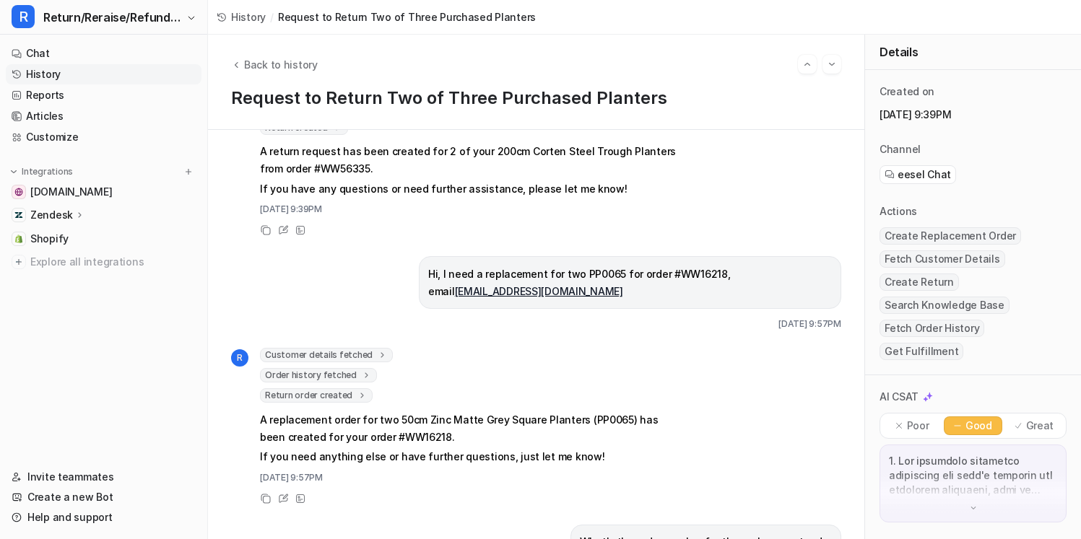
scroll to position [409, 0]
click at [365, 390] on span "Return order created" at bounding box center [316, 397] width 113 height 14
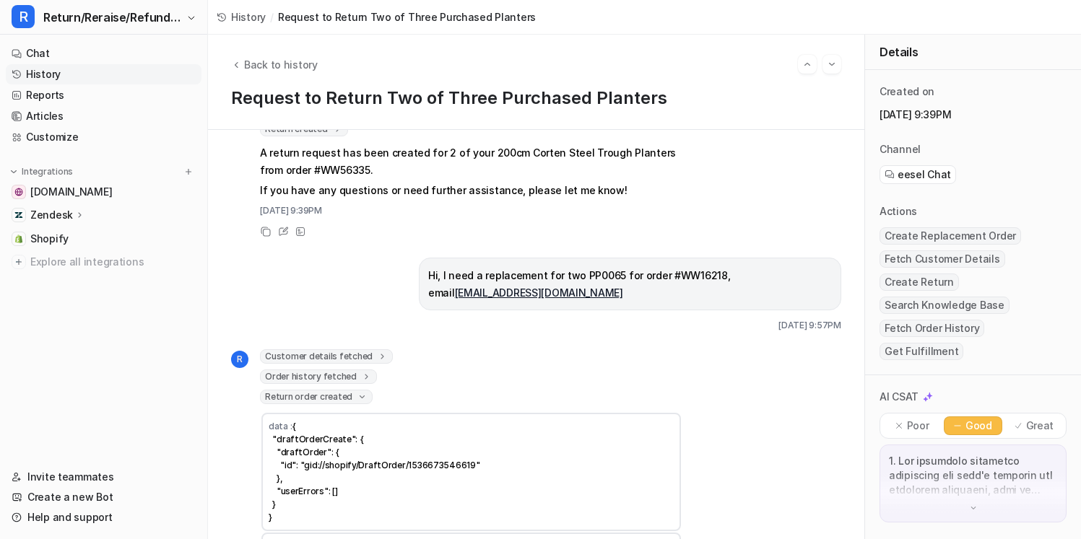
click at [370, 370] on div "Order history fetched" at bounding box center [318, 377] width 117 height 14
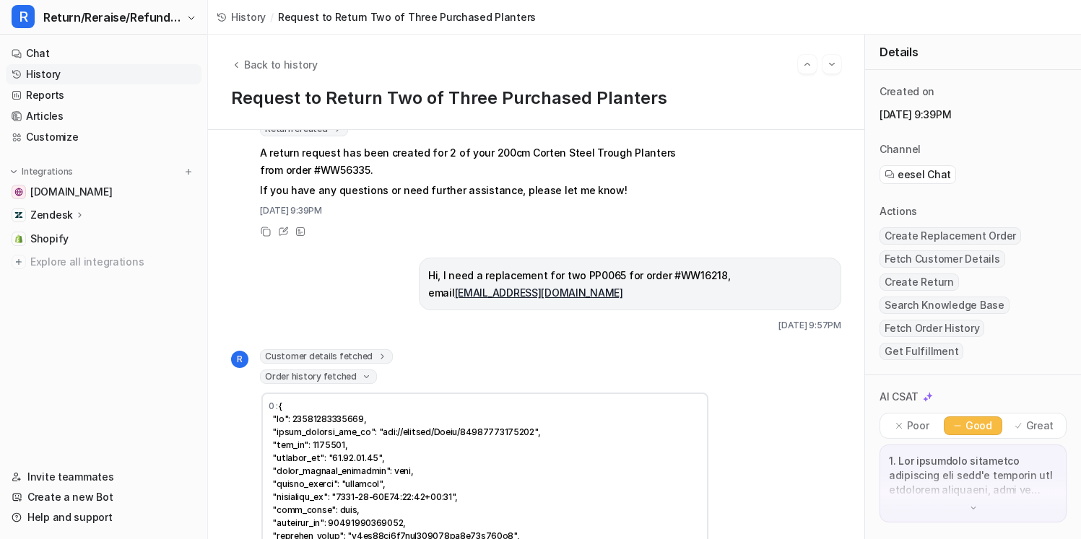
click at [378, 352] on icon at bounding box center [383, 357] width 10 height 11
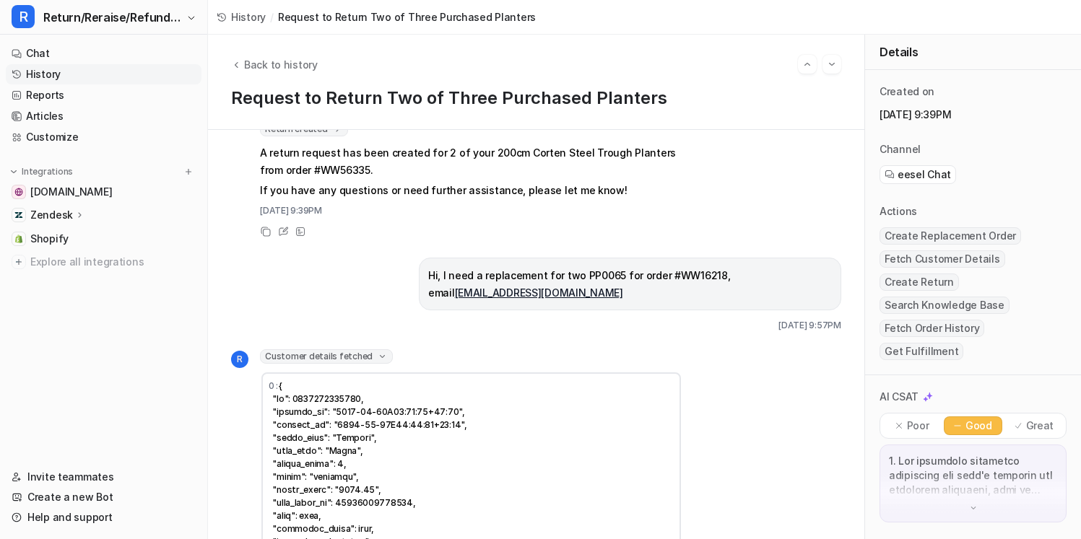
click at [377, 352] on icon at bounding box center [382, 357] width 11 height 10
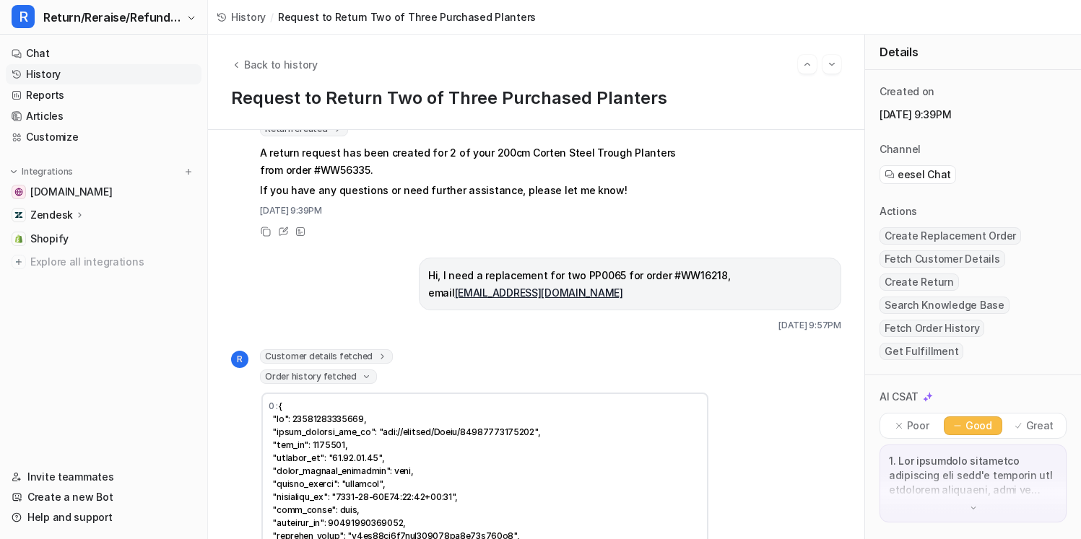
click at [365, 370] on span "Order history fetched" at bounding box center [318, 377] width 117 height 14
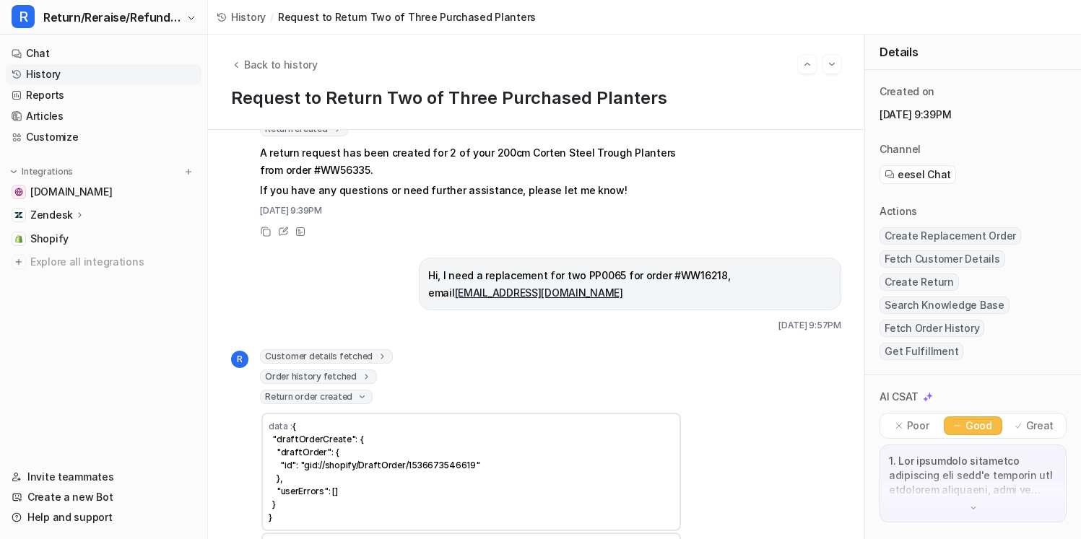
click at [355, 390] on span "Return order created" at bounding box center [316, 397] width 113 height 14
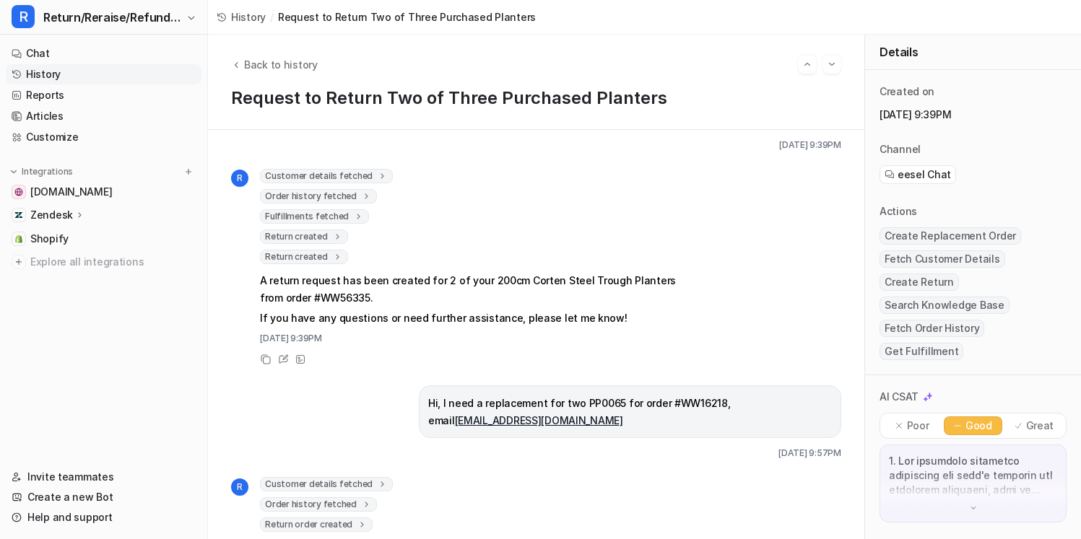
scroll to position [272, 0]
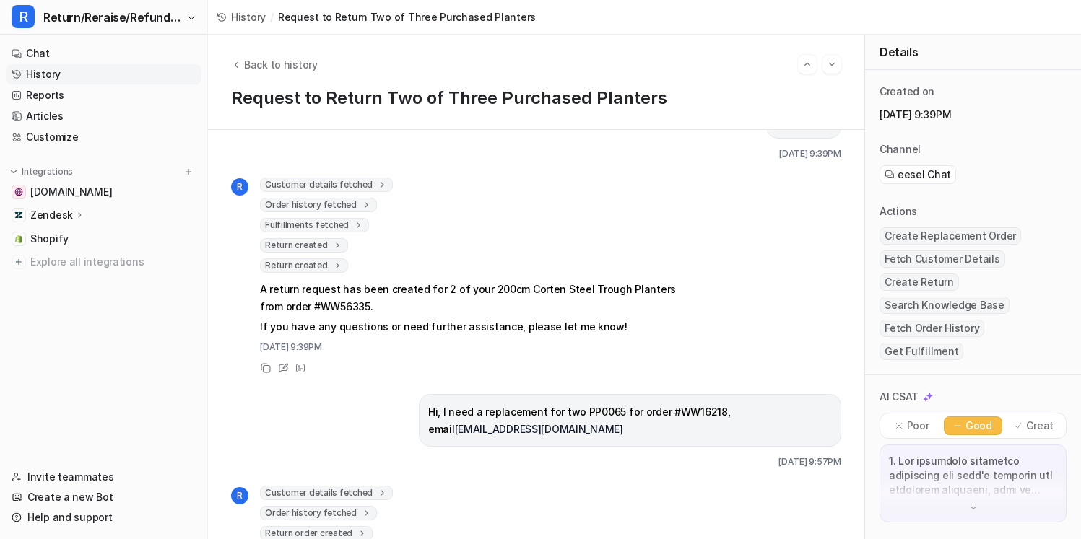
click at [341, 248] on span "Return created" at bounding box center [304, 245] width 88 height 14
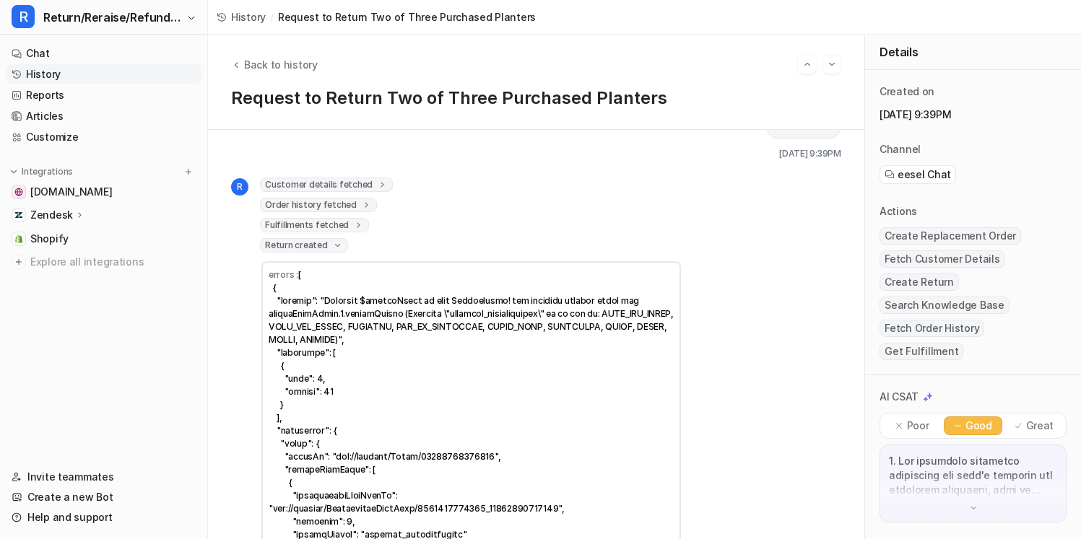
click at [341, 247] on span "Return created" at bounding box center [304, 245] width 88 height 14
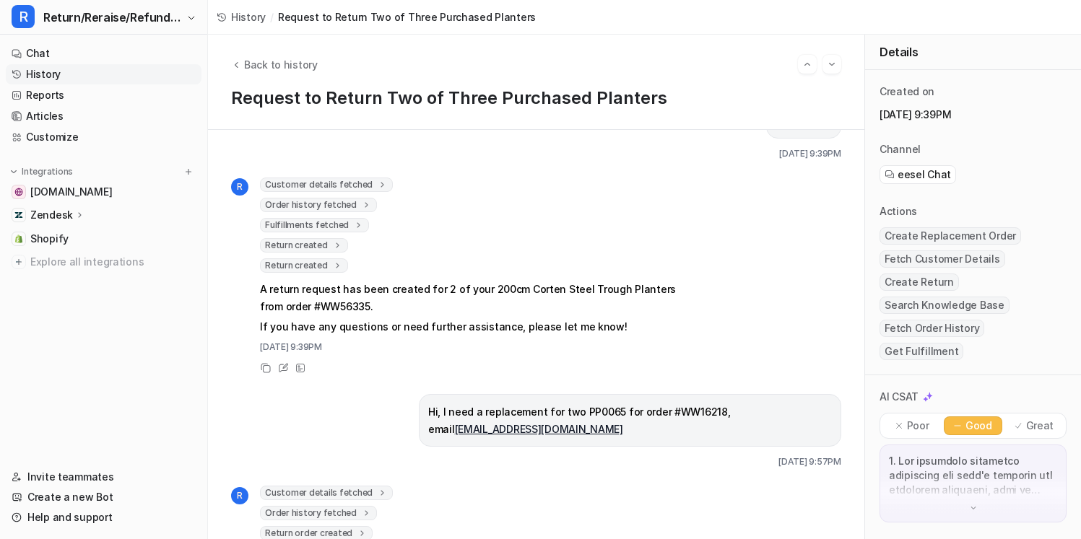
click at [339, 262] on span "Return created" at bounding box center [304, 265] width 88 height 14
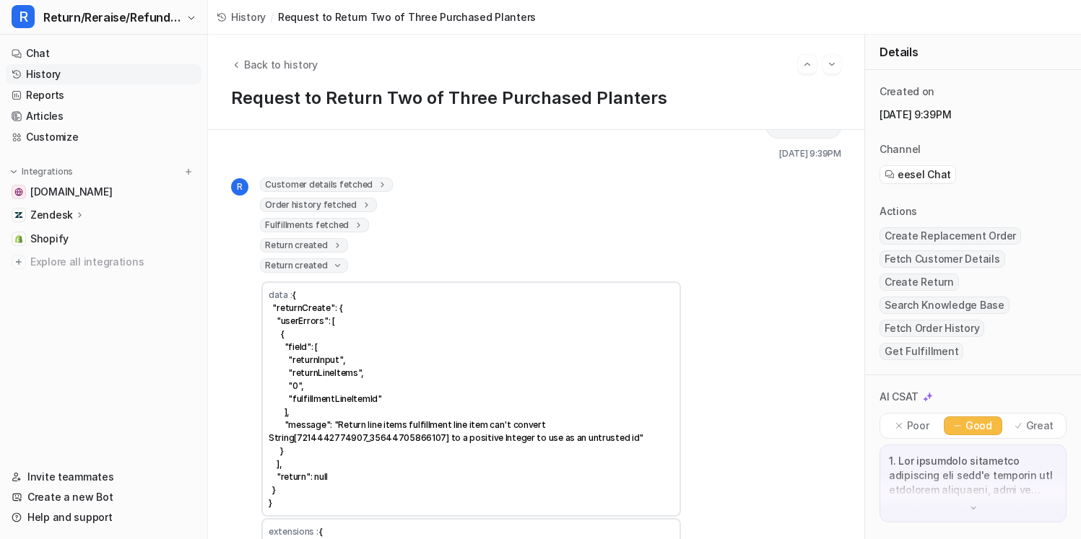
click at [339, 262] on span "Return created" at bounding box center [304, 265] width 88 height 14
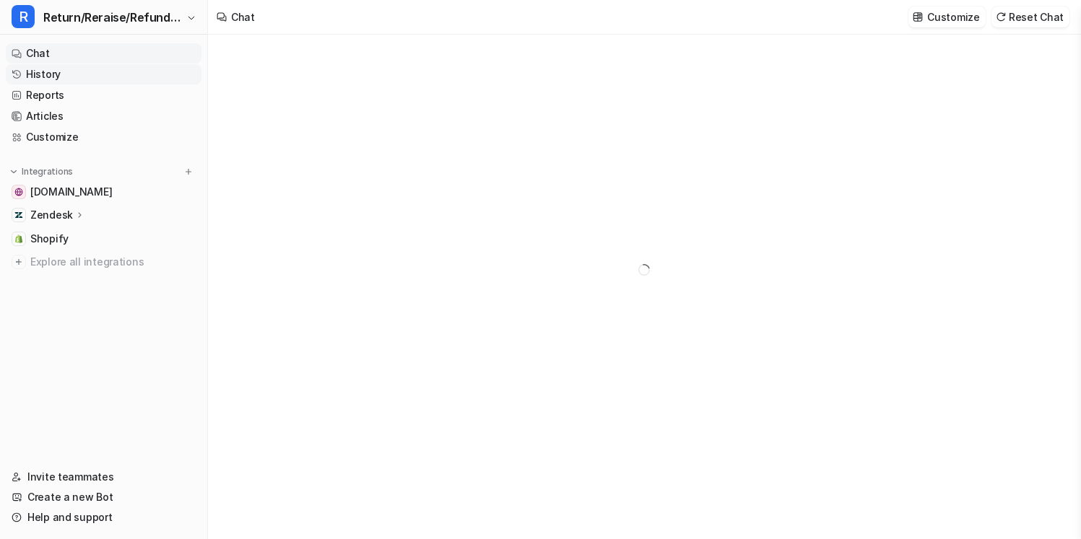
click at [149, 80] on link "History" at bounding box center [104, 74] width 196 height 20
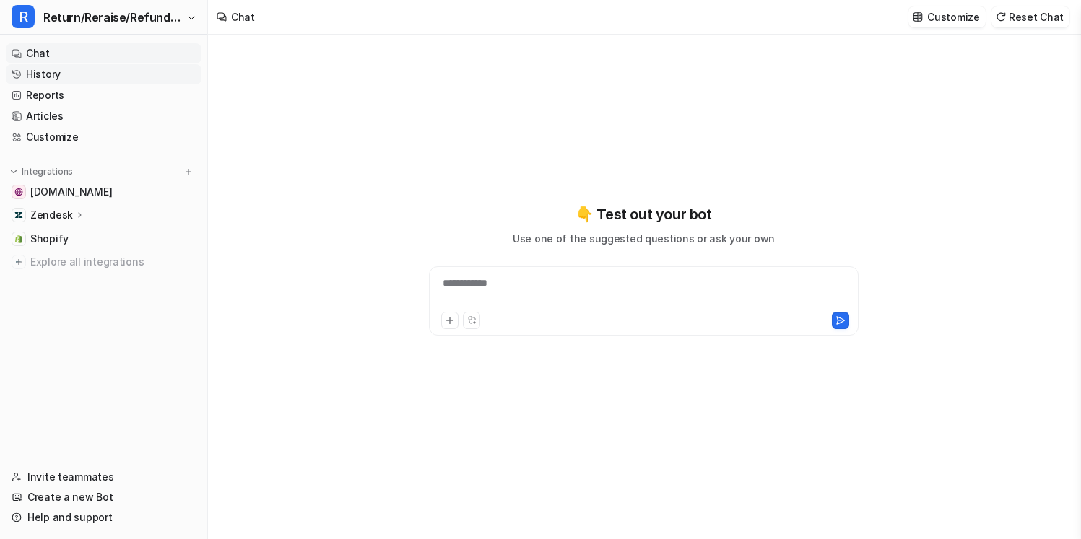
type textarea "**********"
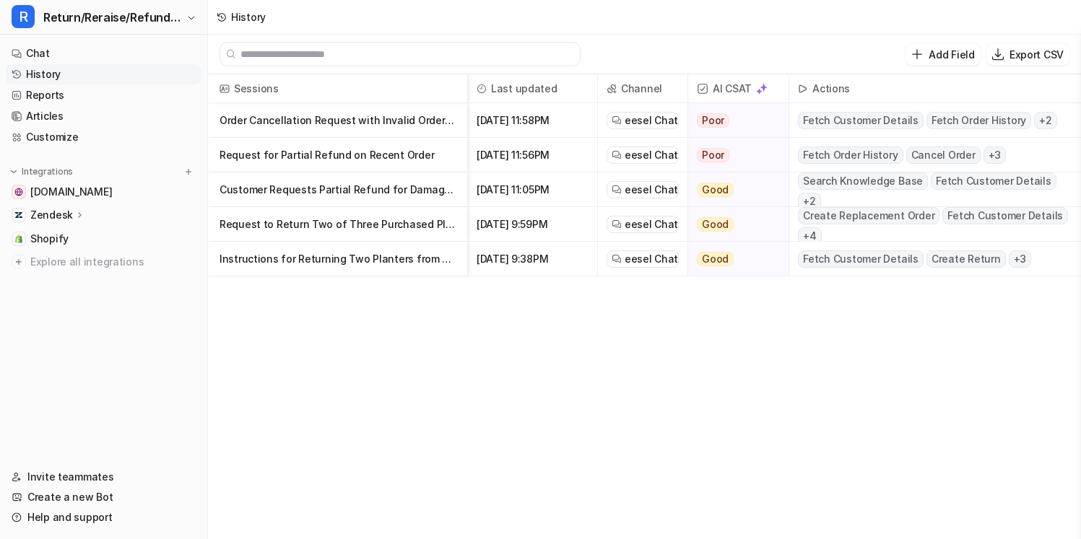
click at [367, 191] on p "Customer Requests Partial Refund for Damaged Order" at bounding box center [337, 190] width 236 height 35
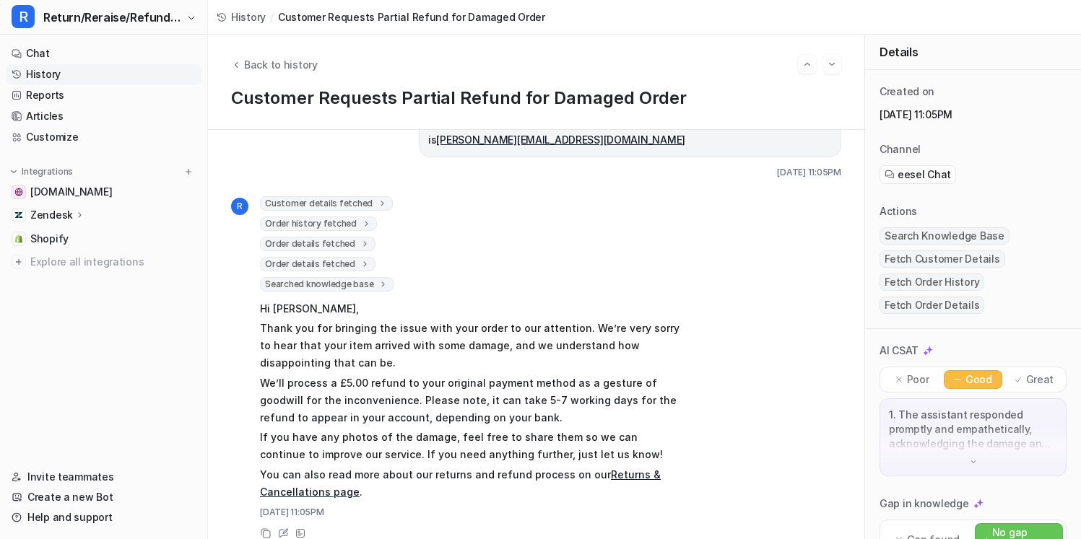
scroll to position [61, 0]
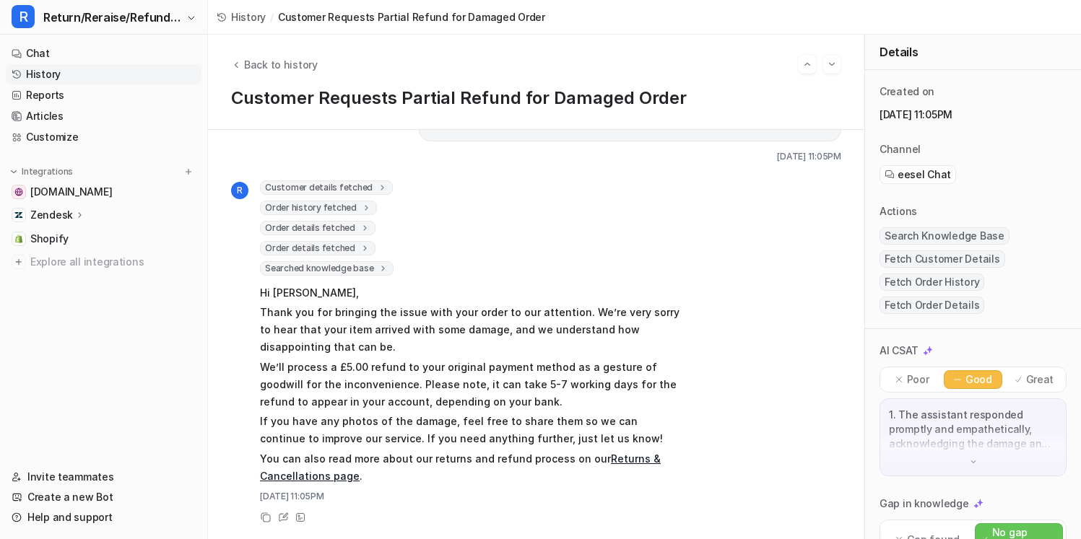
click at [365, 246] on span "Order details fetched" at bounding box center [318, 248] width 116 height 14
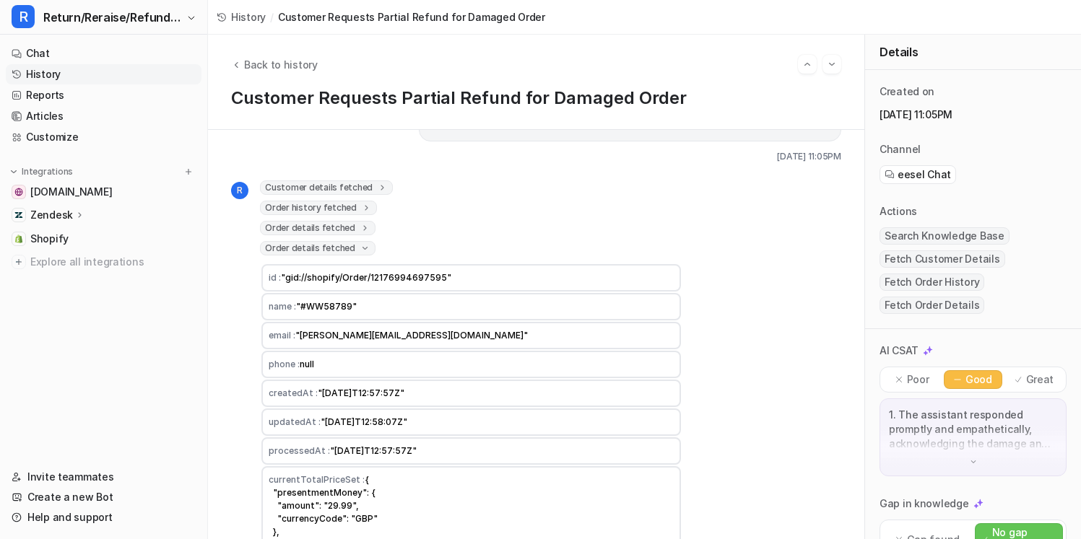
click at [365, 226] on span "Order details fetched" at bounding box center [318, 228] width 116 height 14
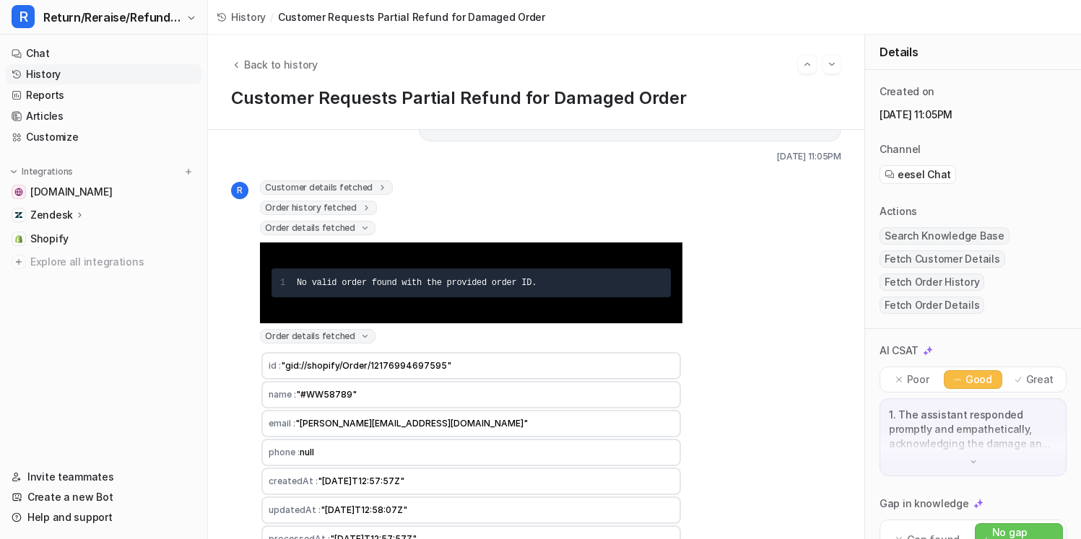
click at [365, 213] on span "Order history fetched" at bounding box center [318, 208] width 117 height 14
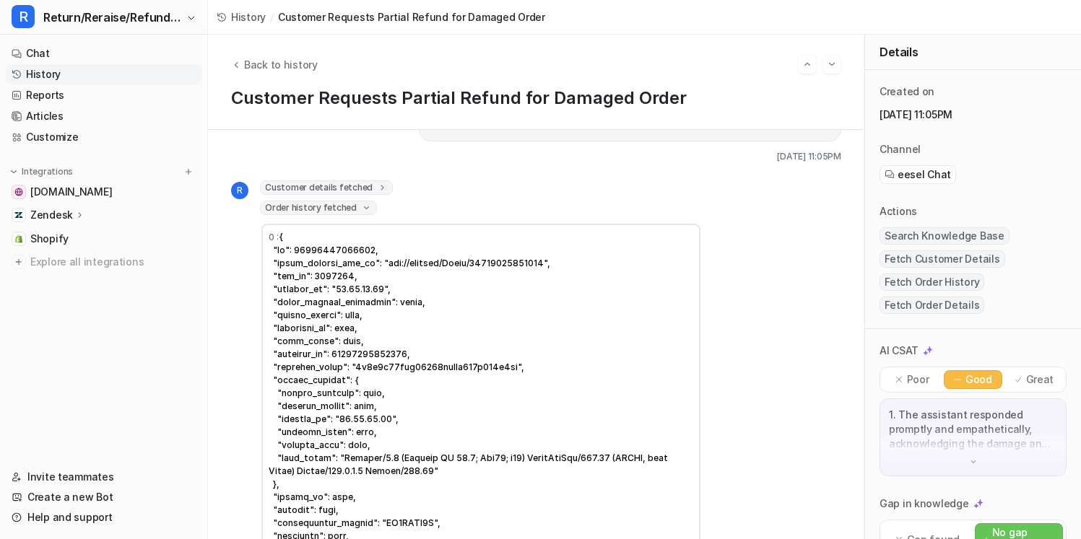
scroll to position [0, 0]
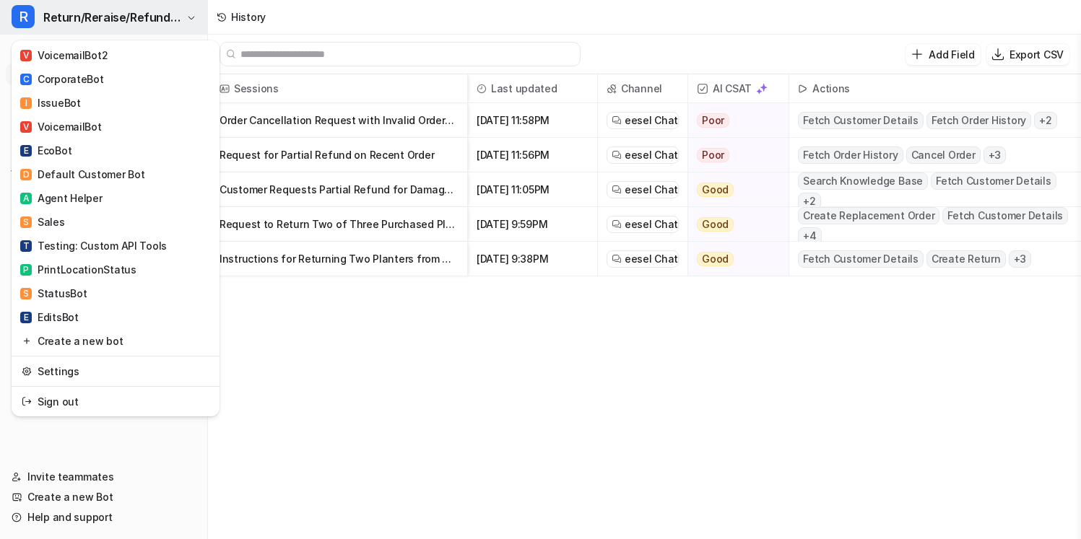
click at [142, 19] on span "Return/Reraise/Refund Bot" at bounding box center [112, 17] width 139 height 20
click at [316, 353] on div "R Return/Reraise/Refund Bot V VoicemailBot2 C CorporateBot I IssueBot V Voicema…" at bounding box center [540, 269] width 1081 height 539
